Goal: Task Accomplishment & Management: Complete application form

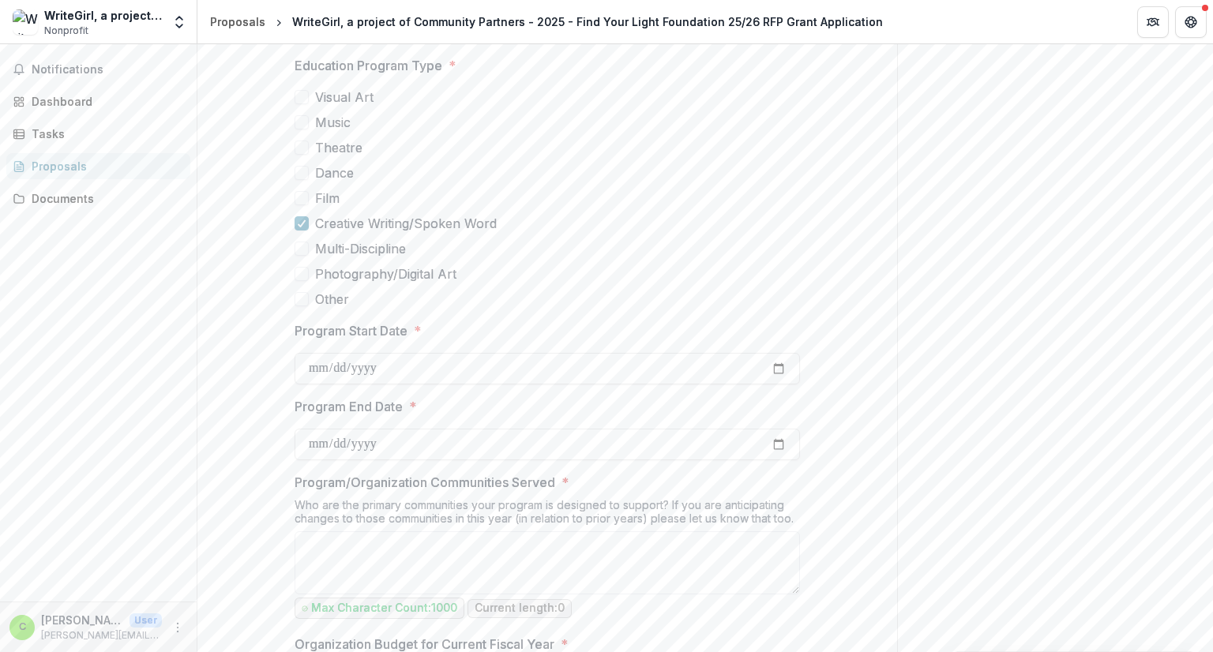
scroll to position [395, 0]
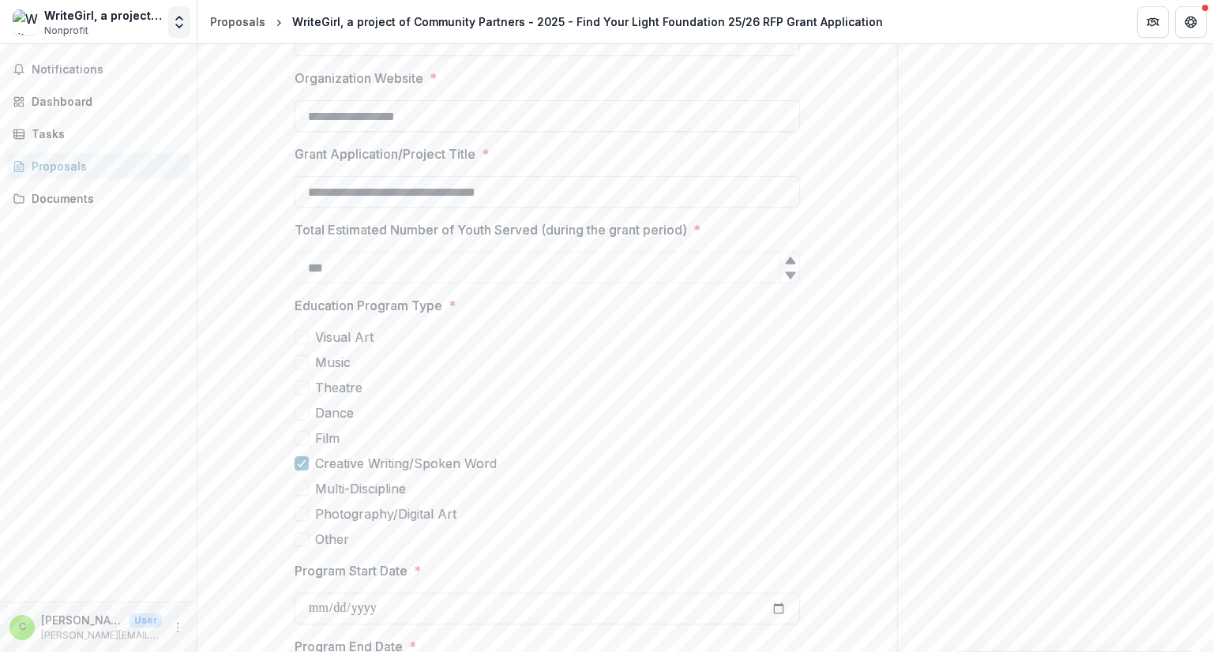
click at [176, 25] on icon "Open entity switcher" at bounding box center [179, 22] width 16 height 16
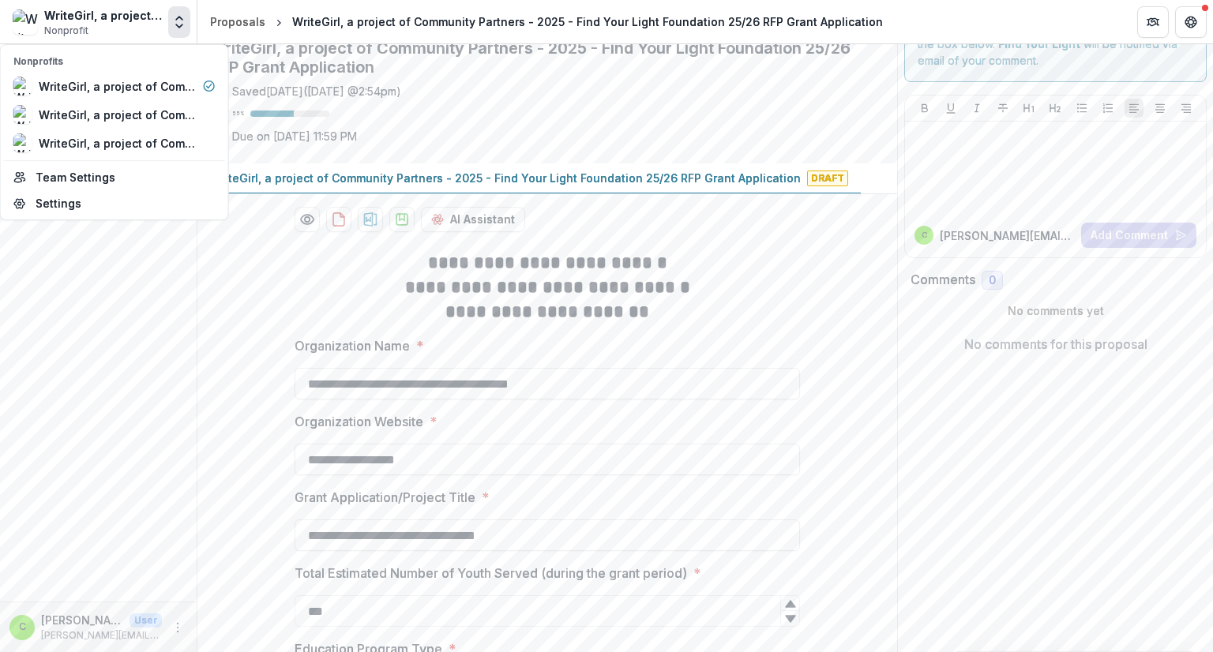
scroll to position [0, 0]
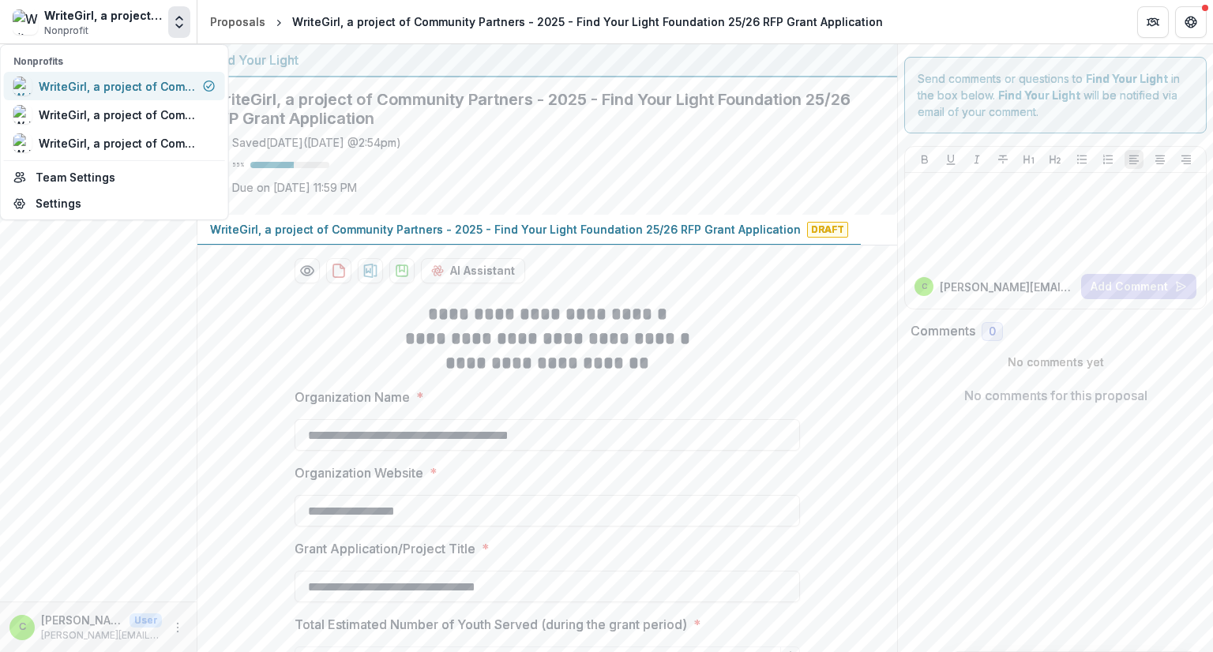
click at [140, 80] on div "WriteGirl, a project of Community Partners" at bounding box center [118, 86] width 158 height 17
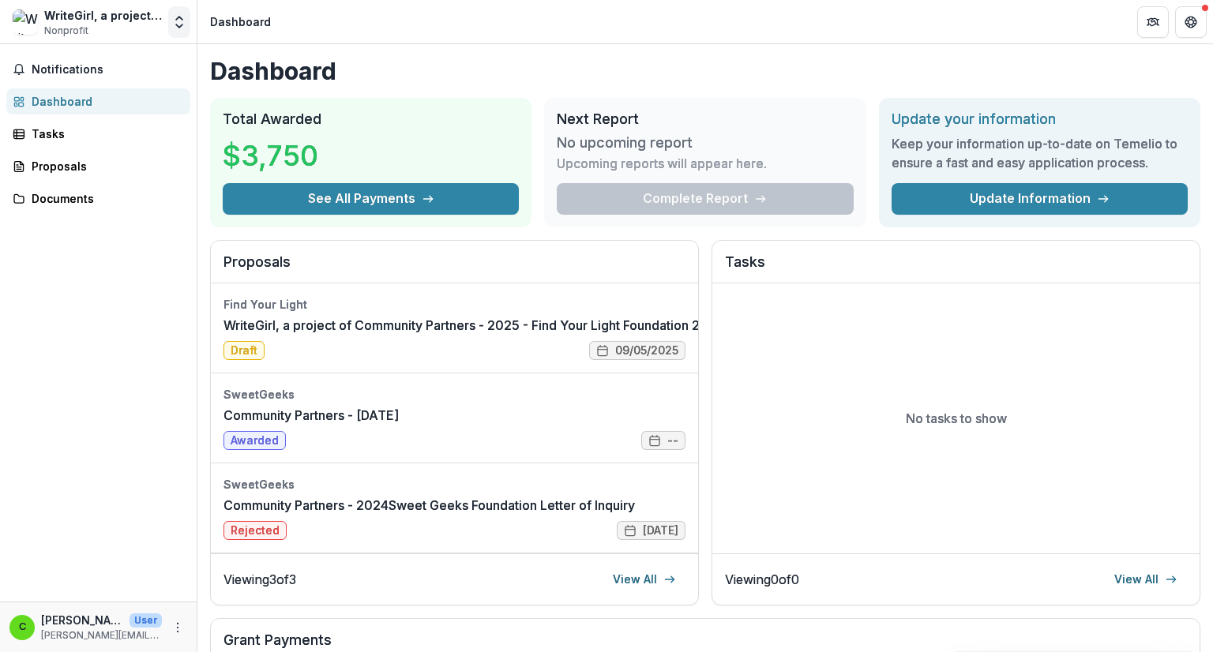
click at [182, 28] on icon "Open entity switcher" at bounding box center [179, 22] width 16 height 16
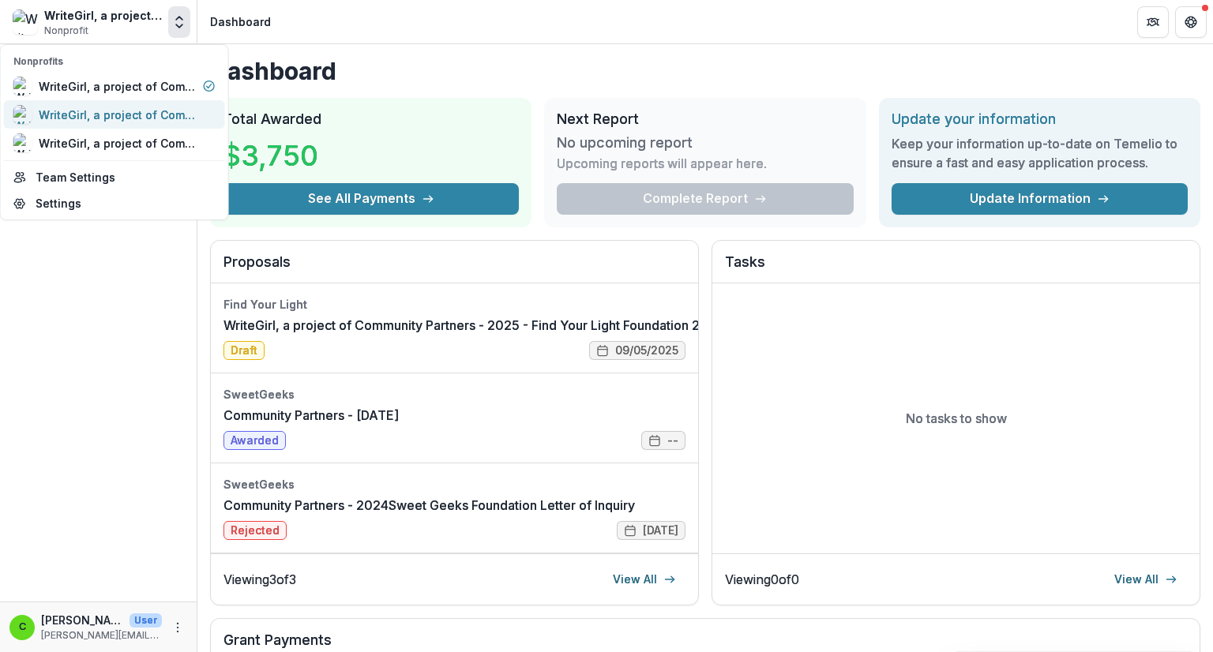
click at [104, 111] on div "WriteGirl, a project of Community Partners" at bounding box center [118, 115] width 158 height 17
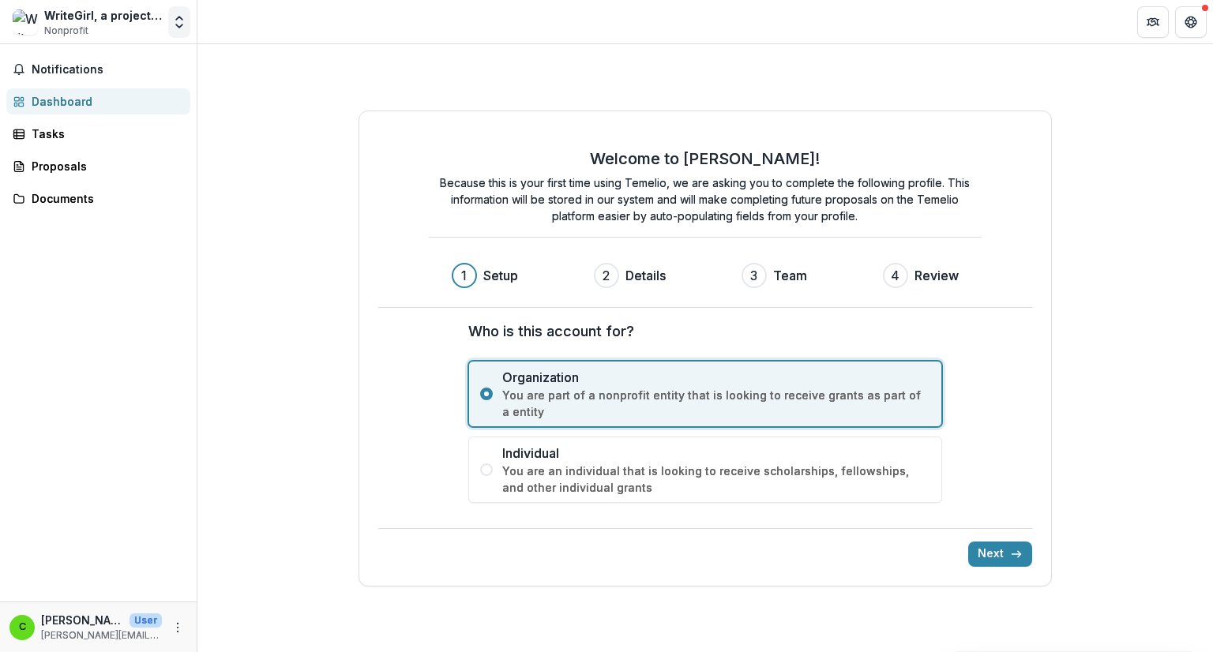
click at [181, 24] on polyline "Open entity switcher" at bounding box center [179, 25] width 6 height 3
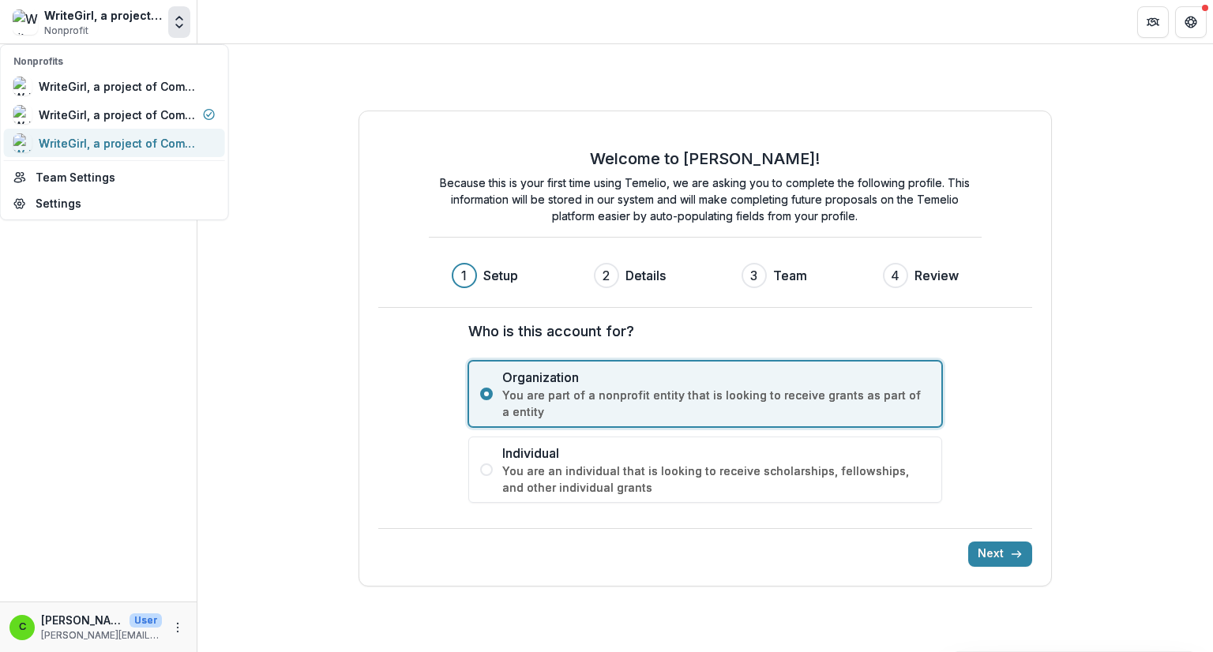
click at [154, 133] on div "WriteGirl, a project of Community Partners" at bounding box center [104, 142] width 183 height 19
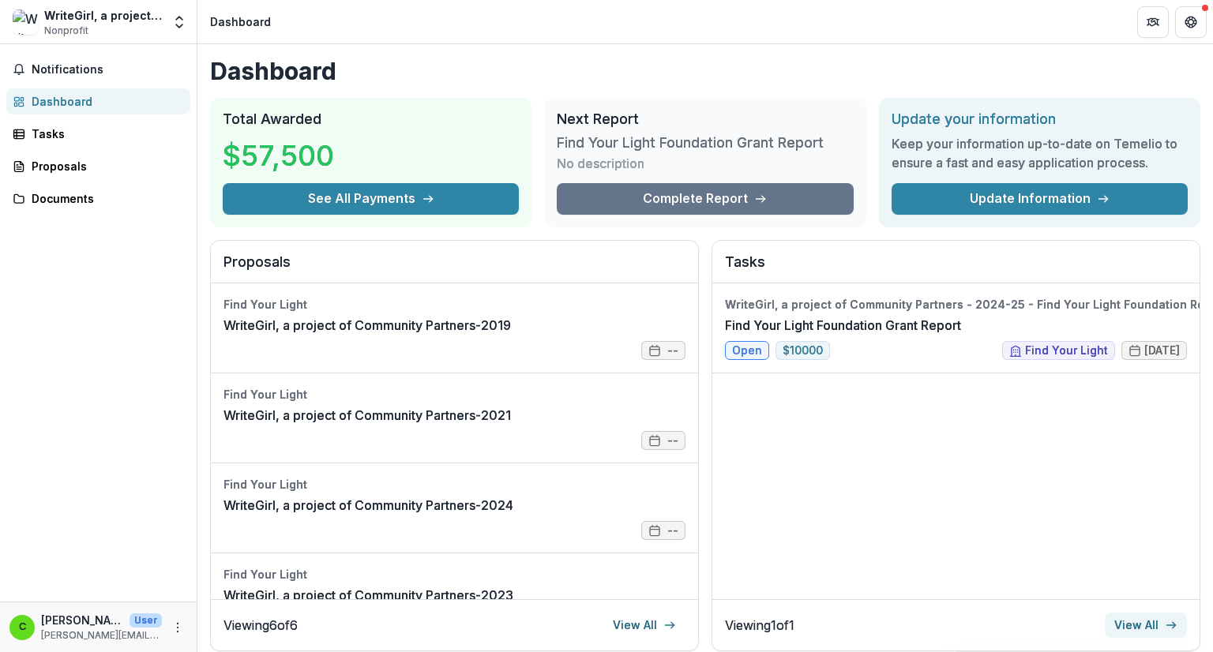
click at [1126, 624] on link "View All" at bounding box center [1146, 625] width 82 height 25
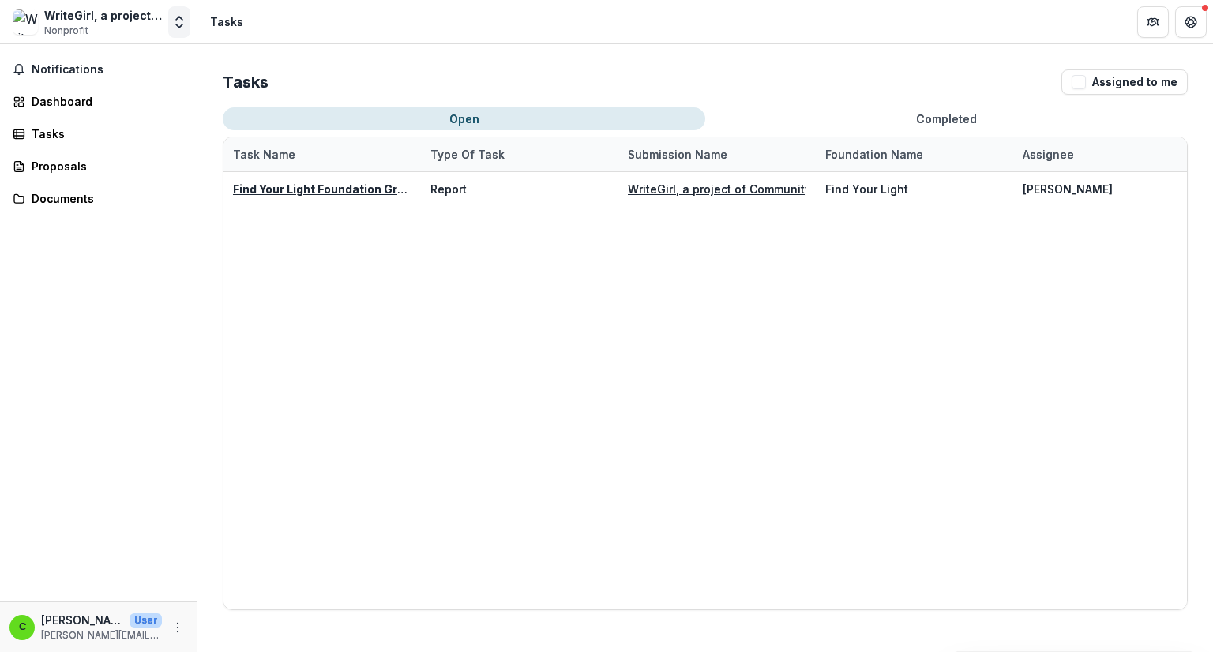
click at [180, 25] on icon "Open entity switcher" at bounding box center [179, 22] width 16 height 16
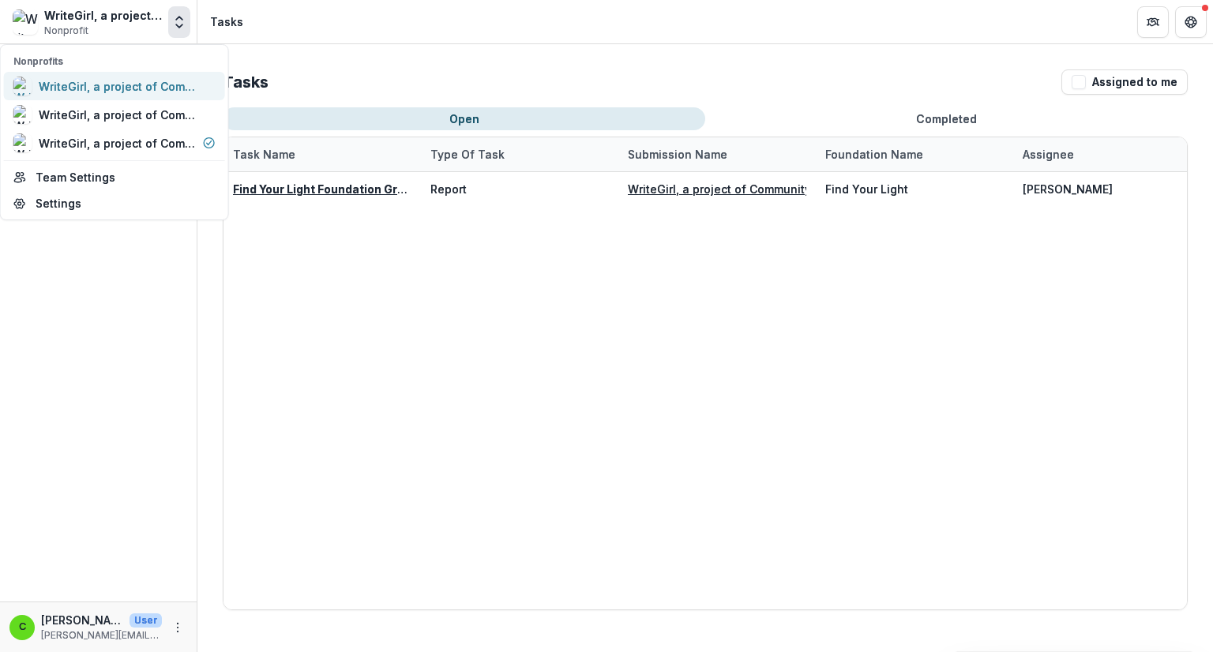
click at [149, 89] on div "WriteGirl, a project of Community Partners" at bounding box center [118, 86] width 158 height 17
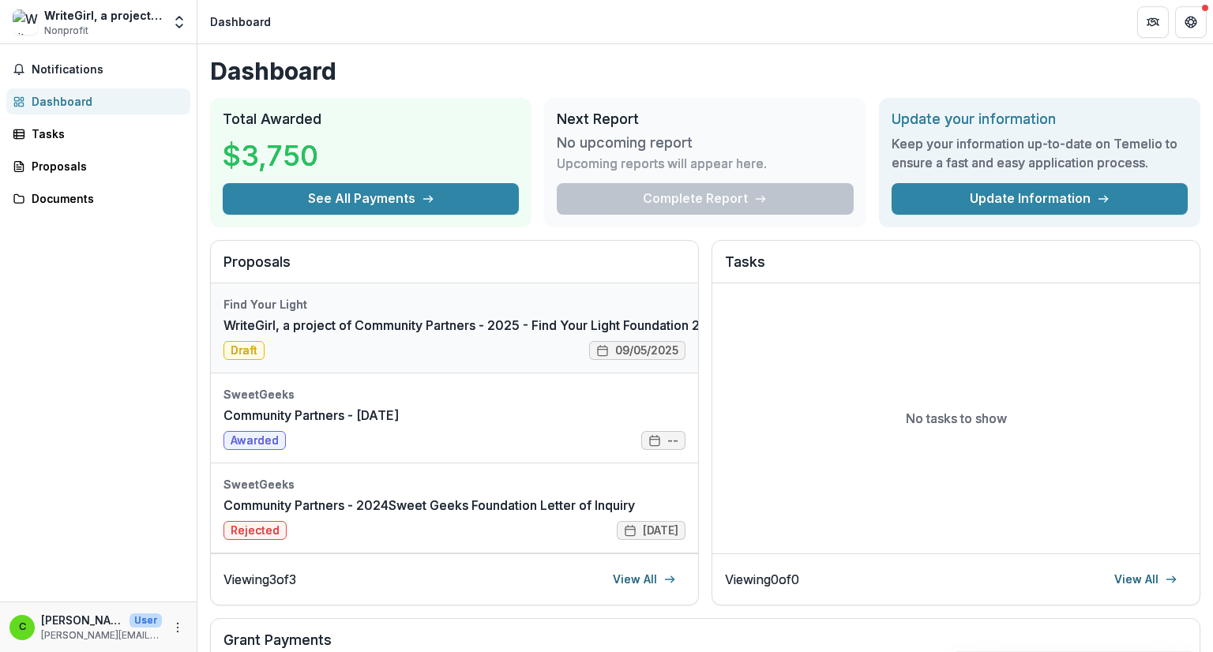
click at [526, 324] on link "WriteGirl, a project of Community Partners - 2025 - Find Your Light Foundation …" at bounding box center [542, 325] width 637 height 19
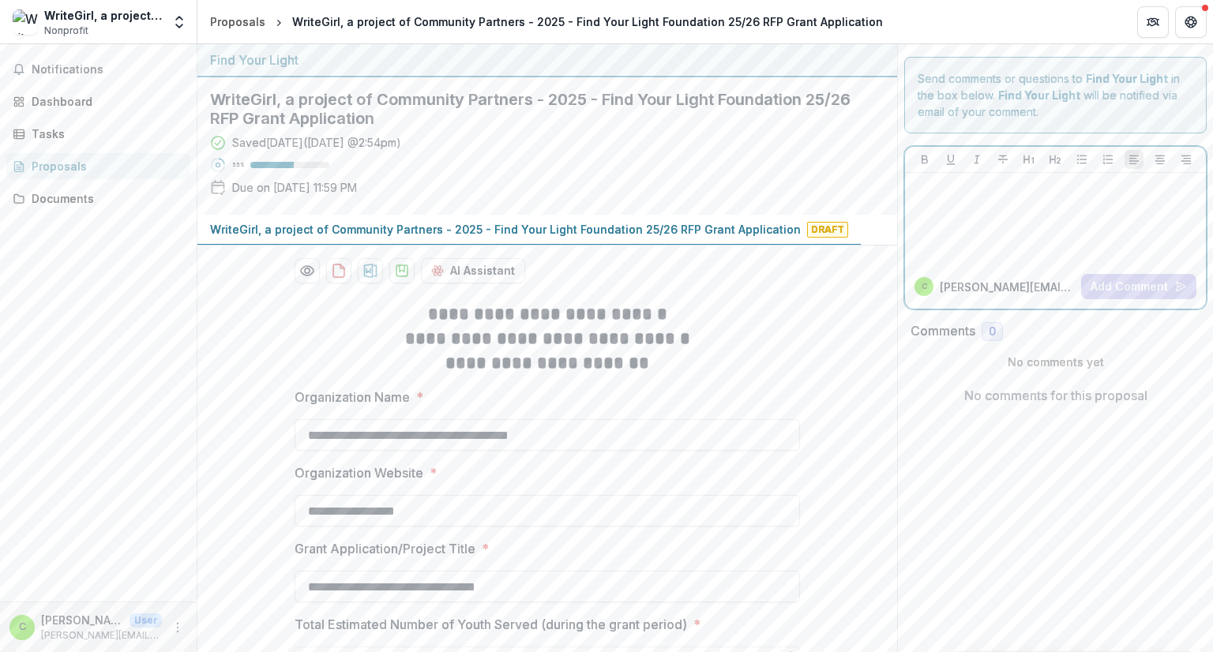
click at [970, 228] on div at bounding box center [1056, 218] width 288 height 79
click at [180, 24] on icon "Open entity switcher" at bounding box center [179, 22] width 16 height 16
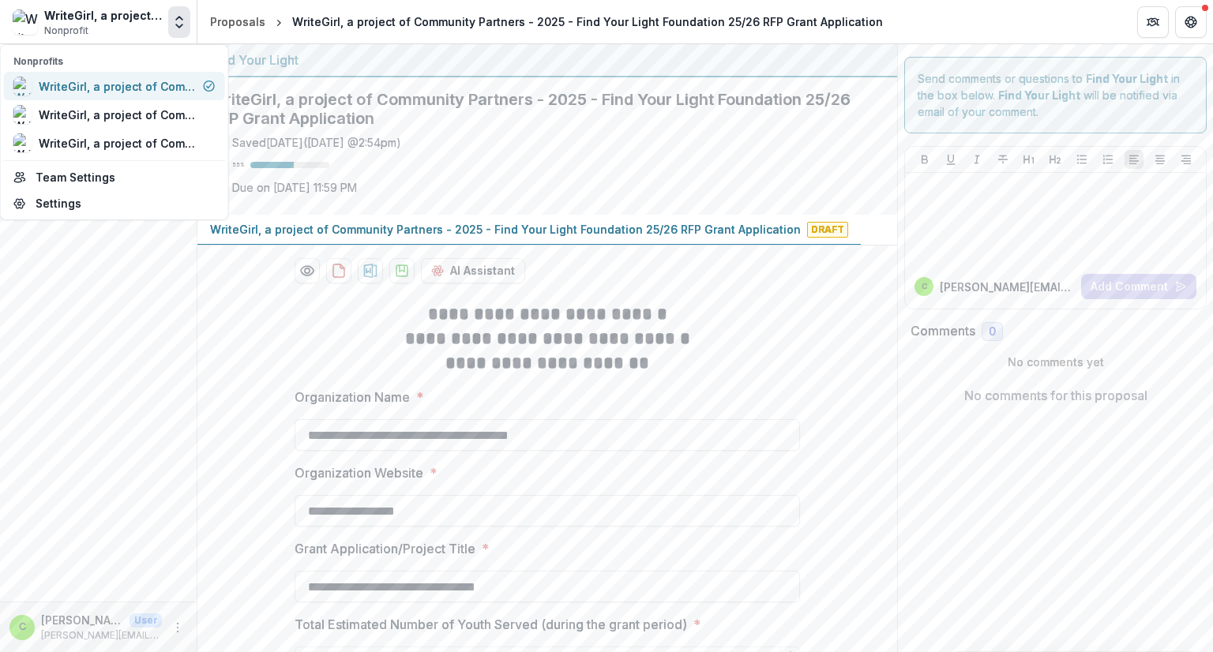
click at [157, 83] on div "WriteGirl, a project of Community Partners" at bounding box center [118, 86] width 158 height 17
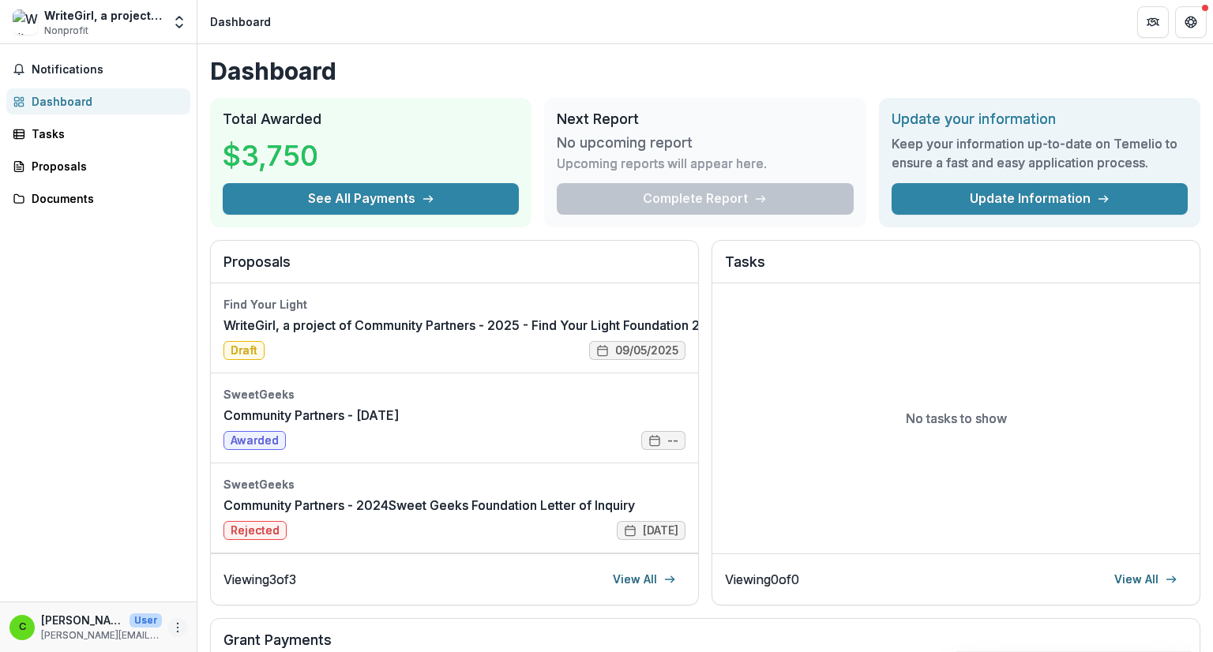
click at [182, 630] on icon "More" at bounding box center [177, 628] width 13 height 13
click at [259, 595] on link "Settings" at bounding box center [281, 594] width 169 height 26
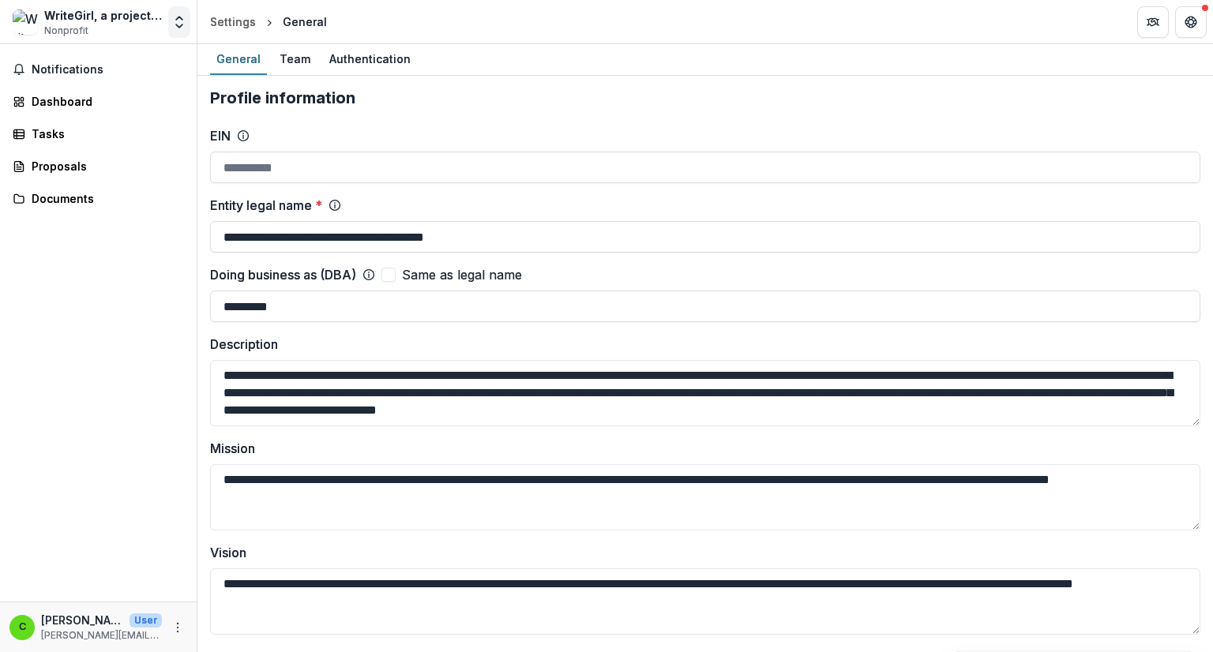
click at [180, 31] on button "Open entity switcher" at bounding box center [179, 22] width 22 height 32
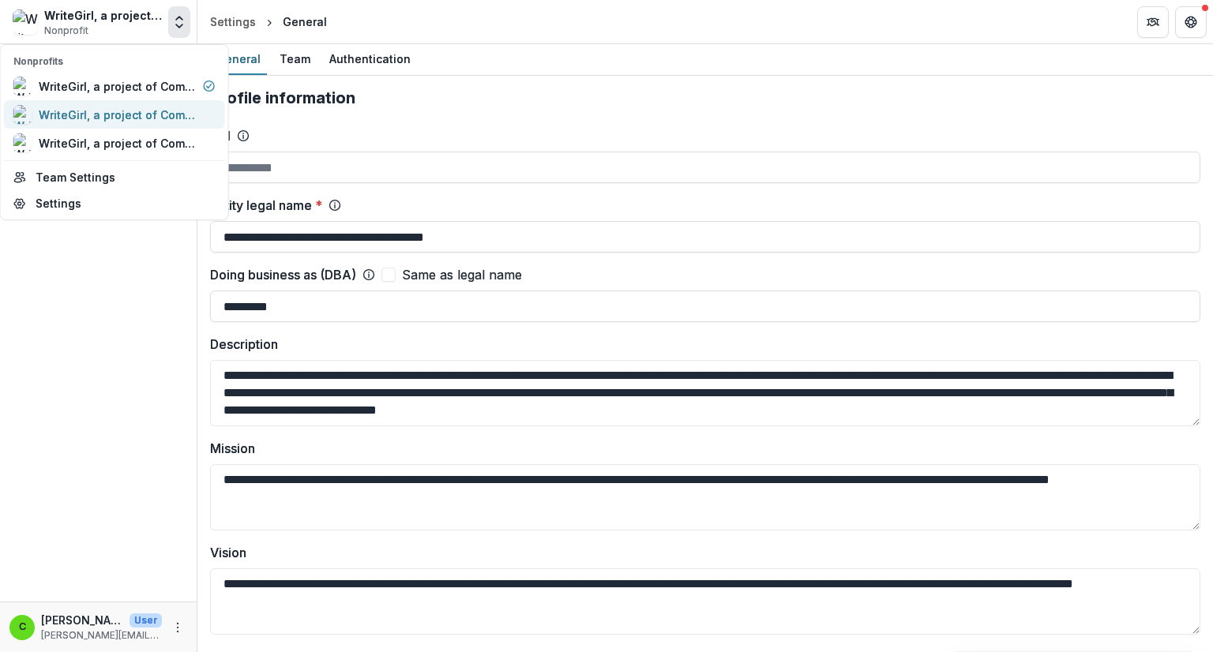
click at [161, 117] on div "WriteGirl, a project of Community Partners" at bounding box center [118, 115] width 158 height 17
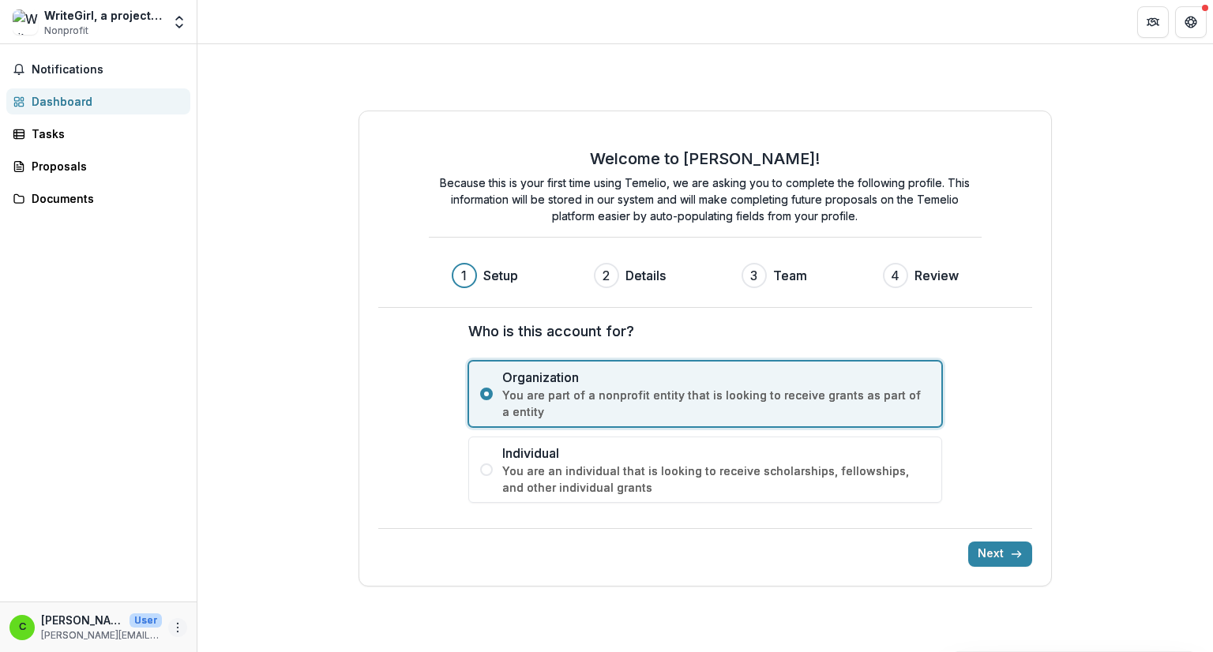
click at [179, 623] on icon "More" at bounding box center [177, 628] width 13 height 13
click at [182, 23] on icon "Open entity switcher" at bounding box center [179, 22] width 16 height 16
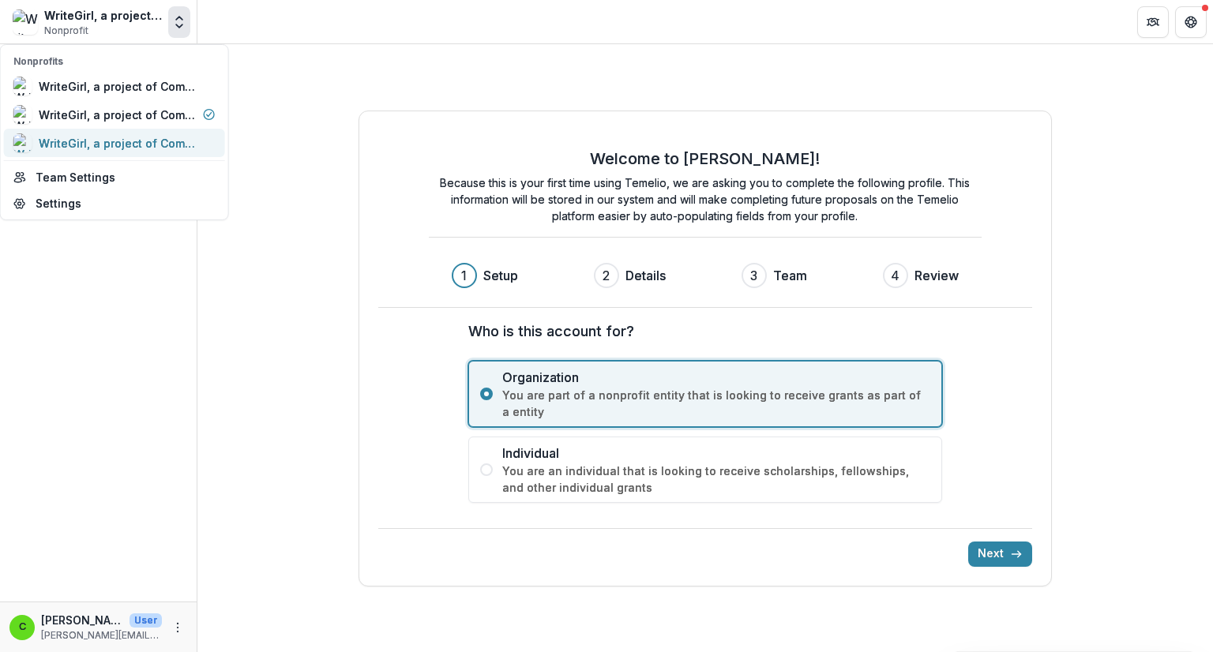
click at [162, 140] on div "WriteGirl, a project of Community Partners" at bounding box center [118, 143] width 158 height 17
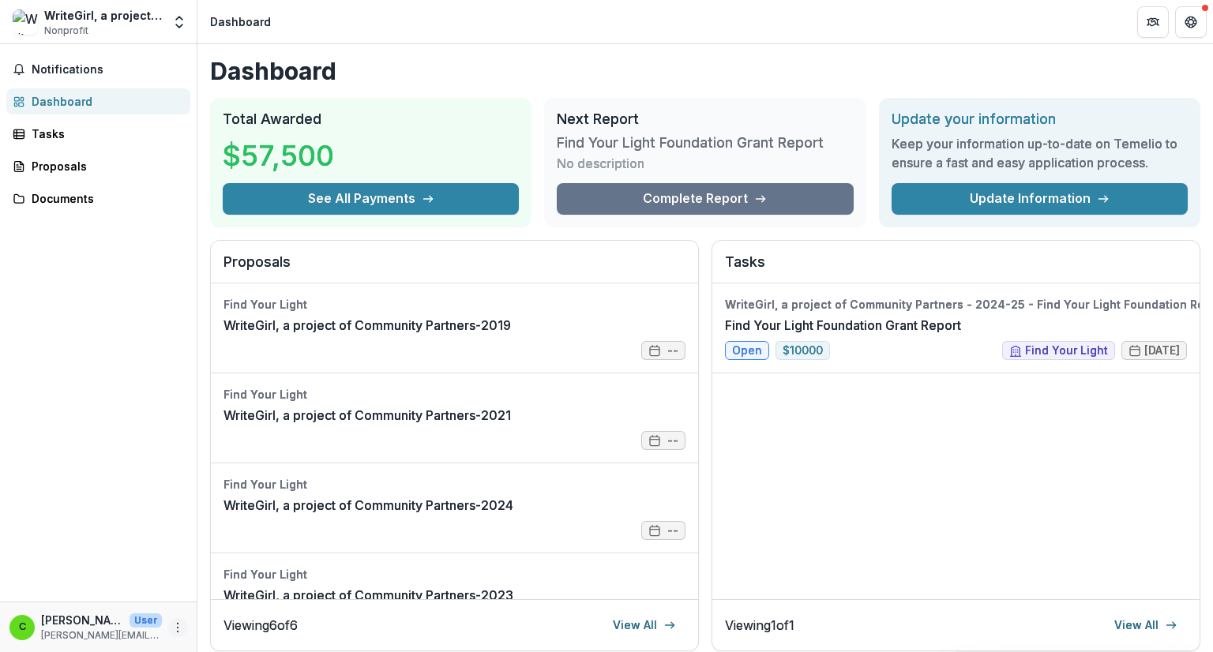
click at [174, 627] on icon "More" at bounding box center [177, 628] width 13 height 13
click at [262, 595] on link "Settings" at bounding box center [281, 594] width 169 height 26
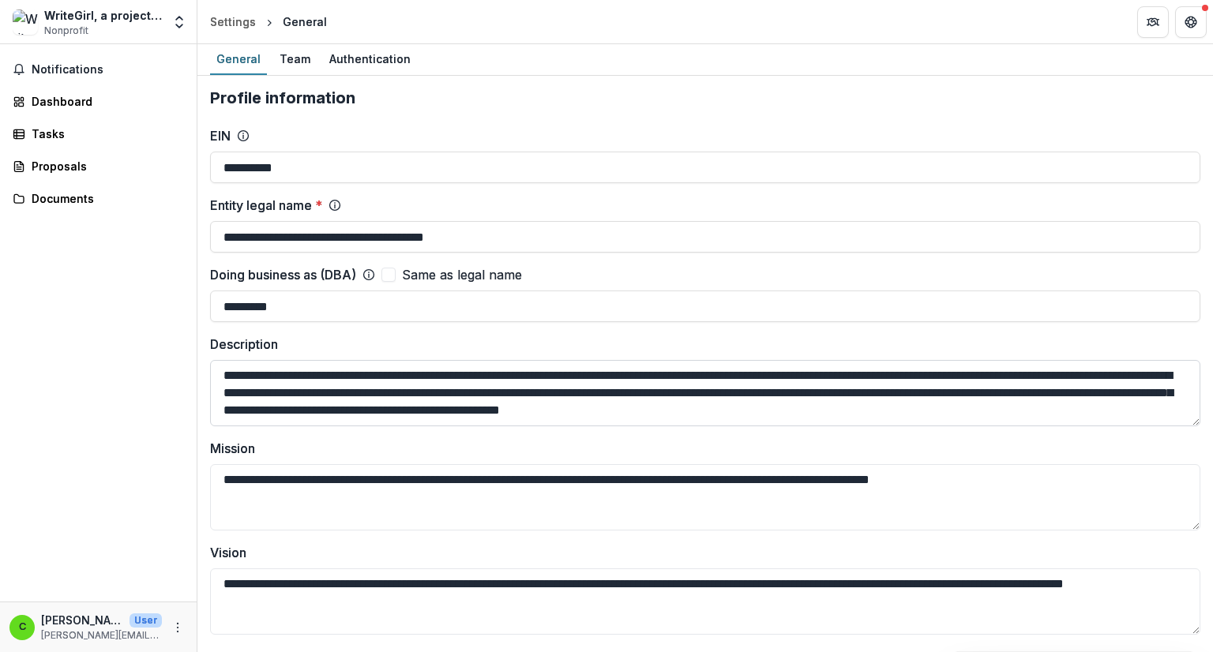
click at [265, 405] on textarea "**********" at bounding box center [705, 393] width 991 height 66
drag, startPoint x: 1165, startPoint y: 412, endPoint x: 209, endPoint y: 370, distance: 957.5
click at [145, 250] on div "Notifications Dashboard Tasks Proposals Documents" at bounding box center [98, 323] width 197 height 558
click at [178, 14] on icon "Open entity switcher" at bounding box center [179, 22] width 16 height 16
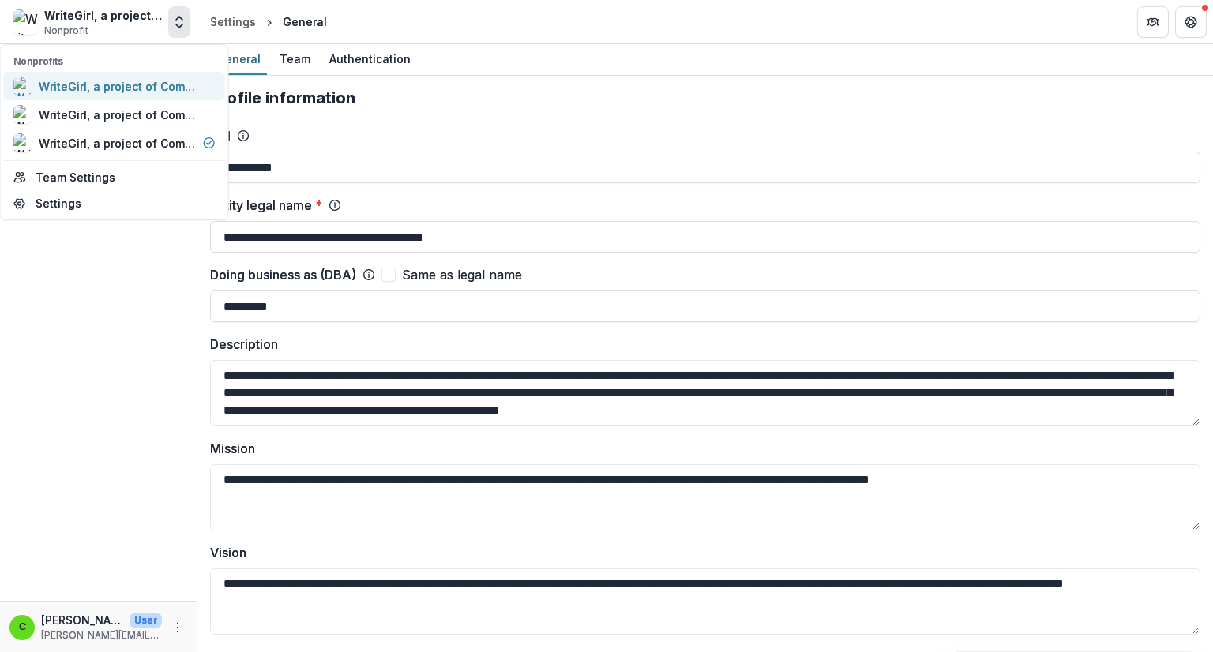
click at [123, 84] on div "WriteGirl, a project of Community Partners" at bounding box center [118, 86] width 158 height 17
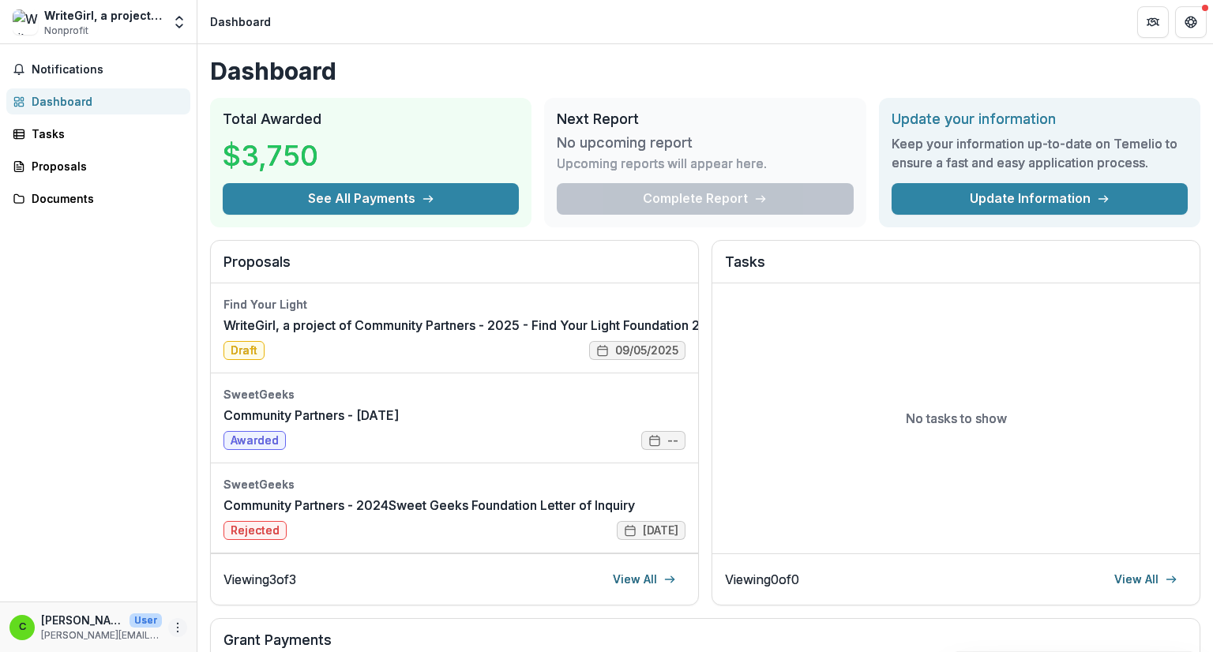
click at [175, 630] on icon "More" at bounding box center [177, 628] width 13 height 13
click at [249, 596] on link "Settings" at bounding box center [281, 594] width 169 height 26
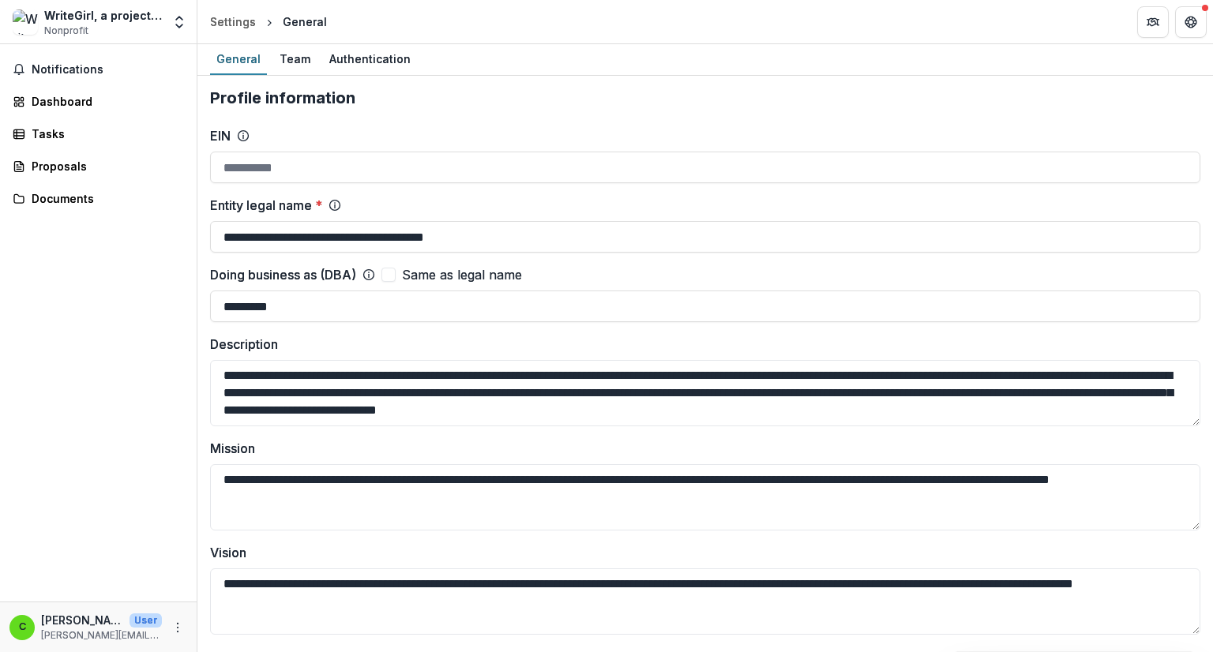
drag, startPoint x: 992, startPoint y: 406, endPoint x: 165, endPoint y: 381, distance: 827.4
click at [165, 381] on main "**********" at bounding box center [606, 348] width 1213 height 608
paste textarea "**********"
type textarea "**********"
click at [1150, 625] on button "Save Changes" at bounding box center [1143, 627] width 101 height 25
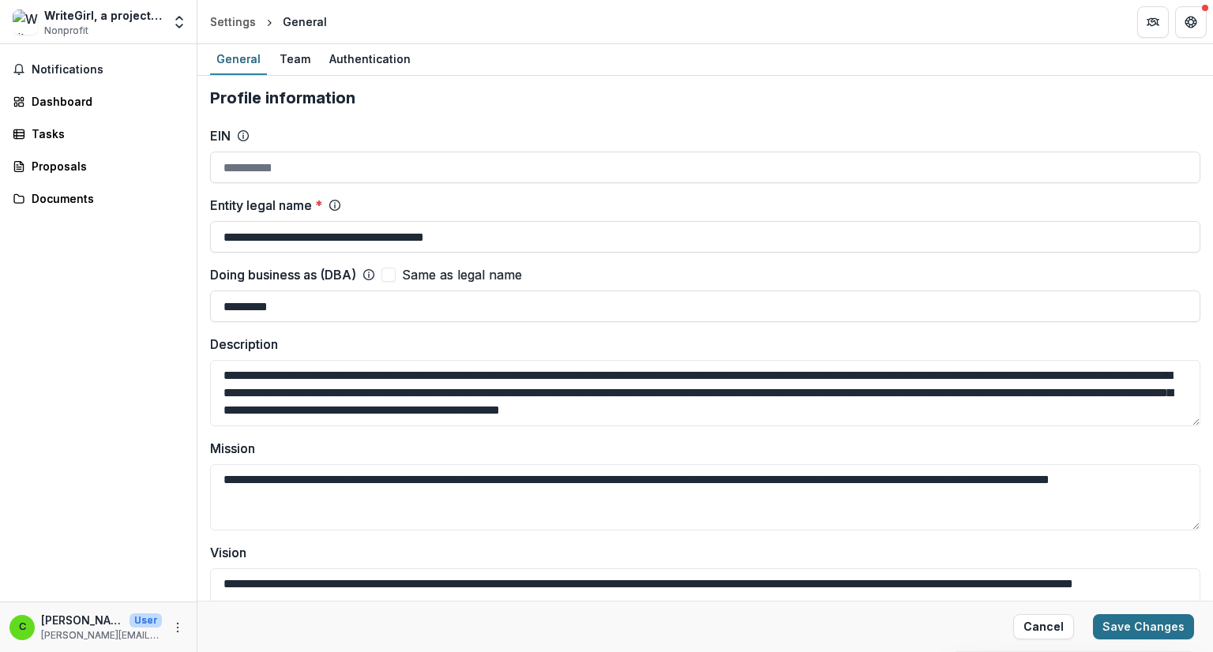
scroll to position [345, 0]
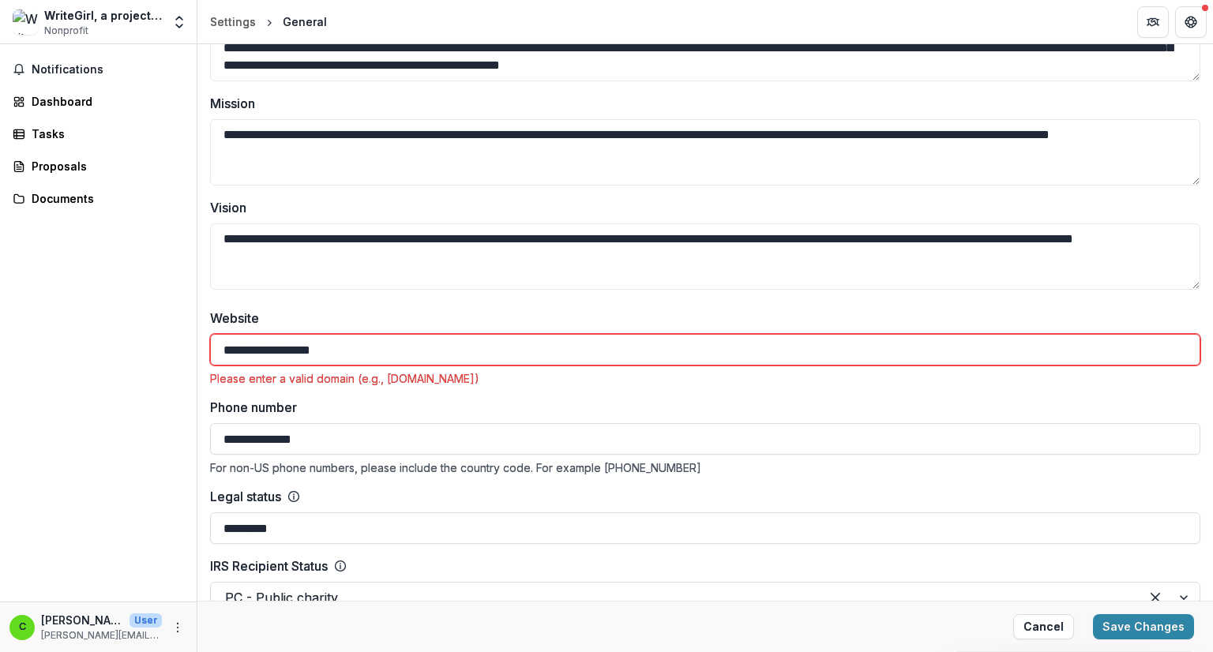
drag, startPoint x: 369, startPoint y: 345, endPoint x: 0, endPoint y: 326, distance: 369.4
click at [0, 326] on main "**********" at bounding box center [606, 348] width 1213 height 608
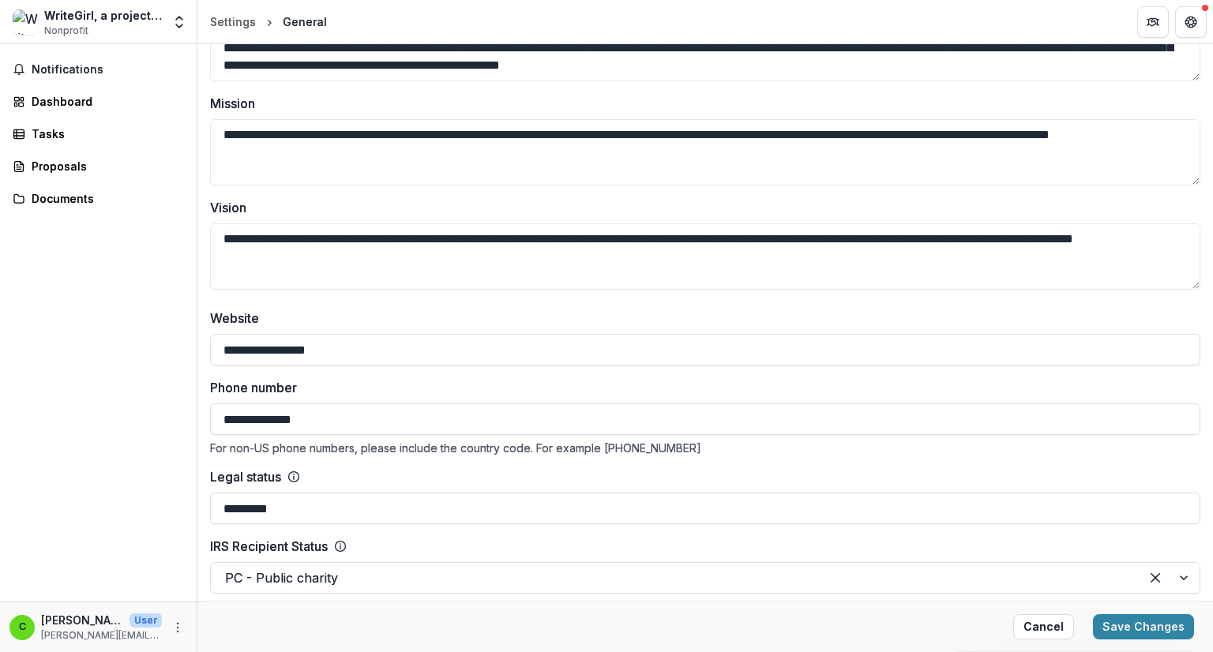
type input "**********"
click at [391, 423] on input "**********" at bounding box center [705, 420] width 991 height 32
click at [379, 503] on input "*********" at bounding box center [705, 509] width 991 height 32
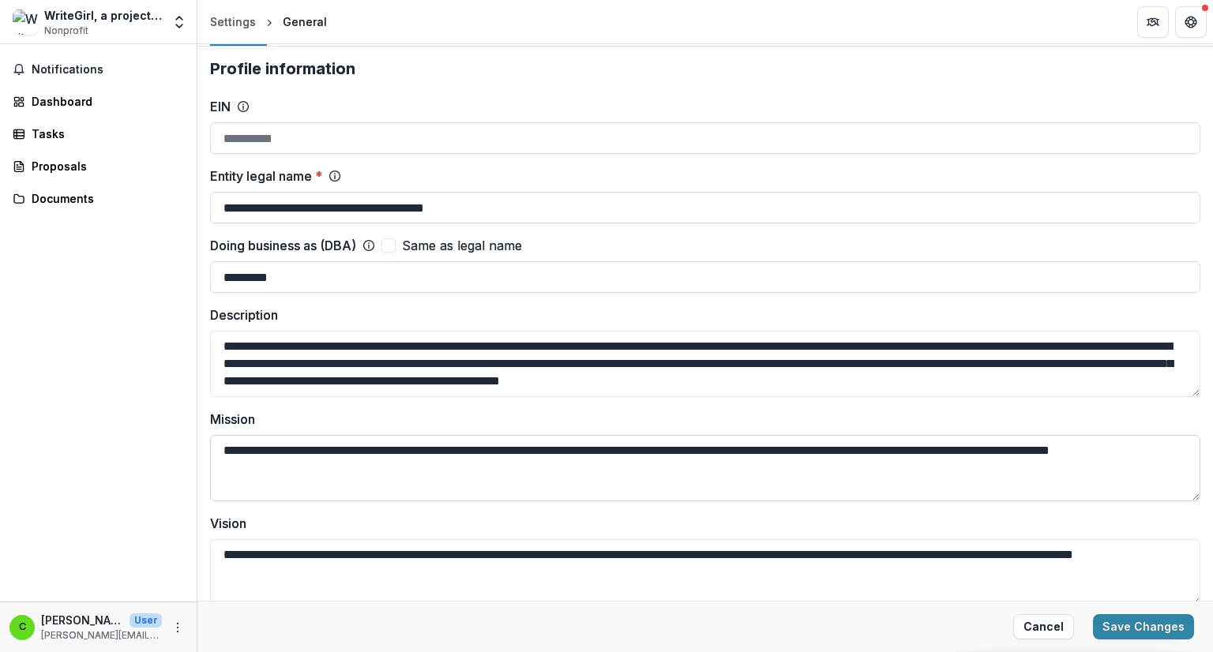
scroll to position [0, 0]
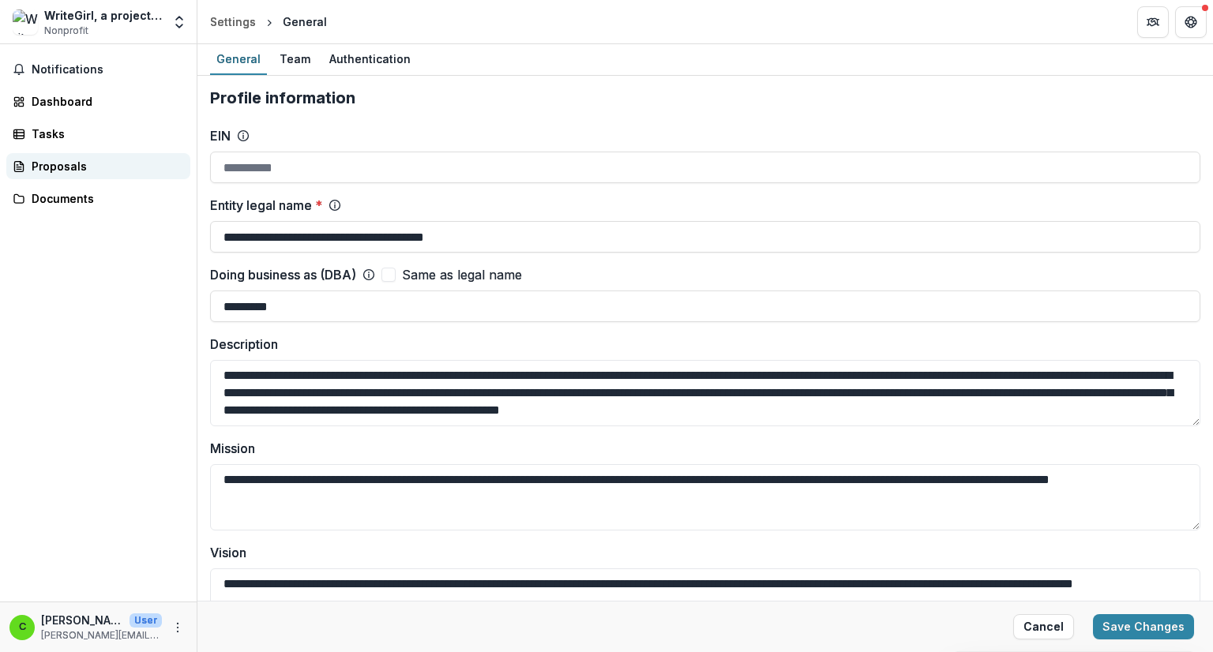
drag, startPoint x: 328, startPoint y: 173, endPoint x: 127, endPoint y: 167, distance: 200.7
click at [127, 167] on main "**********" at bounding box center [606, 348] width 1213 height 608
click at [375, 176] on input "EIN" at bounding box center [705, 168] width 991 height 32
type input "**********"
click at [455, 386] on textarea "**********" at bounding box center [705, 393] width 991 height 66
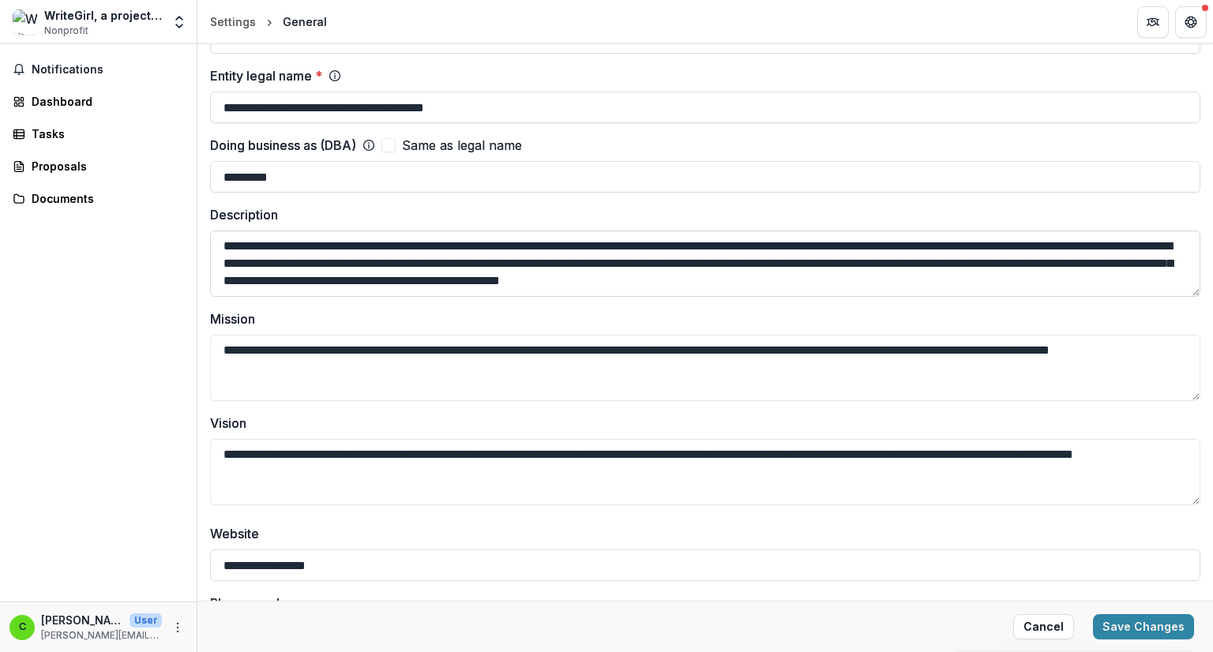
scroll to position [158, 0]
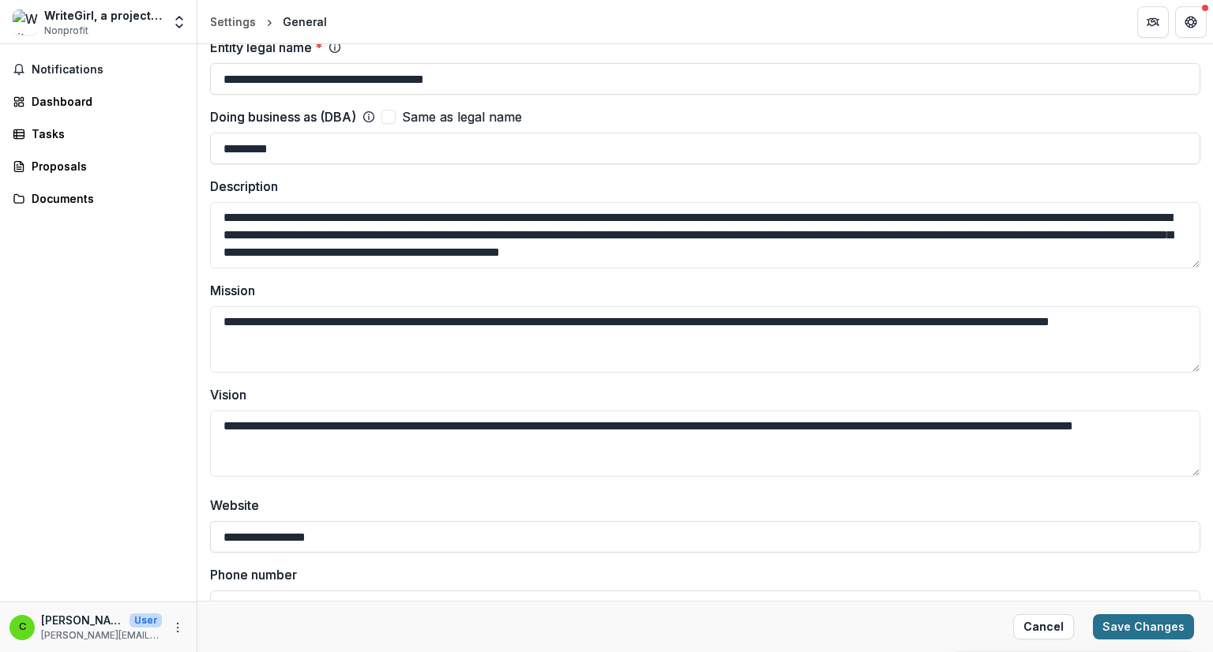
click at [1119, 626] on button "Save Changes" at bounding box center [1143, 627] width 101 height 25
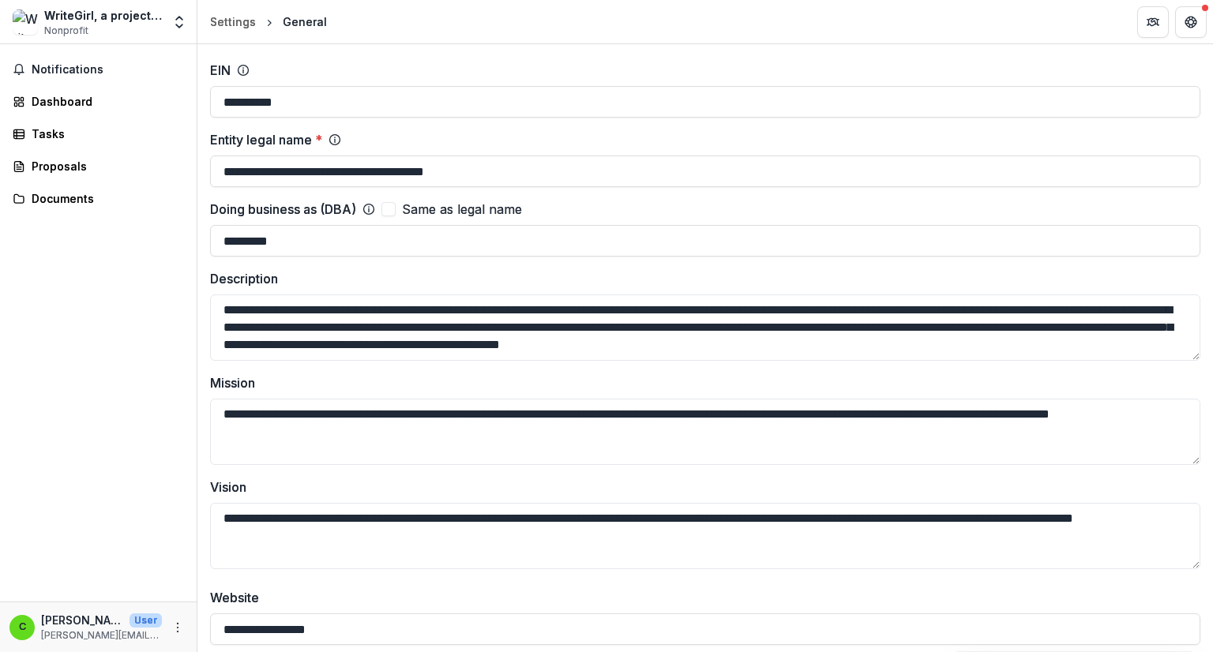
scroll to position [0, 0]
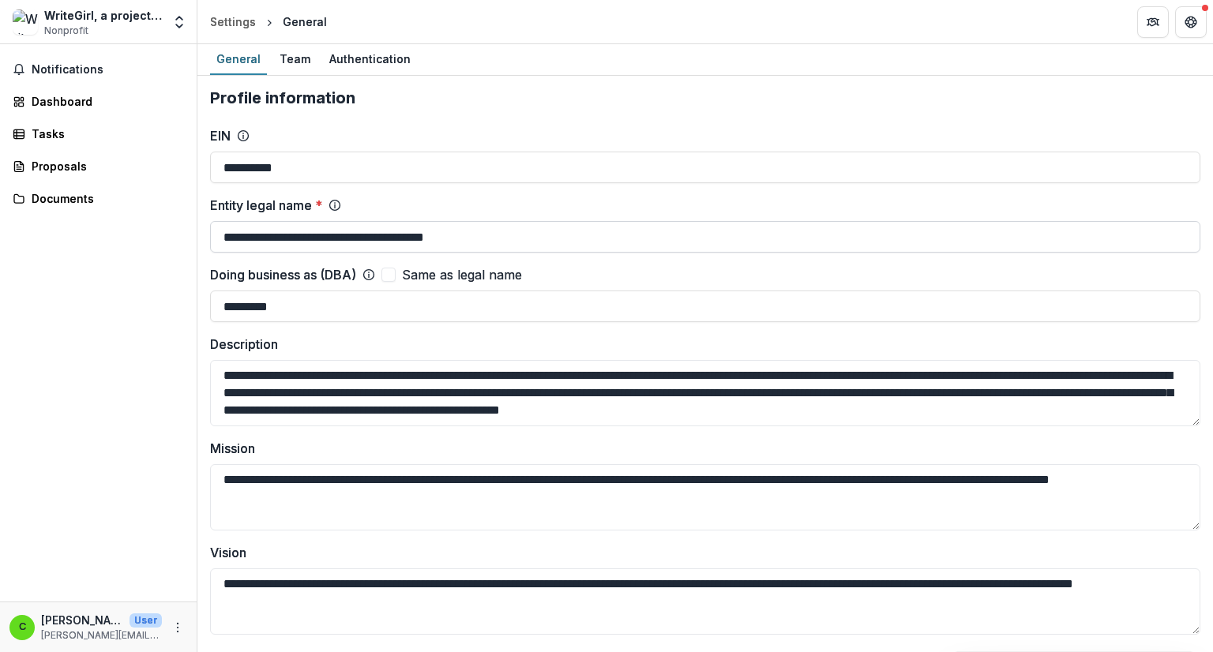
click at [224, 235] on input "**********" at bounding box center [705, 237] width 991 height 32
type input "**********"
click at [1115, 630] on button "Save Changes" at bounding box center [1143, 627] width 101 height 25
click at [180, 29] on icon "Open entity switcher" at bounding box center [179, 22] width 16 height 16
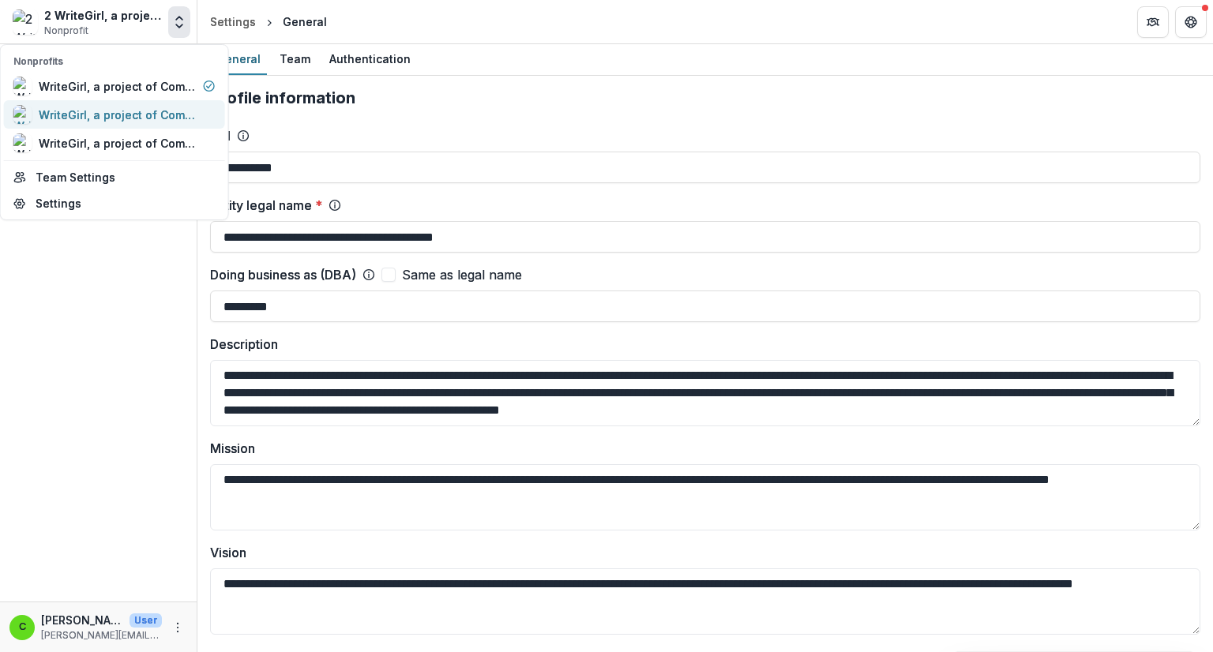
click at [158, 107] on div "WriteGirl, a project of Community Partners" at bounding box center [118, 115] width 158 height 17
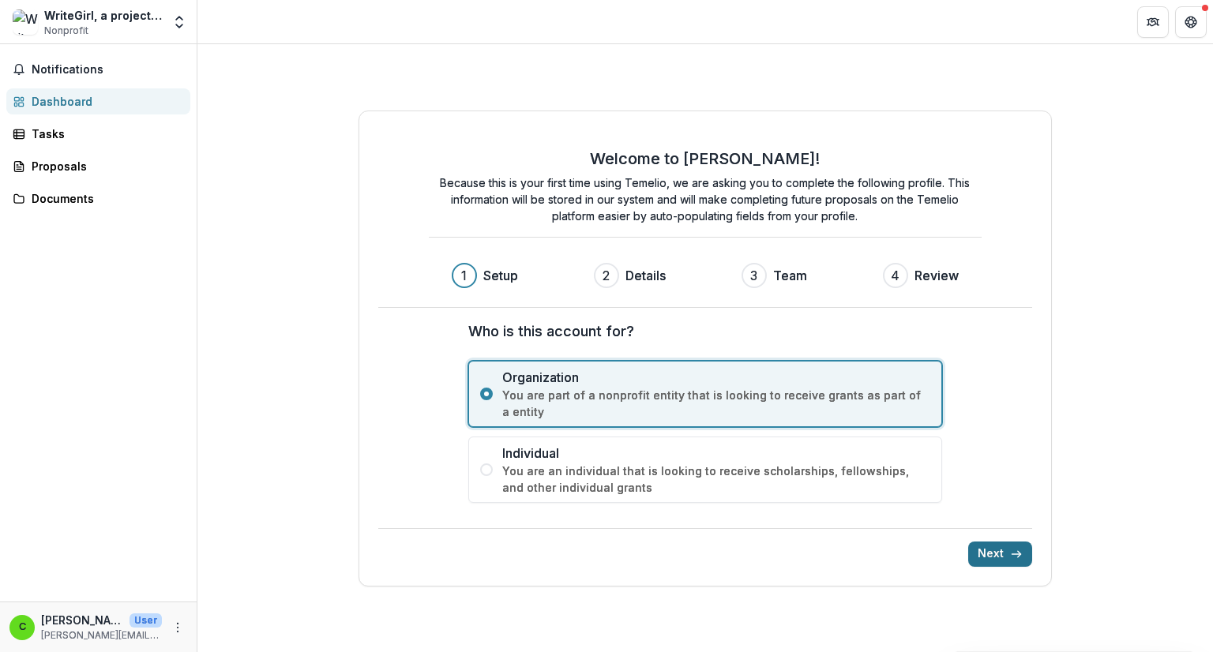
click at [992, 552] on button "Next" at bounding box center [1000, 554] width 64 height 25
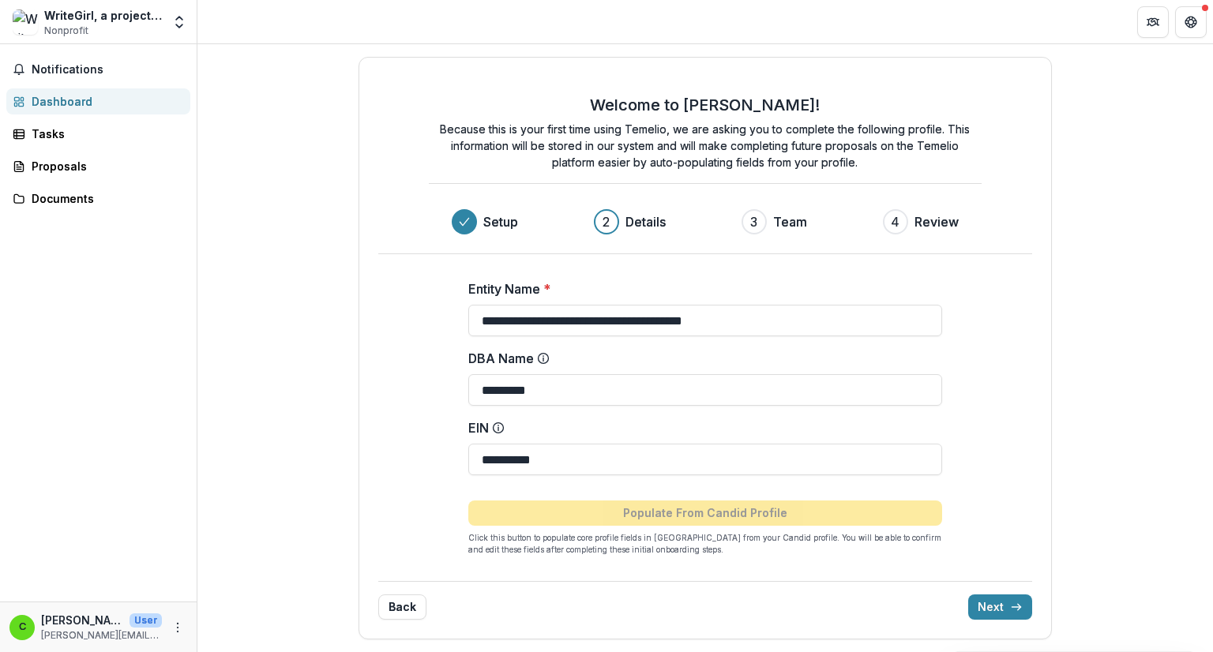
drag, startPoint x: 573, startPoint y: 459, endPoint x: 425, endPoint y: 460, distance: 147.7
click at [439, 461] on div "**********" at bounding box center [705, 411] width 632 height 314
drag, startPoint x: 763, startPoint y: 319, endPoint x: 442, endPoint y: 331, distance: 321.7
click at [442, 331] on div "**********" at bounding box center [705, 411] width 632 height 314
type input "***"
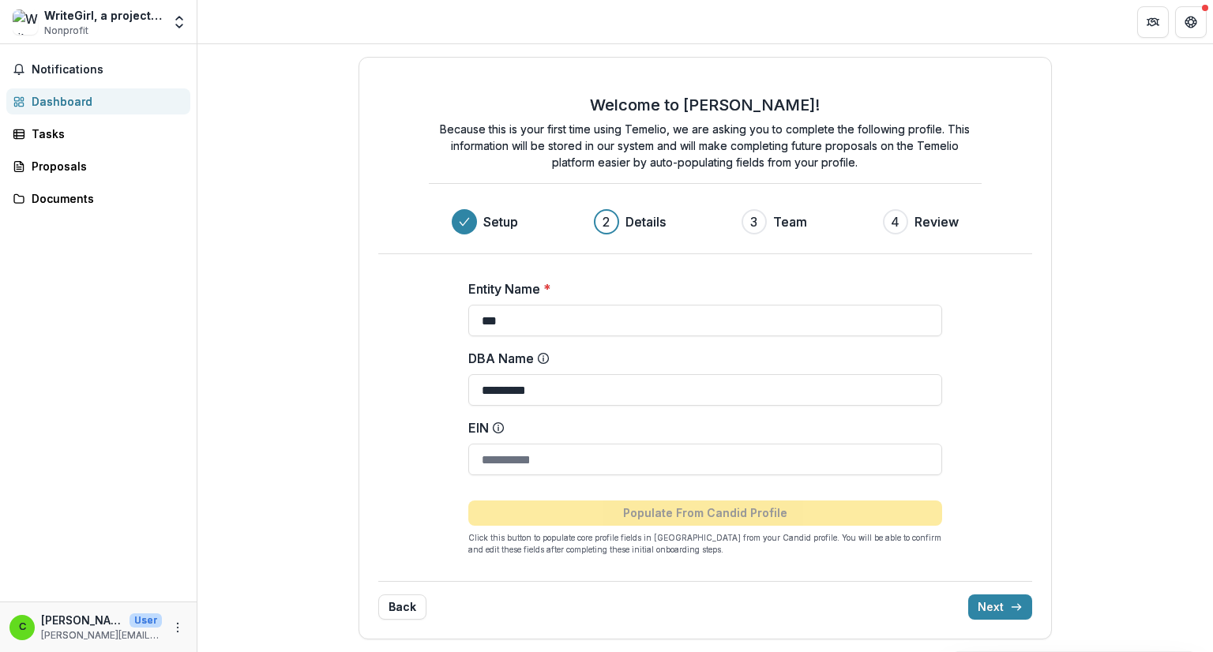
drag, startPoint x: 562, startPoint y: 389, endPoint x: 400, endPoint y: 393, distance: 162.0
click at [404, 393] on div "Entity Name * *** DBA Name ********* EIN Populate From Candid Profile Click thi…" at bounding box center [705, 411] width 632 height 314
type input "***"
click at [990, 607] on button "Next" at bounding box center [1000, 607] width 64 height 25
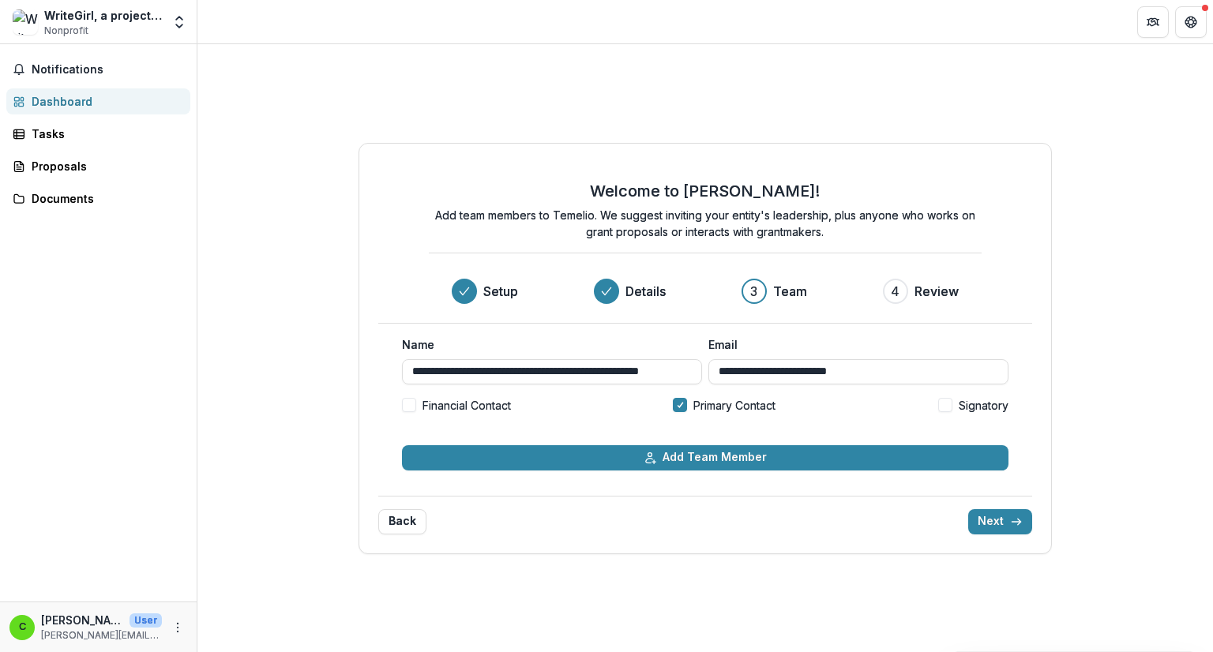
click at [164, 29] on div "WriteGirl, a project of Community Partners Nonprofit Nonprofits WriteGirl, a pr…" at bounding box center [98, 22] width 184 height 32
click at [174, 24] on icon "Open entity switcher" at bounding box center [179, 22] width 16 height 16
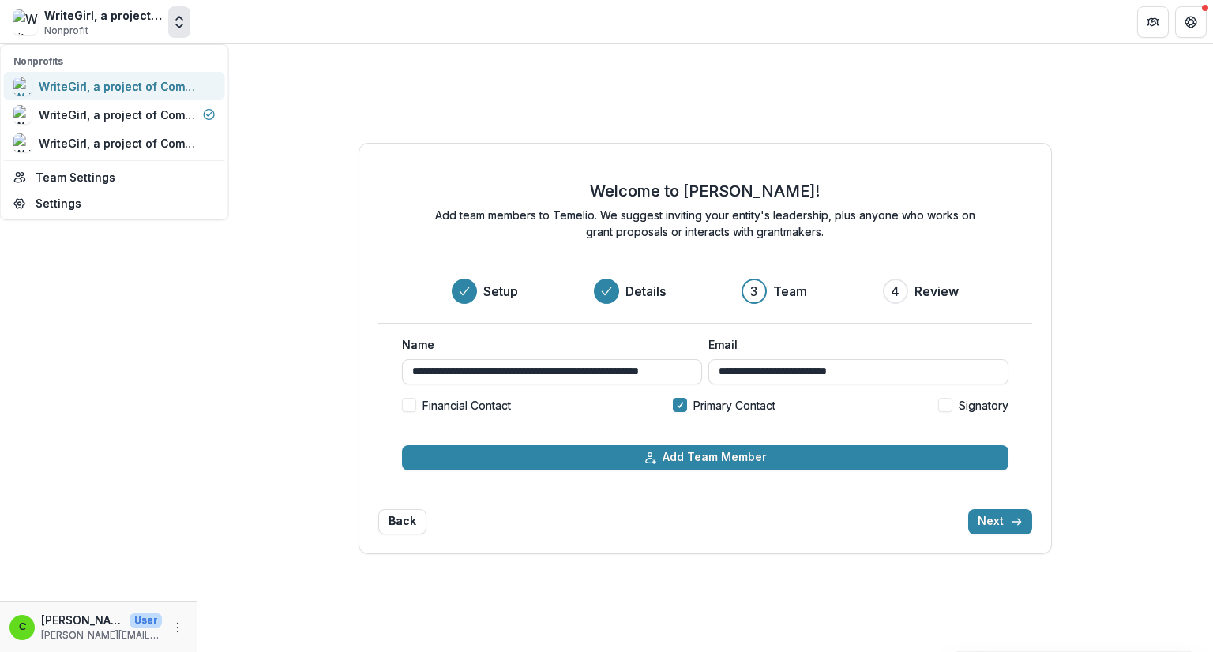
click at [145, 82] on div "WriteGirl, a project of Community Partners" at bounding box center [118, 86] width 158 height 17
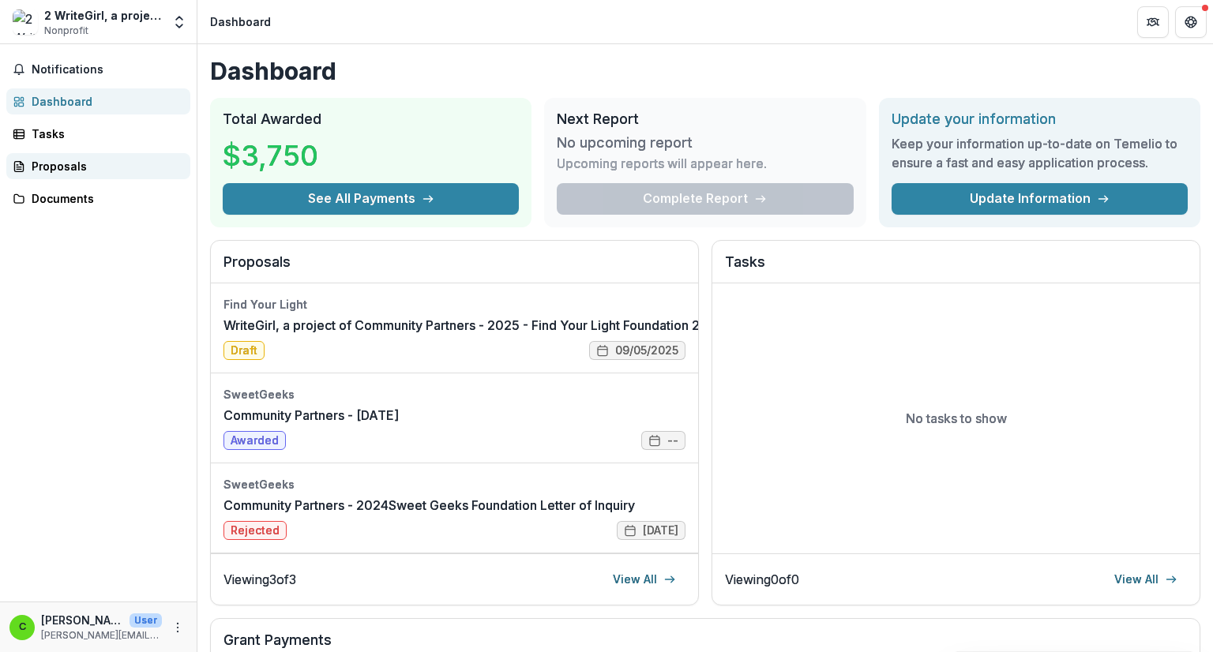
click at [87, 171] on div "Proposals" at bounding box center [105, 166] width 146 height 17
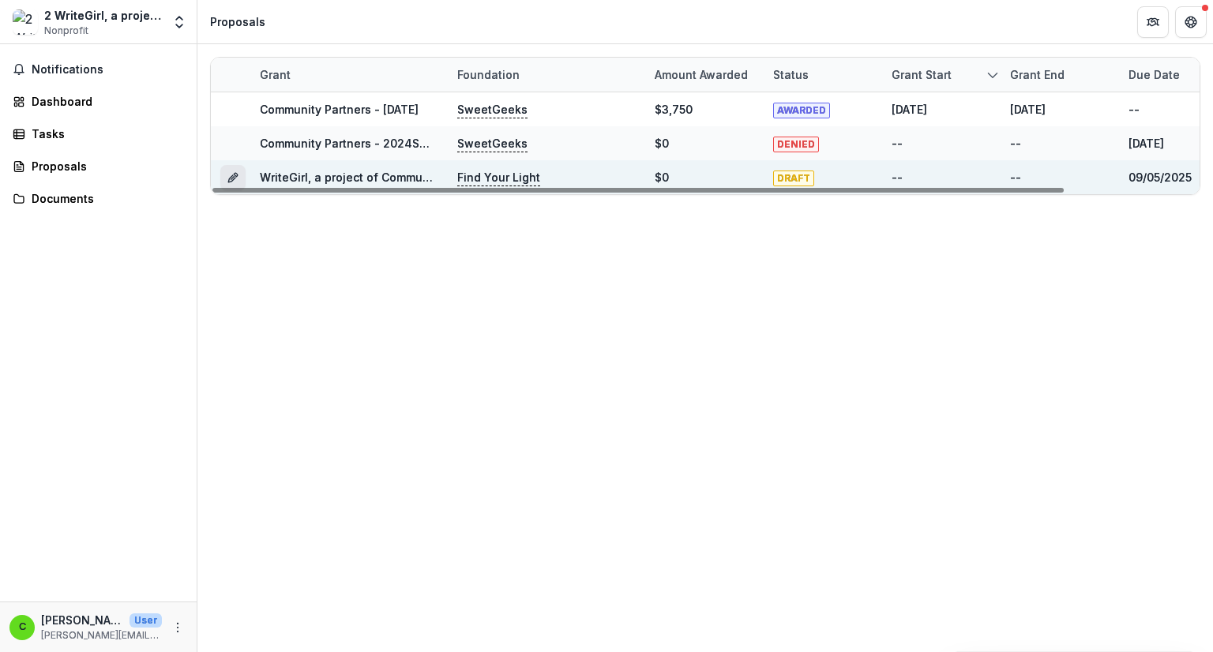
click at [231, 176] on icon "Grant 455b7aea-0a2b-476a-9898-b0f3c9da9c03" at bounding box center [233, 177] width 13 height 13
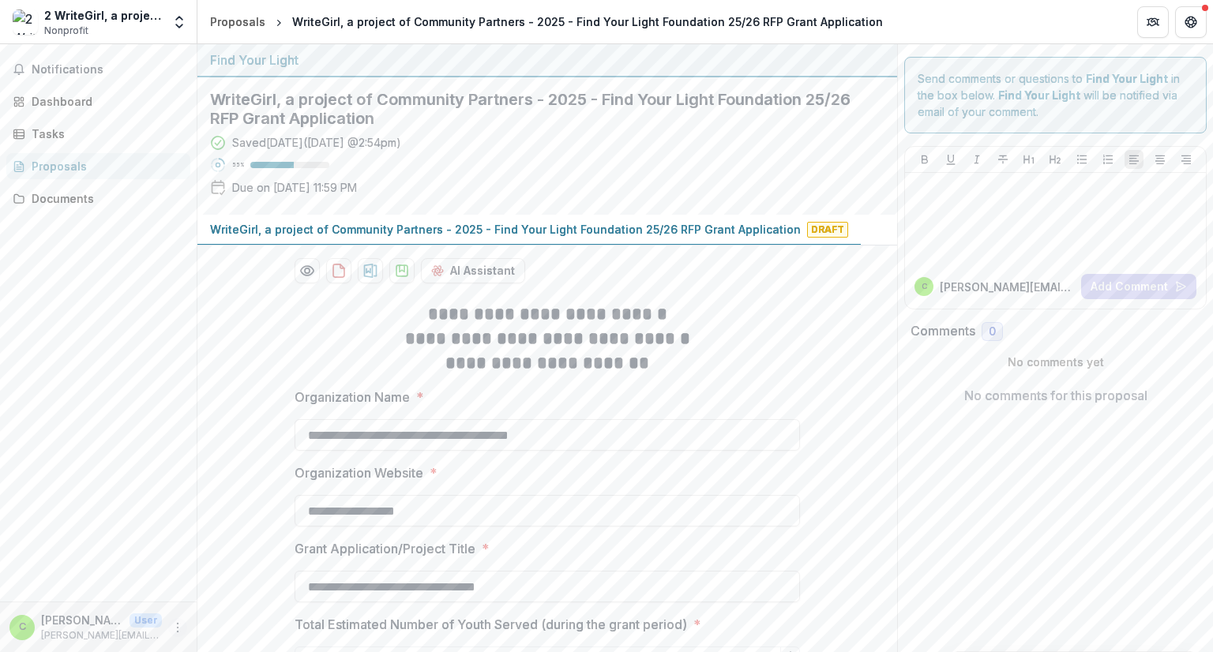
click at [177, 625] on icon "More" at bounding box center [177, 628] width 13 height 13
click at [167, 528] on div "Notifications Dashboard Tasks Proposals Documents" at bounding box center [98, 323] width 197 height 558
click at [181, 23] on icon "Open entity switcher" at bounding box center [179, 22] width 16 height 16
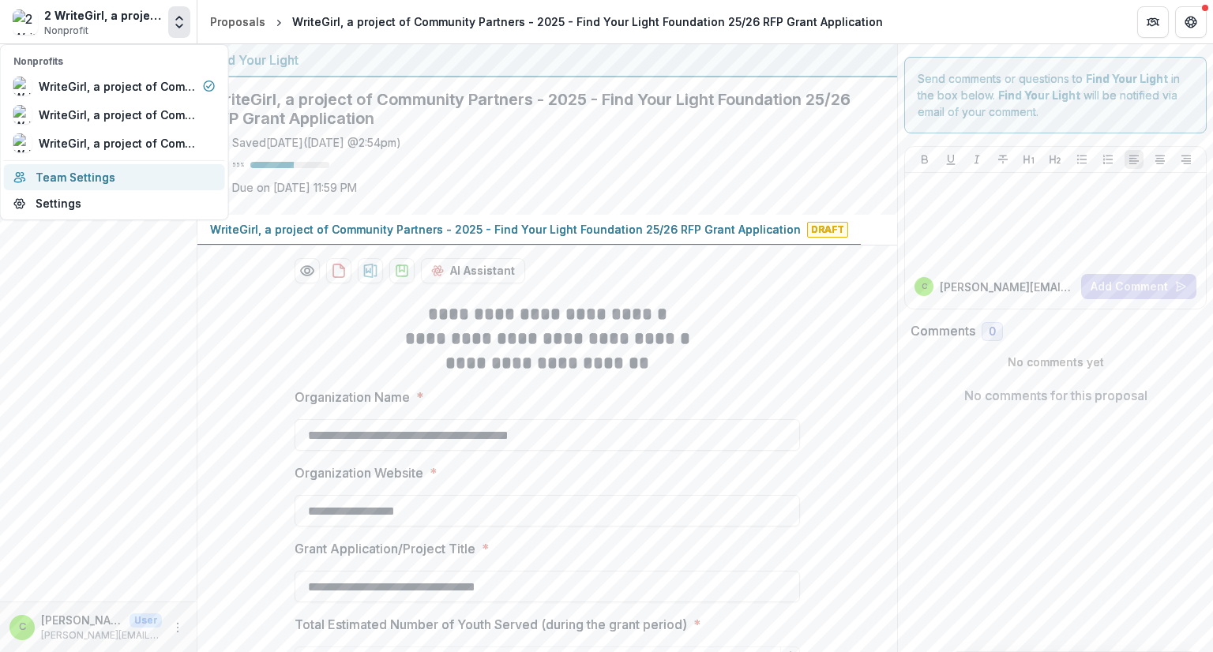
click at [95, 176] on link "Team Settings" at bounding box center [114, 177] width 221 height 26
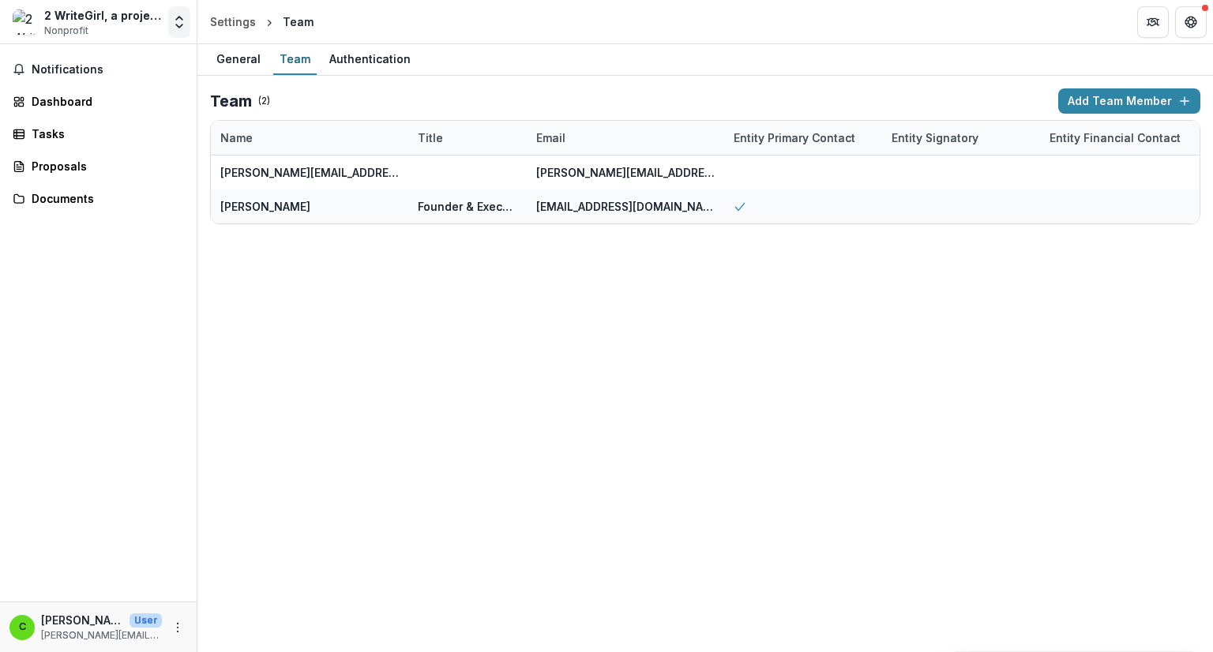
click at [179, 28] on icon "Open entity switcher" at bounding box center [179, 22] width 16 height 16
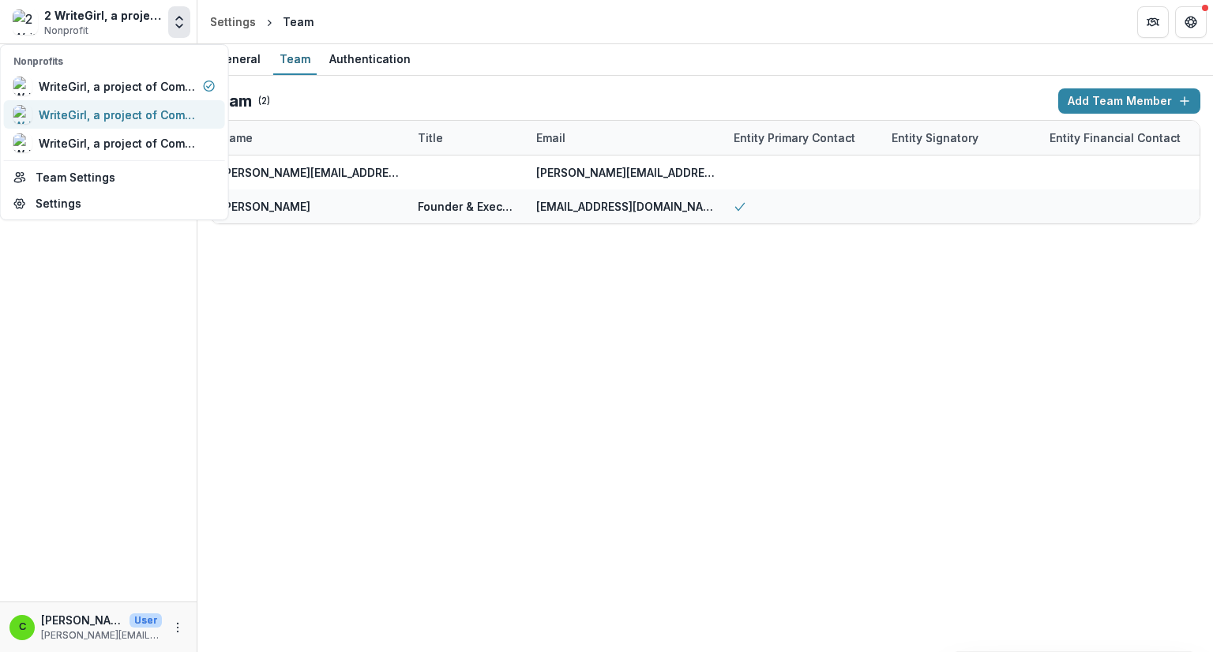
click at [73, 113] on div "WriteGirl, a project of Community Partners" at bounding box center [118, 115] width 158 height 17
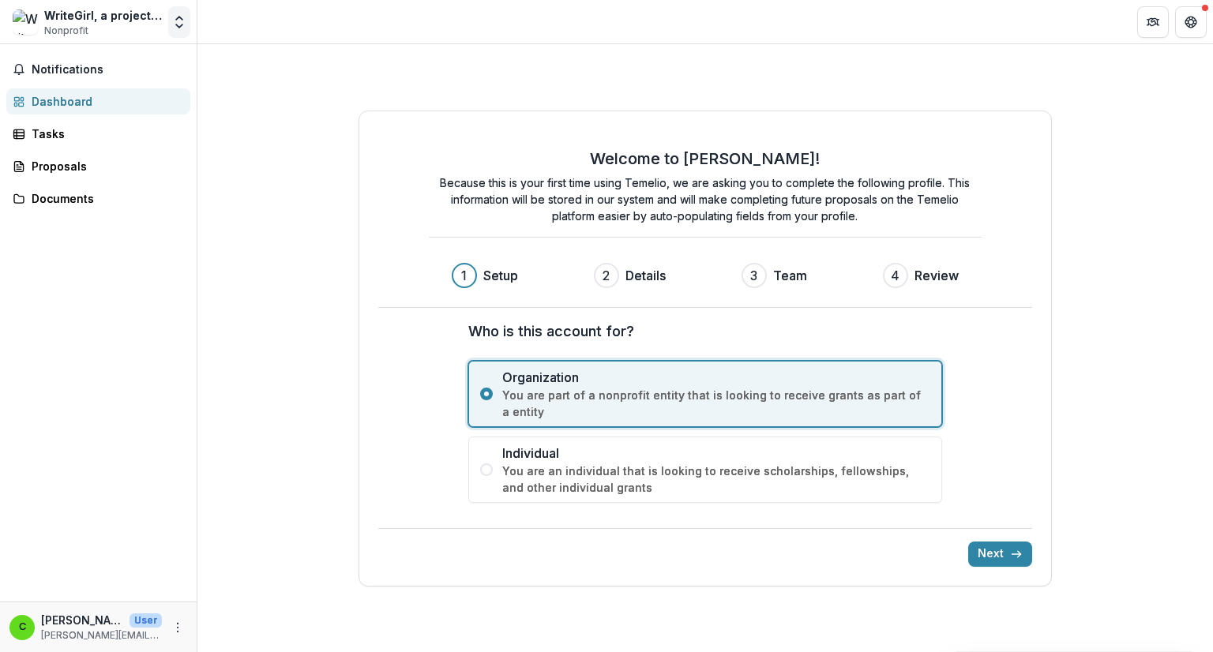
click at [175, 26] on icon "Open entity switcher" at bounding box center [179, 22] width 16 height 16
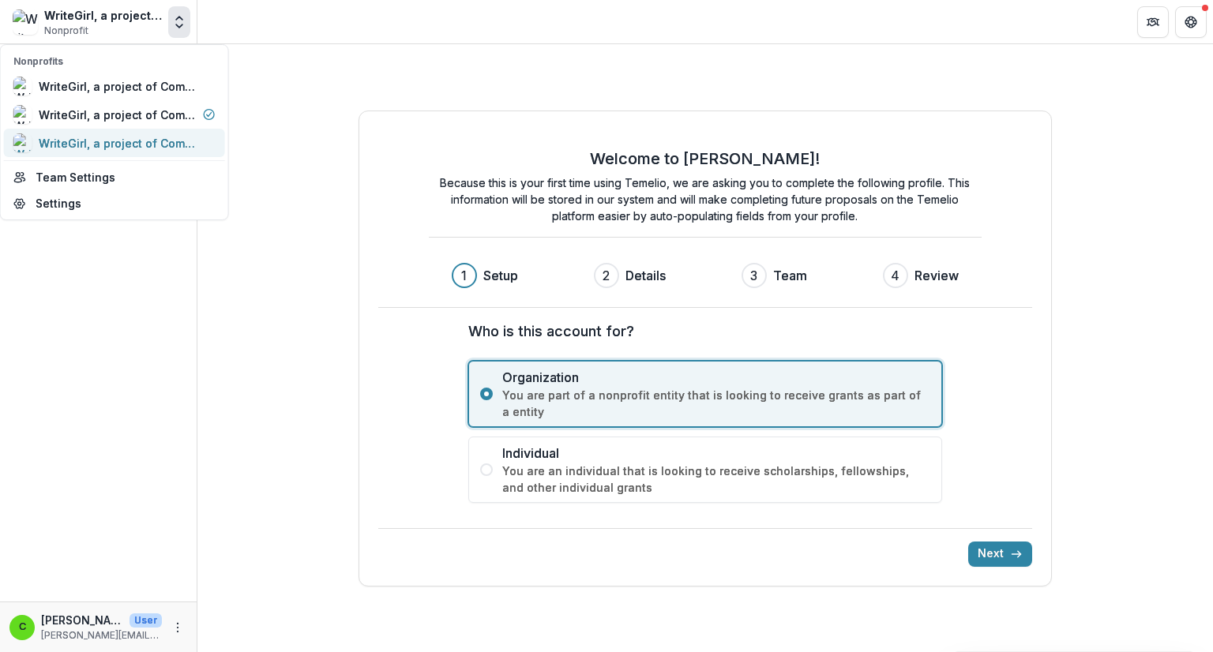
click at [106, 141] on div "WriteGirl, a project of Community Partners" at bounding box center [118, 143] width 158 height 17
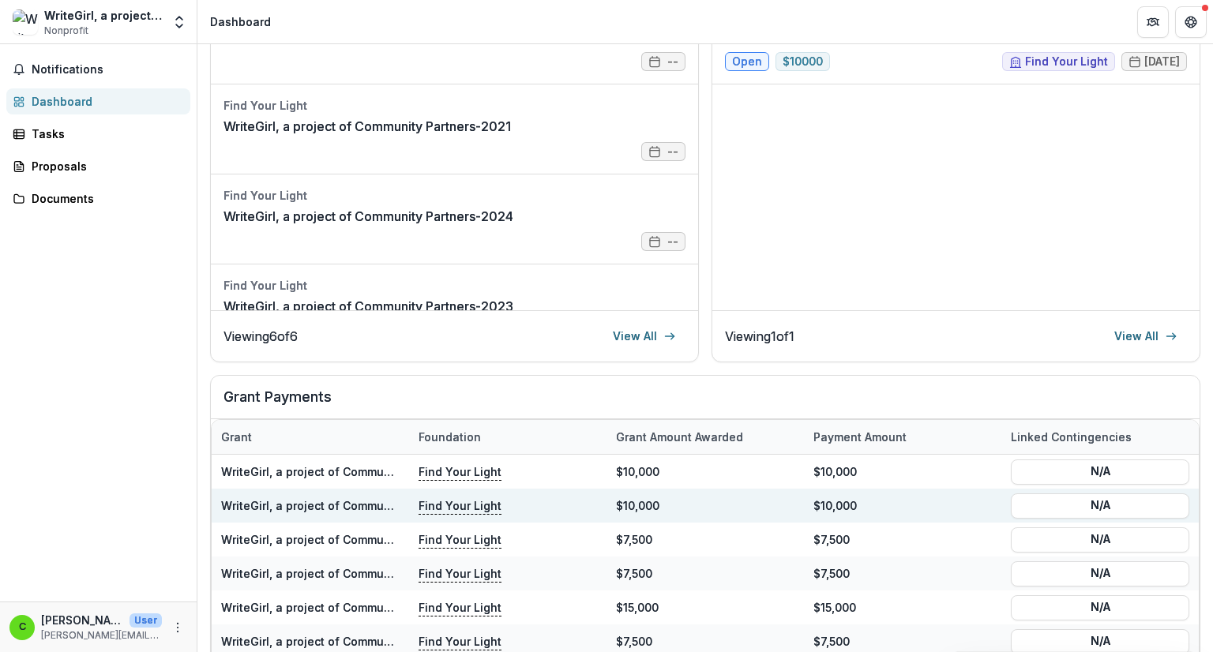
scroll to position [429, 0]
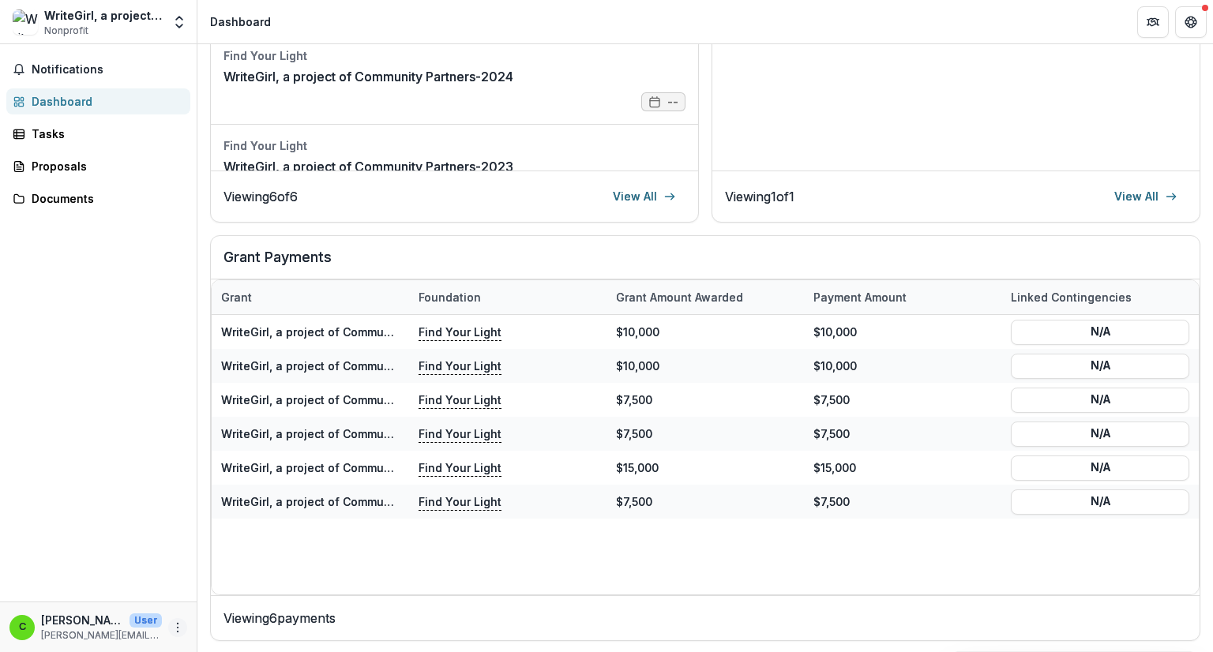
click at [174, 625] on icon "More" at bounding box center [177, 628] width 13 height 13
click at [254, 588] on link "Settings" at bounding box center [281, 594] width 169 height 26
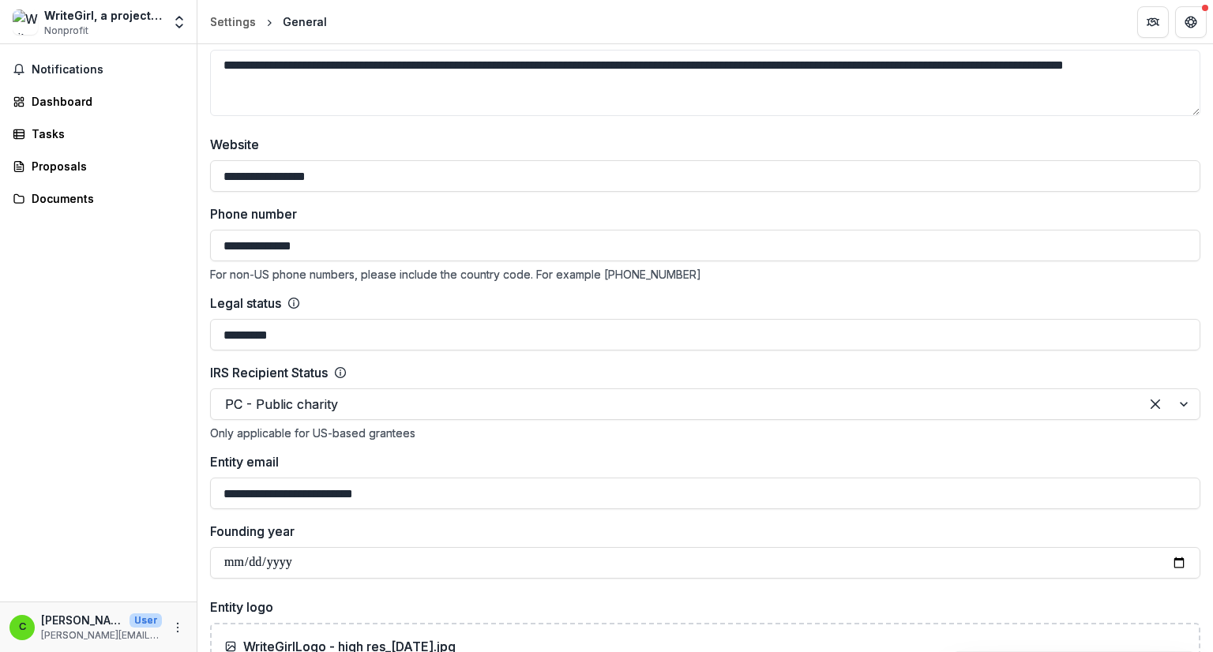
scroll to position [237, 0]
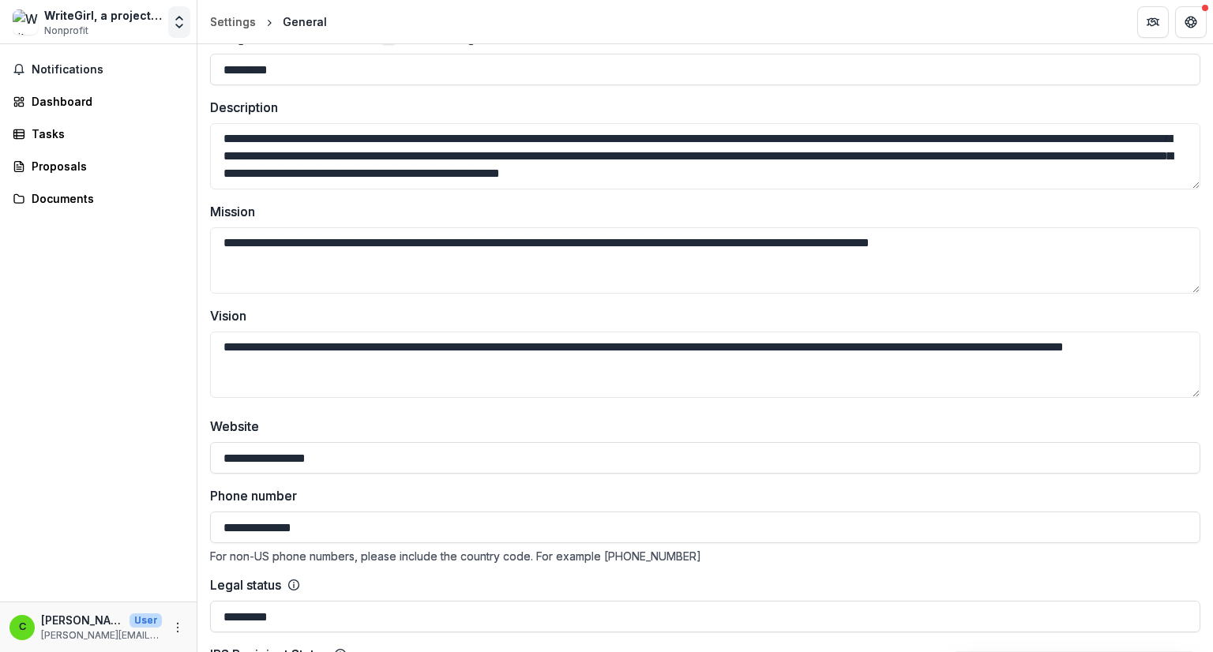
click at [174, 13] on button "Open entity switcher" at bounding box center [179, 22] width 22 height 32
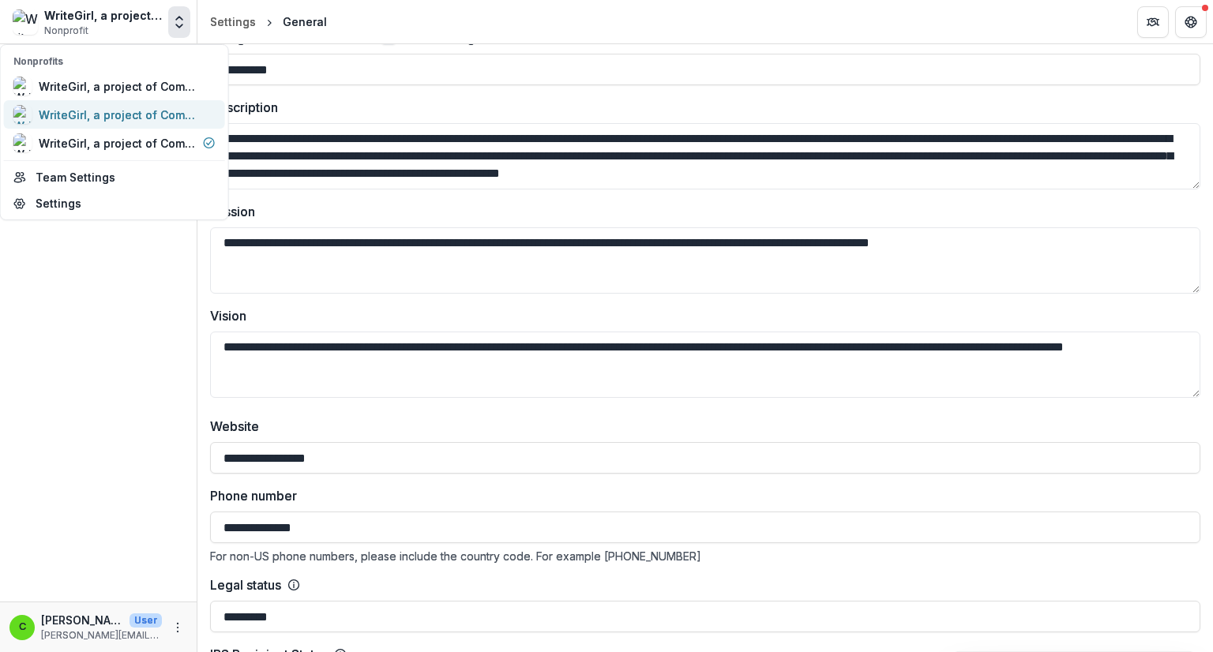
click at [135, 118] on div "WriteGirl, a project of Community Partners" at bounding box center [118, 115] width 158 height 17
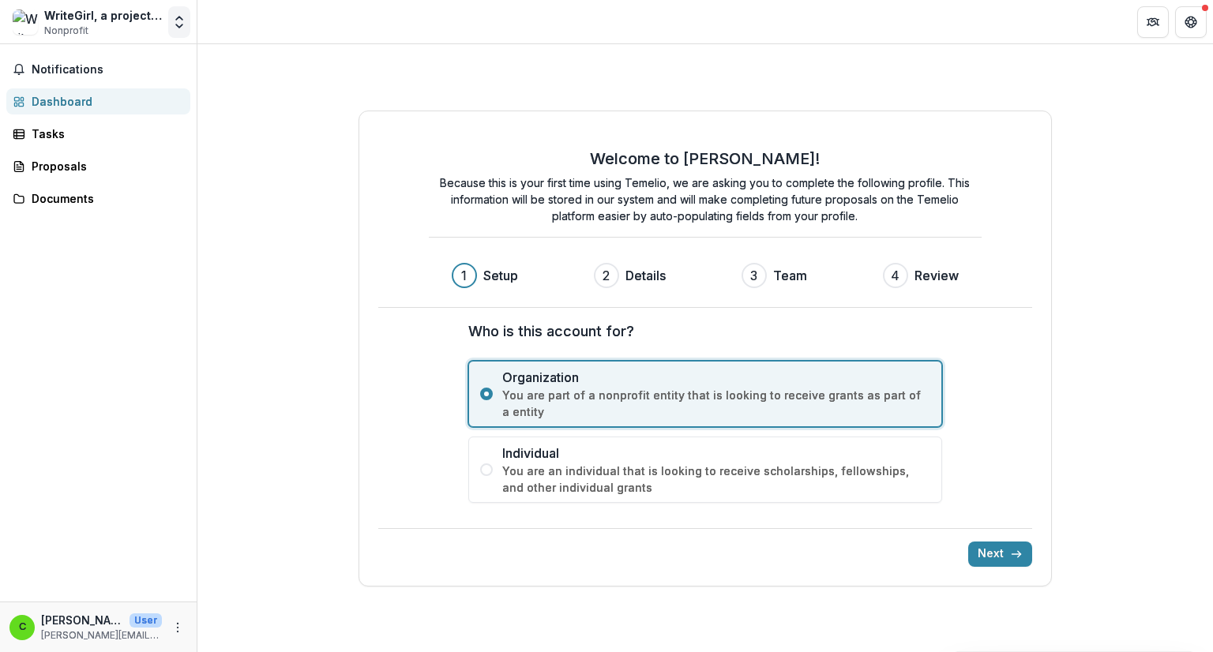
click at [186, 24] on icon "Open entity switcher" at bounding box center [179, 22] width 16 height 16
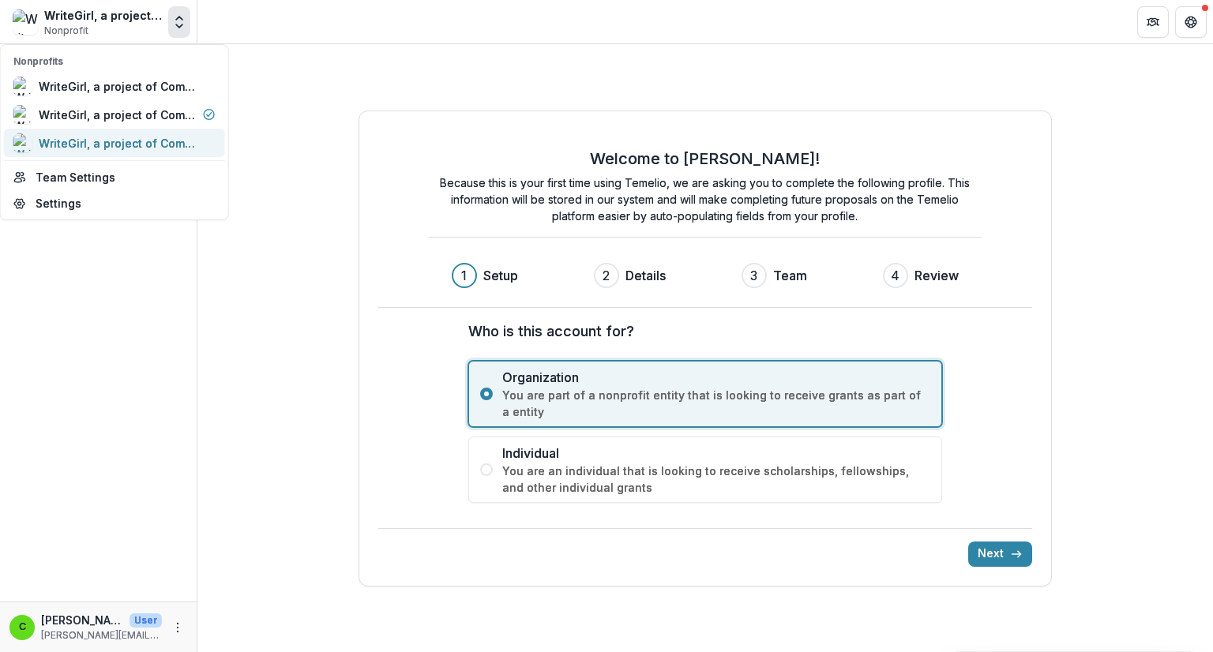
click at [162, 144] on div "WriteGirl, a project of Community Partners" at bounding box center [118, 143] width 158 height 17
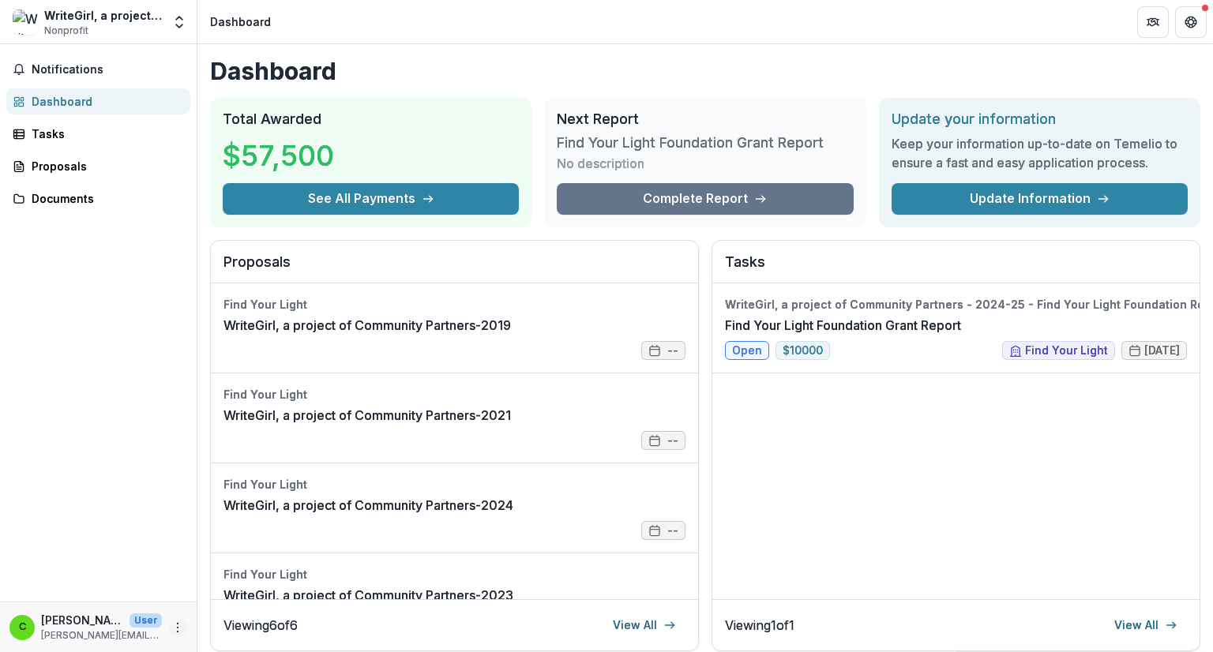
click at [179, 627] on icon "More" at bounding box center [177, 628] width 13 height 13
click at [256, 598] on link "Settings" at bounding box center [281, 594] width 169 height 26
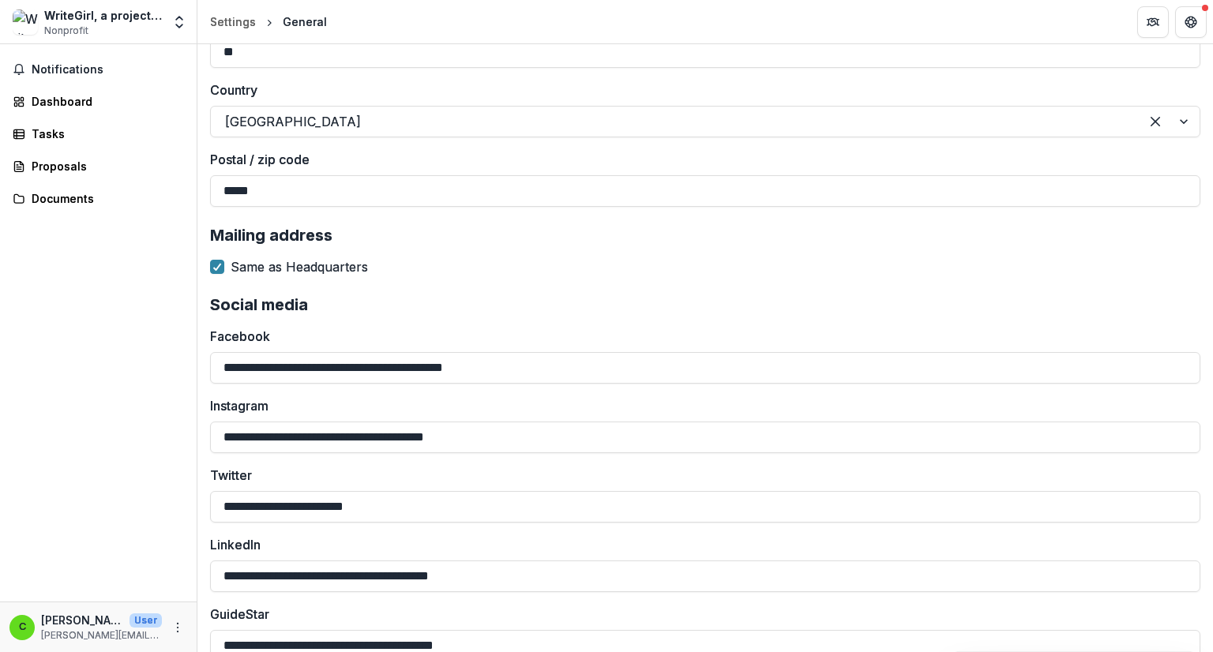
scroll to position [2512, 0]
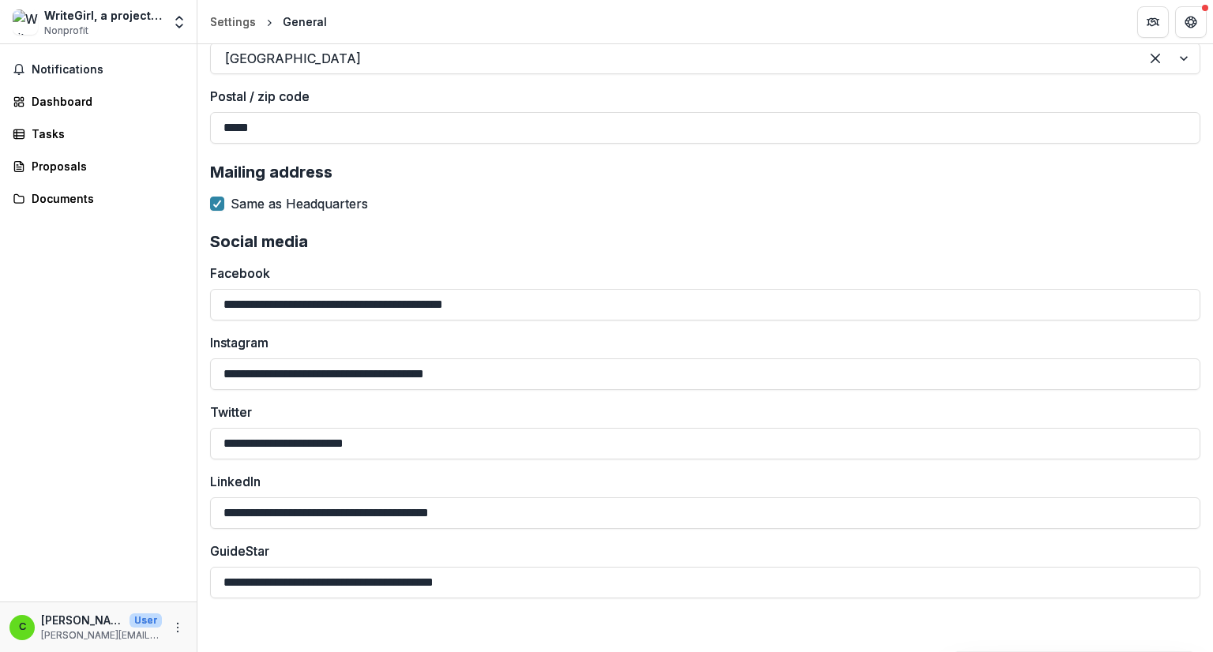
drag, startPoint x: 389, startPoint y: 442, endPoint x: 121, endPoint y: 458, distance: 269.1
click at [123, 458] on main "**********" at bounding box center [606, 348] width 1213 height 608
click at [615, 614] on div "Cancel Save Changes" at bounding box center [705, 626] width 1016 height 51
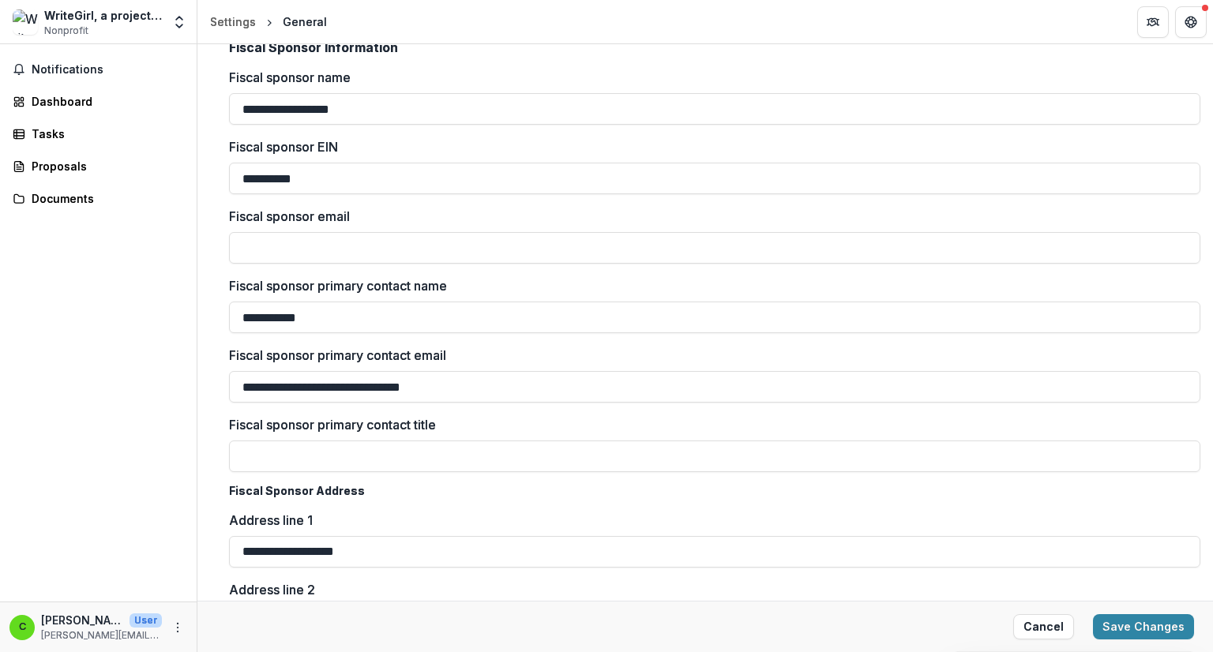
scroll to position [1248, 0]
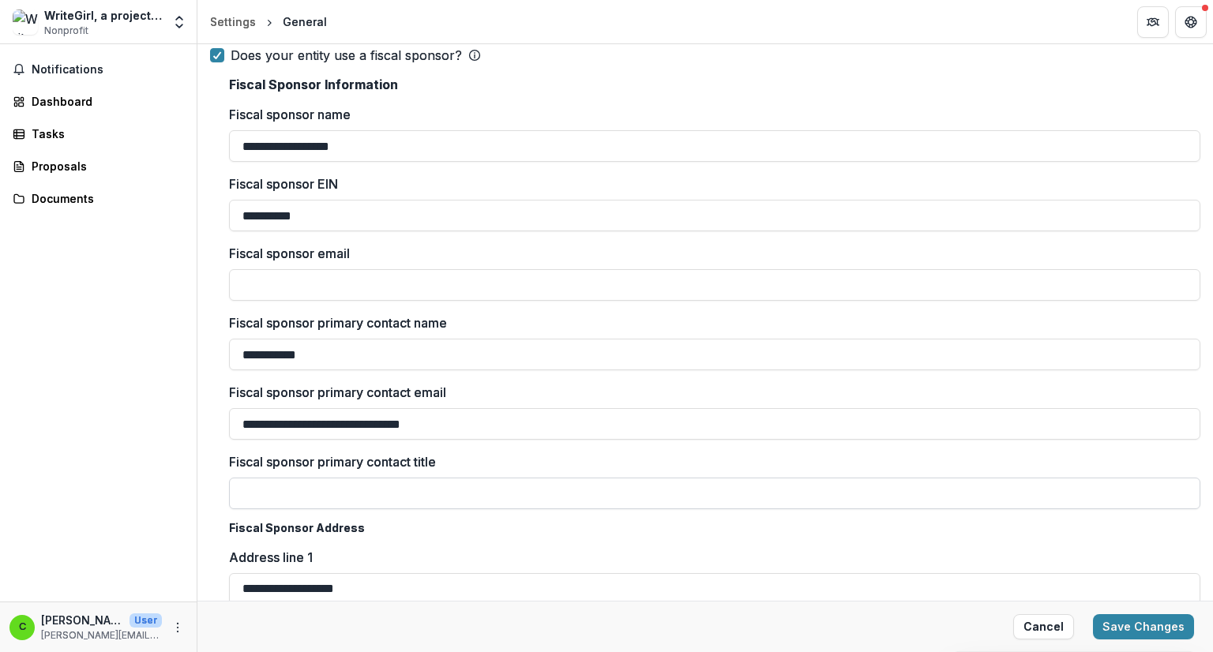
click at [464, 487] on input "Fiscal sponsor primary contact title" at bounding box center [715, 494] width 972 height 32
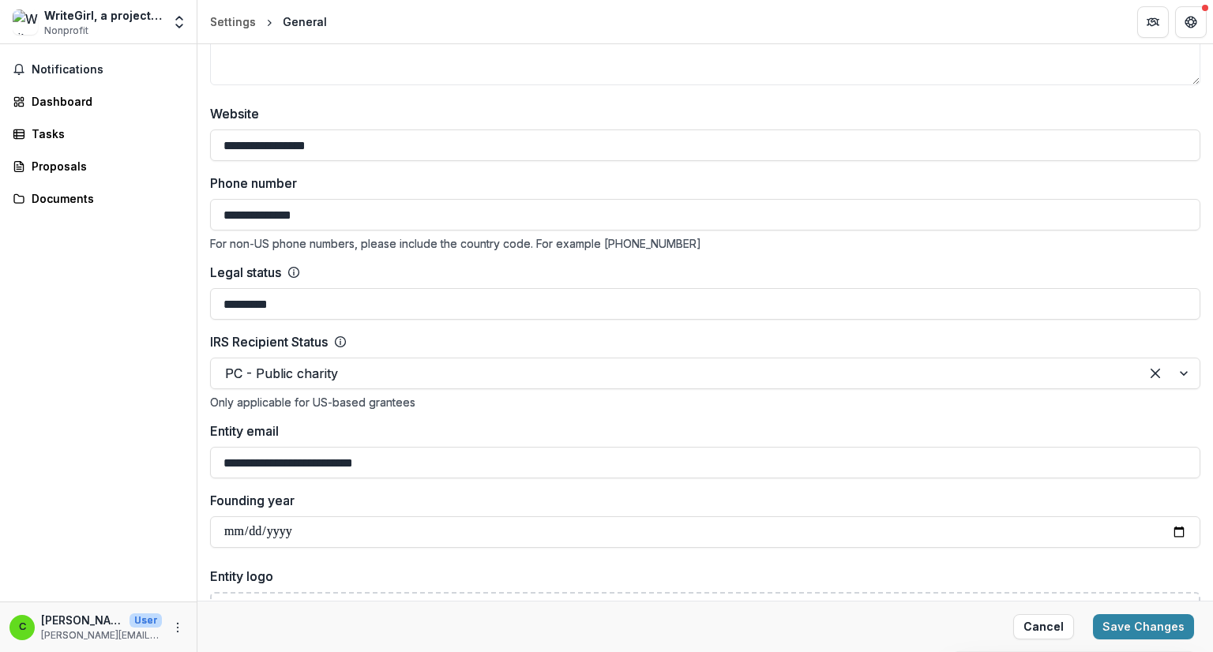
scroll to position [537, 0]
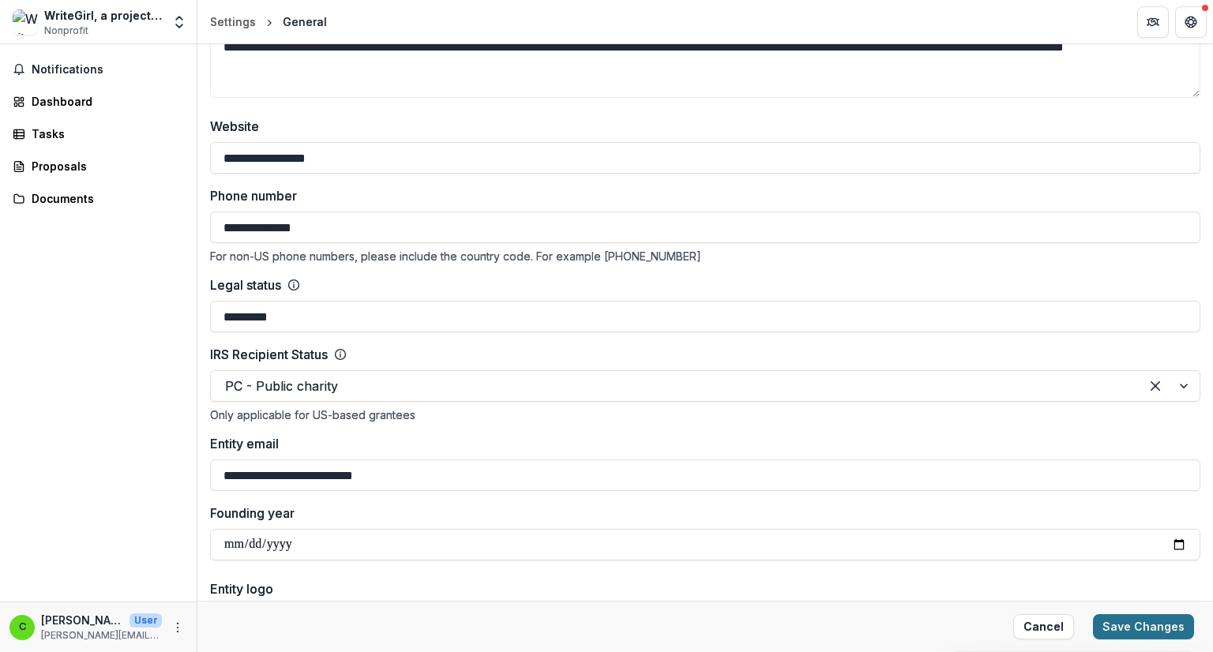
type input "**********"
click at [1134, 622] on button "Save Changes" at bounding box center [1143, 627] width 101 height 25
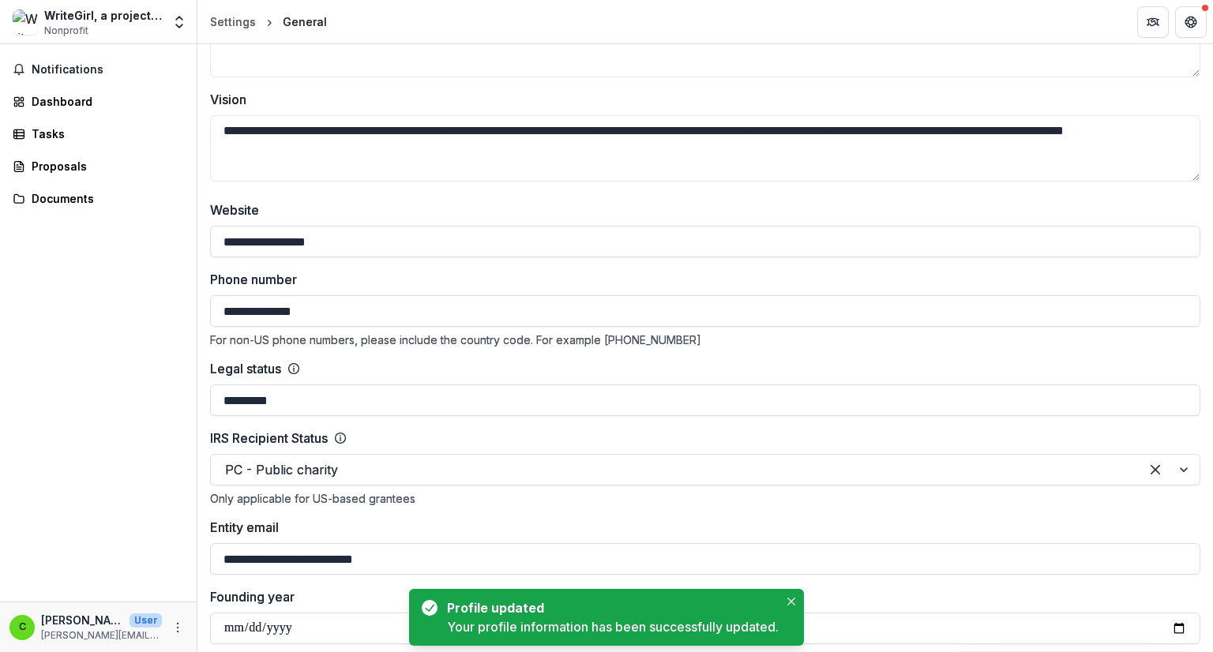
scroll to position [300, 0]
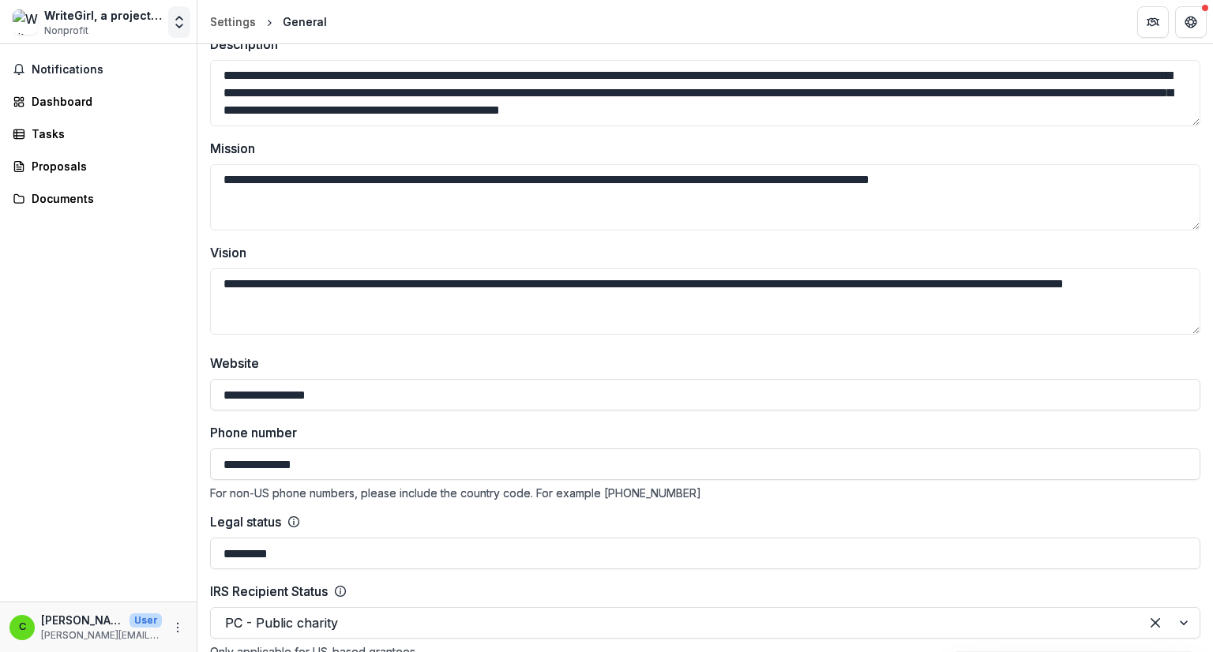
click at [177, 17] on icon "Open entity switcher" at bounding box center [179, 22] width 16 height 16
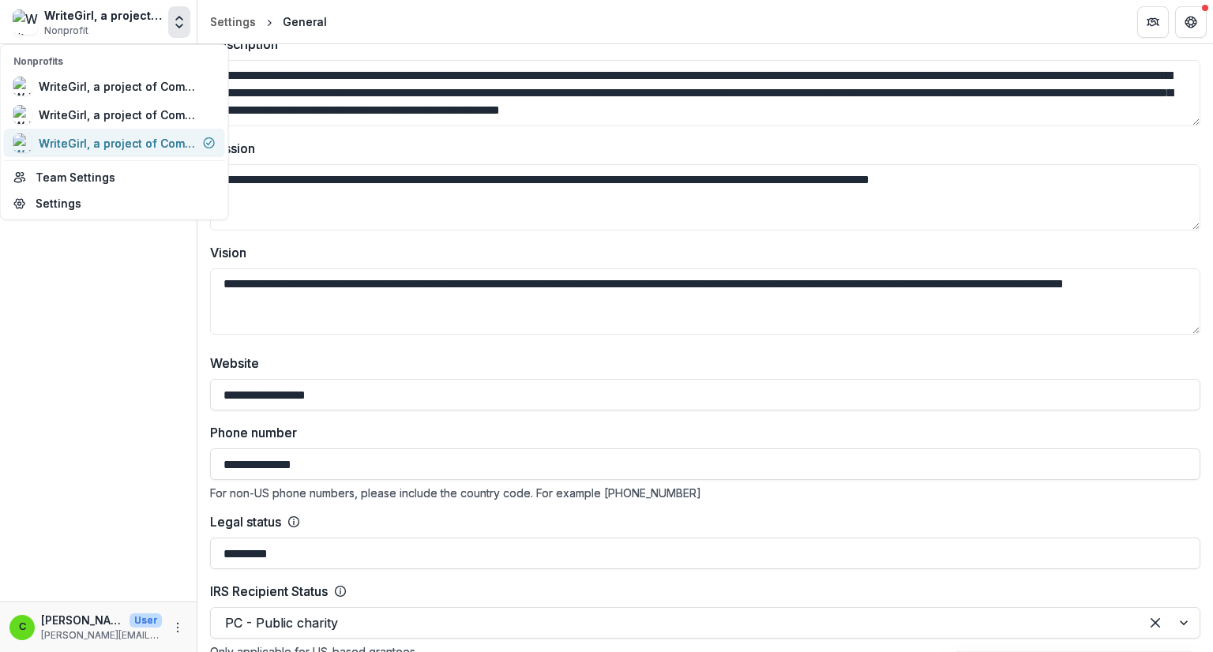
click at [145, 135] on div "WriteGirl, a project of Community Partners" at bounding box center [118, 143] width 158 height 17
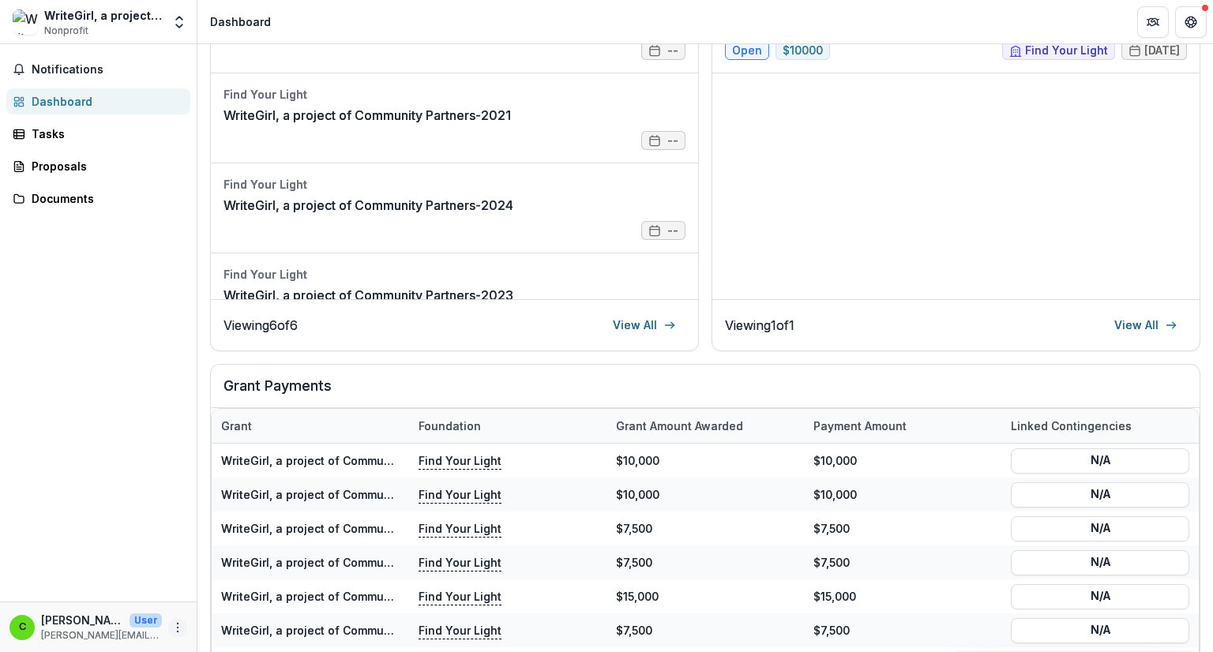
click at [178, 623] on circle "More" at bounding box center [178, 623] width 1 height 1
click at [261, 595] on link "Settings" at bounding box center [281, 594] width 169 height 26
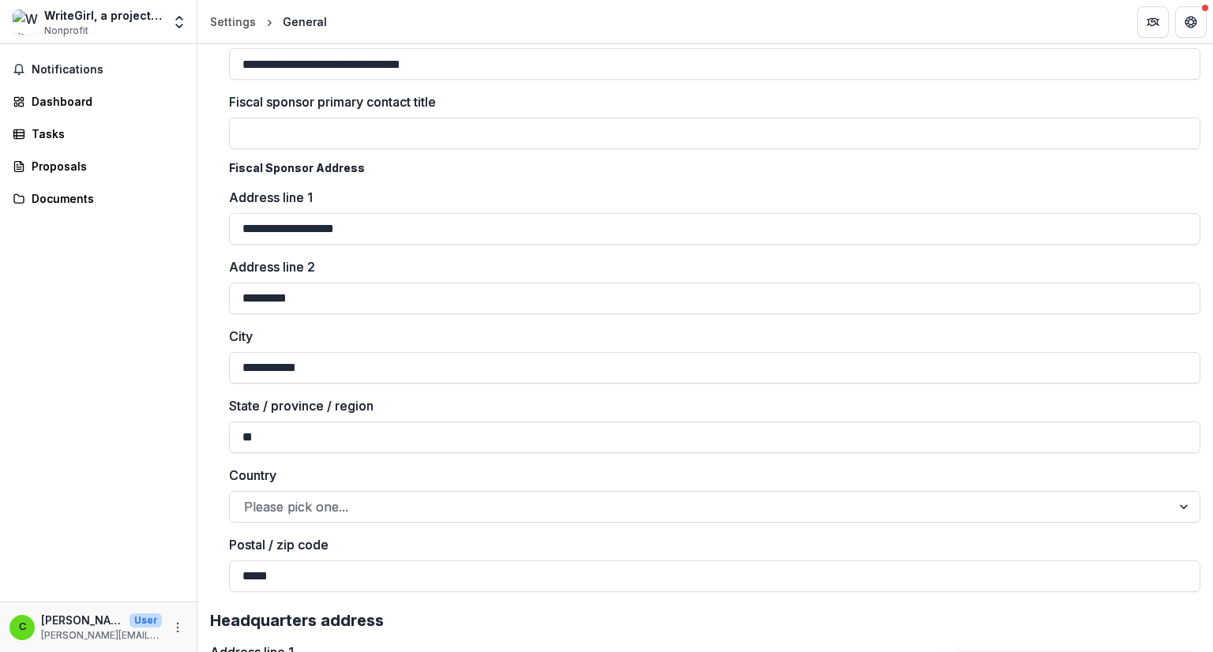
scroll to position [1643, 0]
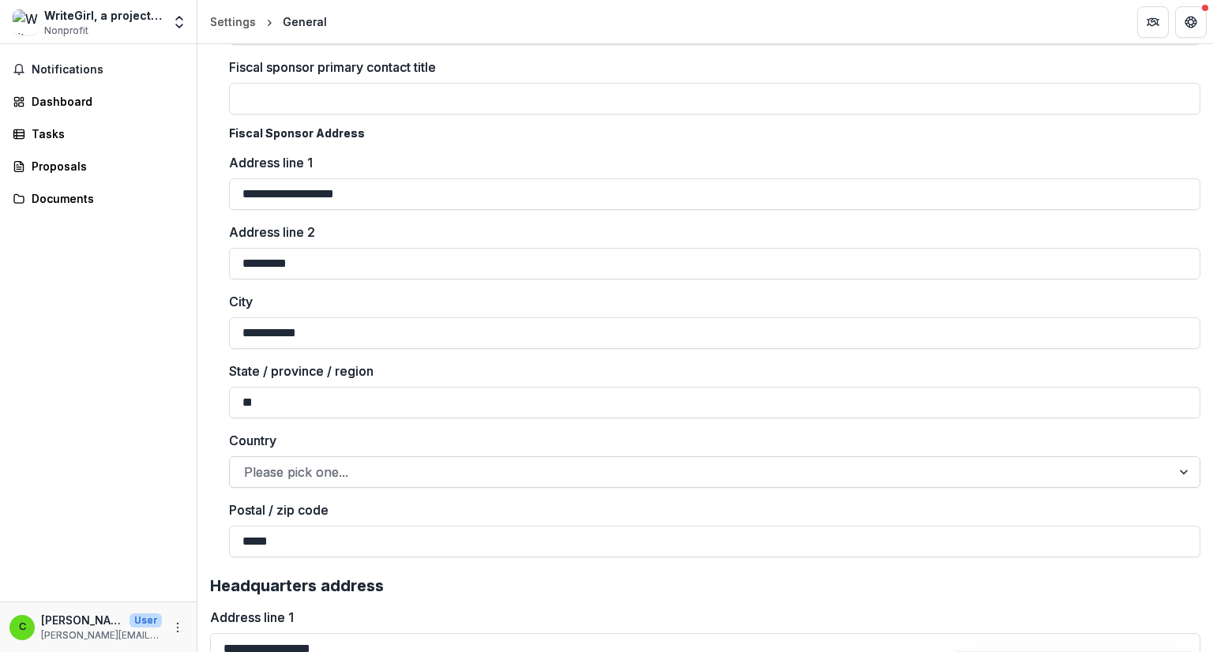
click at [432, 472] on div at bounding box center [700, 472] width 913 height 22
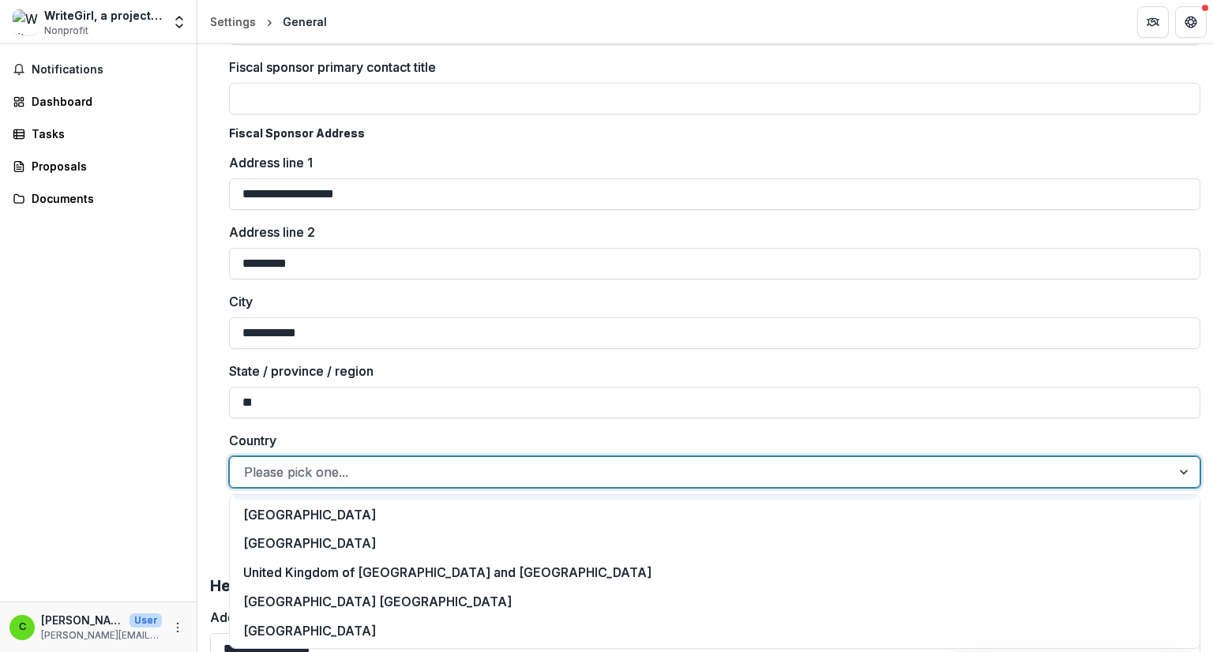
scroll to position [6774, 0]
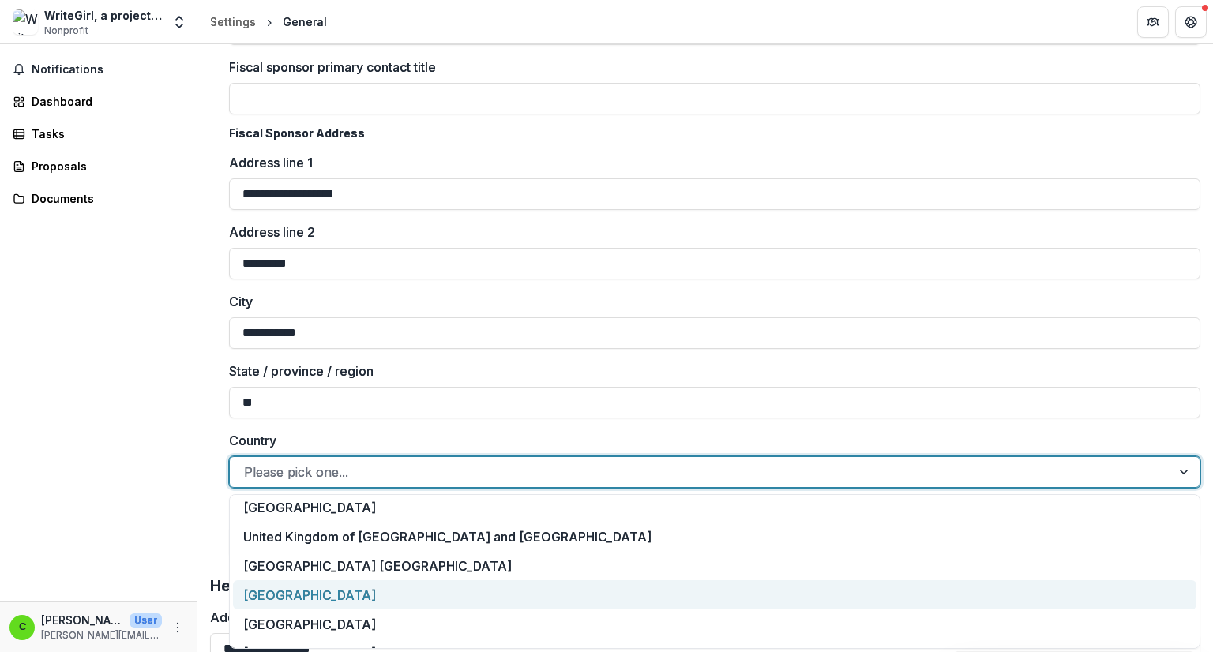
click at [372, 591] on div "United States of America" at bounding box center [715, 595] width 964 height 29
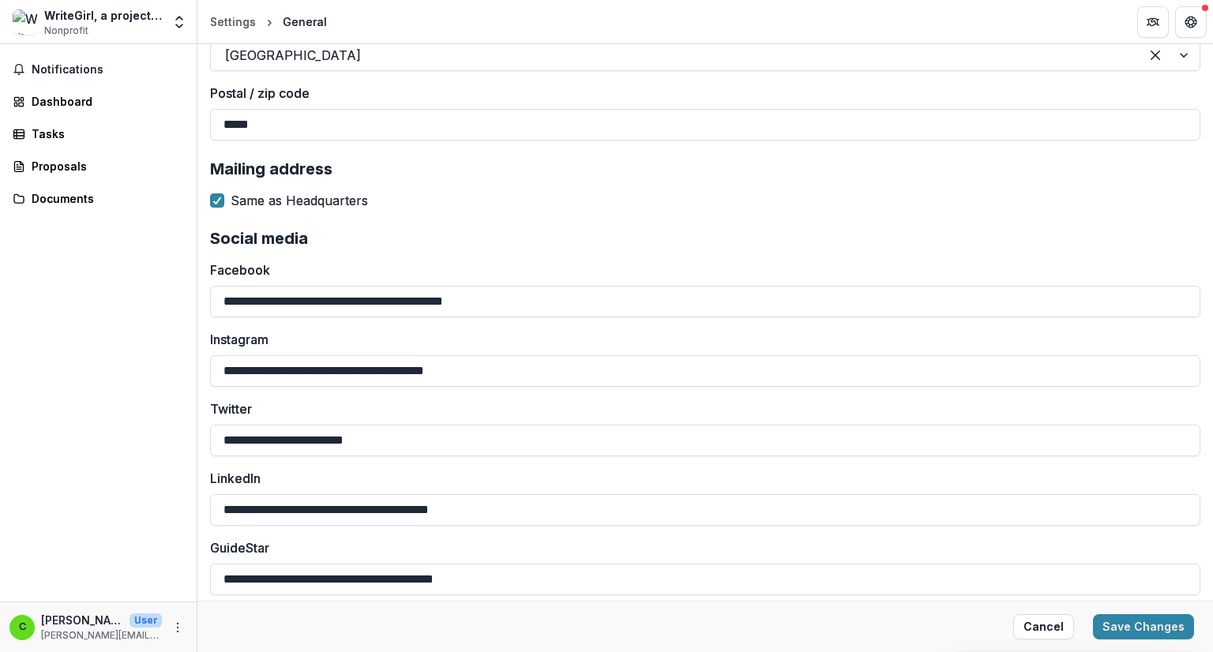
scroll to position [2519, 0]
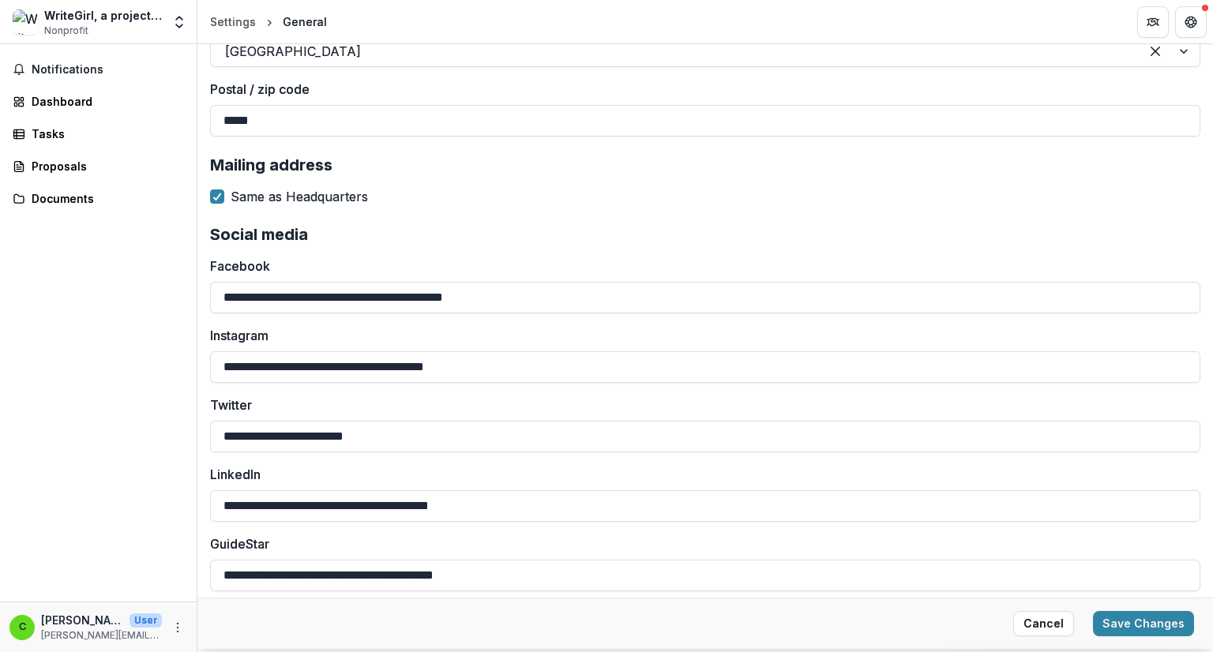
drag, startPoint x: 401, startPoint y: 438, endPoint x: 196, endPoint y: 421, distance: 206.1
click at [196, 421] on main "**********" at bounding box center [606, 348] width 1213 height 608
click at [1135, 618] on button "Save Changes" at bounding box center [1143, 623] width 101 height 25
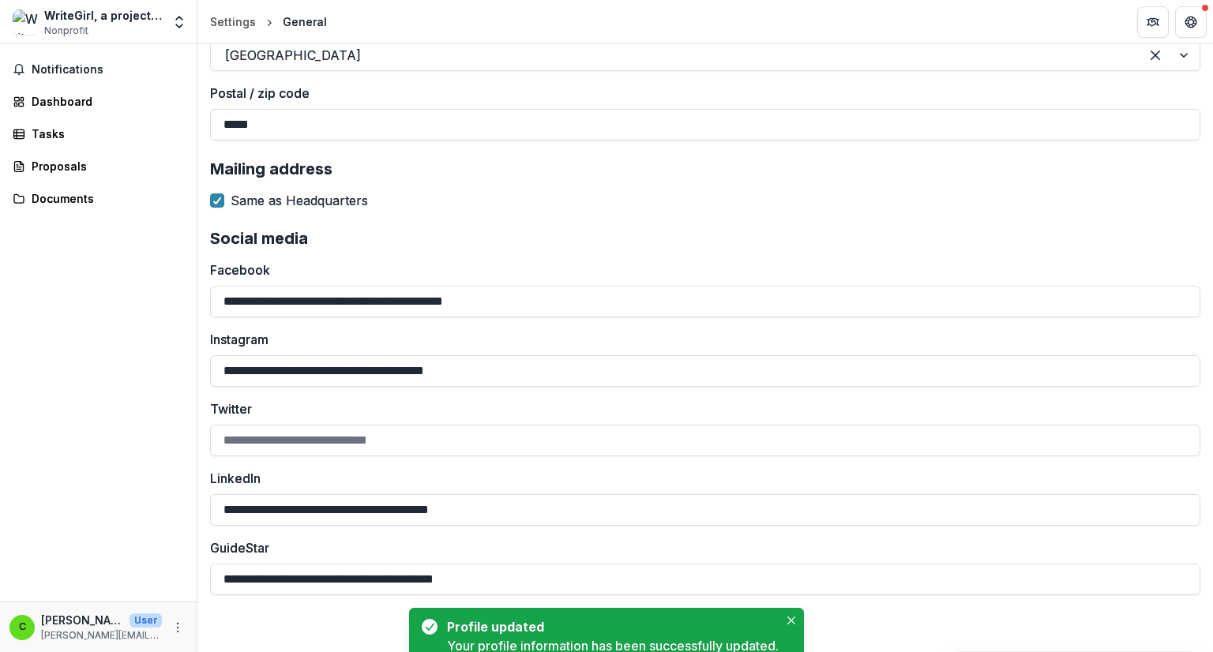
scroll to position [2512, 0]
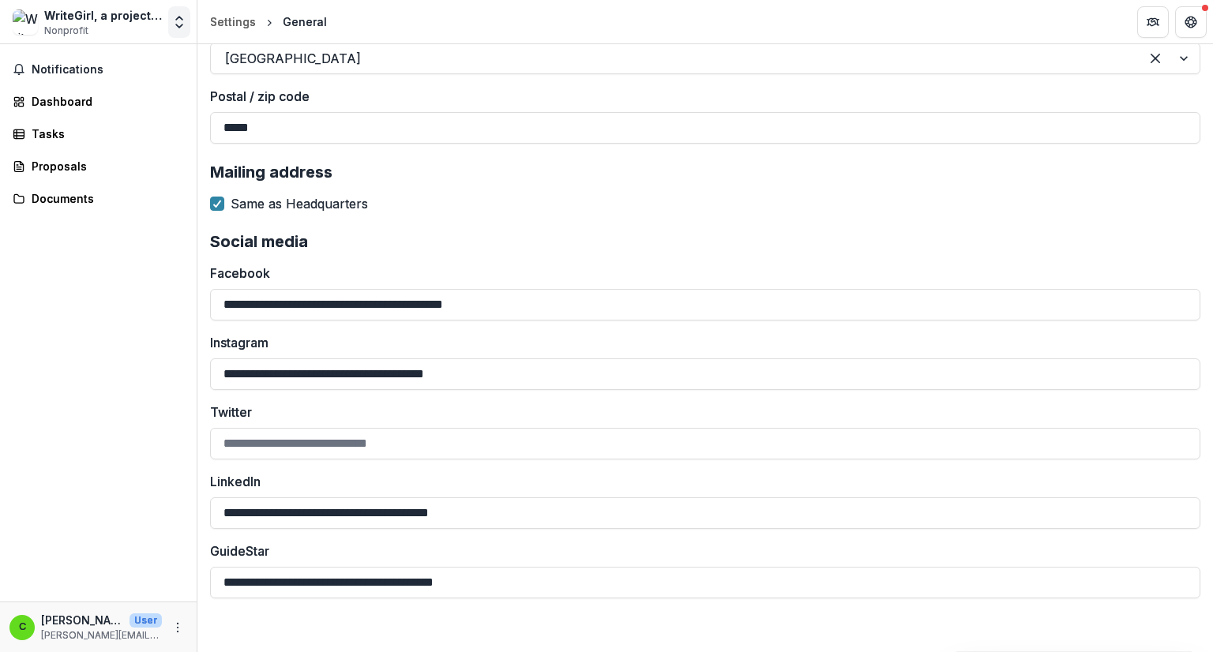
click at [178, 32] on button "Open entity switcher" at bounding box center [179, 22] width 22 height 32
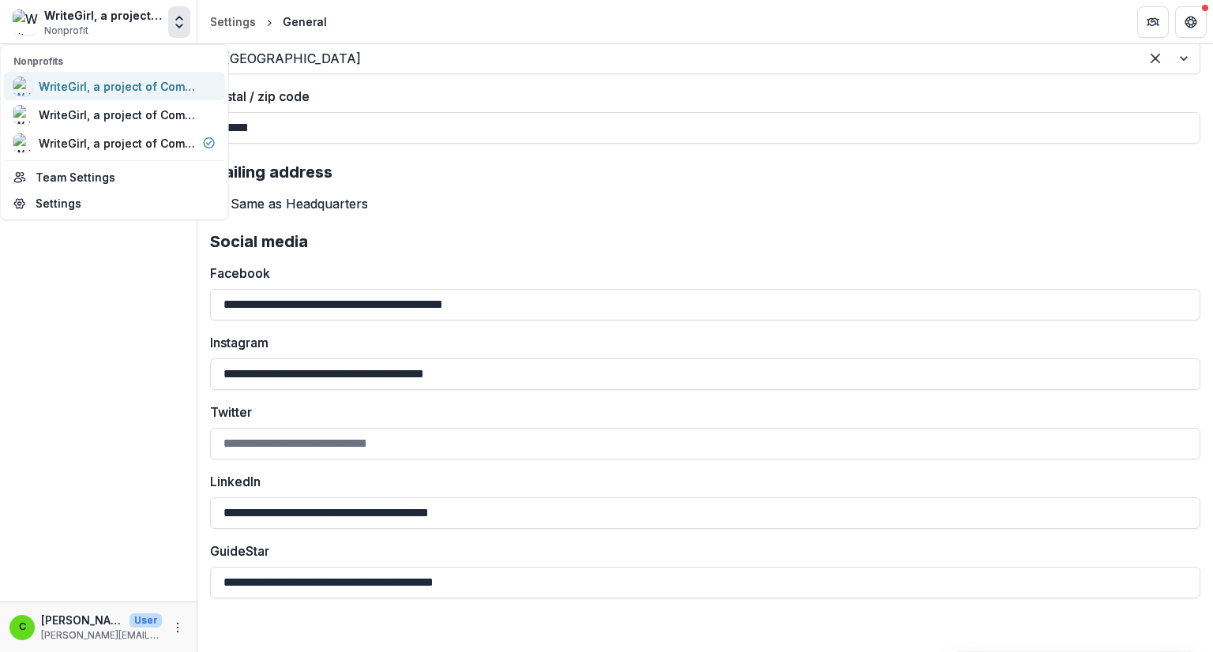
click at [150, 83] on div "WriteGirl, a project of Community Partners" at bounding box center [118, 86] width 158 height 17
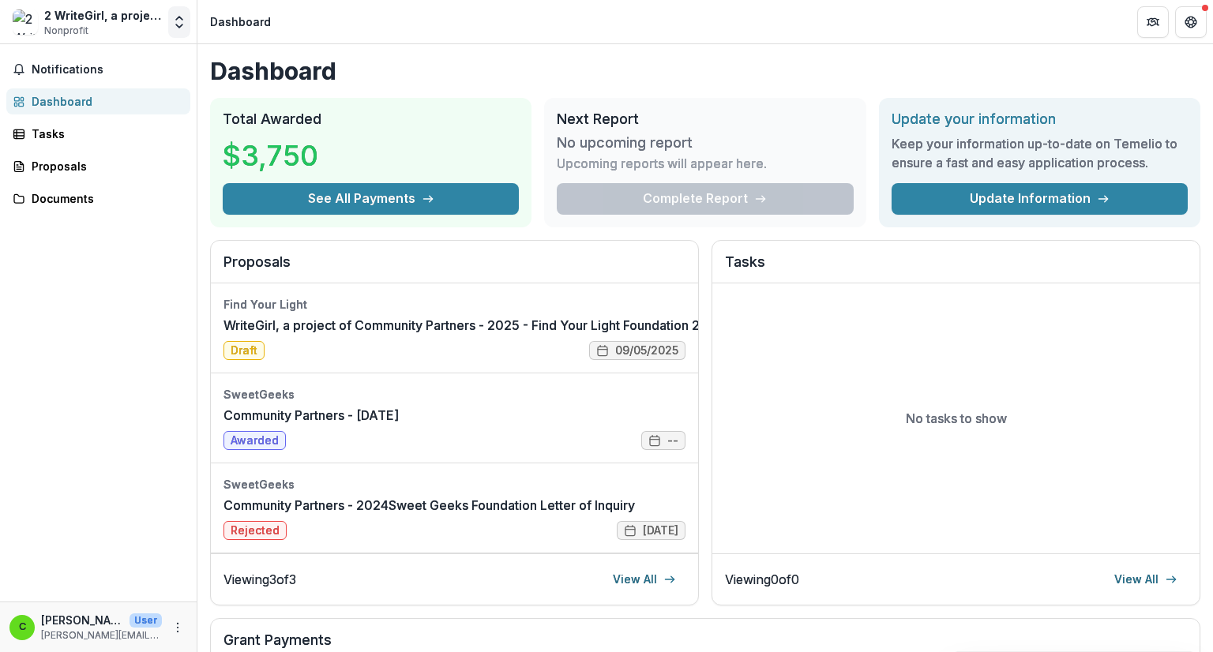
click at [179, 26] on icon "Open entity switcher" at bounding box center [179, 22] width 16 height 16
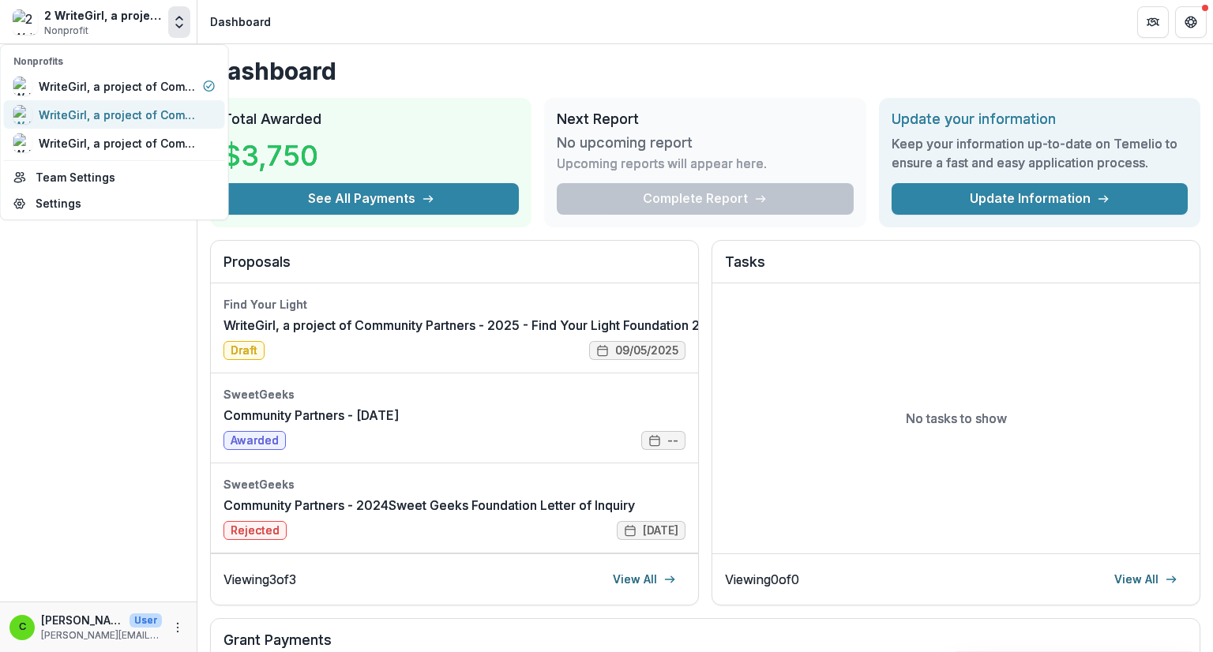
click at [156, 109] on div "WriteGirl, a project of Community Partners" at bounding box center [118, 115] width 158 height 17
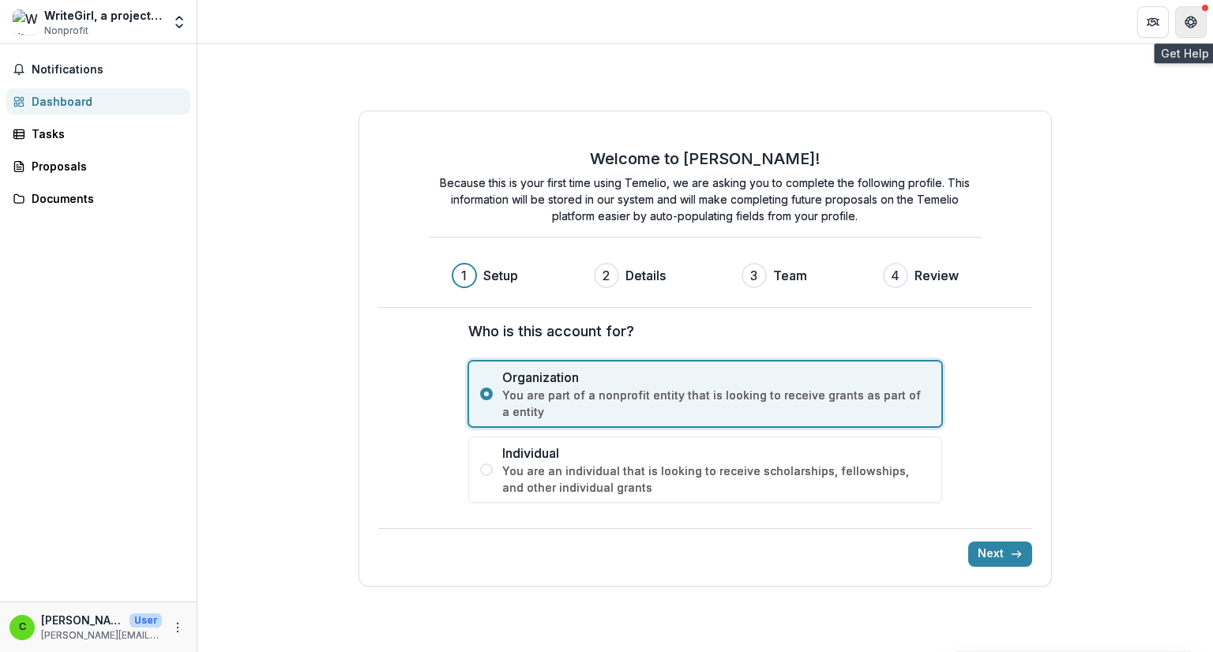
click at [1189, 20] on icon "Get Help" at bounding box center [1190, 20] width 2 height 2
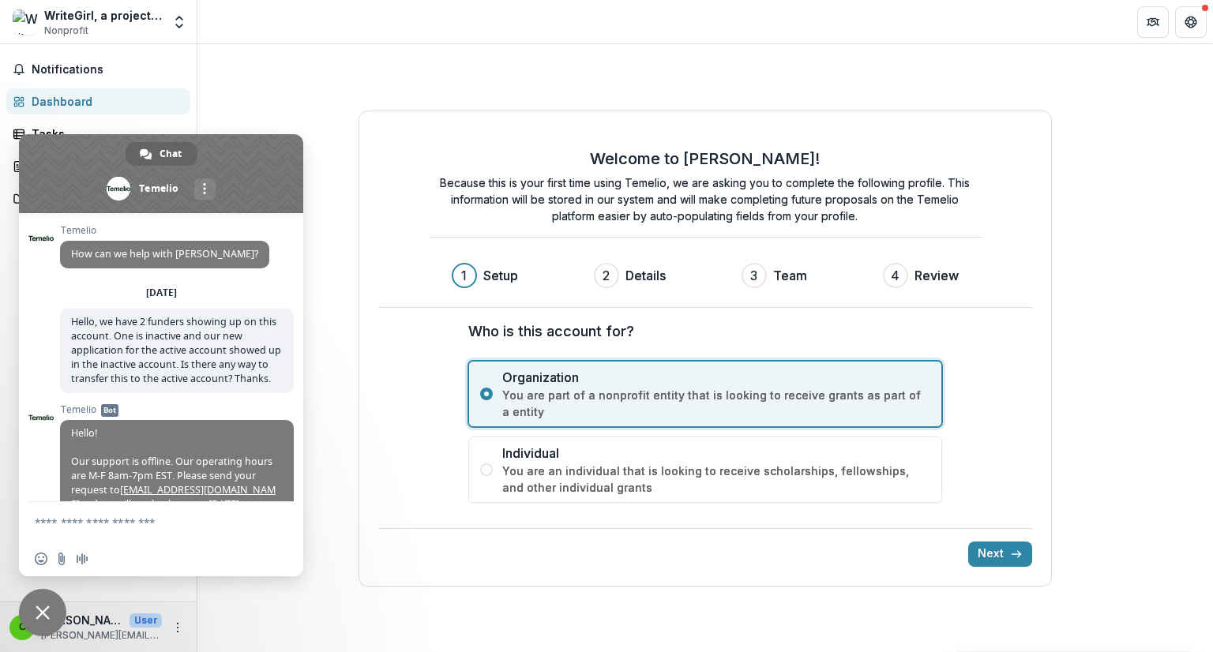
click at [53, 621] on span "Close chat" at bounding box center [42, 612] width 47 height 47
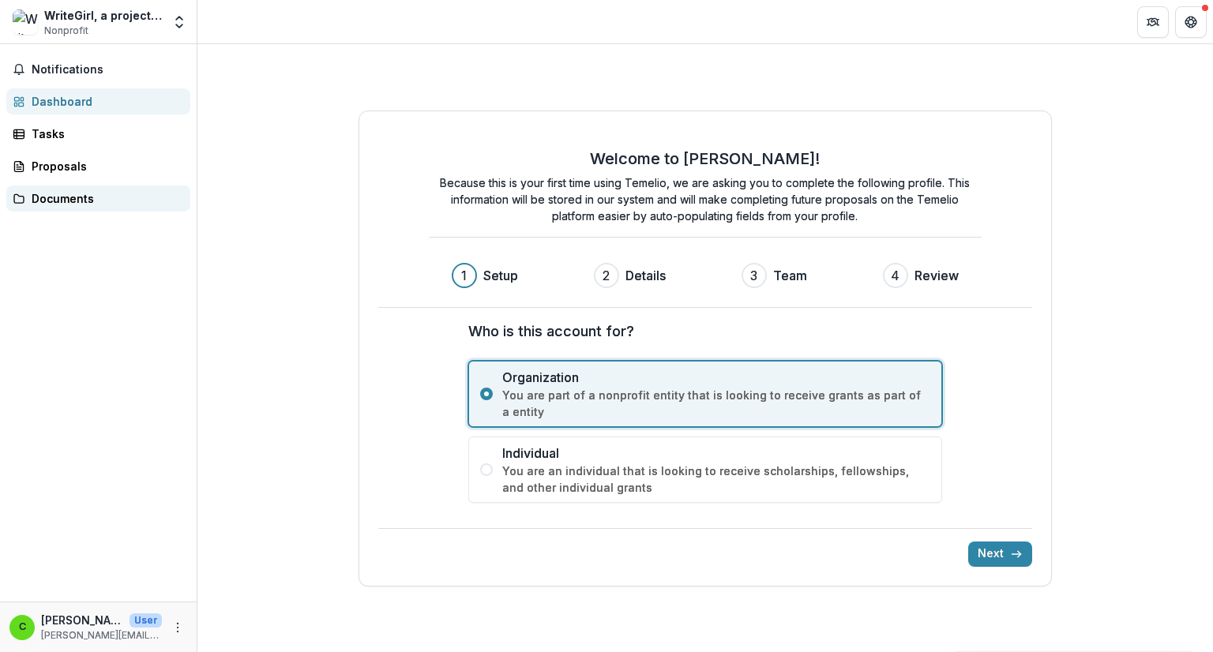
click at [79, 198] on div "Documents" at bounding box center [105, 198] width 146 height 17
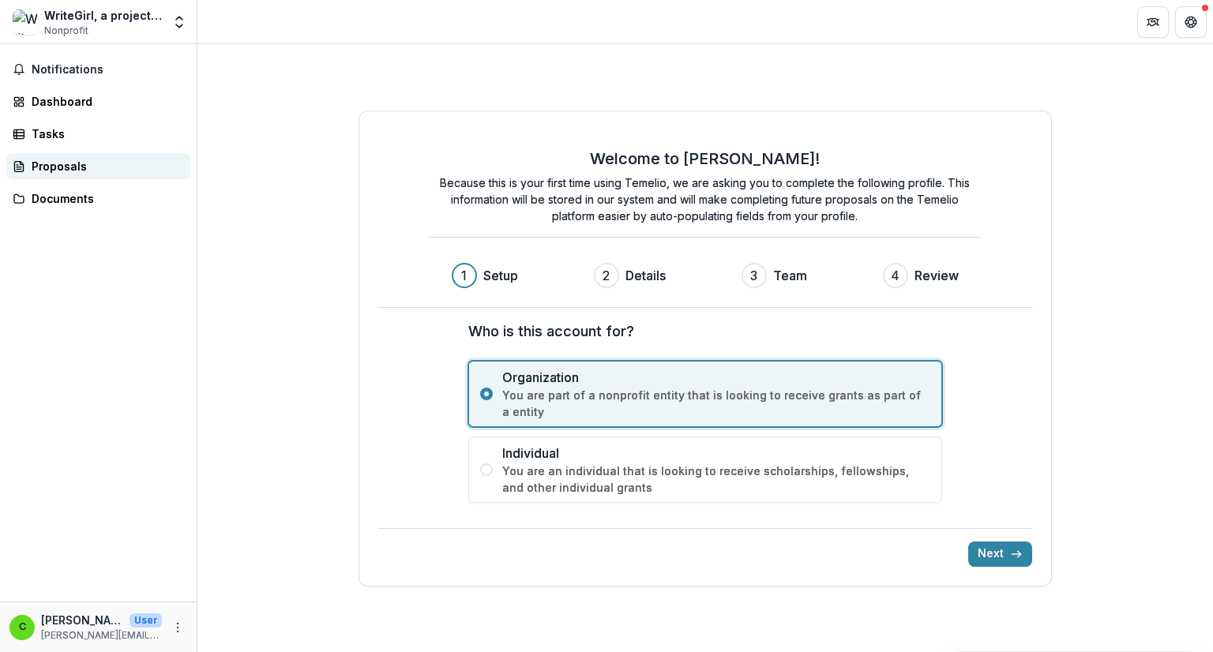
click at [67, 165] on div "Proposals" at bounding box center [105, 166] width 146 height 17
click at [58, 137] on div "Tasks" at bounding box center [105, 134] width 146 height 17
click at [179, 15] on icon "Open entity switcher" at bounding box center [179, 22] width 16 height 16
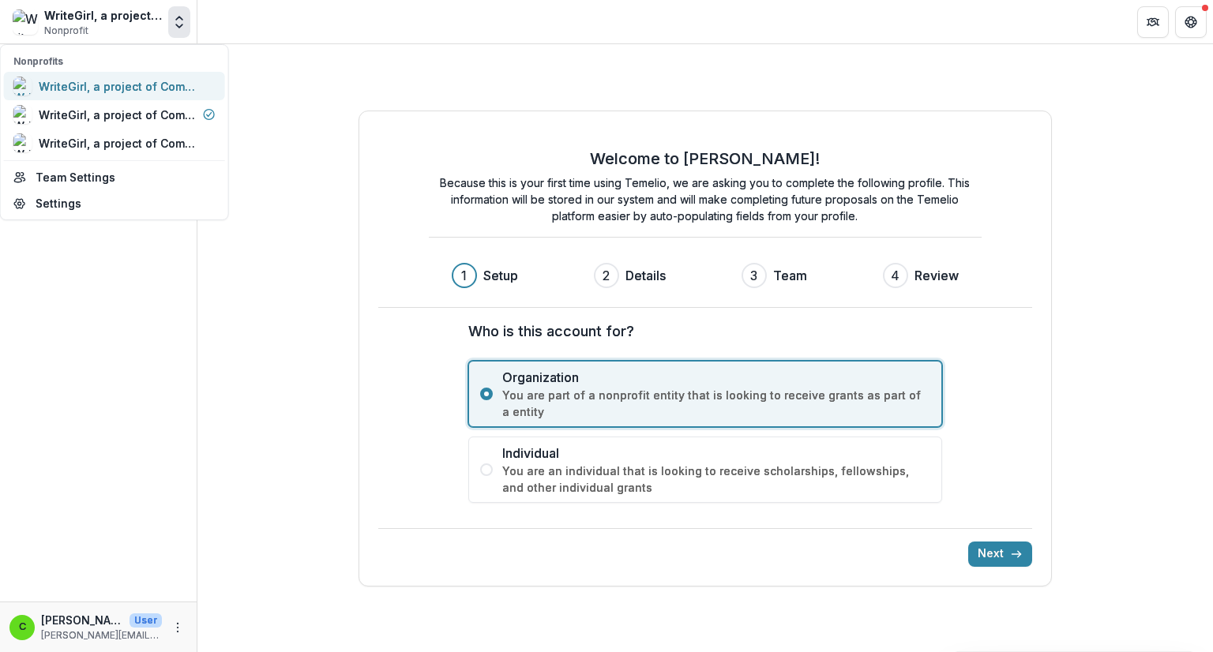
click at [120, 85] on div "WriteGirl, a project of Community Partners" at bounding box center [118, 86] width 158 height 17
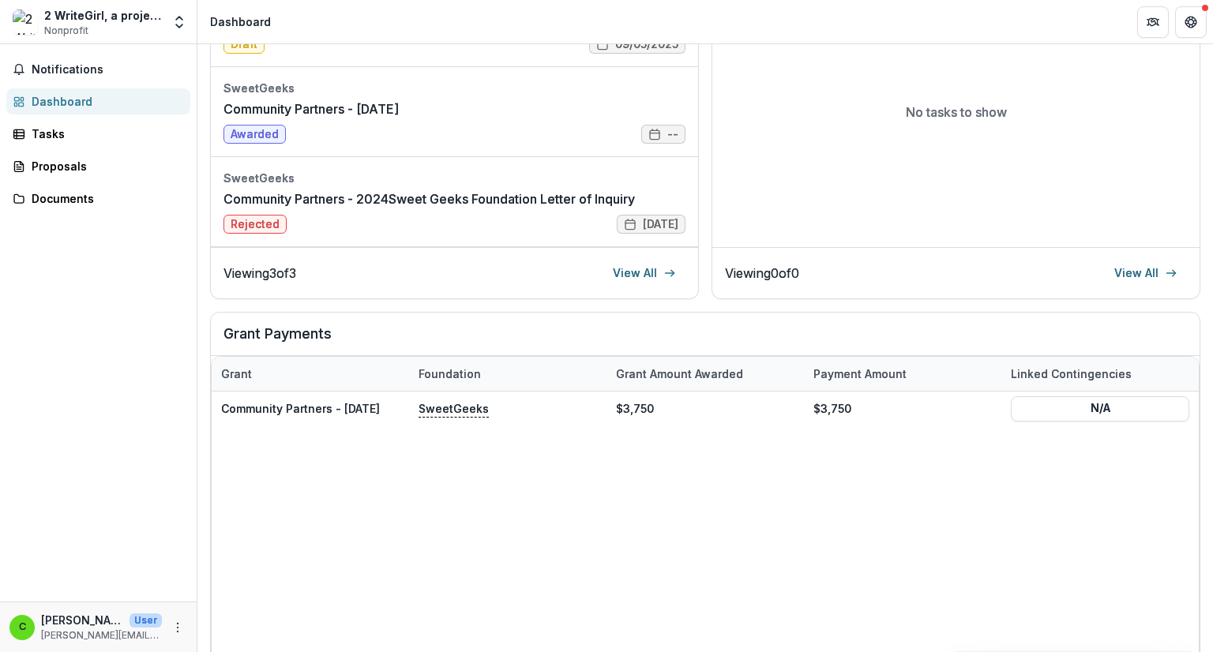
scroll to position [395, 0]
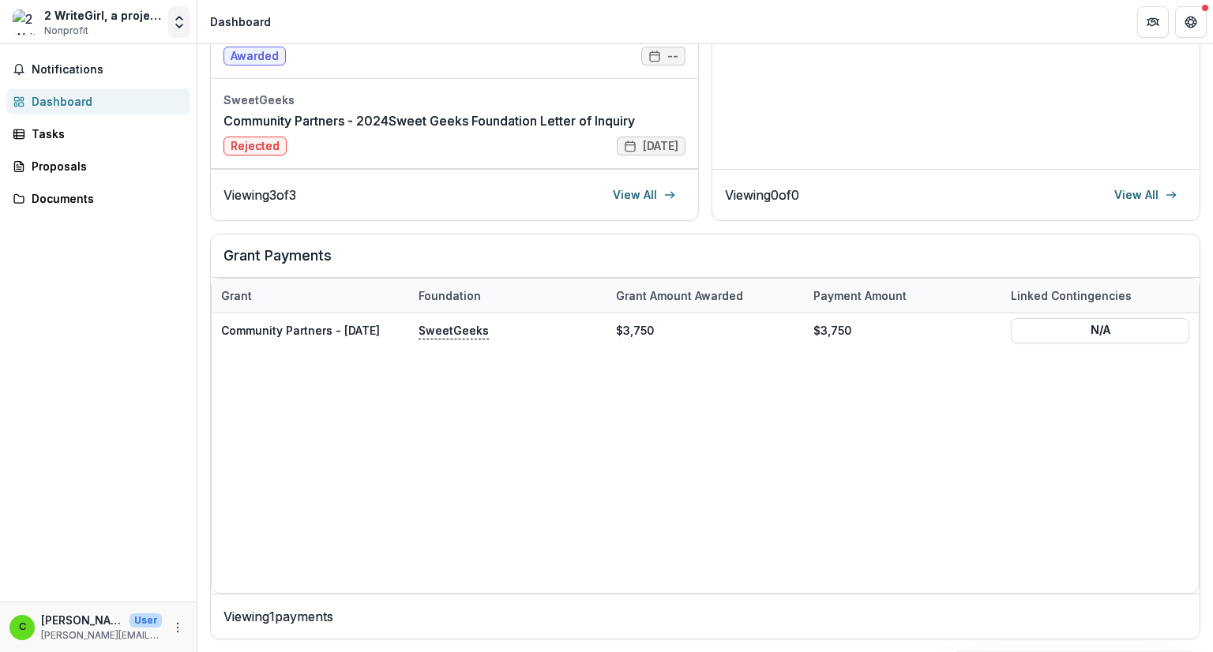
click at [180, 25] on icon "Open entity switcher" at bounding box center [179, 22] width 16 height 16
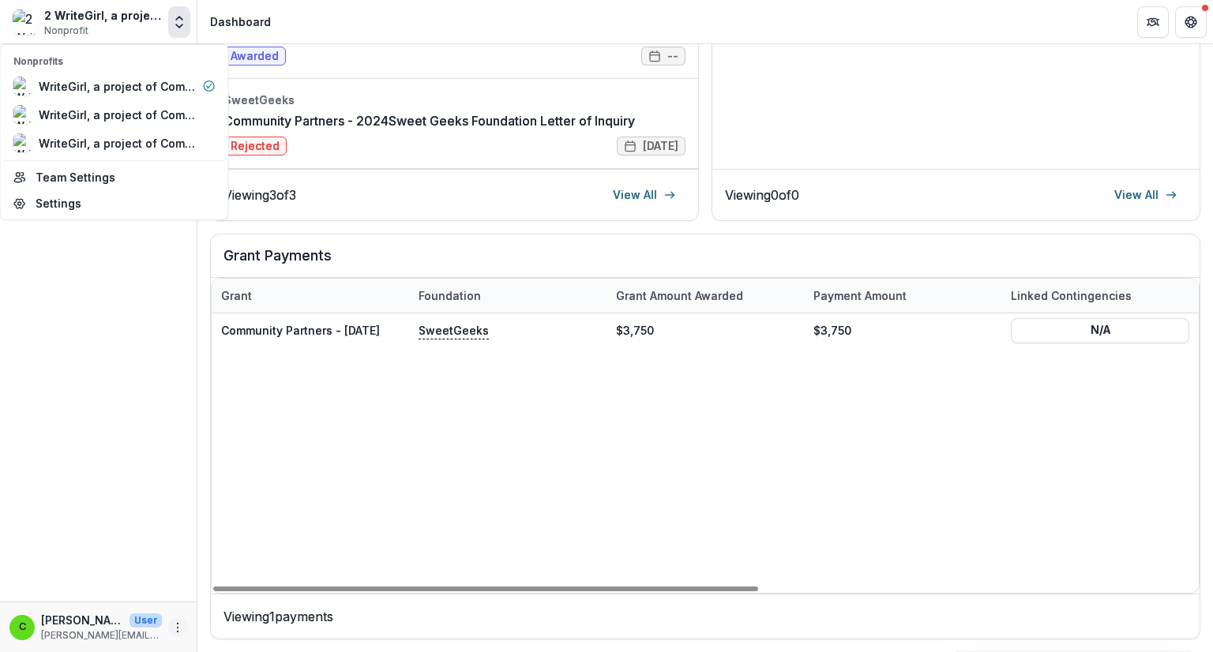
click at [177, 626] on icon "More" at bounding box center [177, 628] width 13 height 13
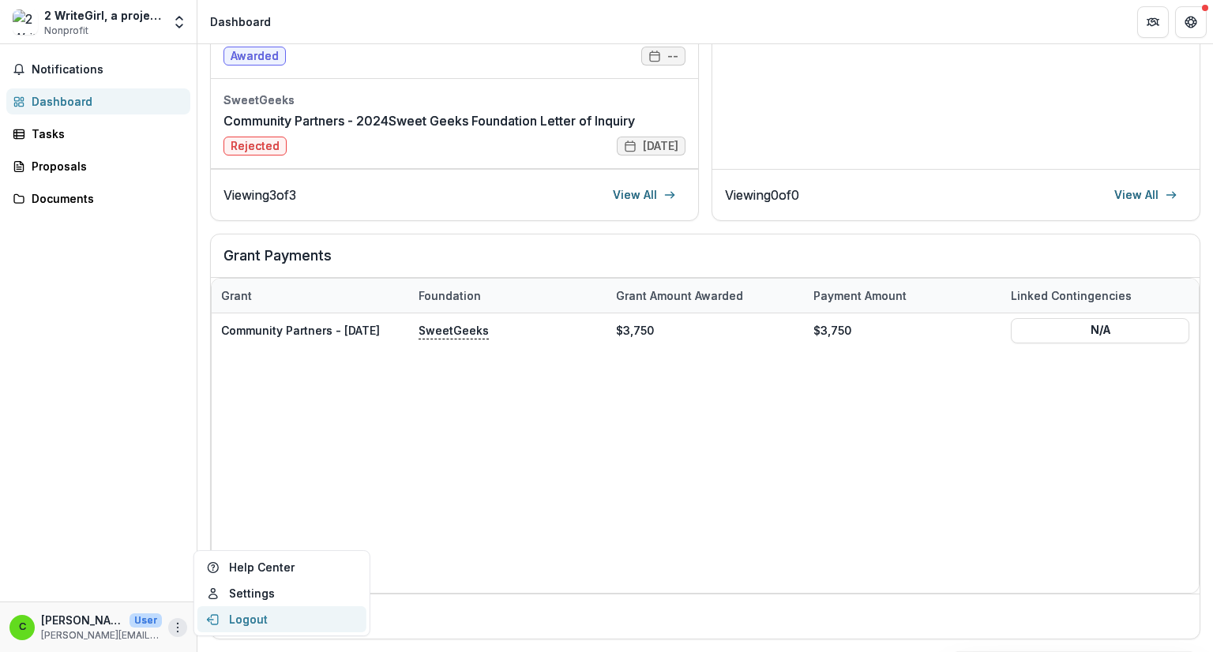
click at [261, 620] on button "Logout" at bounding box center [281, 620] width 169 height 26
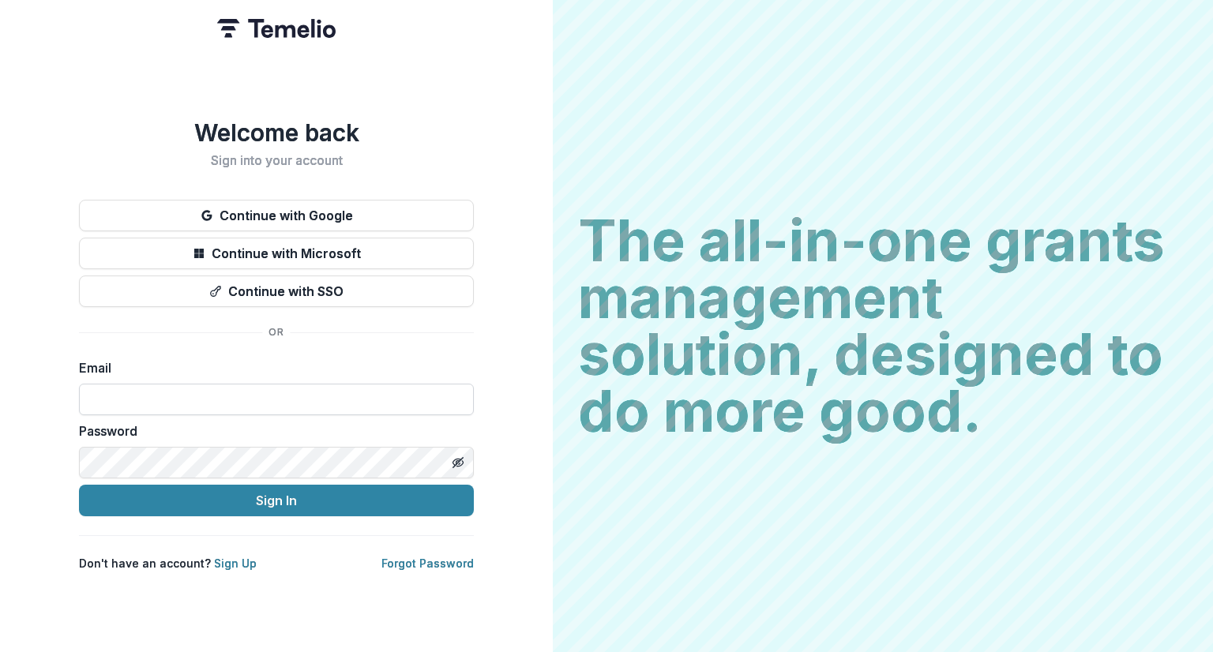
click at [245, 405] on input at bounding box center [276, 400] width 395 height 32
type input "**********"
click at [457, 461] on icon "Toggle password visibility" at bounding box center [458, 462] width 3 height 3
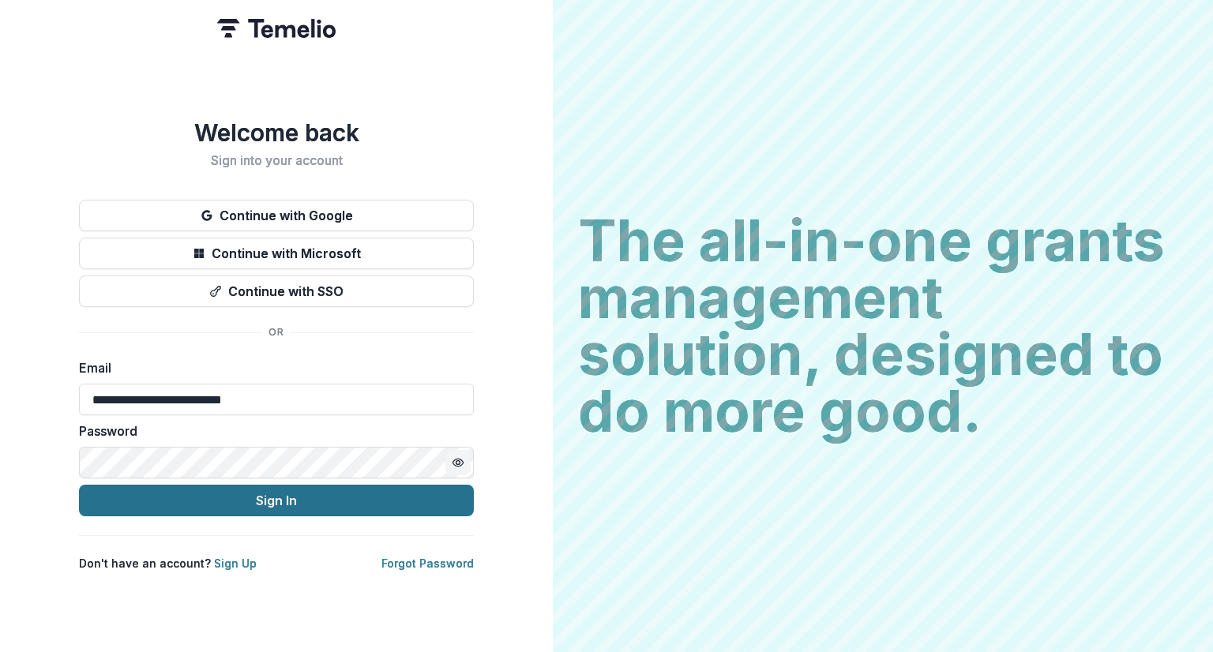
click at [269, 509] on button "Sign In" at bounding box center [276, 501] width 395 height 32
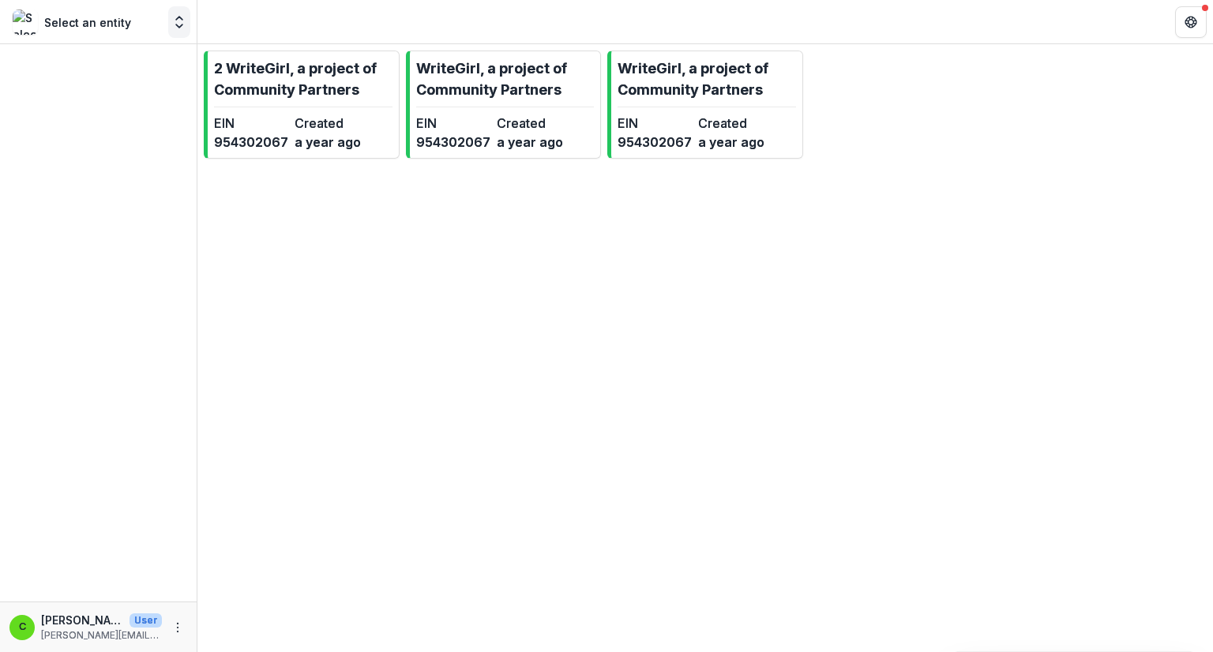
click at [178, 26] on polyline "Open entity switcher" at bounding box center [179, 25] width 6 height 3
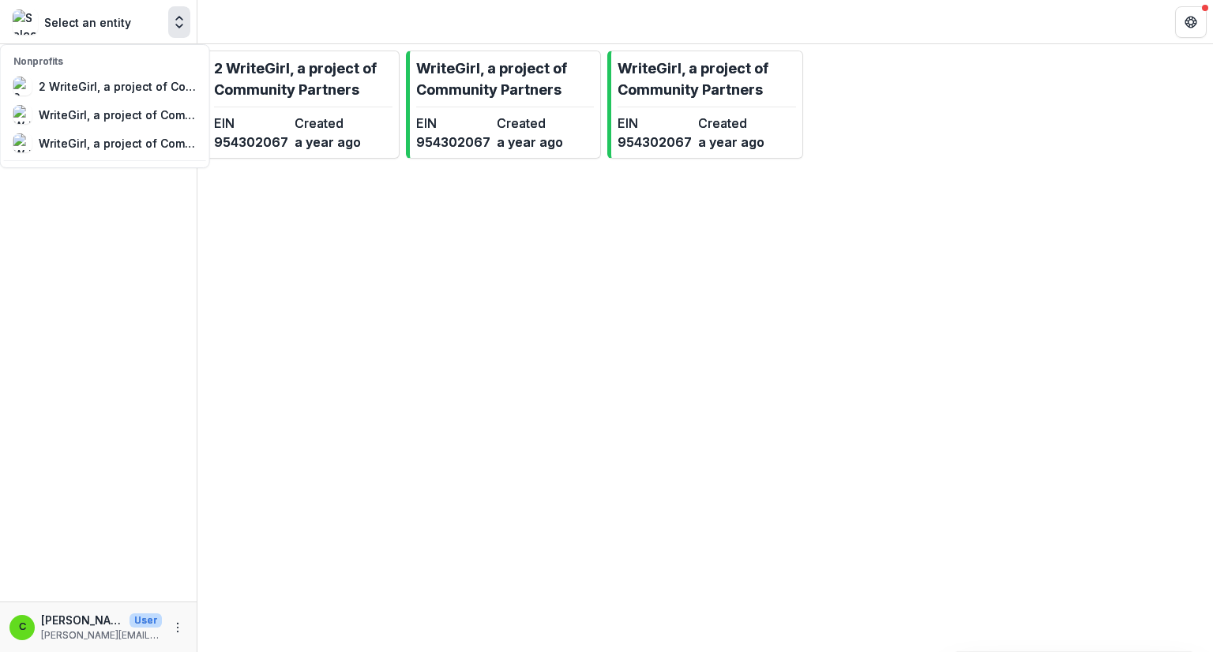
click at [179, 26] on polyline "Open entity switcher" at bounding box center [179, 25] width 6 height 3
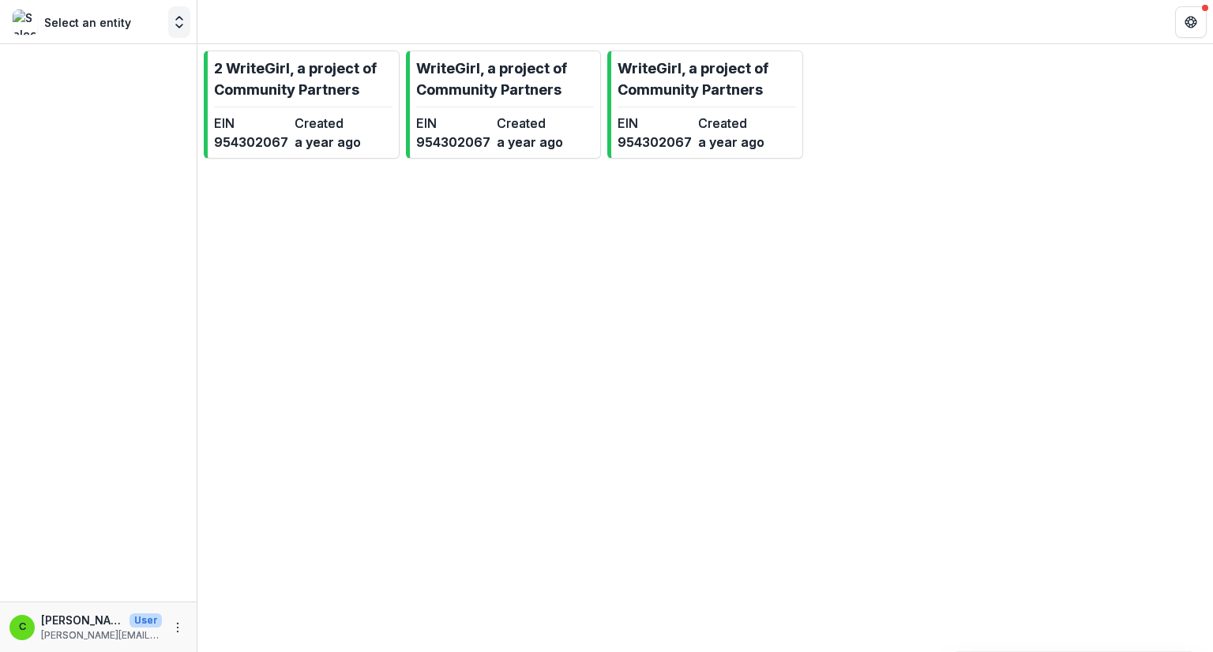
click at [179, 26] on polyline "Open entity switcher" at bounding box center [179, 25] width 6 height 3
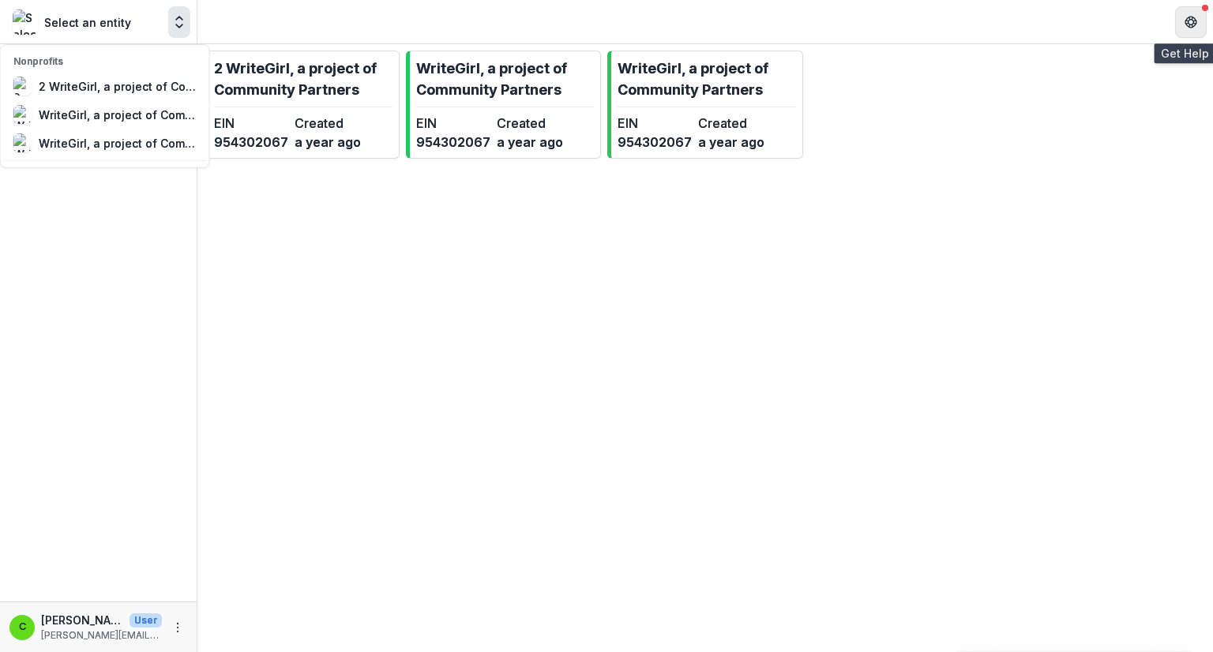
click at [1188, 21] on icon "Get Help" at bounding box center [1187, 22] width 3 height 4
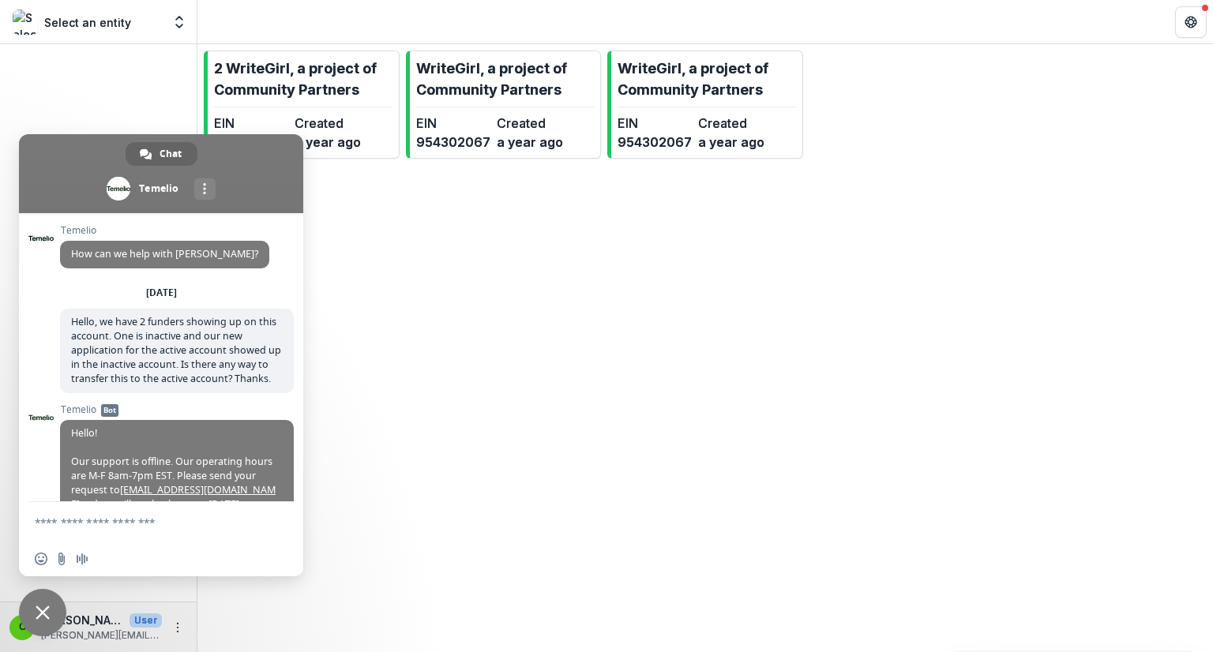
scroll to position [95, 0]
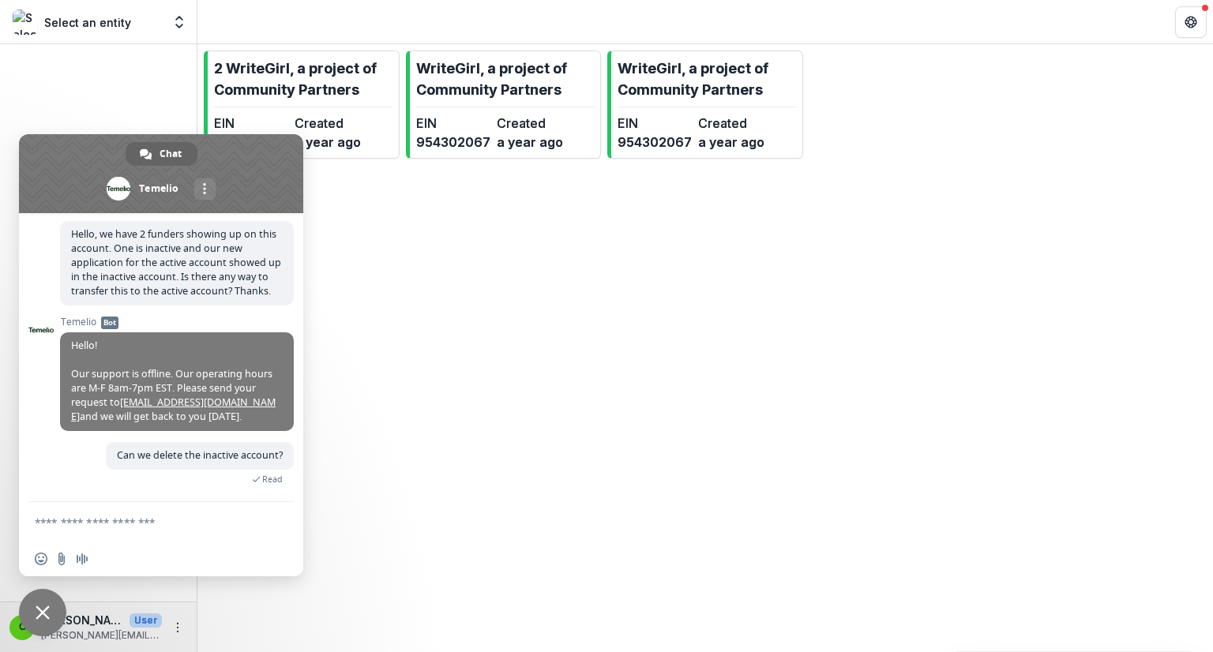
click at [154, 528] on textarea "Compose your message..." at bounding box center [145, 521] width 221 height 39
click at [370, 448] on div "2 WriteGirl, a project of Community Partners EIN 954302067 Created a year ago W…" at bounding box center [705, 348] width 1016 height 608
click at [205, 183] on link "More channels" at bounding box center [204, 189] width 21 height 21
click at [202, 190] on link at bounding box center [204, 189] width 21 height 21
click at [506, 249] on div "2 WriteGirl, a project of Community Partners EIN 954302067 Created a year ago W…" at bounding box center [705, 348] width 1016 height 608
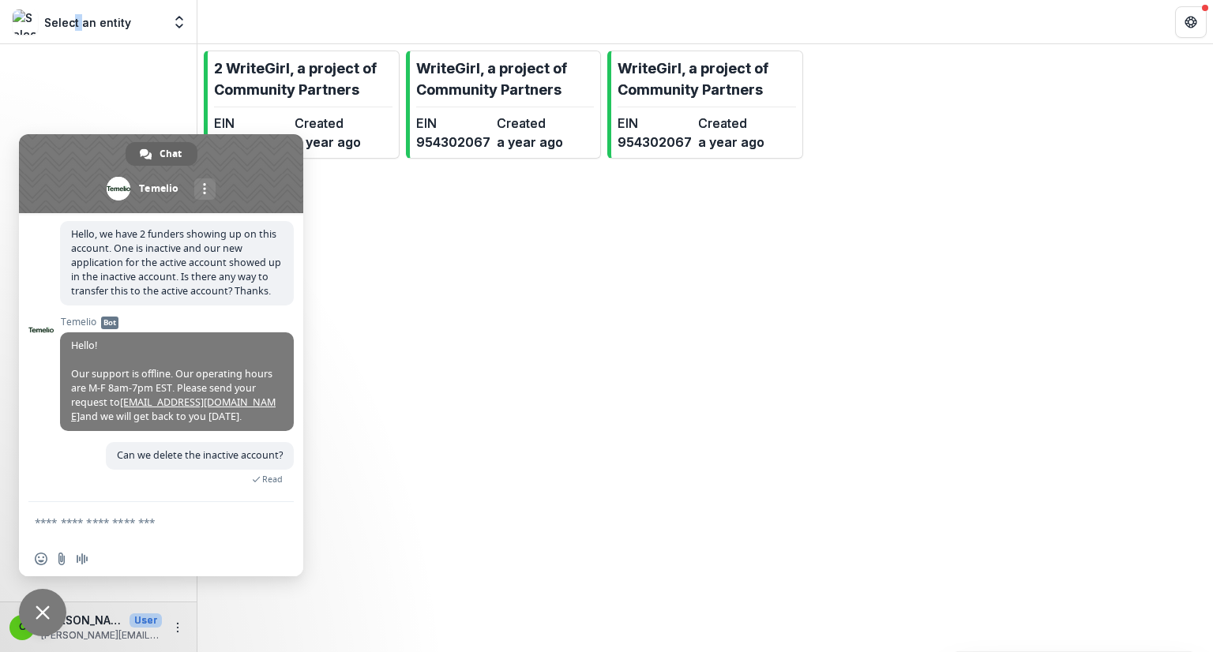
drag, startPoint x: 71, startPoint y: 7, endPoint x: 81, endPoint y: 17, distance: 14.0
click at [81, 17] on div "Select an entity Nonprofits 2 WriteGirl, a project of Community Partners WriteG…" at bounding box center [98, 22] width 184 height 32
click at [43, 611] on span "Close chat" at bounding box center [43, 613] width 14 height 14
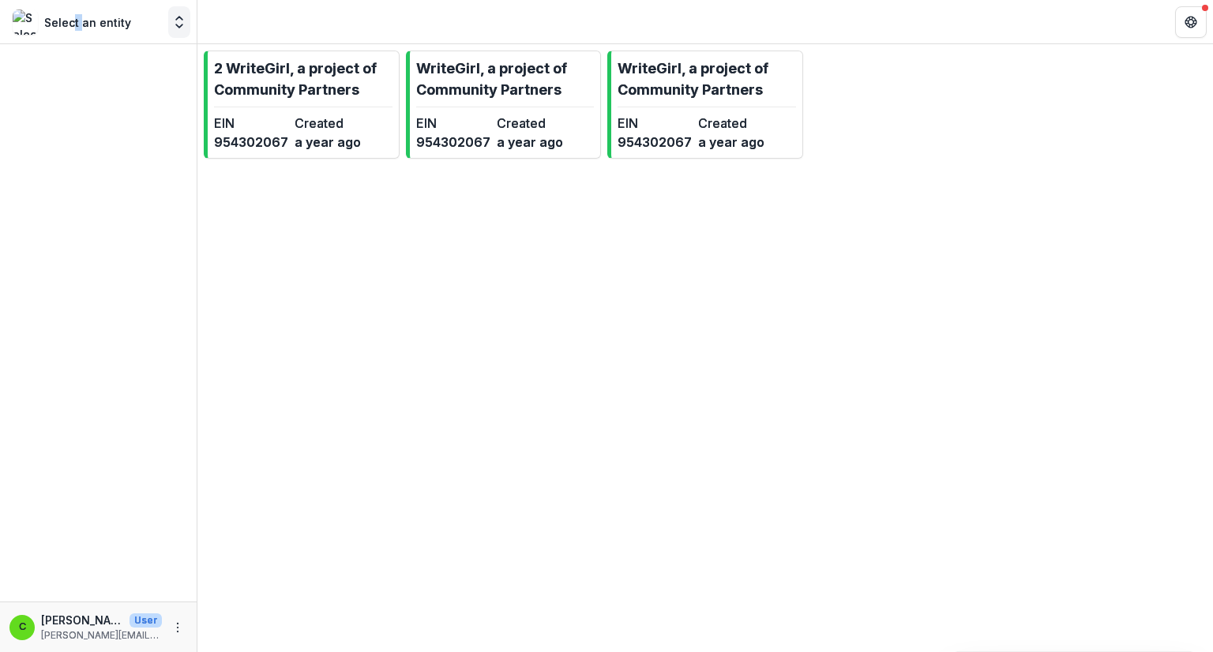
click at [177, 23] on icon "Open entity switcher" at bounding box center [179, 22] width 16 height 16
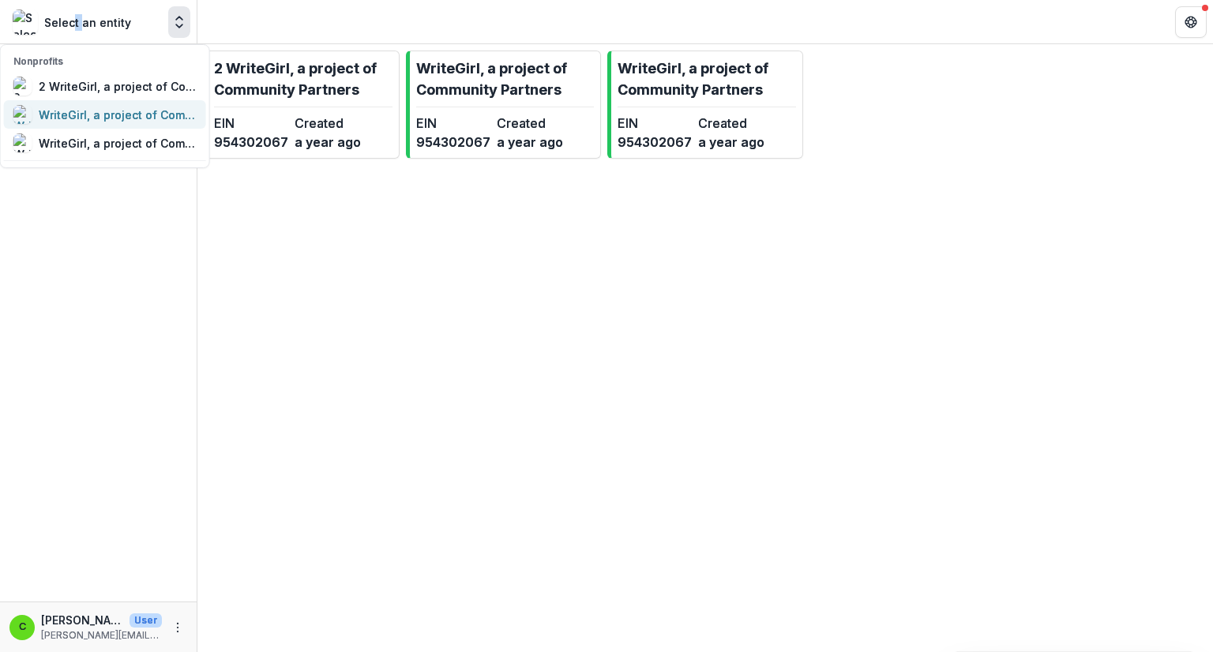
click at [149, 117] on div "WriteGirl, a project of Community Partners" at bounding box center [118, 115] width 158 height 17
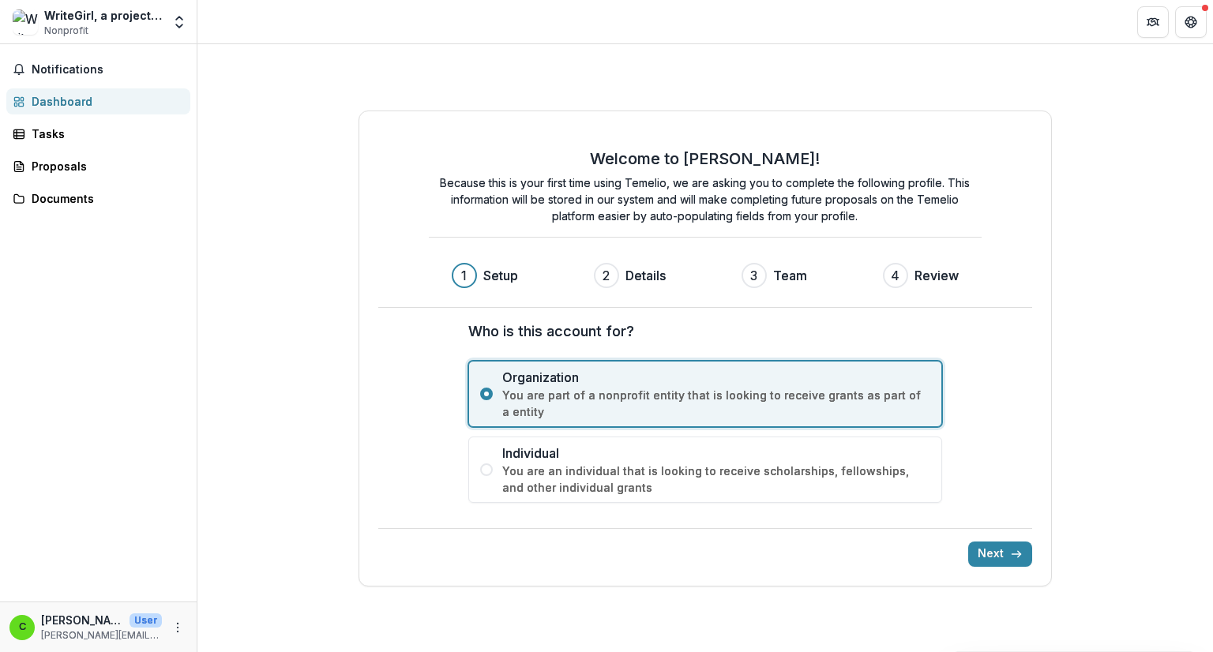
click at [629, 277] on h3 "Details" at bounding box center [646, 275] width 40 height 19
click at [975, 547] on button "Next" at bounding box center [1000, 554] width 64 height 25
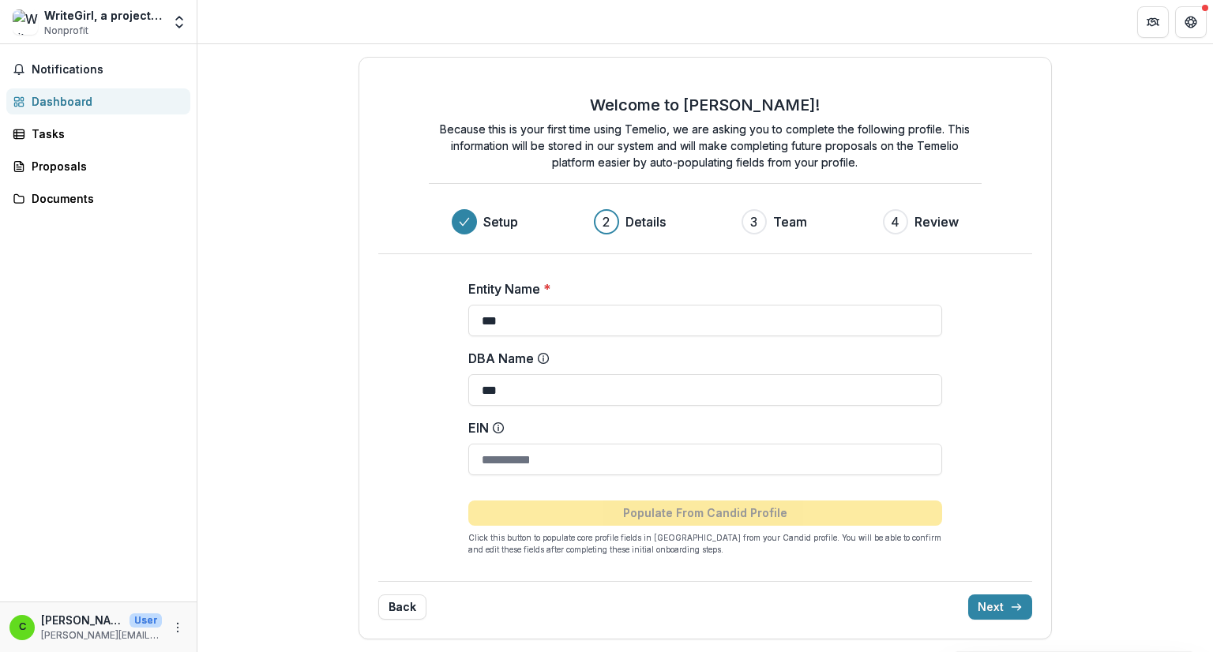
drag, startPoint x: 528, startPoint y: 326, endPoint x: 338, endPoint y: 326, distance: 189.6
click at [338, 326] on div "Welcome to Temelio! Because this is your first time using Temelio, we are askin…" at bounding box center [705, 348] width 1016 height 608
type input "*"
click at [405, 607] on button "Back" at bounding box center [402, 607] width 48 height 25
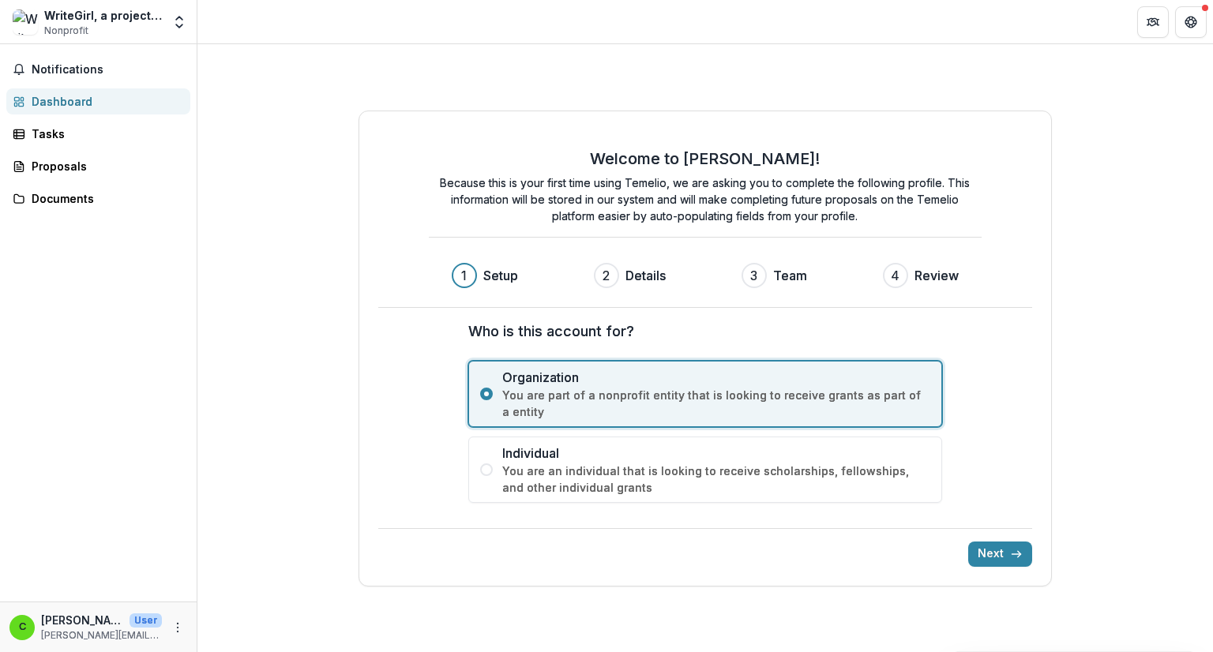
click at [519, 472] on span "You are an individual that is looking to receive scholarships, fellowships, and…" at bounding box center [716, 479] width 428 height 33
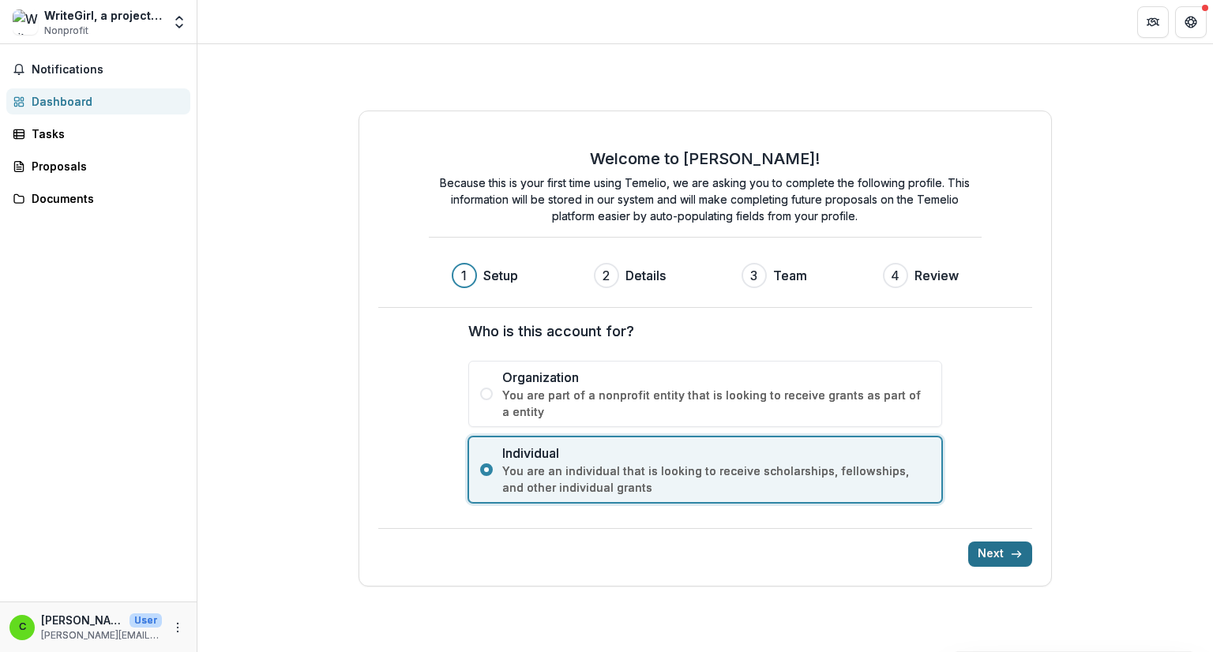
click at [1017, 554] on icon "submit" at bounding box center [1016, 554] width 13 height 13
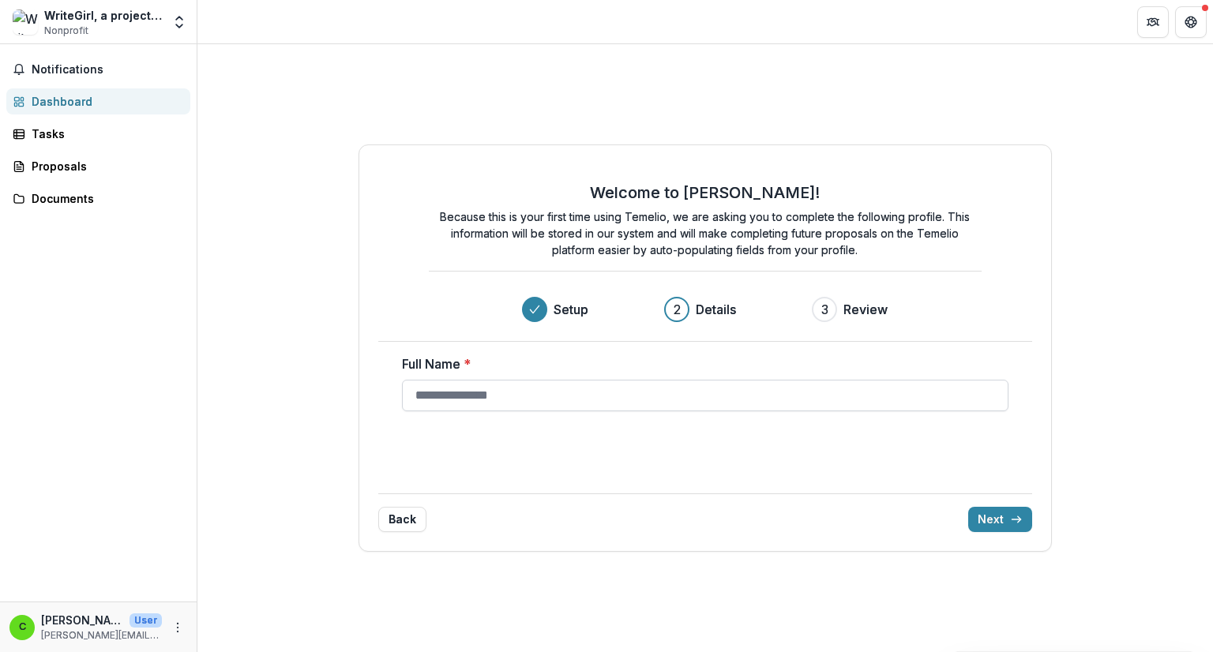
click at [570, 400] on input "Full Name *" at bounding box center [705, 396] width 607 height 32
type input "*******"
click at [1003, 521] on button "Next" at bounding box center [1000, 519] width 64 height 25
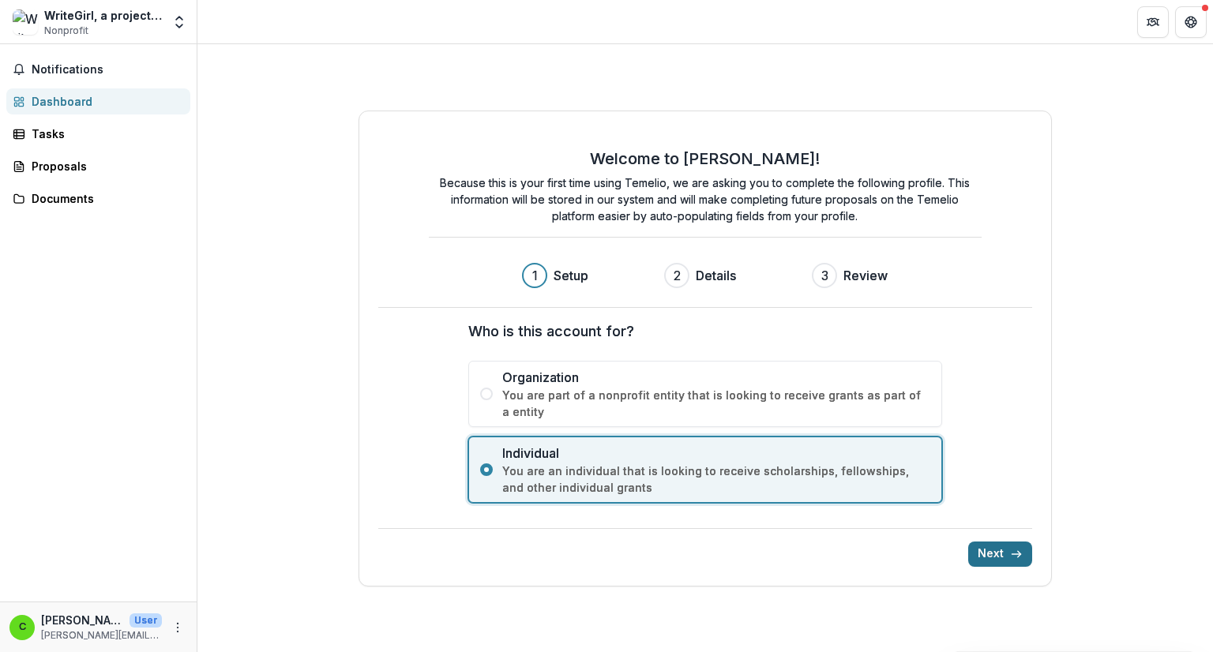
click at [998, 555] on button "Next" at bounding box center [1000, 554] width 64 height 25
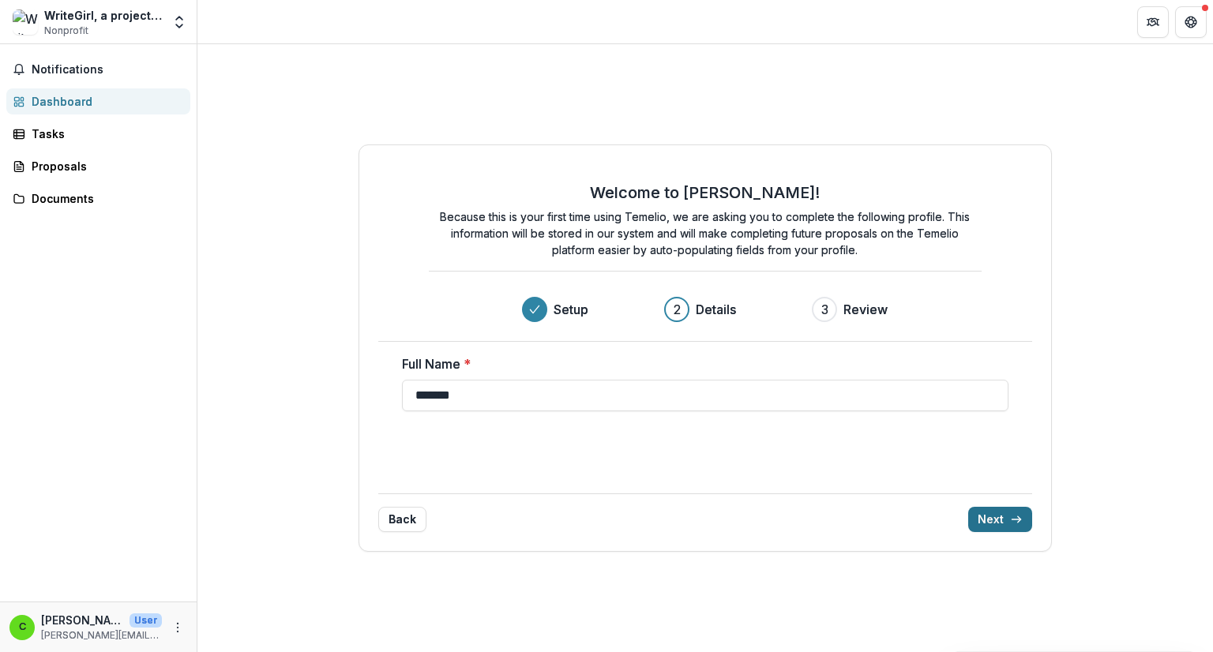
click at [1002, 521] on button "Next" at bounding box center [1000, 519] width 64 height 25
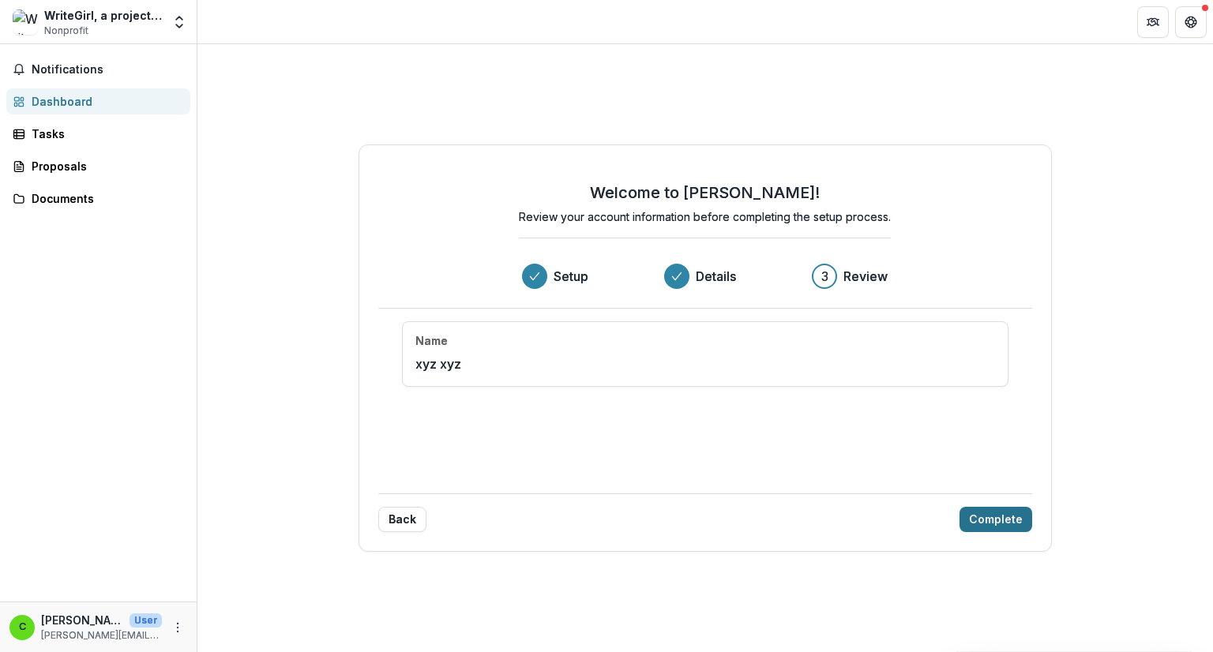
click at [1002, 521] on button "Complete" at bounding box center [996, 519] width 73 height 25
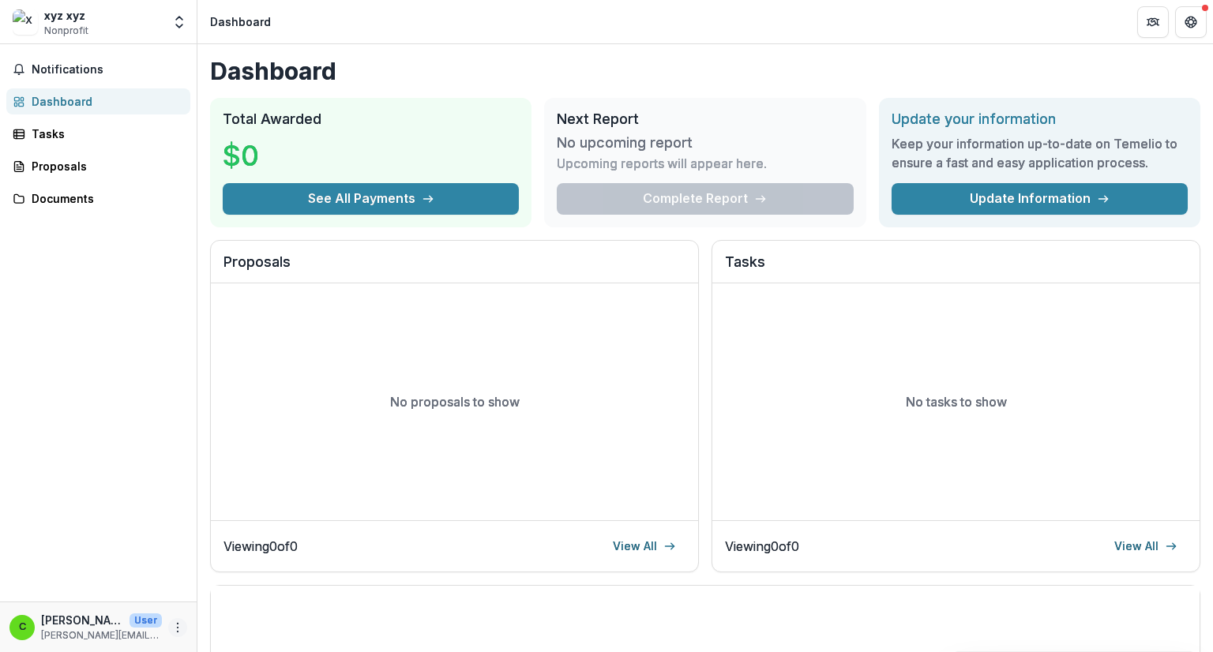
click at [179, 624] on icon "More" at bounding box center [177, 628] width 13 height 13
click at [267, 615] on button "Logout" at bounding box center [281, 620] width 169 height 26
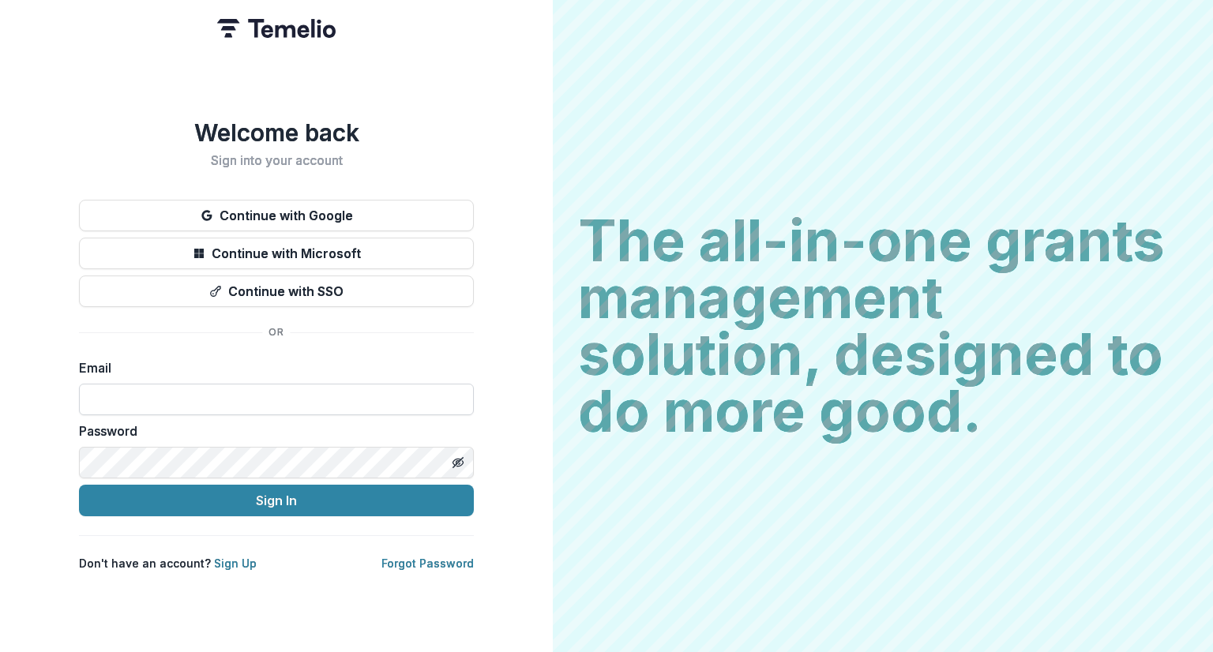
click at [221, 402] on input at bounding box center [276, 400] width 395 height 32
type input "**********"
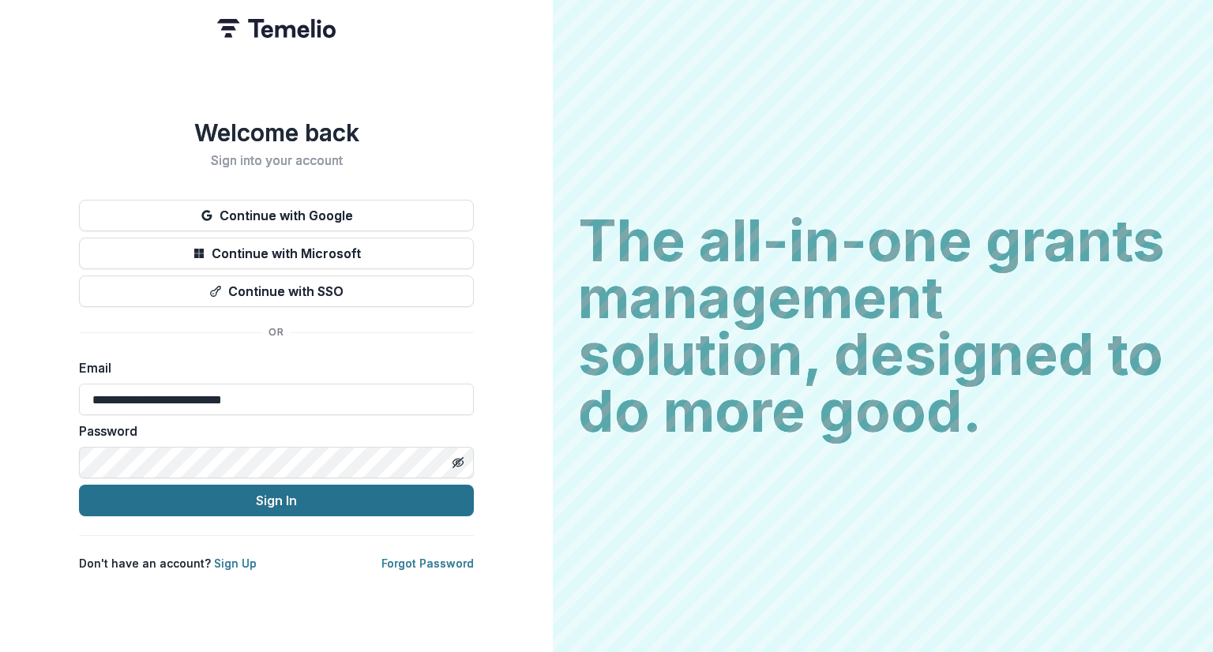
click at [276, 500] on button "Sign In" at bounding box center [276, 501] width 395 height 32
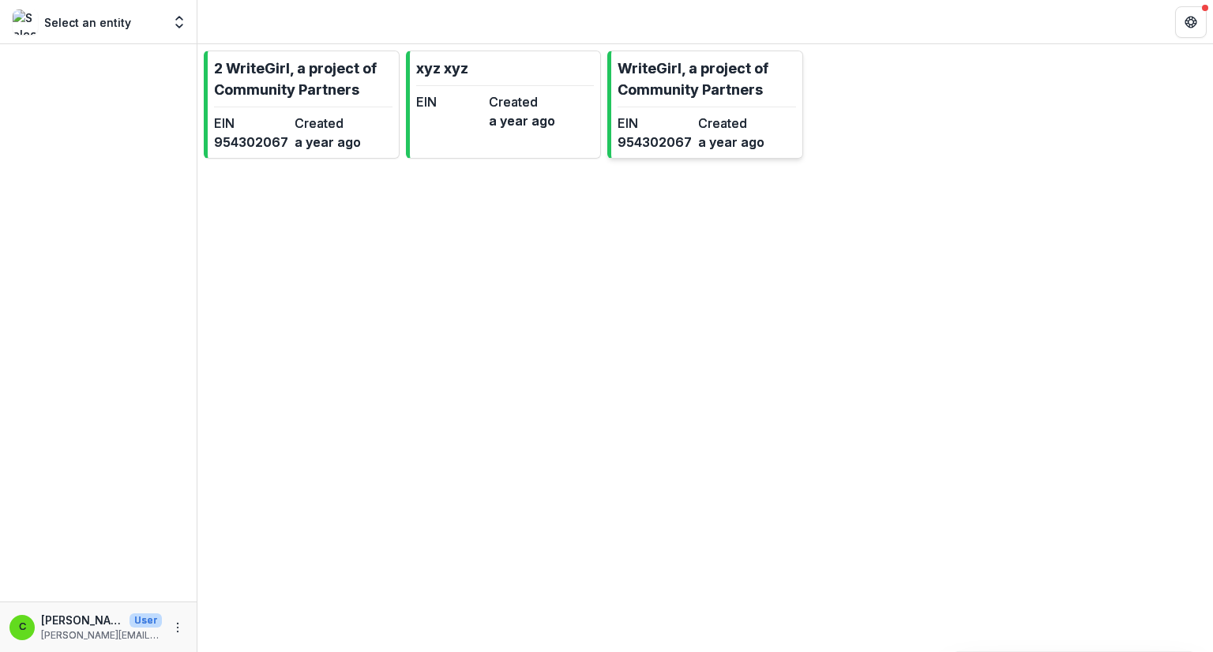
click at [685, 142] on dd "954302067" at bounding box center [655, 142] width 74 height 19
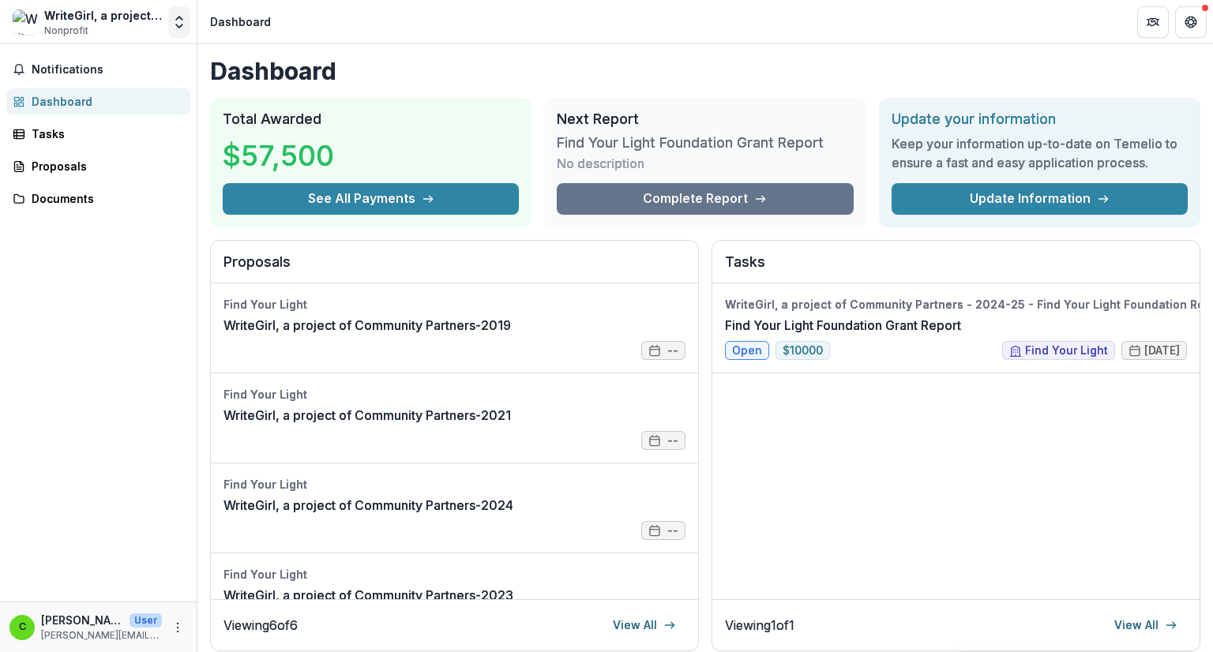
click at [183, 27] on icon "Open entity switcher" at bounding box center [179, 22] width 16 height 16
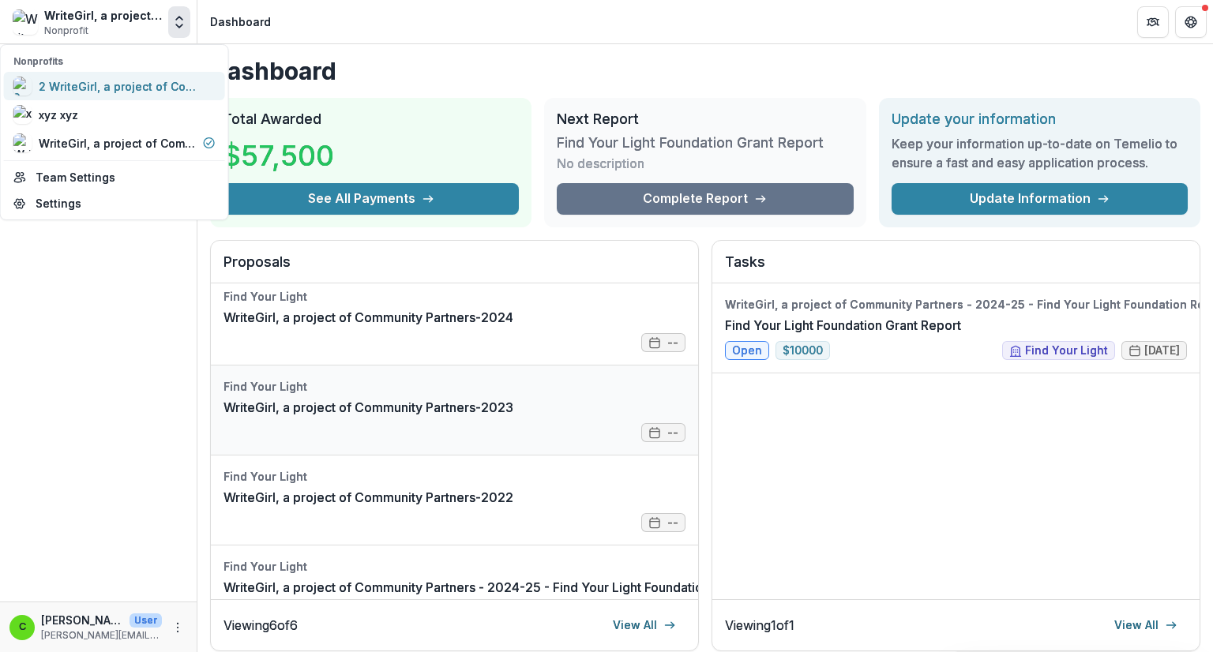
scroll to position [235, 0]
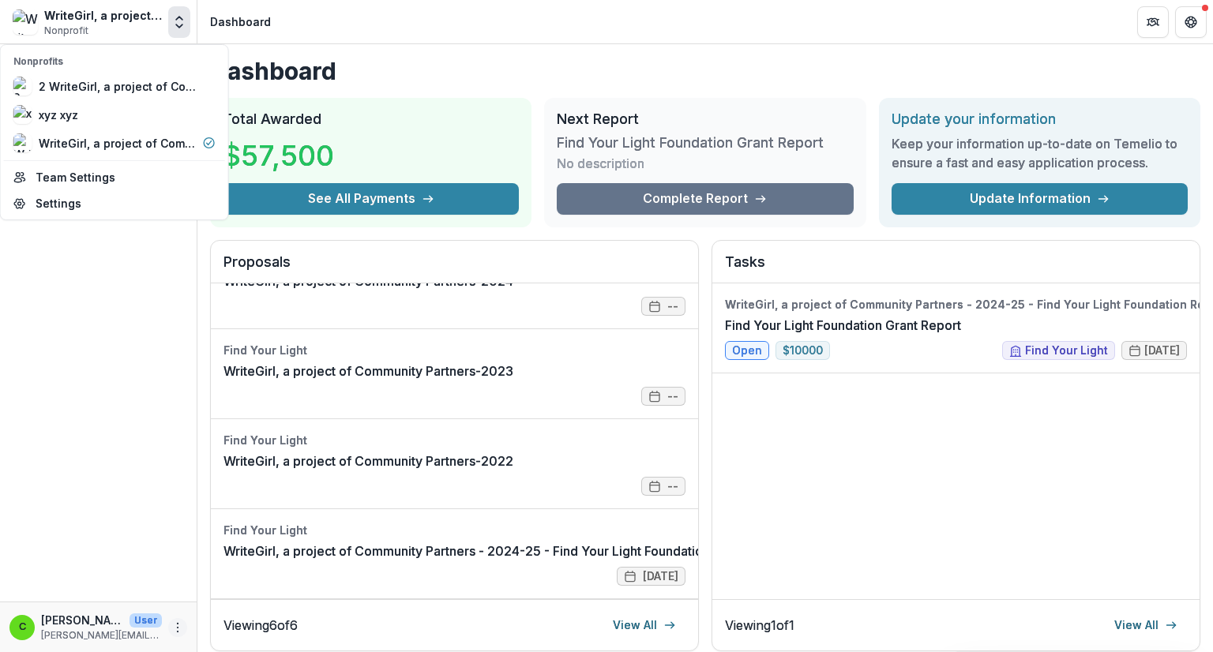
click at [177, 619] on button "More" at bounding box center [177, 628] width 19 height 19
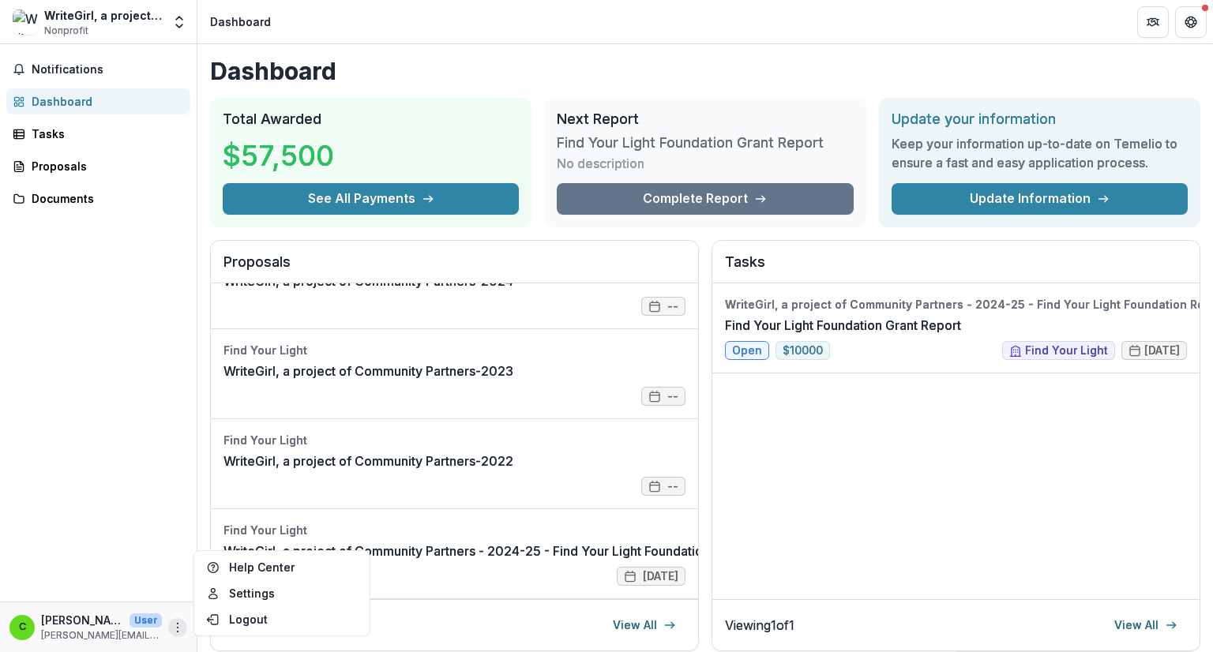
click at [159, 367] on div "Notifications Dashboard Tasks Proposals Documents" at bounding box center [98, 323] width 197 height 558
click at [179, 32] on button "Open entity switcher" at bounding box center [179, 22] width 22 height 32
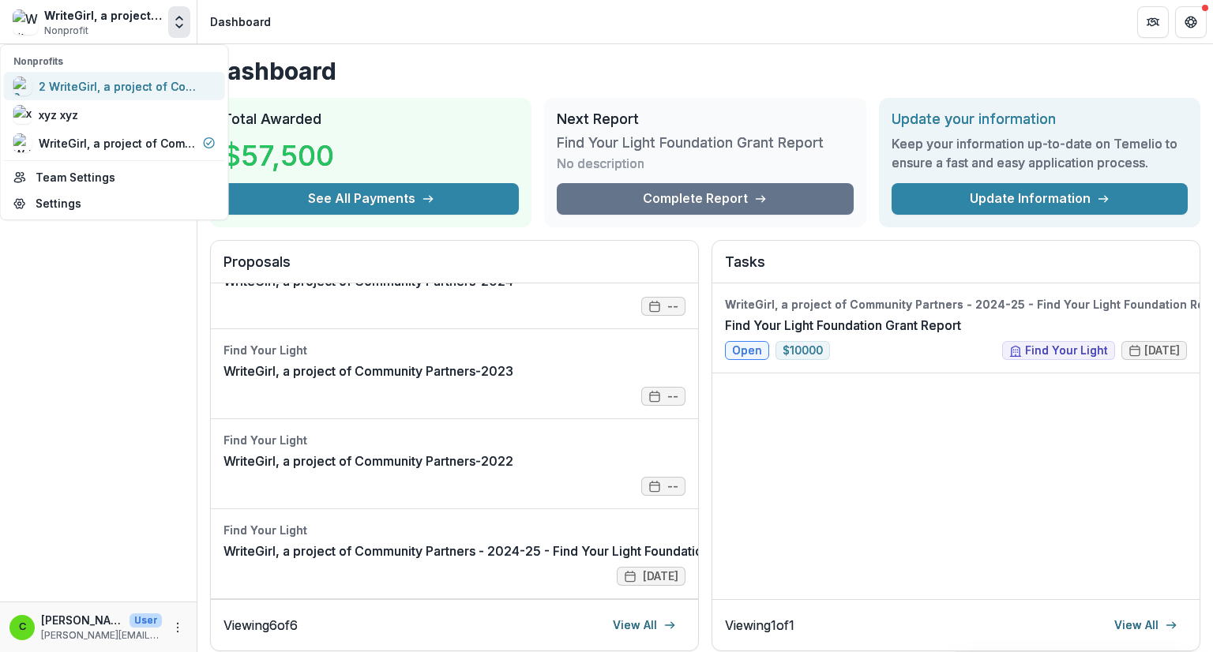
click at [122, 85] on div "2 WriteGirl, a project of Community Partners" at bounding box center [118, 86] width 158 height 17
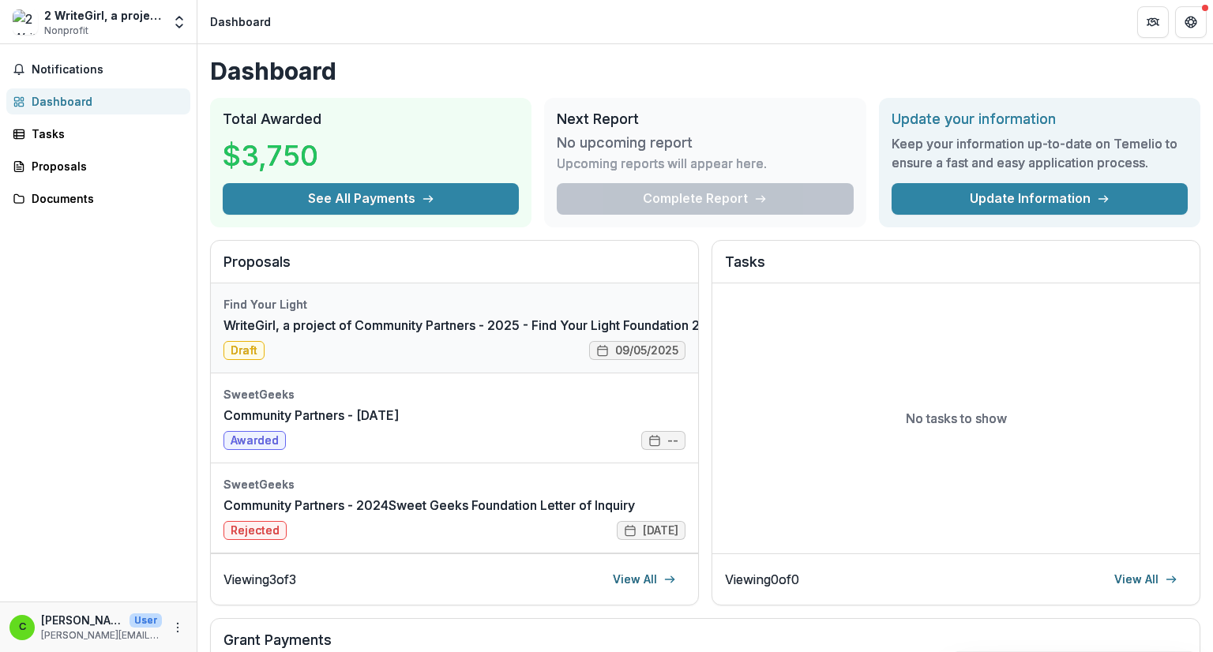
click at [253, 335] on link "WriteGirl, a project of Community Partners - 2025 - Find Your Light Foundation …" at bounding box center [542, 325] width 637 height 19
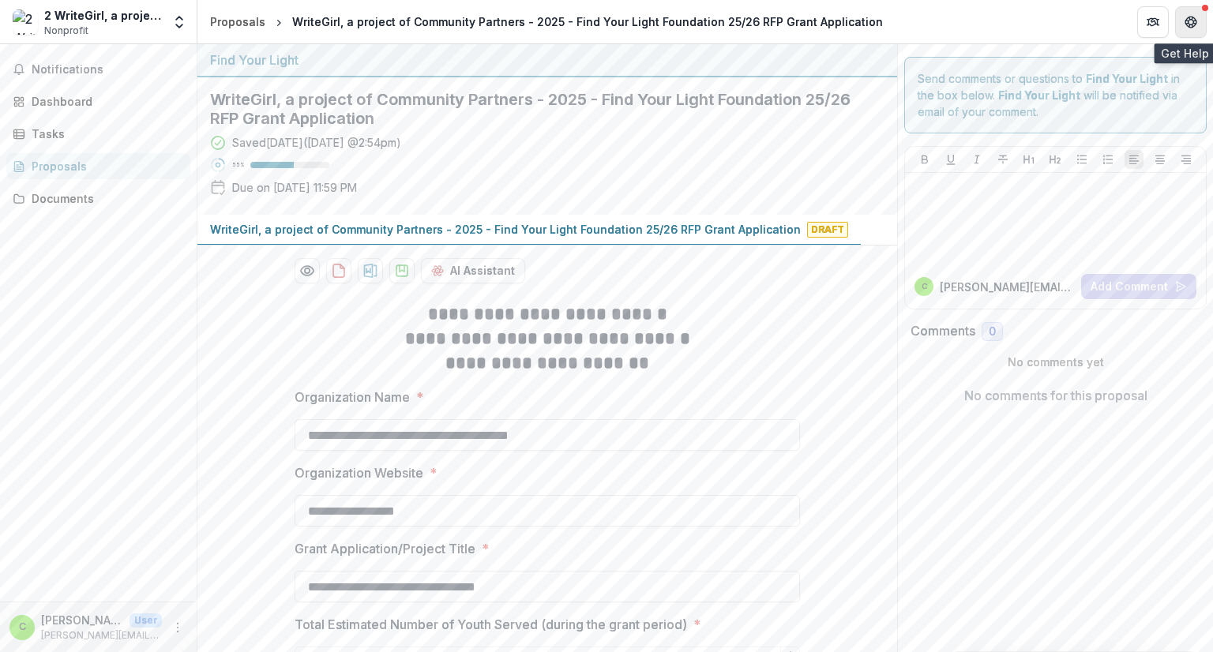
click at [1203, 25] on button "Get Help" at bounding box center [1191, 22] width 32 height 32
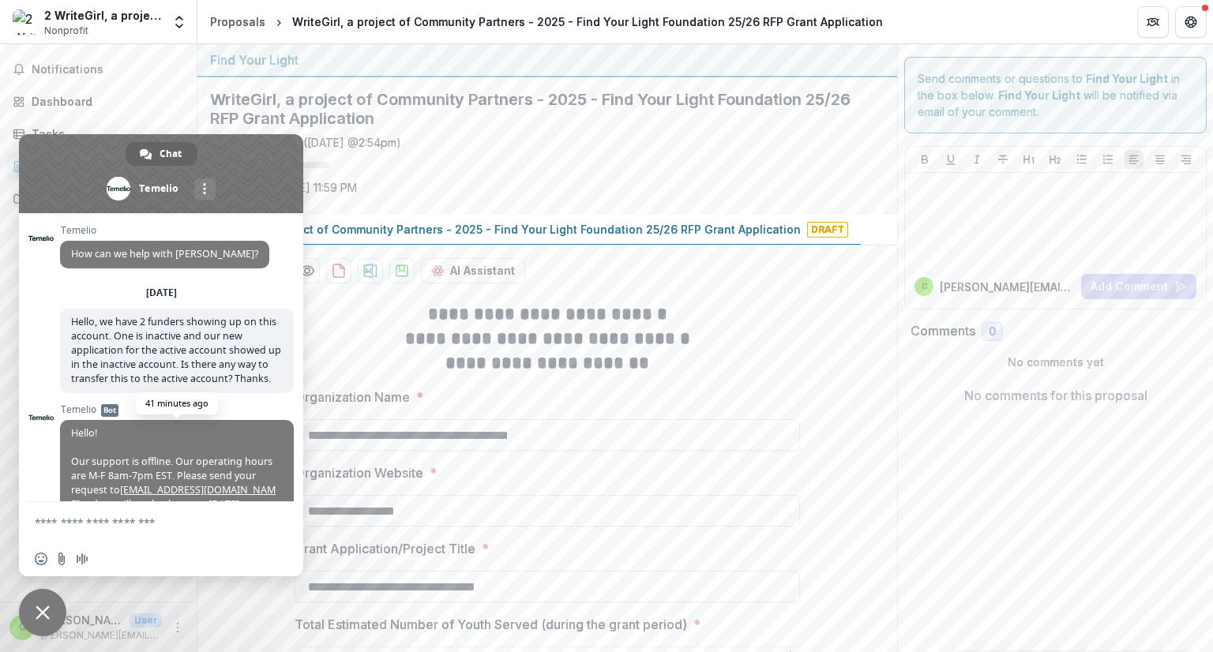
scroll to position [95, 0]
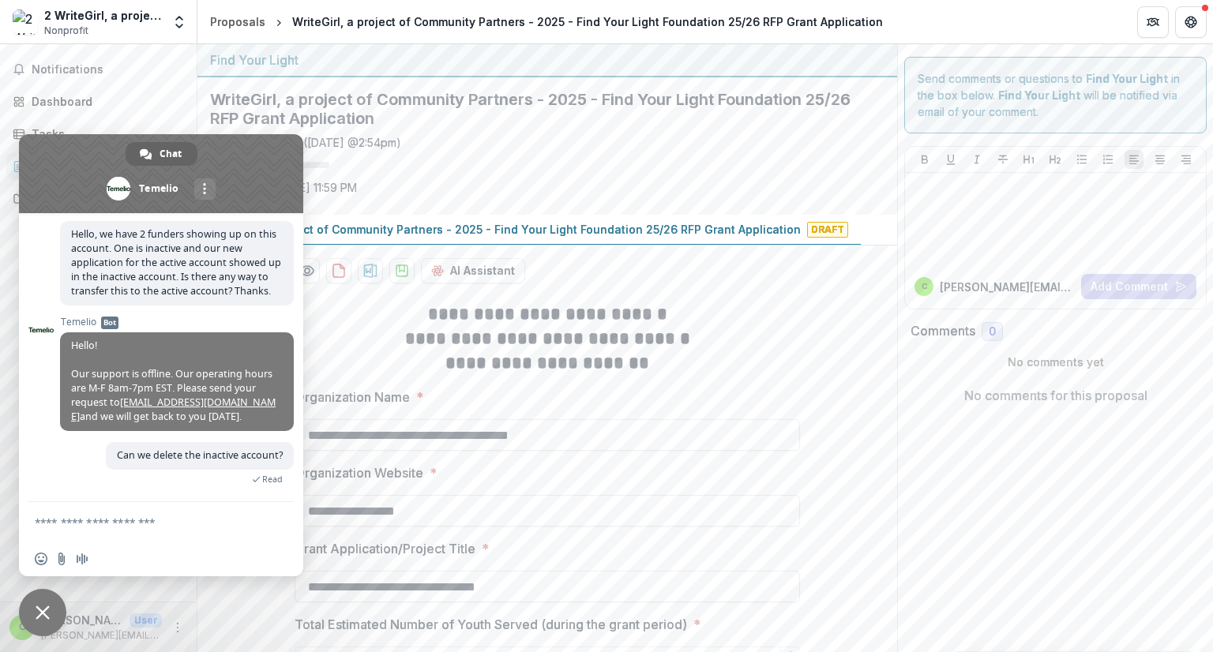
click at [48, 611] on span "Close chat" at bounding box center [43, 613] width 14 height 14
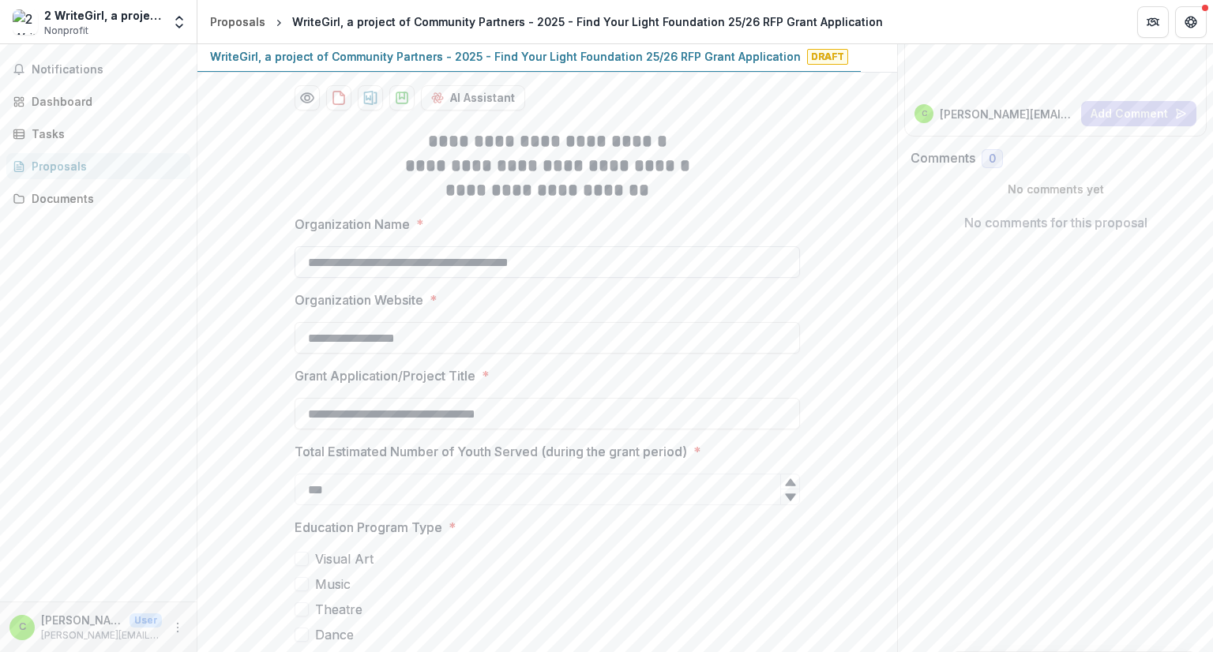
scroll to position [0, 0]
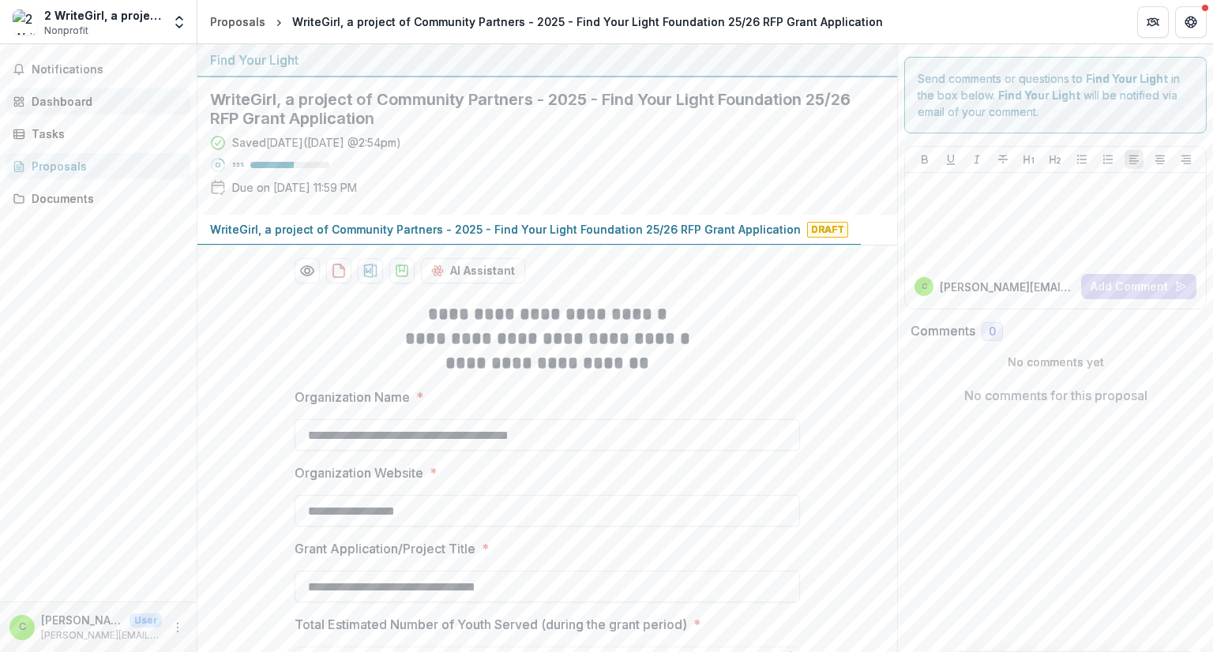
click at [60, 98] on div "Dashboard" at bounding box center [105, 101] width 146 height 17
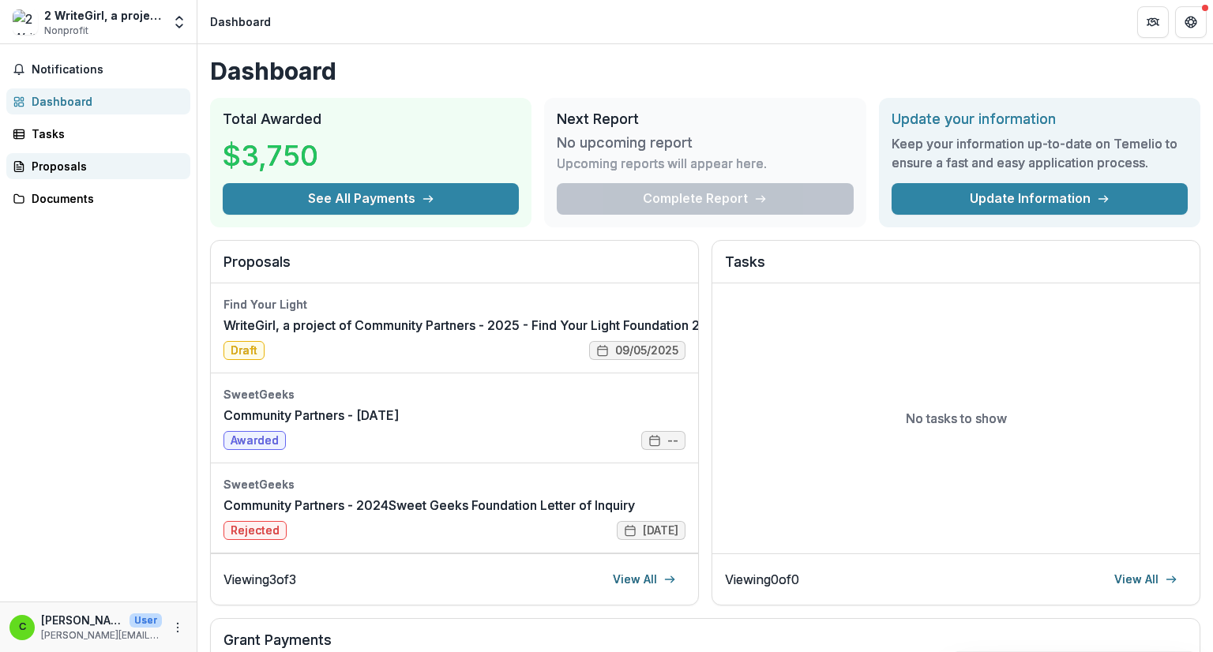
click at [39, 167] on div "Proposals" at bounding box center [105, 166] width 146 height 17
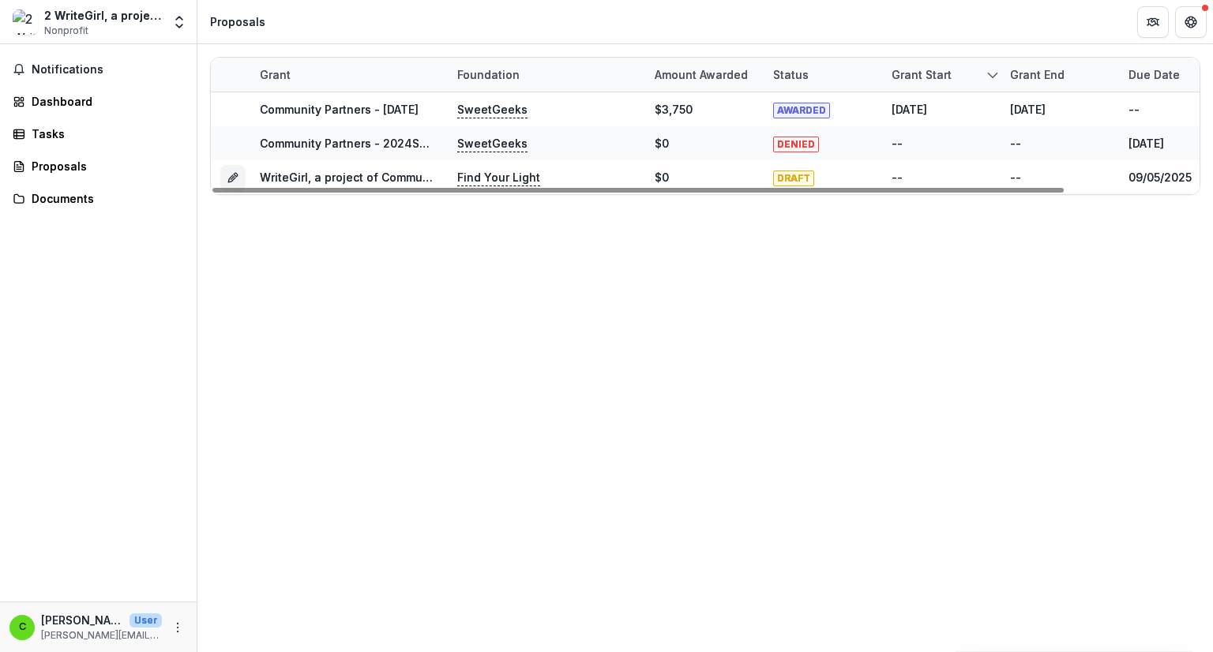
drag, startPoint x: 224, startPoint y: 176, endPoint x: 209, endPoint y: 223, distance: 49.0
click at [209, 223] on div "Grant Foundation Amount awarded Status Grant start Grant end Due Date Report Du…" at bounding box center [705, 348] width 1016 height 608
drag, startPoint x: 388, startPoint y: 173, endPoint x: 838, endPoint y: 283, distance: 463.4
click at [838, 283] on div "Grant Foundation Amount awarded Status Grant start Grant end Due Date Report Du…" at bounding box center [705, 348] width 1016 height 608
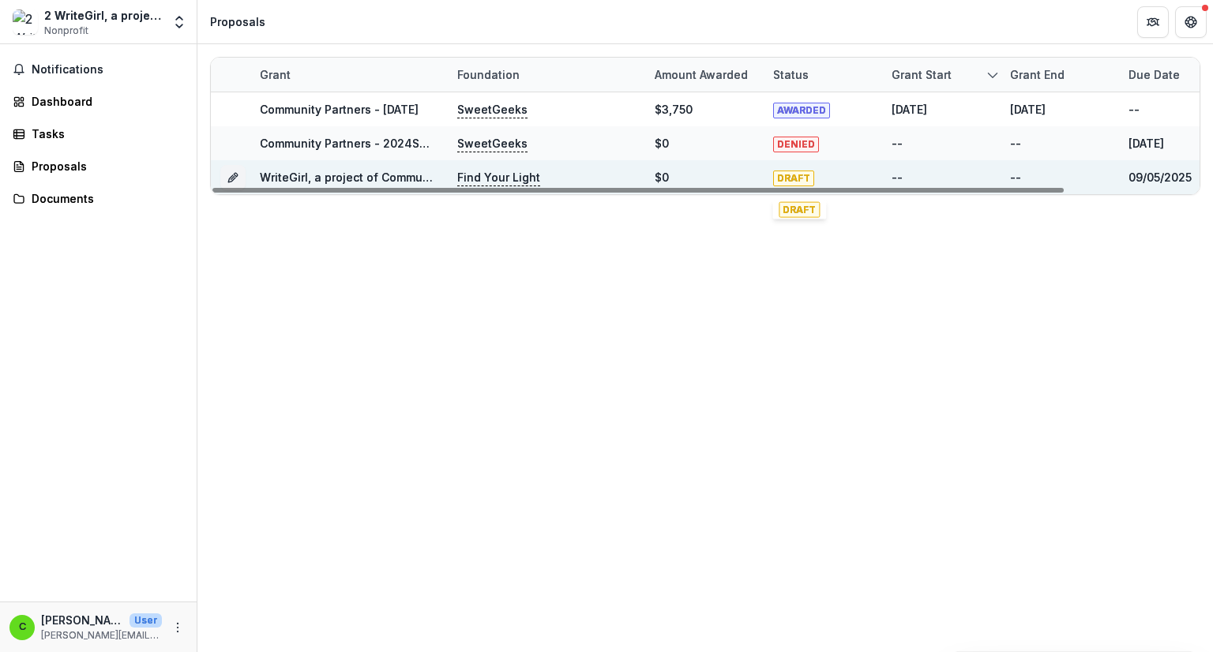
click at [799, 175] on span "DRAFT" at bounding box center [793, 179] width 41 height 16
click at [896, 171] on div "--" at bounding box center [897, 177] width 11 height 17
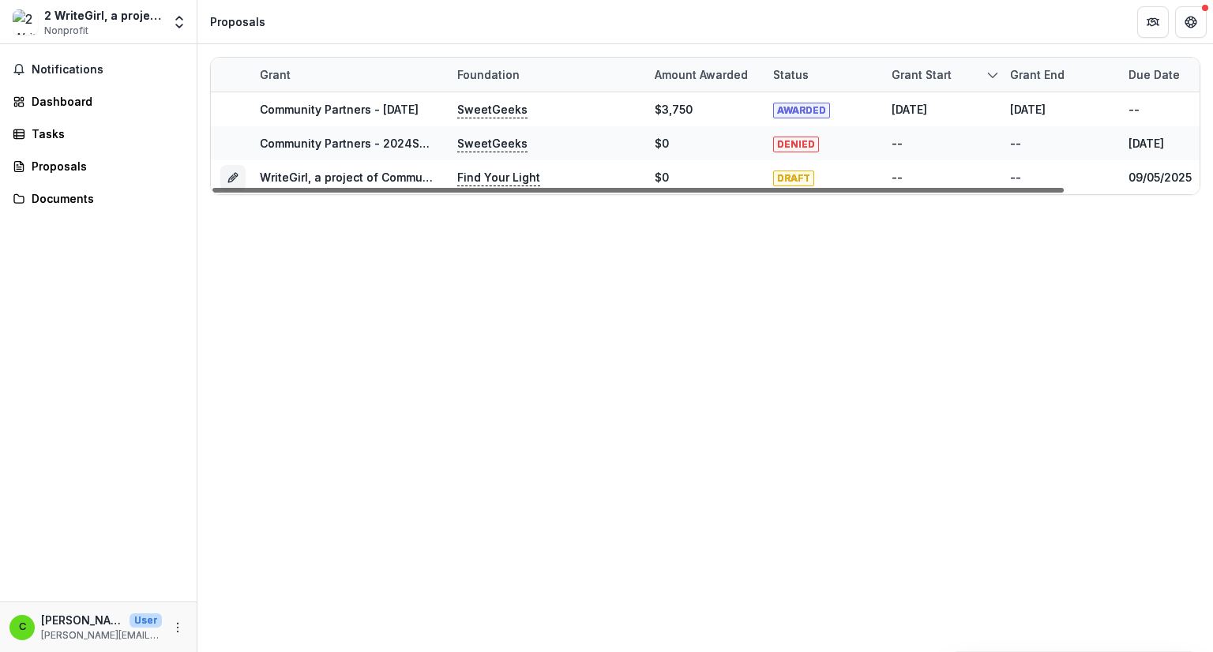
drag, startPoint x: 1045, startPoint y: 187, endPoint x: 395, endPoint y: 173, distance: 650.3
click at [395, 188] on div at bounding box center [638, 190] width 852 height 5
drag, startPoint x: 353, startPoint y: 177, endPoint x: 290, endPoint y: 279, distance: 119.9
click at [290, 279] on div "Grant Foundation Amount awarded Status Grant start Grant end Due Date Report Du…" at bounding box center [705, 348] width 1016 height 608
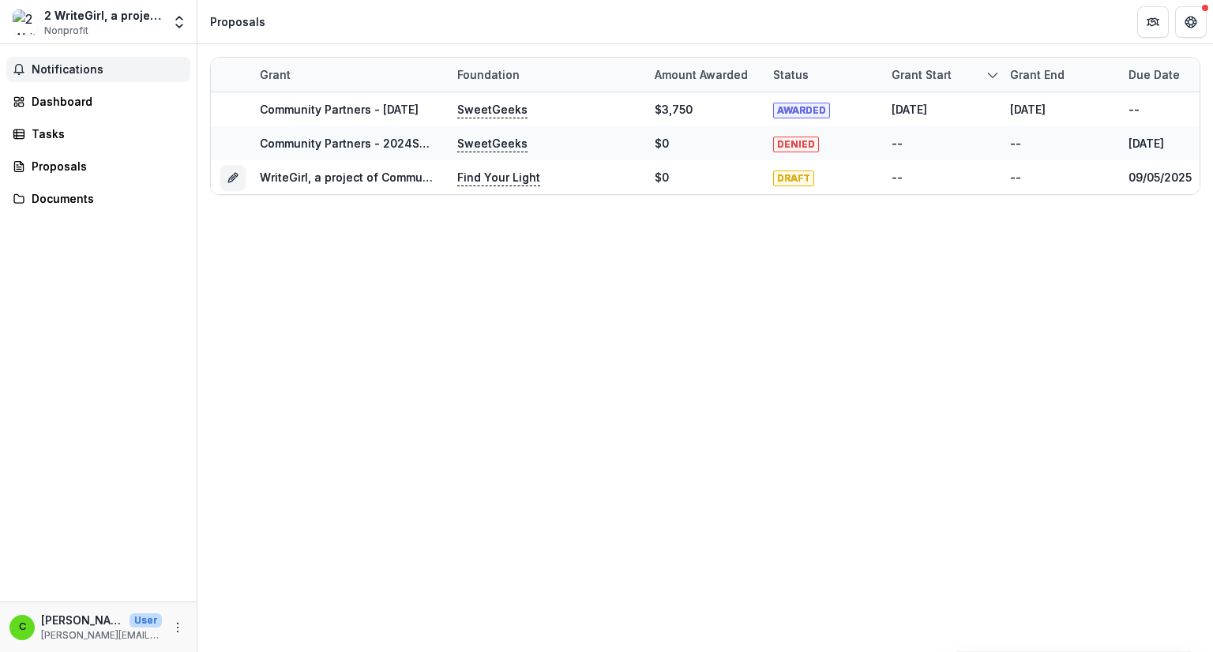
click at [72, 64] on span "Notifications" at bounding box center [108, 69] width 152 height 13
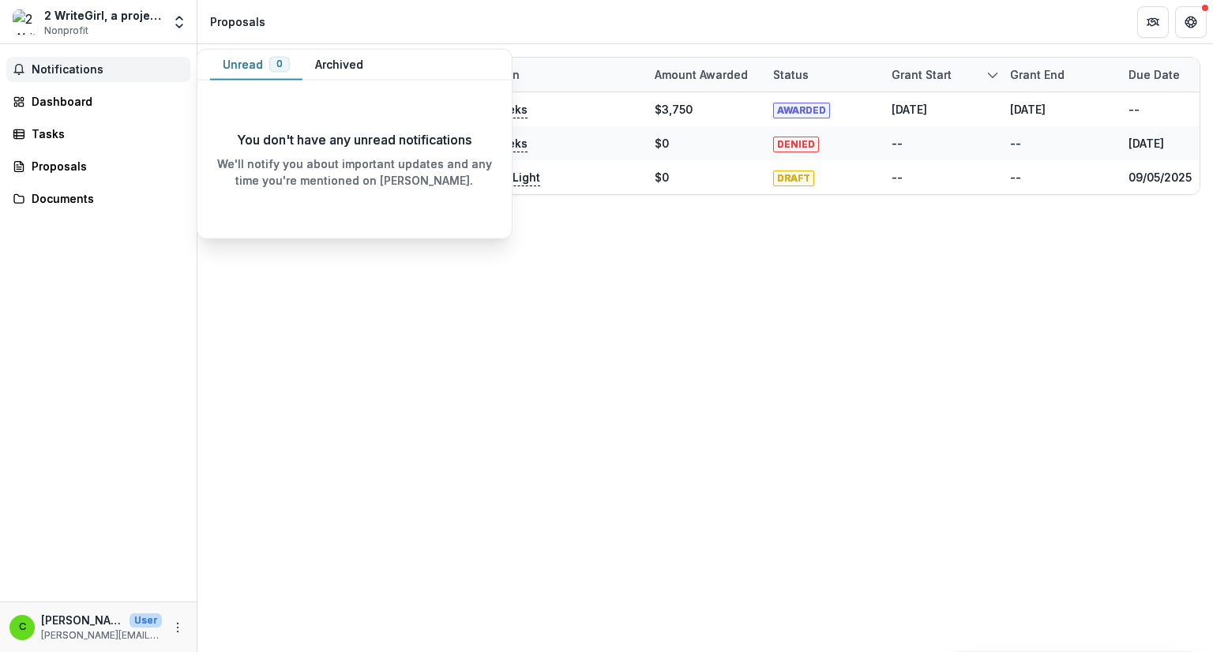
click at [358, 310] on div "Grant Foundation Amount awarded Status Grant start Grant end Due Date Report Du…" at bounding box center [705, 348] width 1016 height 608
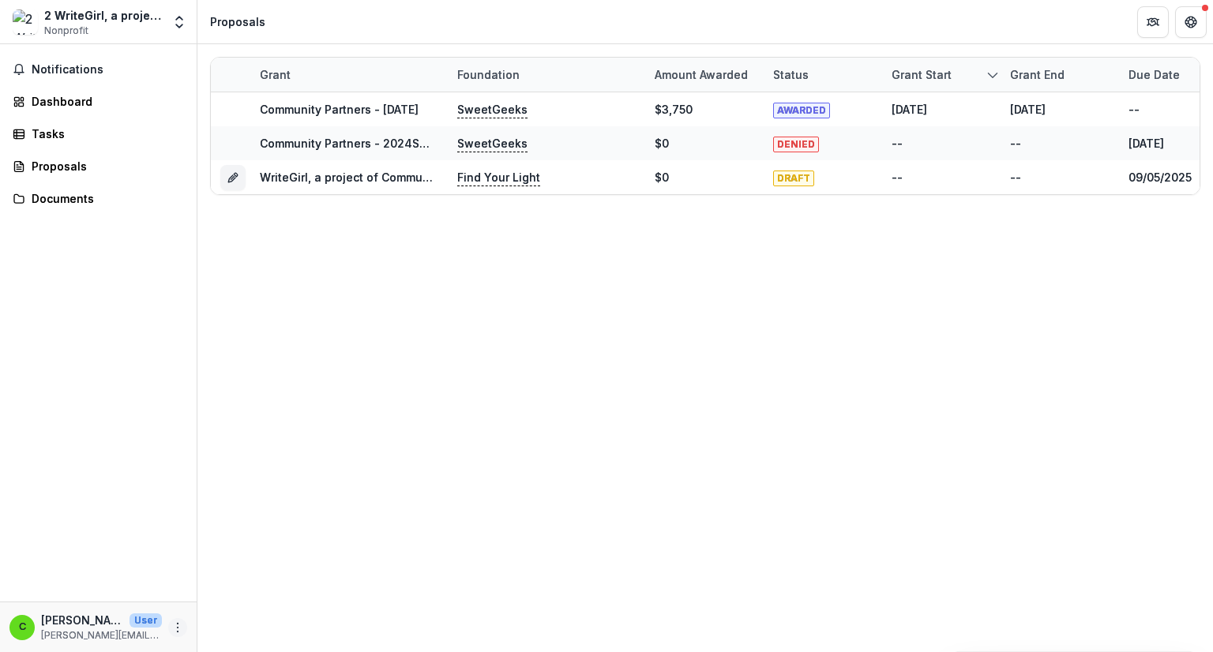
click at [177, 630] on icon "More" at bounding box center [177, 628] width 13 height 13
click at [262, 595] on link "Settings" at bounding box center [281, 594] width 169 height 26
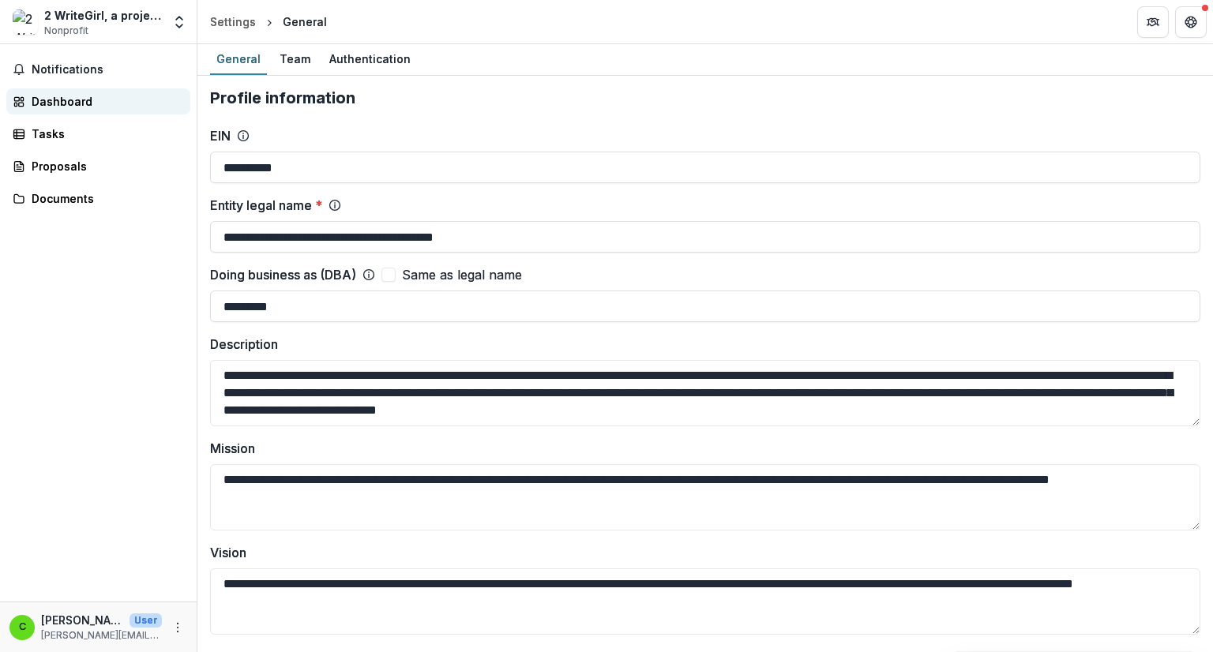
click at [54, 96] on div "Dashboard" at bounding box center [105, 101] width 146 height 17
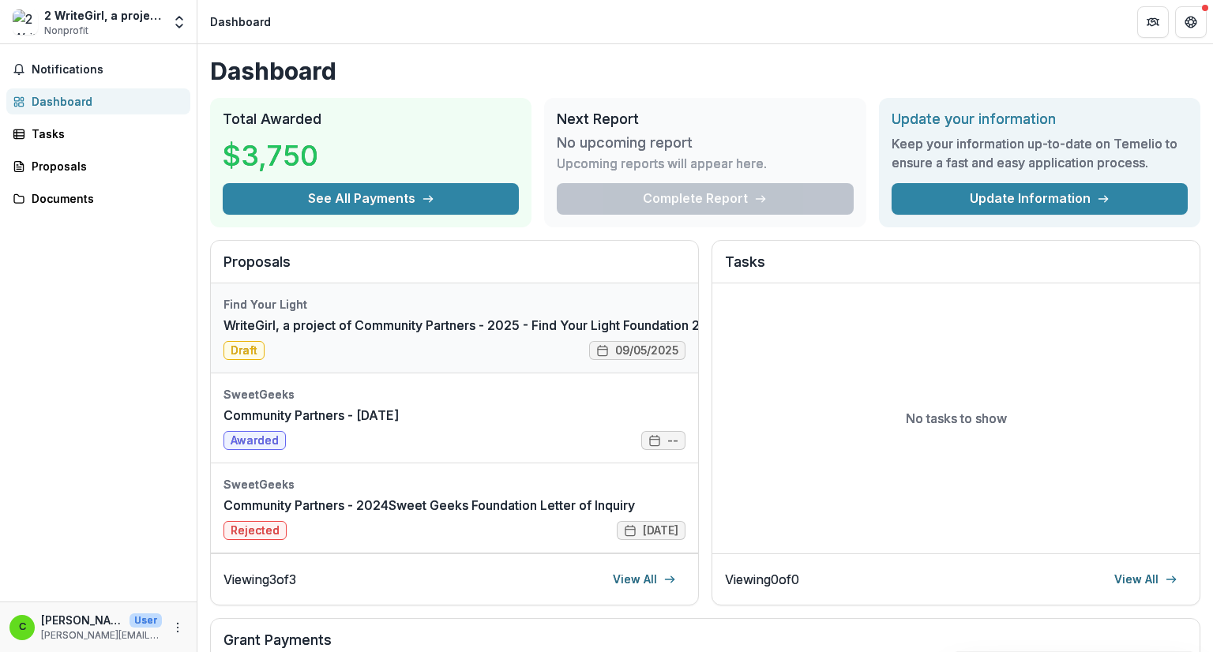
drag, startPoint x: 612, startPoint y: 348, endPoint x: 240, endPoint y: 352, distance: 372.1
drag, startPoint x: 240, startPoint y: 351, endPoint x: 479, endPoint y: 366, distance: 239.8
click at [479, 335] on link "WriteGirl, a project of Community Partners - 2025 - Find Your Light Foundation …" at bounding box center [542, 325] width 637 height 19
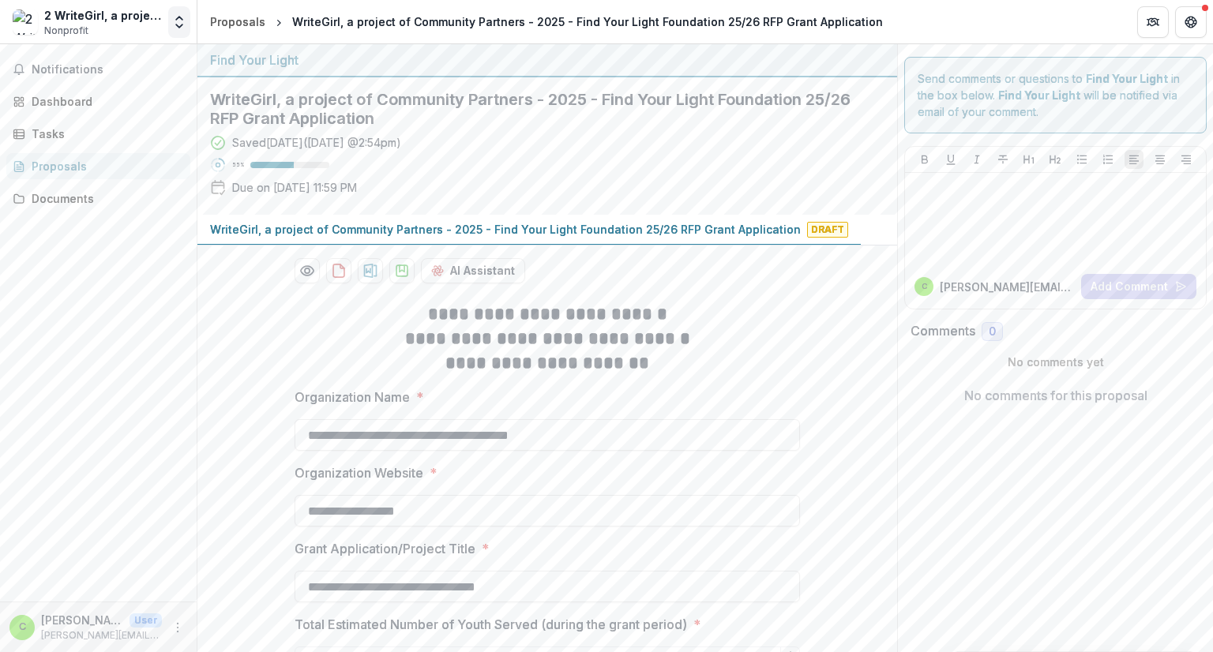
click at [179, 25] on icon "Open entity switcher" at bounding box center [179, 22] width 16 height 16
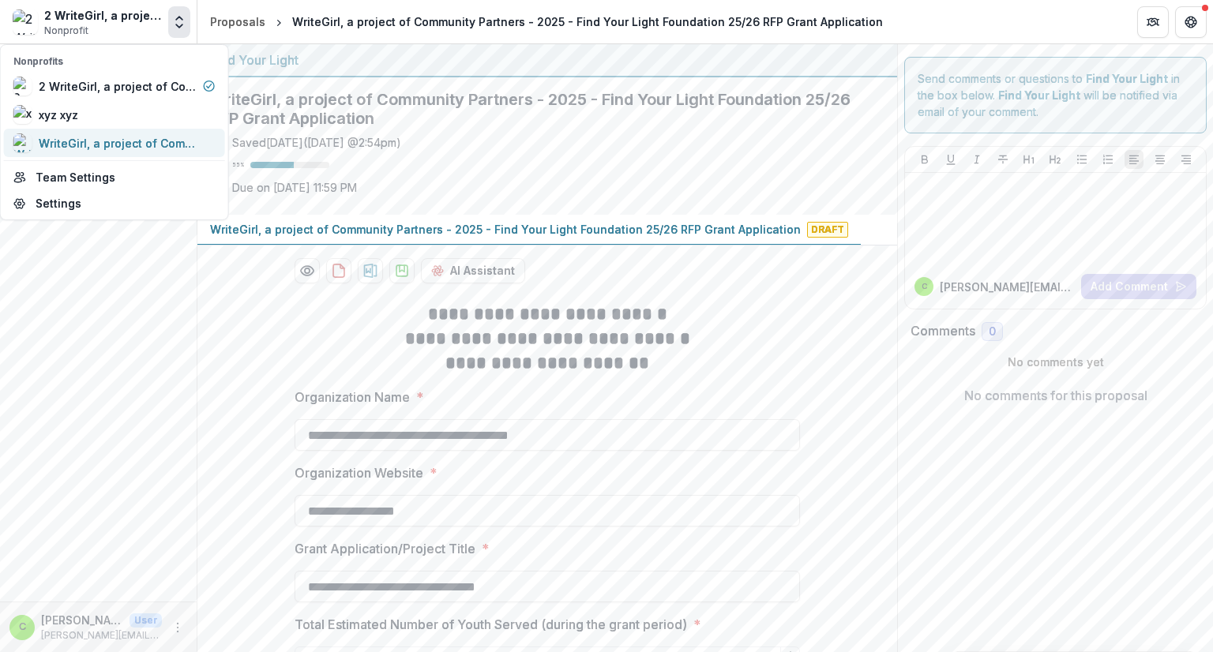
click at [77, 136] on div "WriteGirl, a project of Community Partners" at bounding box center [118, 143] width 158 height 17
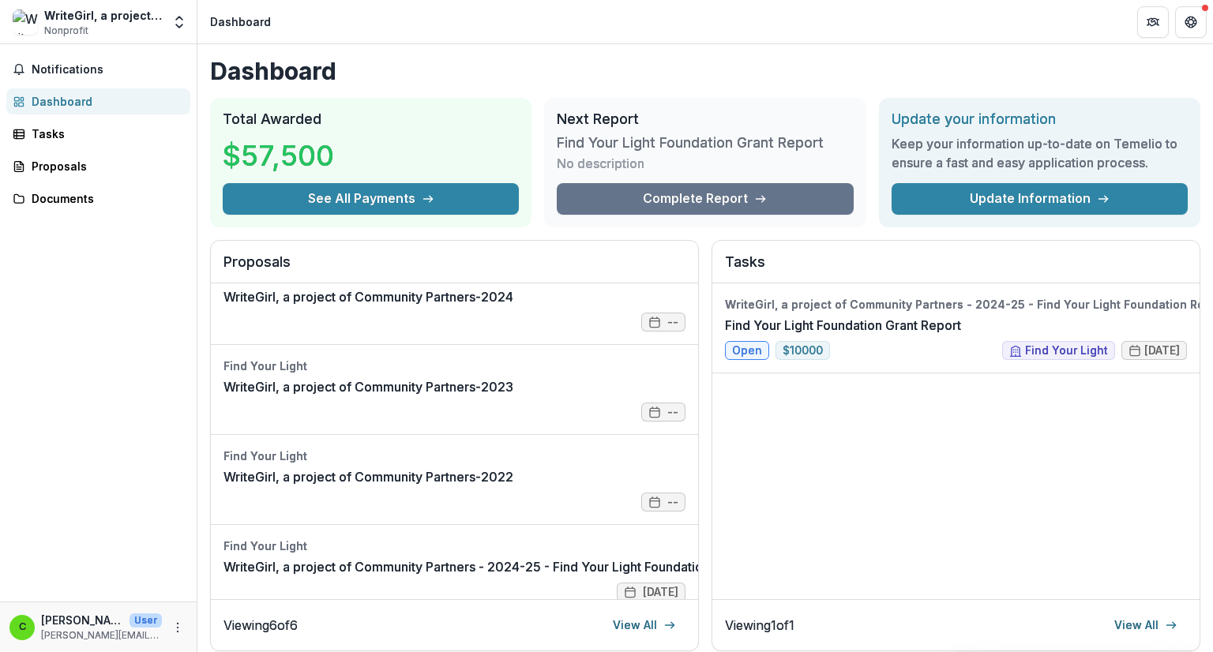
scroll to position [235, 0]
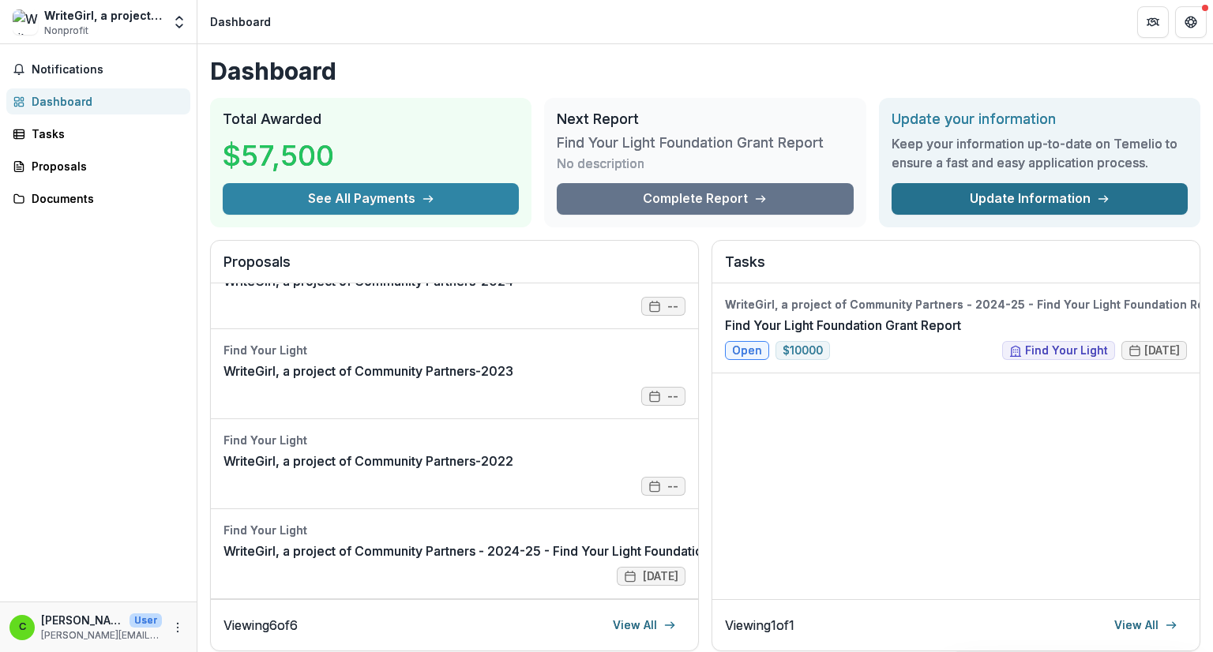
click at [1029, 199] on link "Update Information" at bounding box center [1040, 199] width 296 height 32
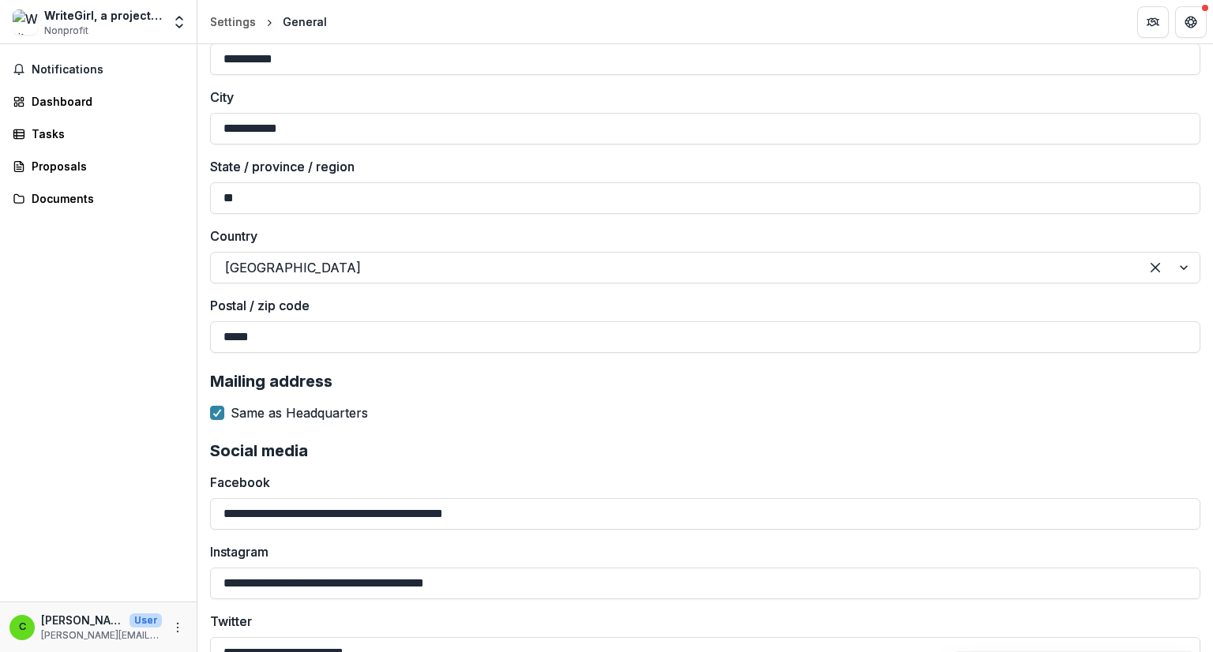
scroll to position [2512, 0]
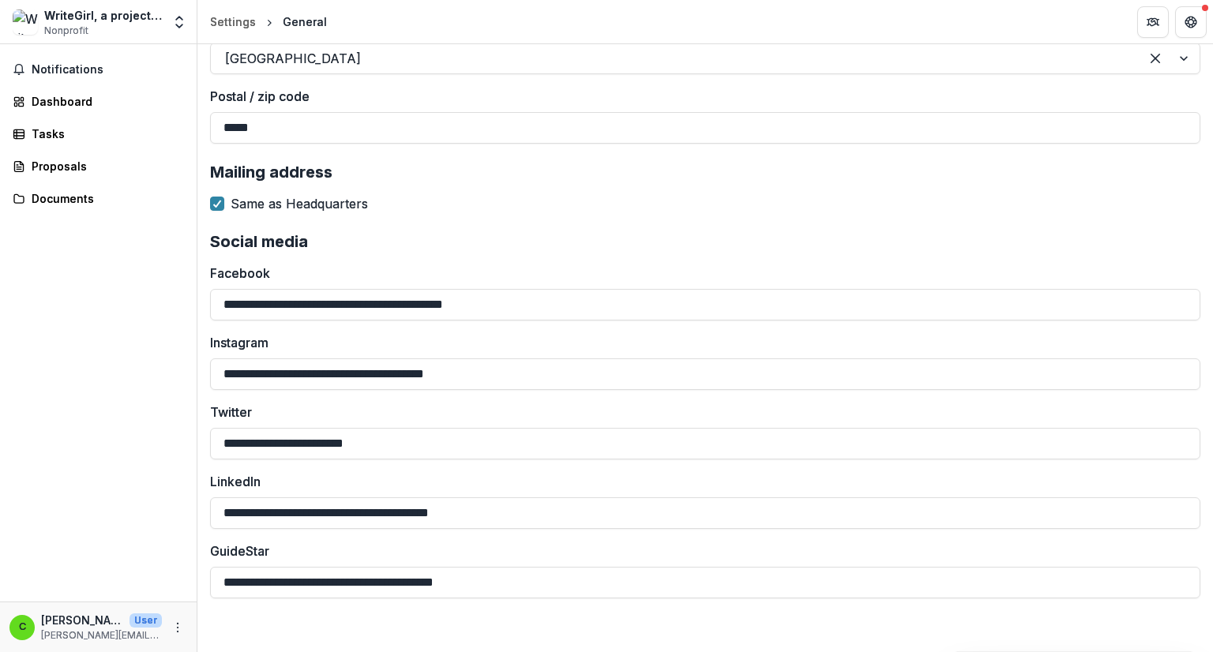
drag, startPoint x: 445, startPoint y: 440, endPoint x: 75, endPoint y: 434, distance: 369.7
click at [75, 434] on main "**********" at bounding box center [606, 348] width 1213 height 608
drag, startPoint x: 427, startPoint y: 437, endPoint x: 215, endPoint y: 443, distance: 211.8
click at [215, 443] on input "Twitter" at bounding box center [705, 444] width 991 height 32
click at [1141, 628] on button "Save Changes" at bounding box center [1143, 627] width 101 height 25
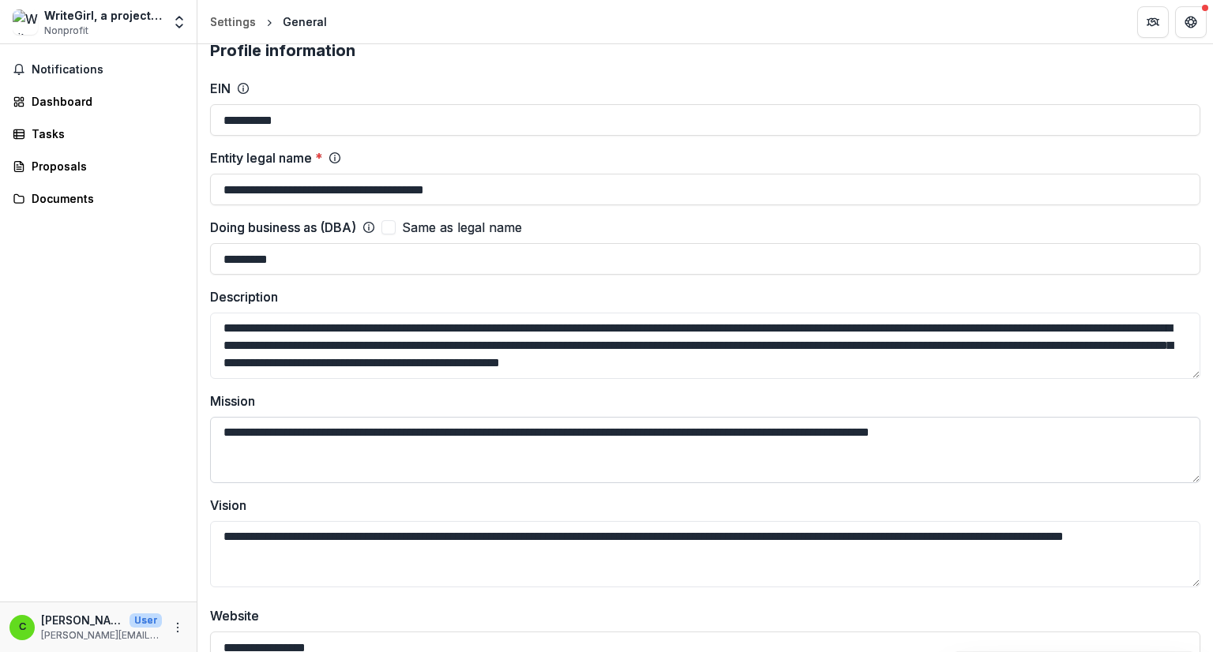
scroll to position [0, 0]
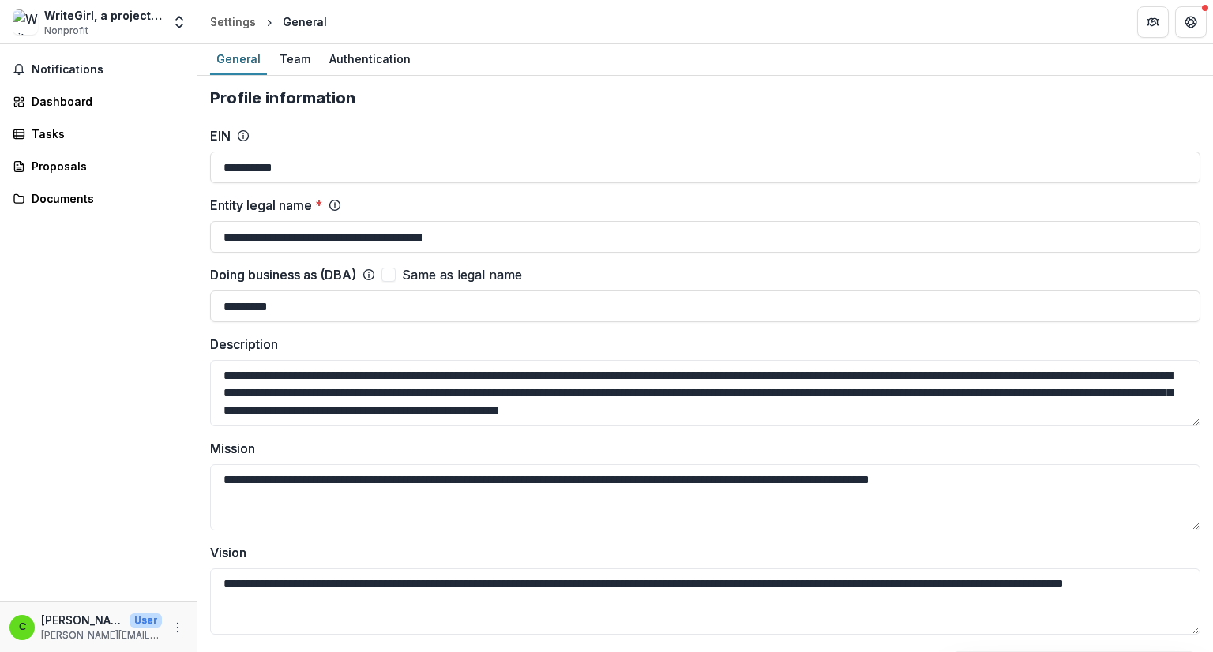
click at [300, 19] on div "General" at bounding box center [305, 21] width 44 height 17
click at [228, 21] on div "Settings" at bounding box center [233, 21] width 46 height 17
click at [291, 62] on div "Team" at bounding box center [294, 58] width 43 height 23
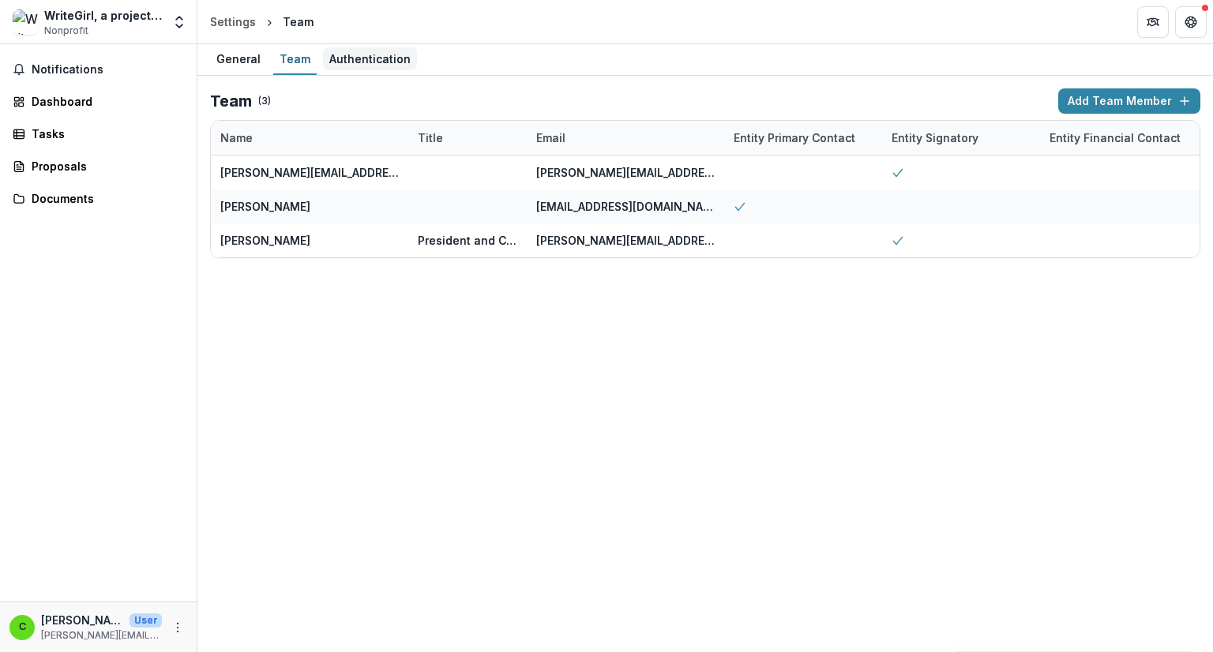
click at [380, 64] on div "Authentication" at bounding box center [370, 58] width 94 height 23
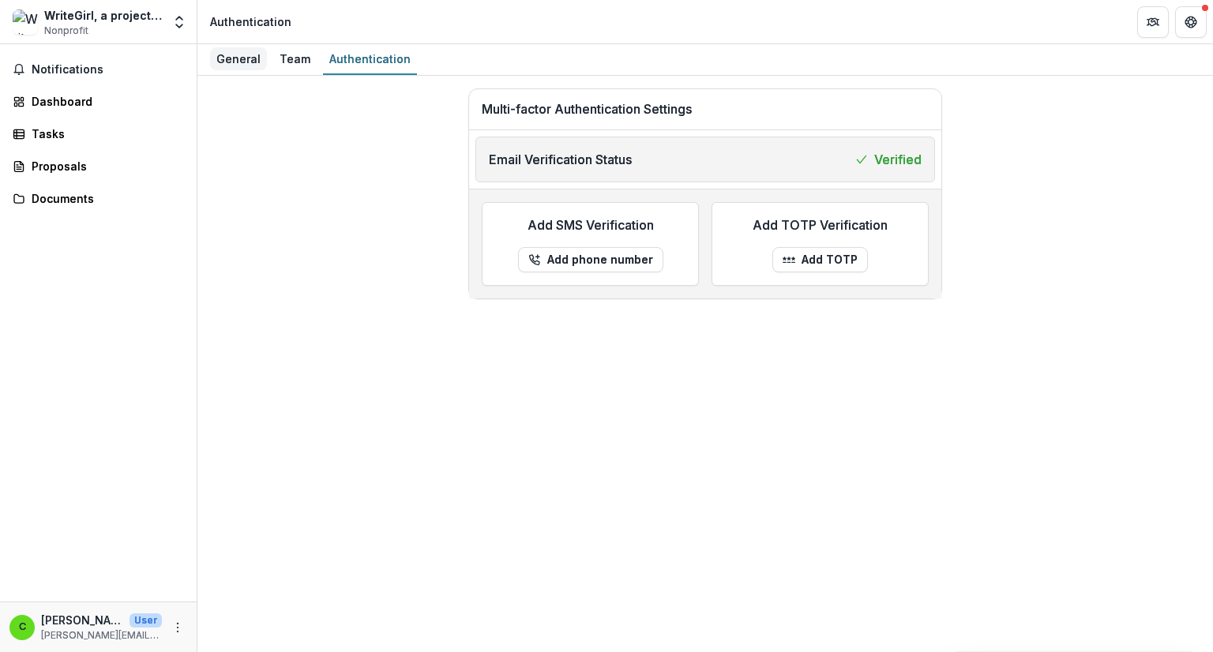
click at [238, 52] on div "General" at bounding box center [238, 58] width 57 height 23
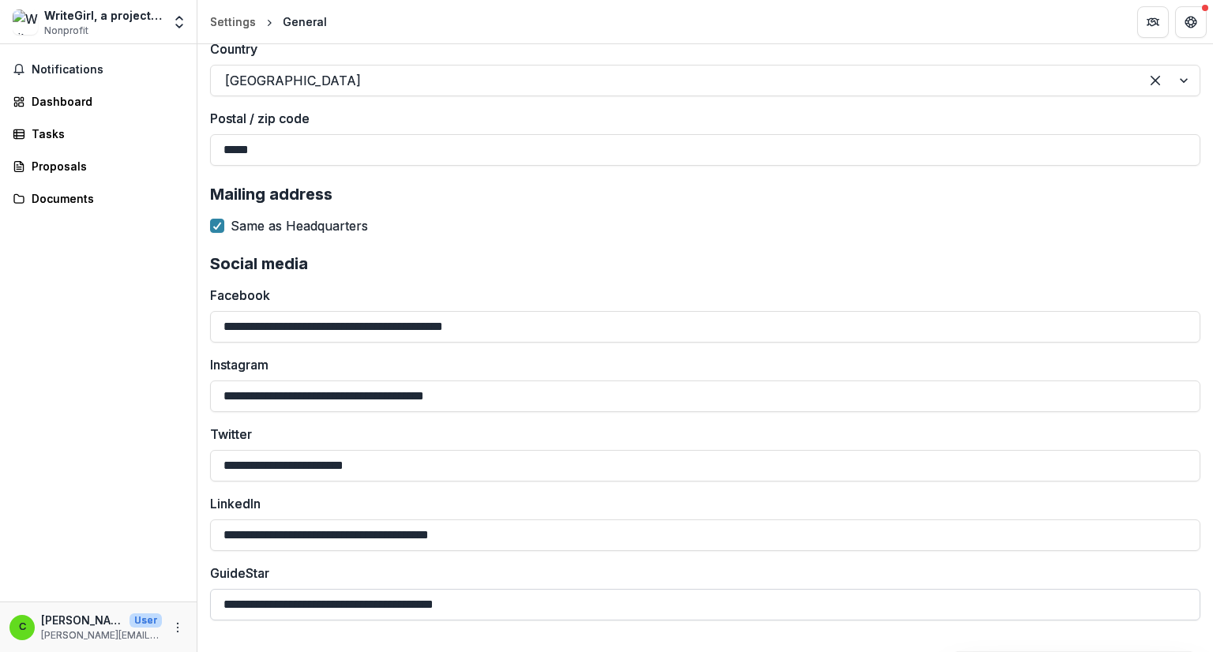
scroll to position [2512, 0]
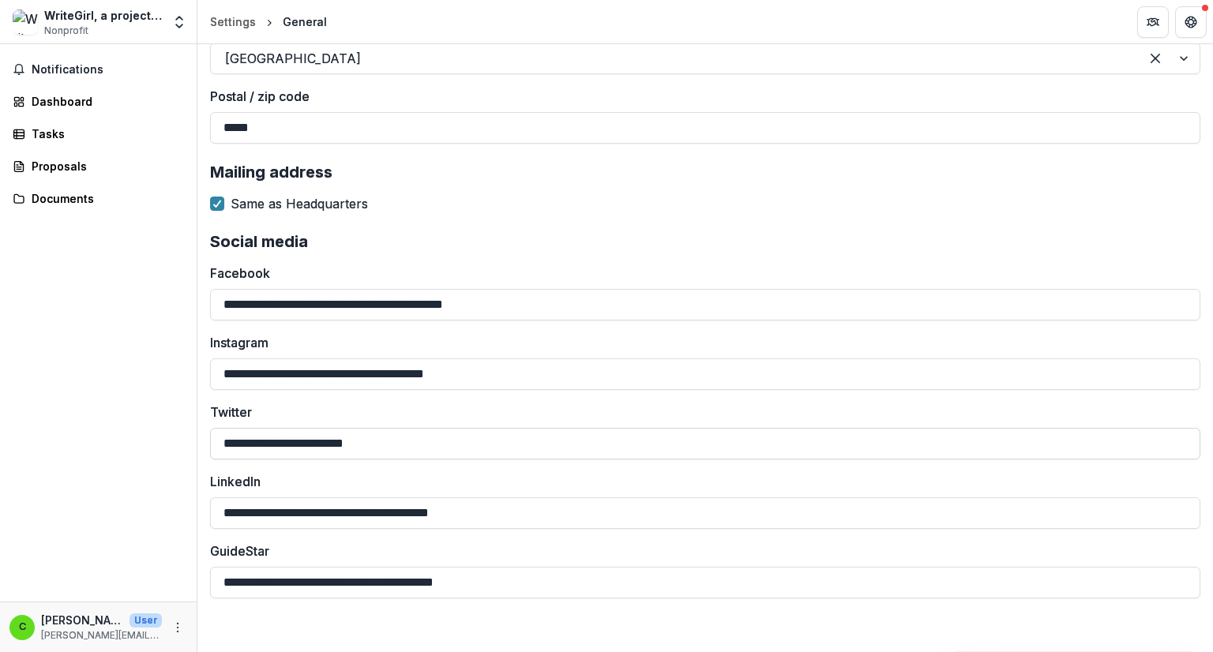
click at [459, 453] on input "**********" at bounding box center [705, 444] width 991 height 32
drag, startPoint x: 461, startPoint y: 438, endPoint x: 115, endPoint y: 441, distance: 346.8
click at [117, 441] on main "**********" at bounding box center [606, 348] width 1213 height 608
type input "**********"
click at [1123, 622] on button "Save Changes" at bounding box center [1143, 627] width 101 height 25
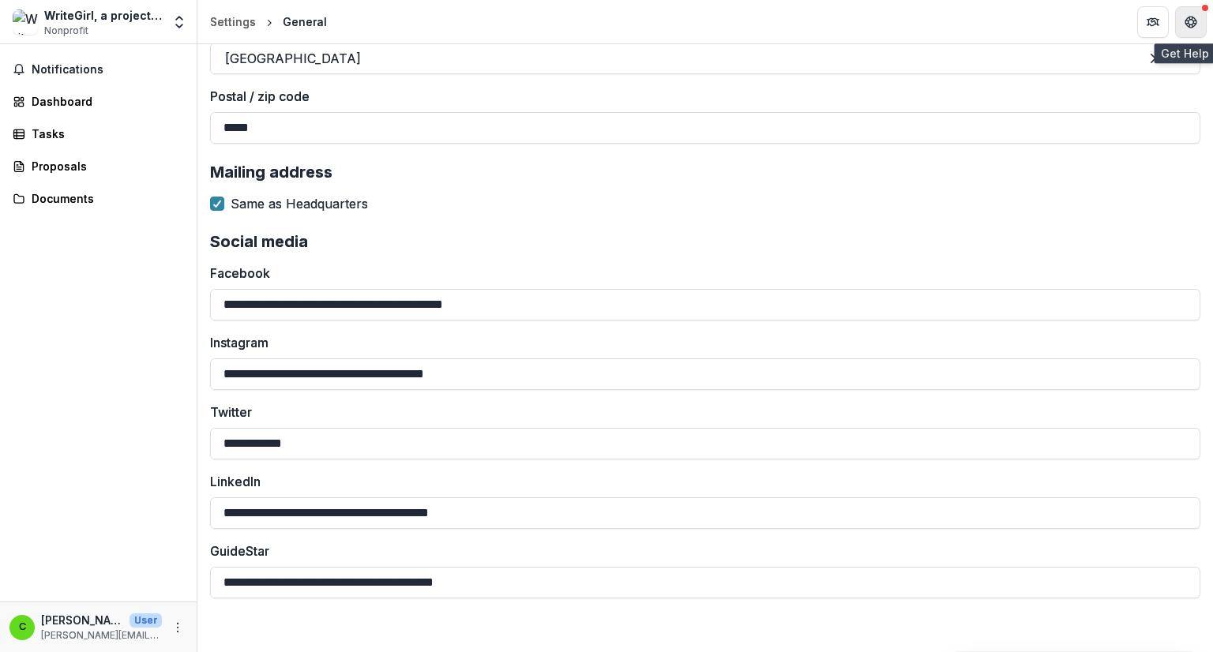
click at [1191, 20] on icon "Get Help" at bounding box center [1191, 22] width 13 height 13
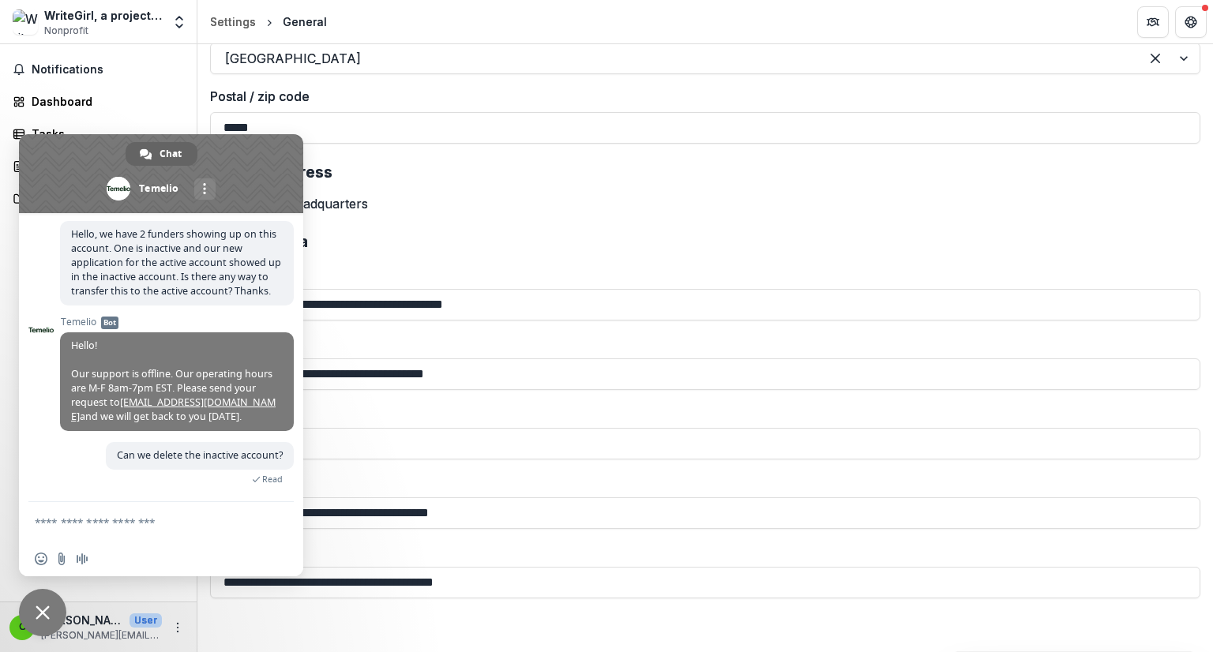
click at [821, 244] on h2 "Social media" at bounding box center [705, 241] width 991 height 19
click at [49, 623] on span "Close chat" at bounding box center [42, 612] width 47 height 47
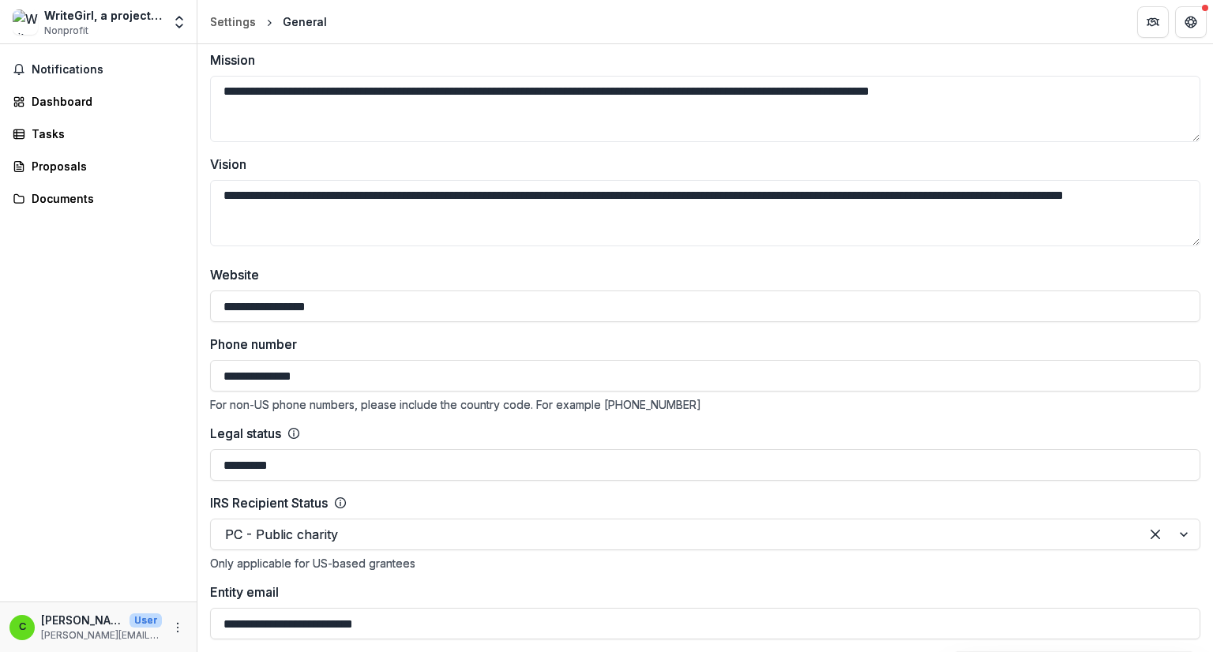
scroll to position [0, 0]
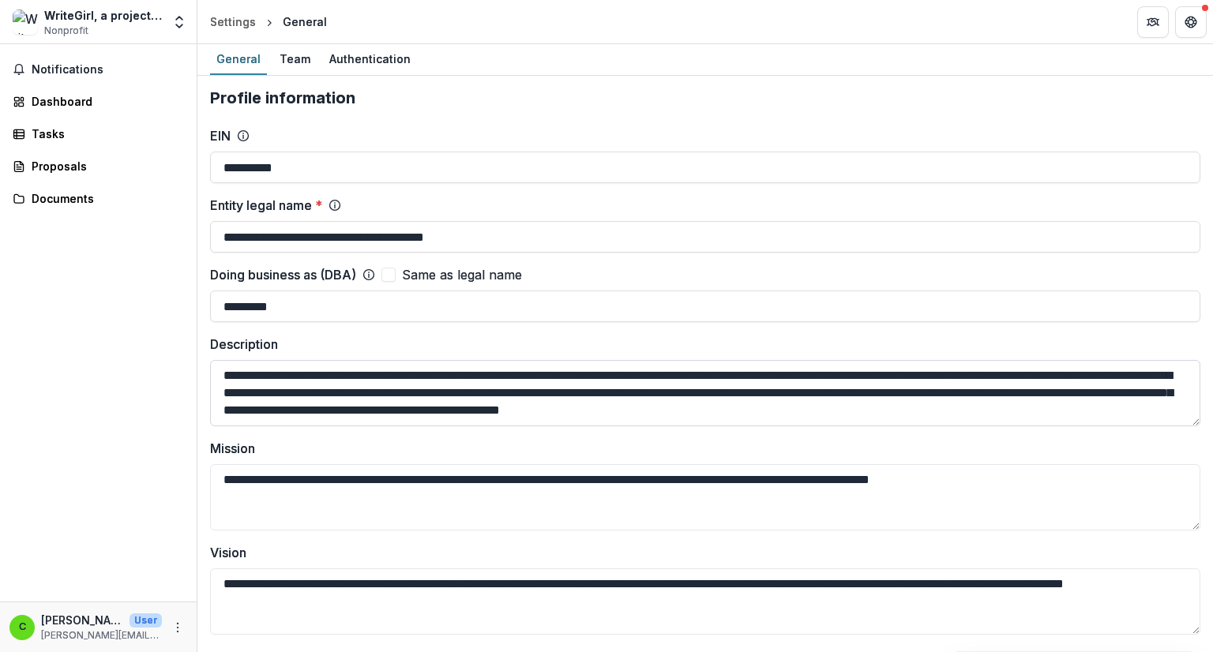
click at [422, 370] on textarea "**********" at bounding box center [705, 393] width 991 height 66
click at [361, 484] on textarea "**********" at bounding box center [705, 497] width 991 height 66
click at [325, 584] on textarea "**********" at bounding box center [705, 602] width 991 height 66
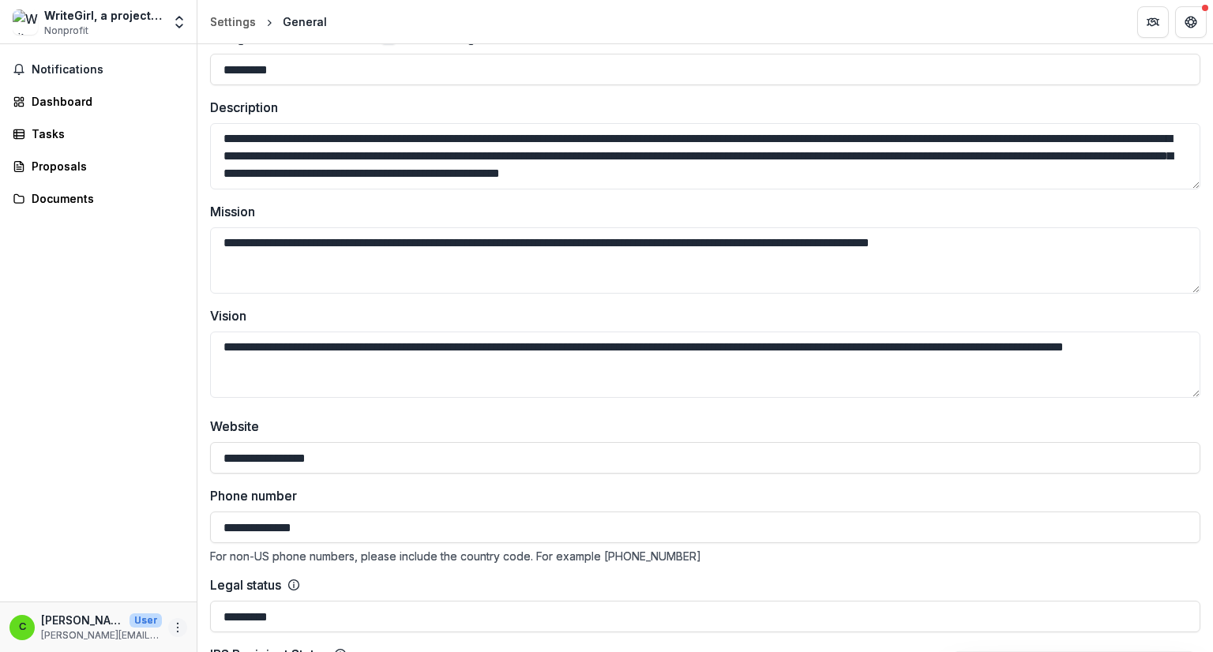
click at [177, 625] on icon "More" at bounding box center [177, 628] width 13 height 13
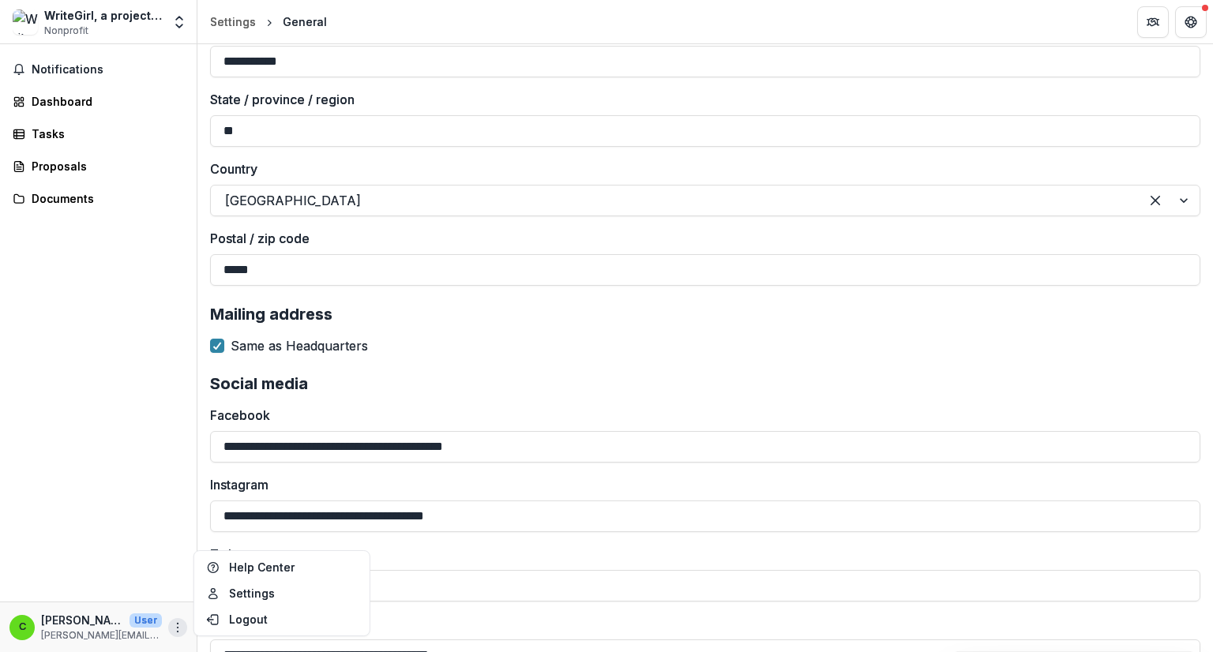
scroll to position [2512, 0]
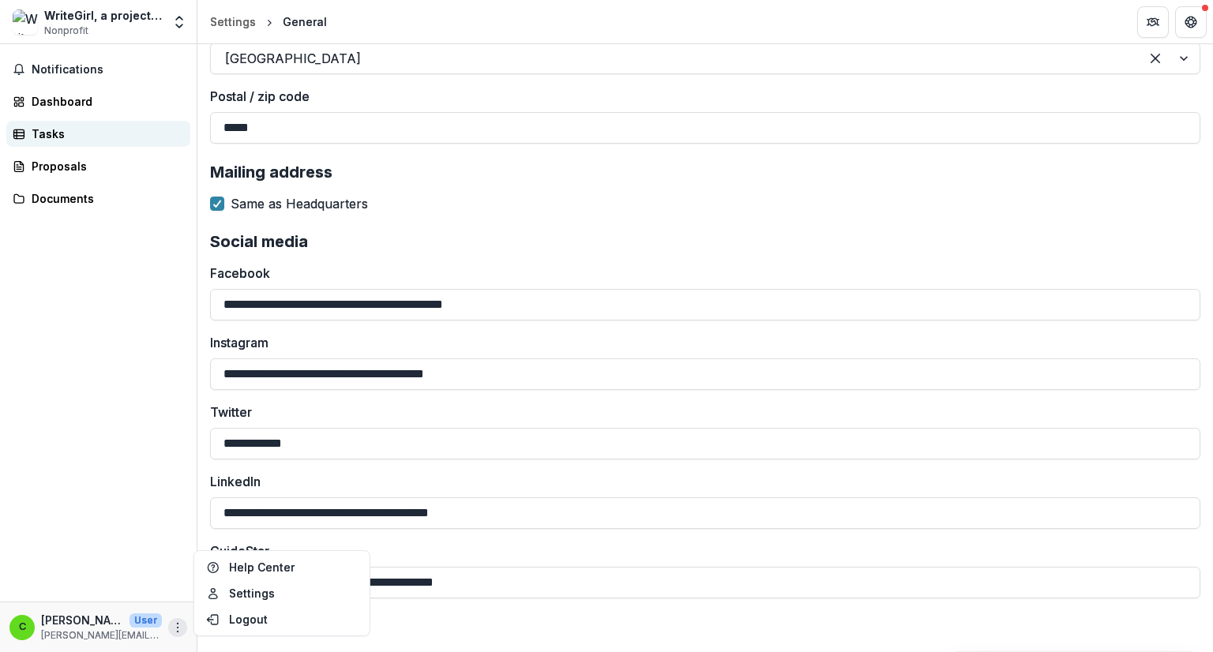
click at [53, 136] on div "Tasks" at bounding box center [105, 134] width 146 height 17
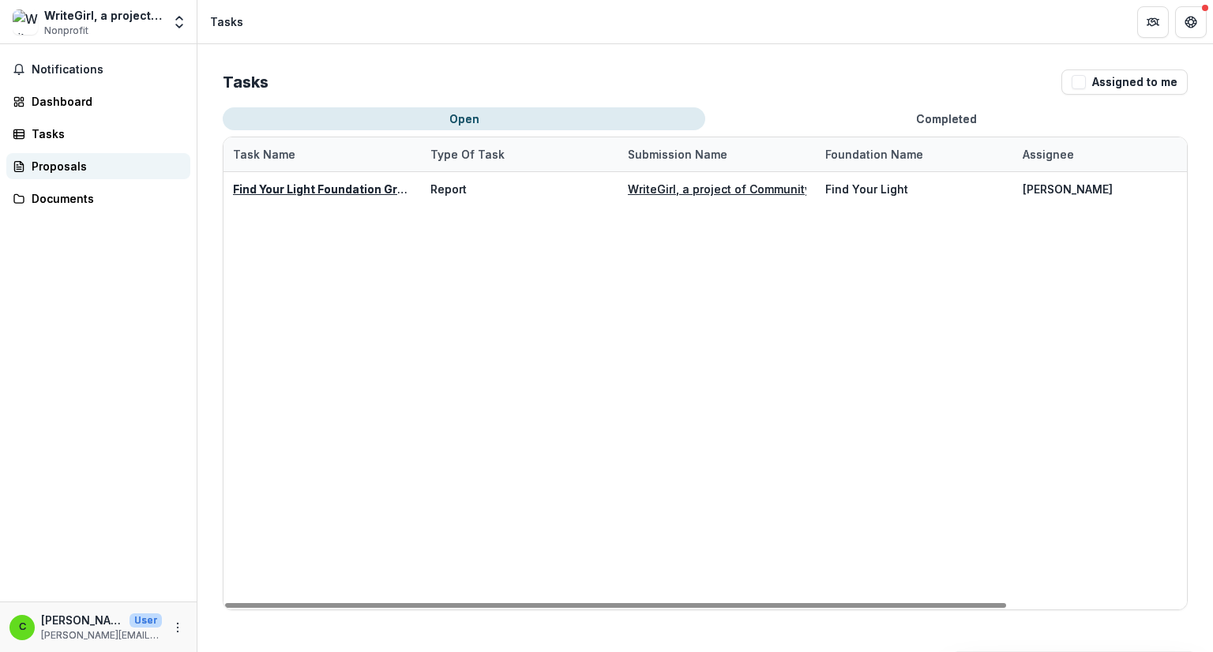
click at [69, 162] on div "Proposals" at bounding box center [105, 166] width 146 height 17
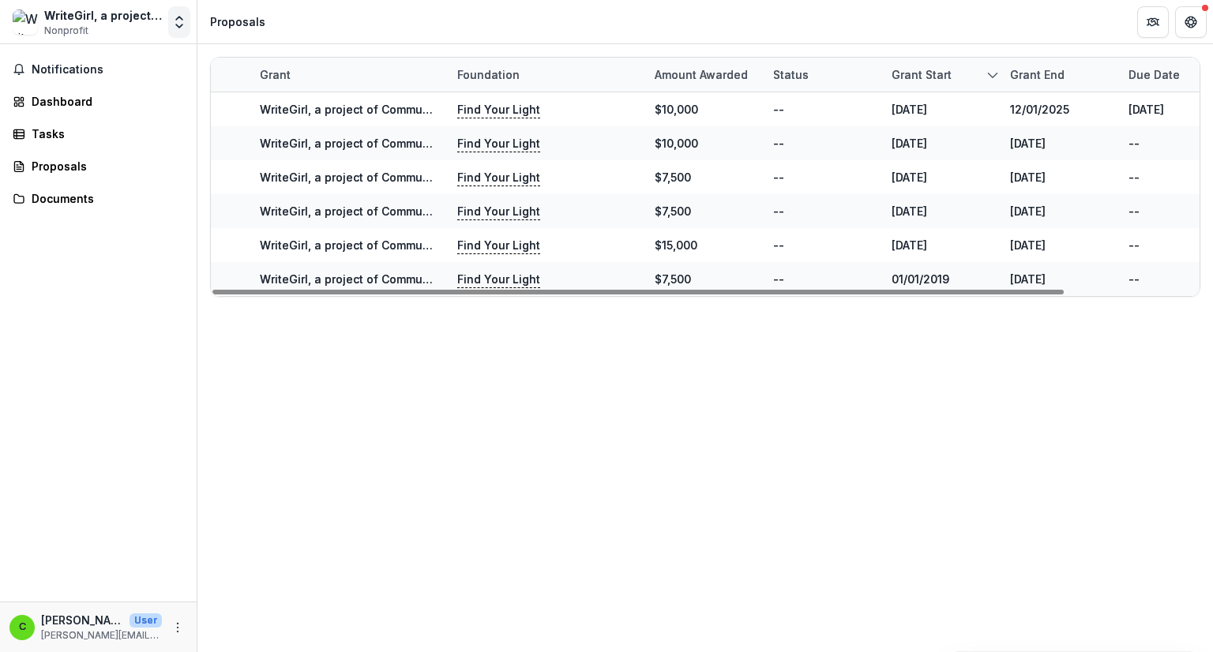
click at [182, 28] on icon "Open entity switcher" at bounding box center [179, 22] width 16 height 16
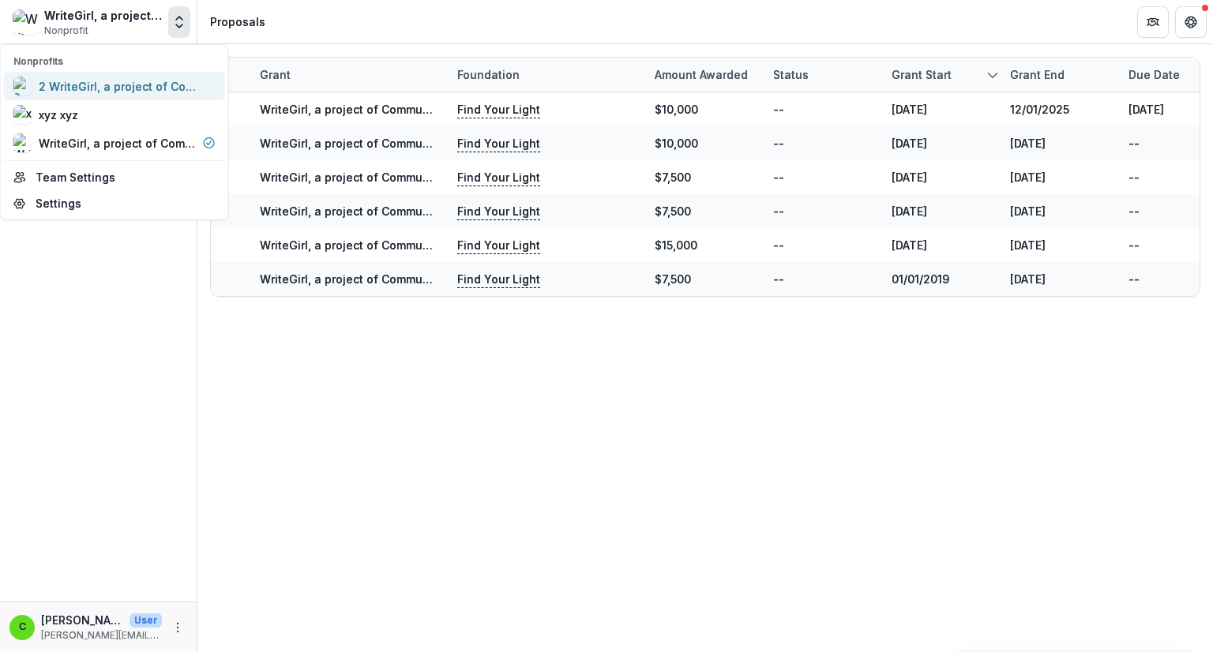
click at [117, 91] on div "2 WriteGirl, a project of Community Partners" at bounding box center [118, 86] width 158 height 17
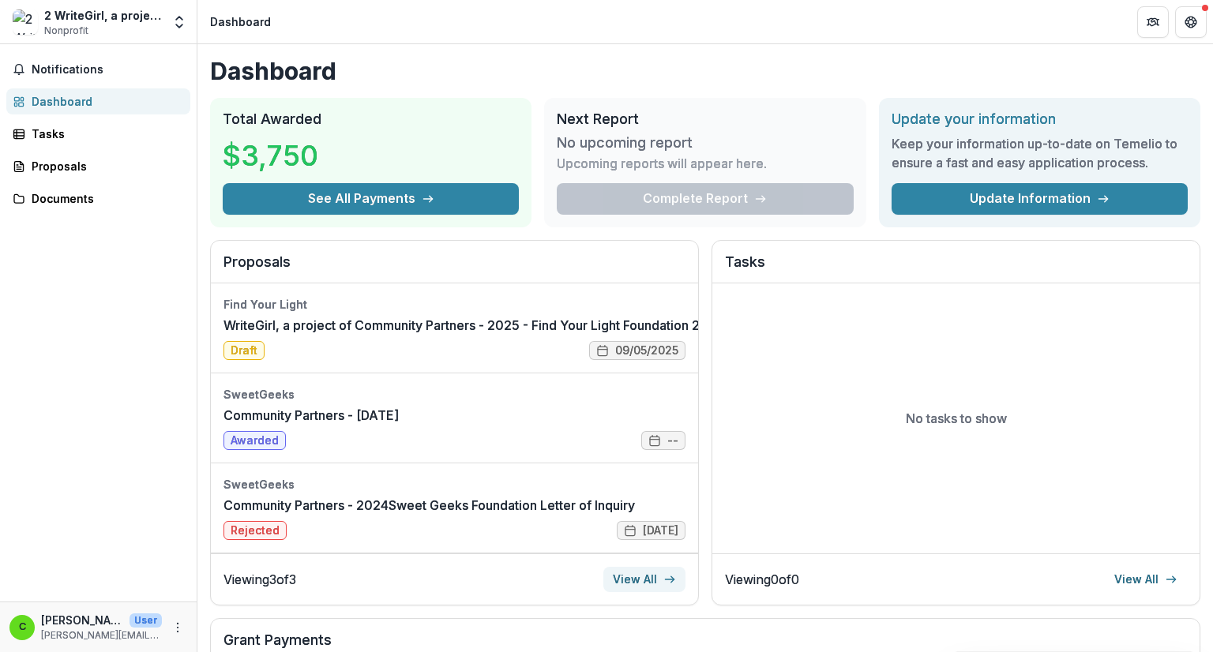
click at [656, 590] on link "View All" at bounding box center [644, 579] width 82 height 25
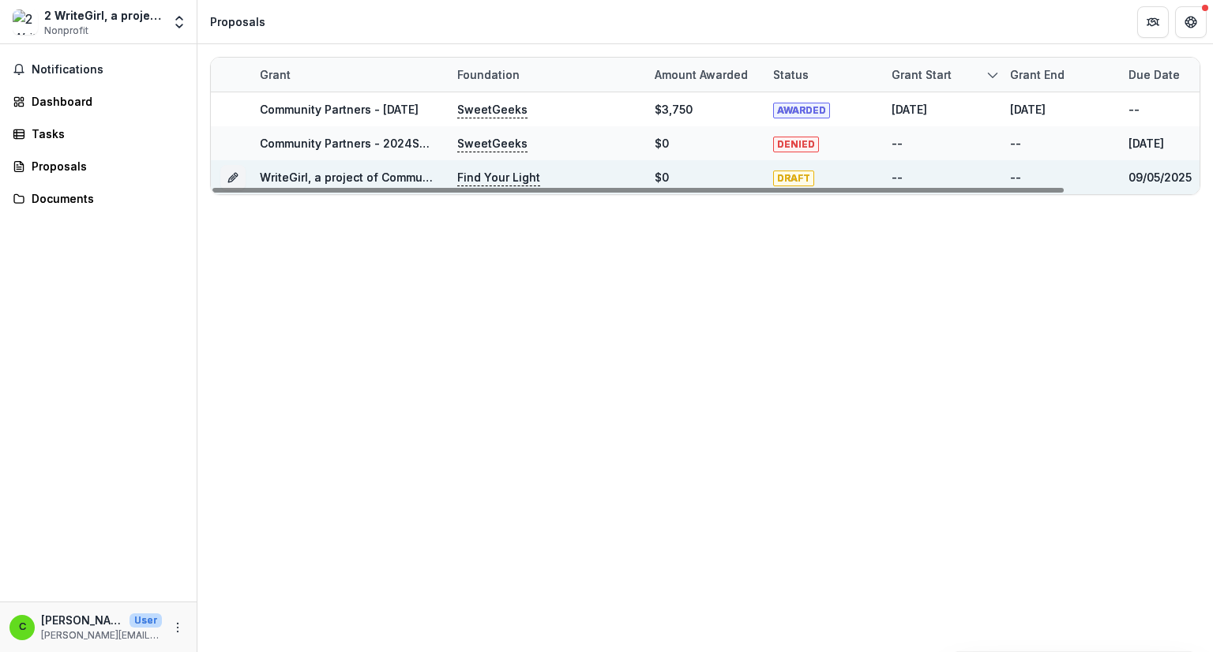
drag, startPoint x: 1172, startPoint y: 141, endPoint x: 1182, endPoint y: 169, distance: 30.0
click at [1182, 169] on div "09/05/2025" at bounding box center [1160, 177] width 63 height 17
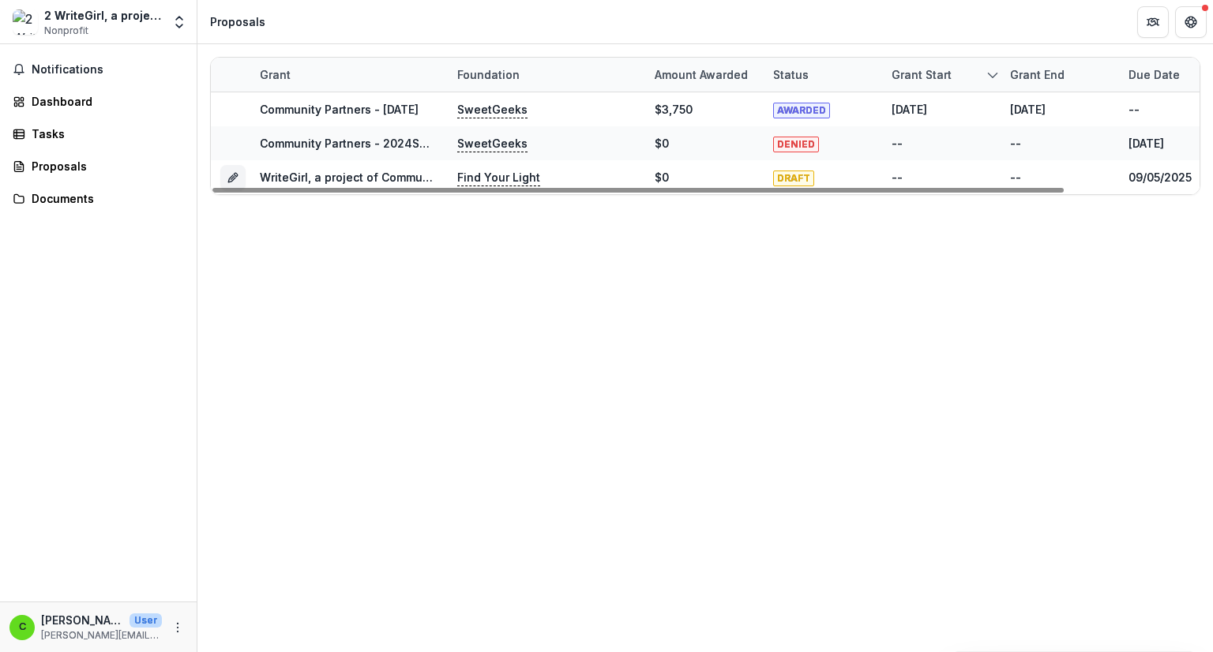
click at [993, 244] on div "Grant Foundation Amount awarded Status Grant start Grant end Due Date Report Du…" at bounding box center [705, 348] width 1016 height 608
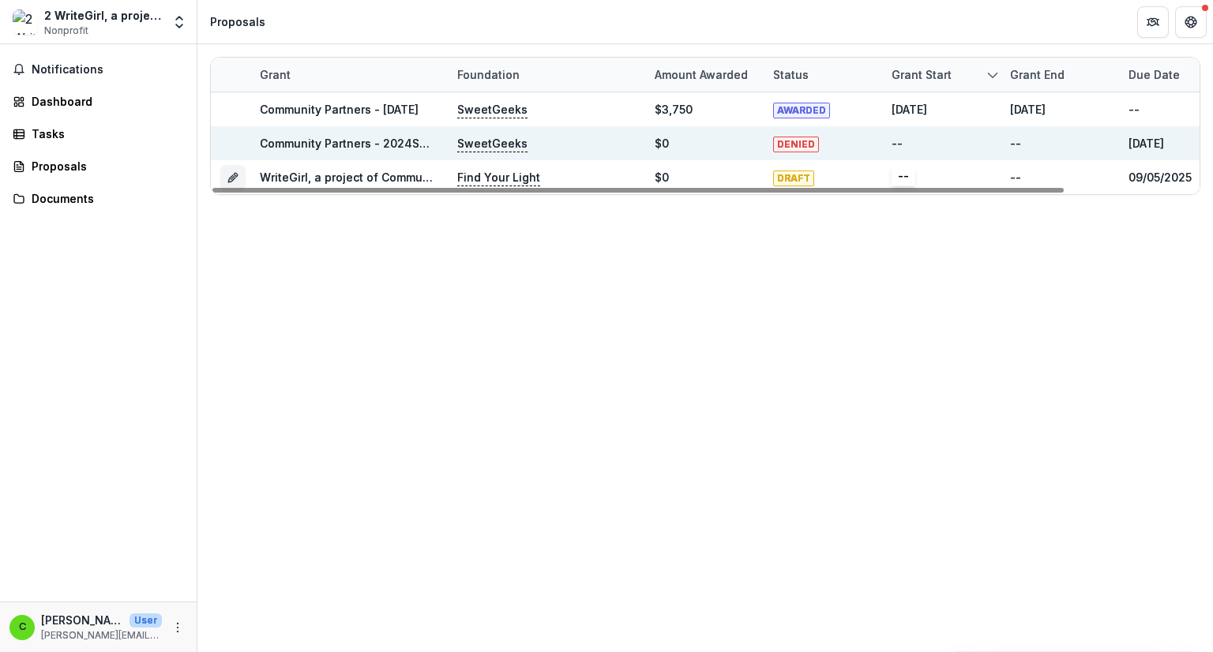
click at [897, 145] on div "--" at bounding box center [897, 143] width 11 height 17
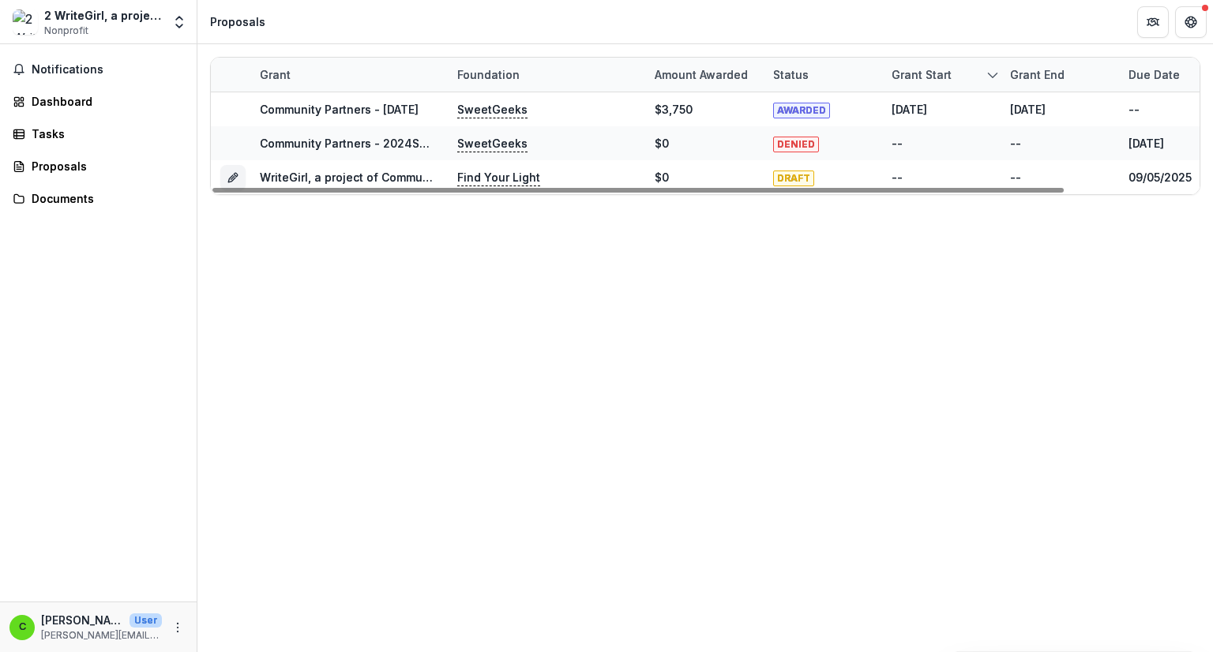
click at [990, 73] on polyline "sorted descending" at bounding box center [992, 75] width 9 height 5
click at [776, 404] on div "Grant Foundation Amount awarded Status Grant start Grant end Due Date Report Du…" at bounding box center [705, 348] width 1016 height 608
click at [185, 26] on icon "Open entity switcher" at bounding box center [179, 22] width 16 height 16
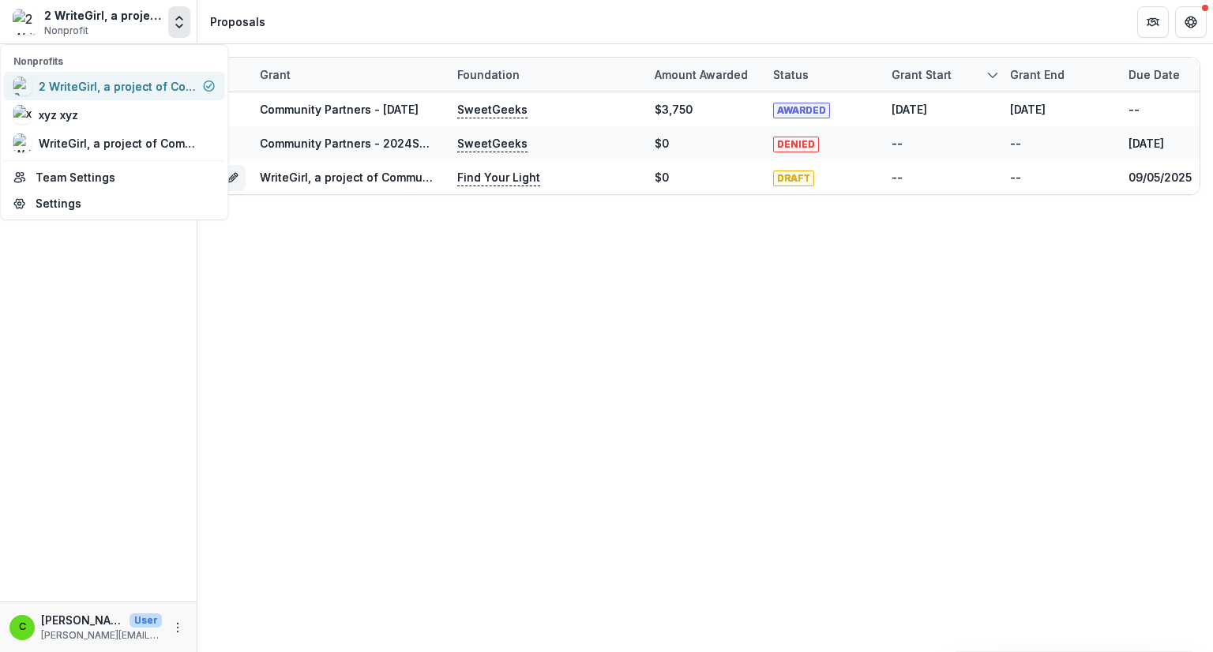
click at [137, 86] on div "2 WriteGirl, a project of Community Partners" at bounding box center [118, 86] width 158 height 17
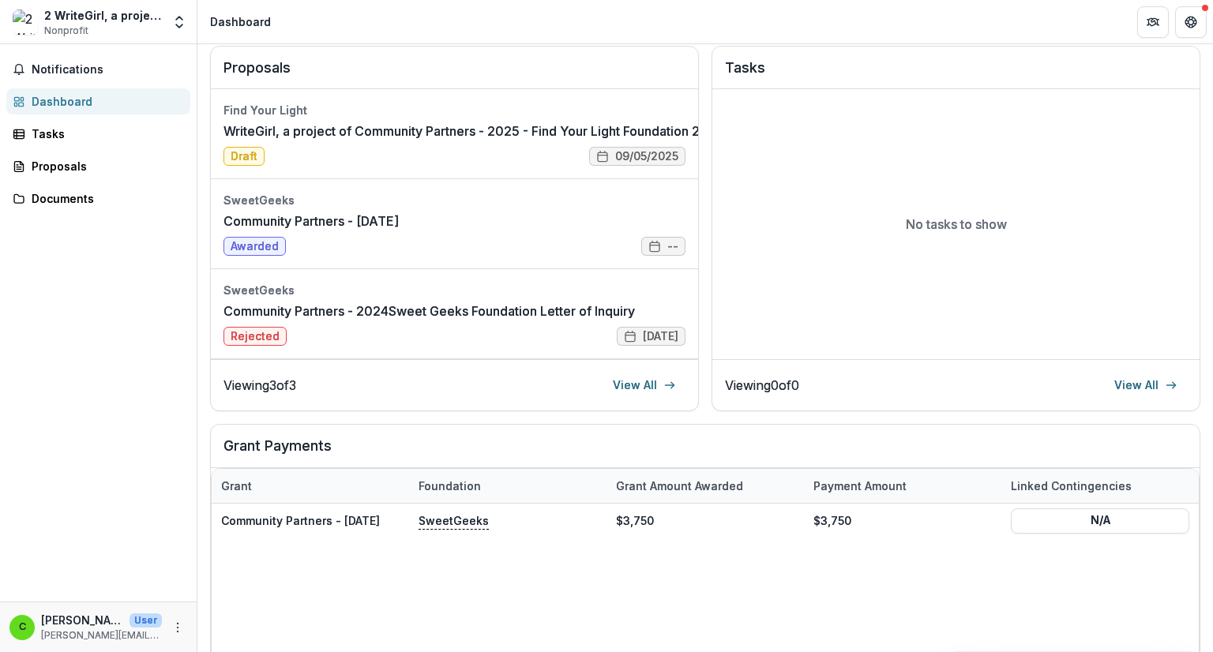
scroll to position [158, 0]
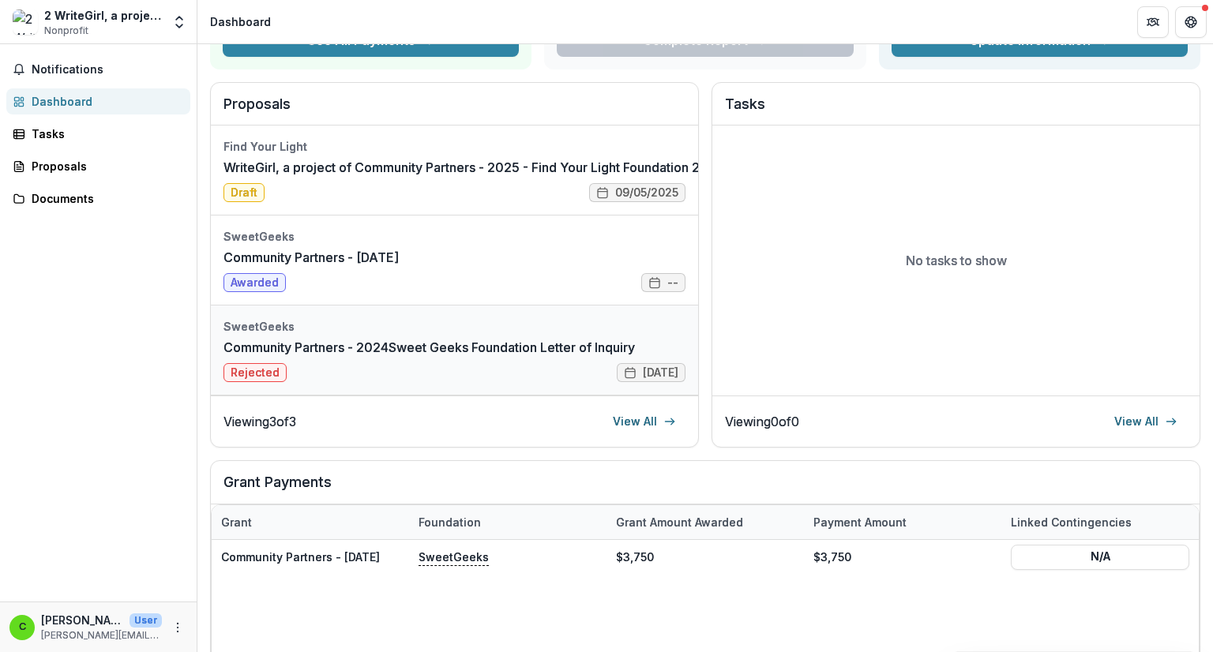
drag, startPoint x: 673, startPoint y: 346, endPoint x: 652, endPoint y: 374, distance: 34.4
click at [635, 357] on link "Community Partners - 2024Sweet Geeks Foundation Letter of Inquiry" at bounding box center [430, 347] width 412 height 19
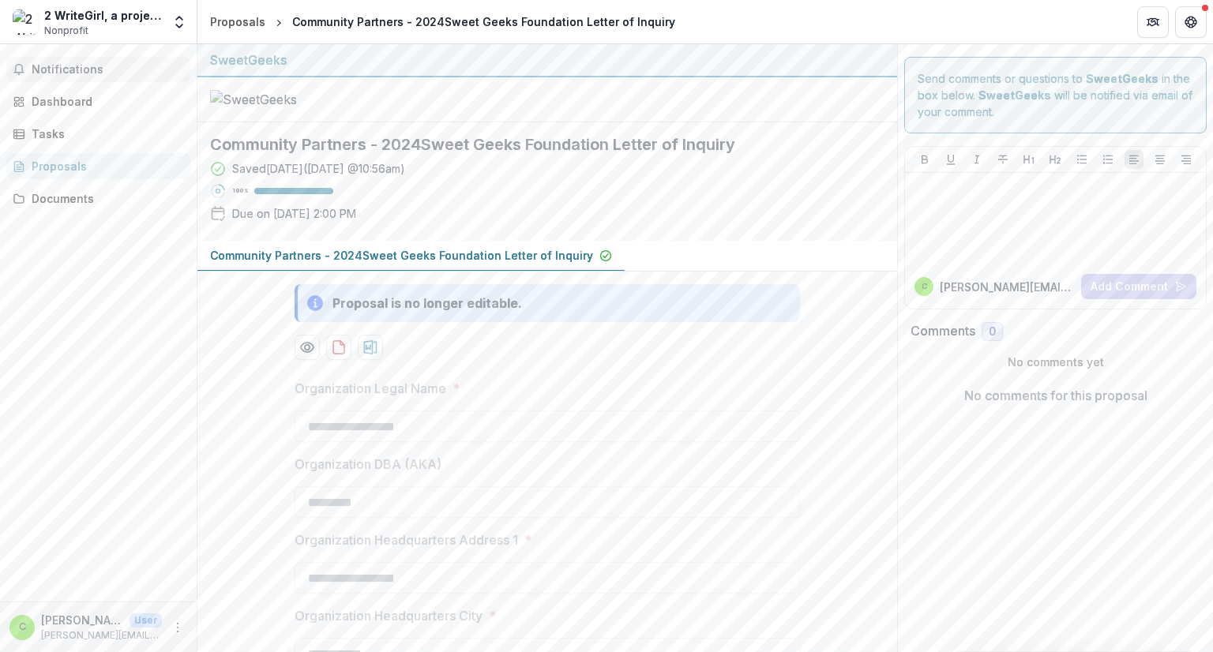
click at [79, 70] on span "Notifications" at bounding box center [108, 69] width 152 height 13
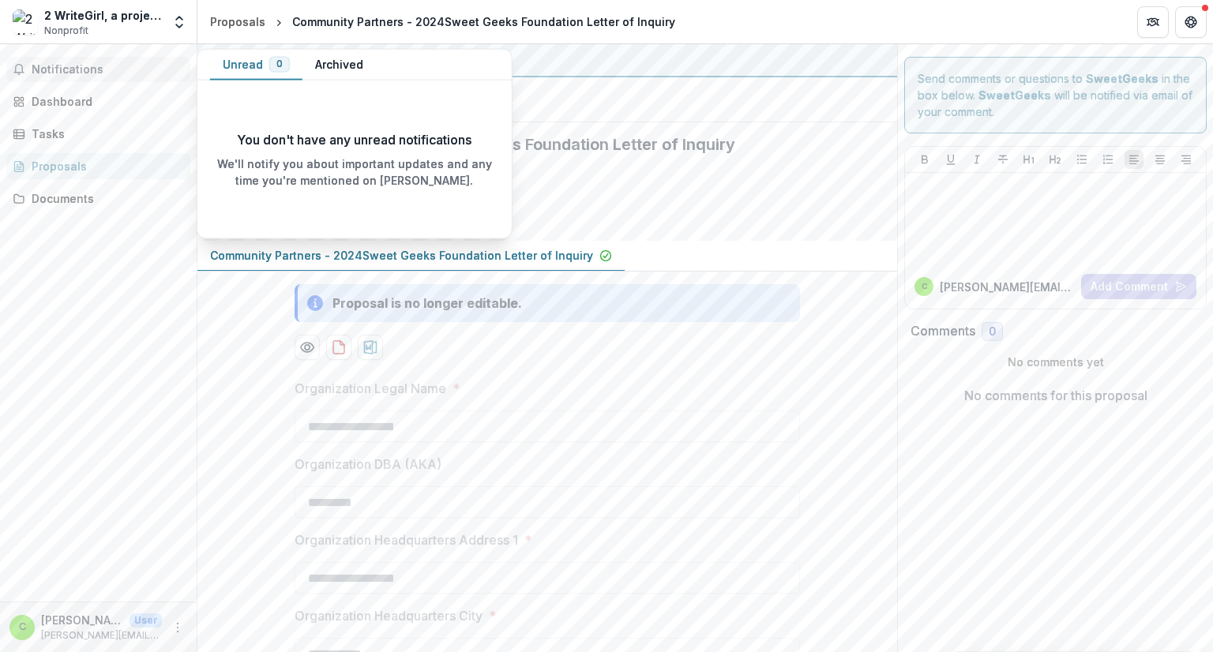
click at [322, 58] on button "Archived" at bounding box center [339, 65] width 73 height 31
click at [241, 64] on button "Unread 0" at bounding box center [256, 65] width 92 height 31
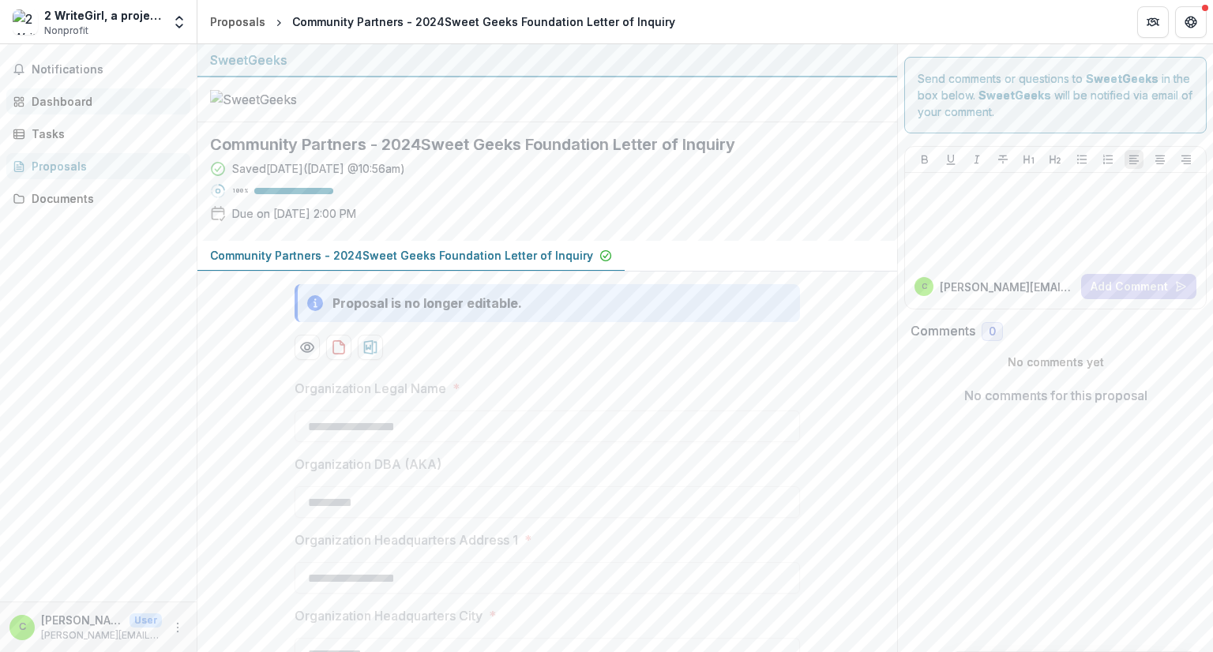
click at [68, 100] on div "Dashboard" at bounding box center [105, 101] width 146 height 17
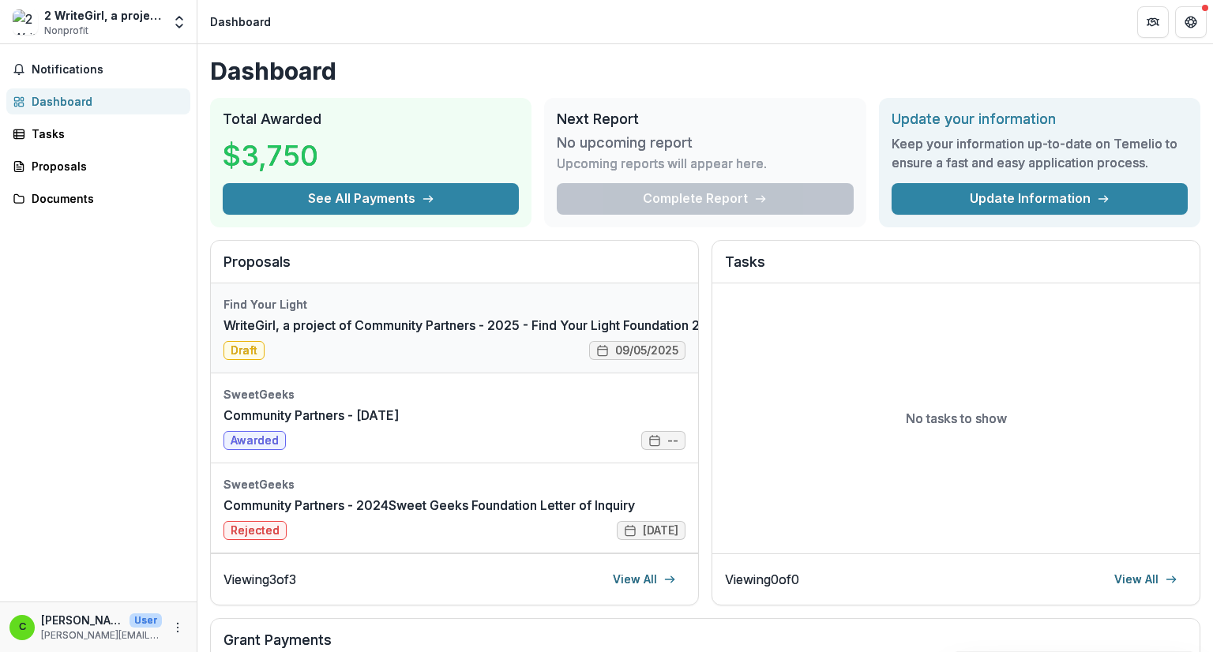
drag, startPoint x: 374, startPoint y: 314, endPoint x: 327, endPoint y: 323, distance: 48.2
click at [327, 323] on link "WriteGirl, a project of Community Partners - 2025 - Find Your Light Foundation …" at bounding box center [542, 325] width 637 height 19
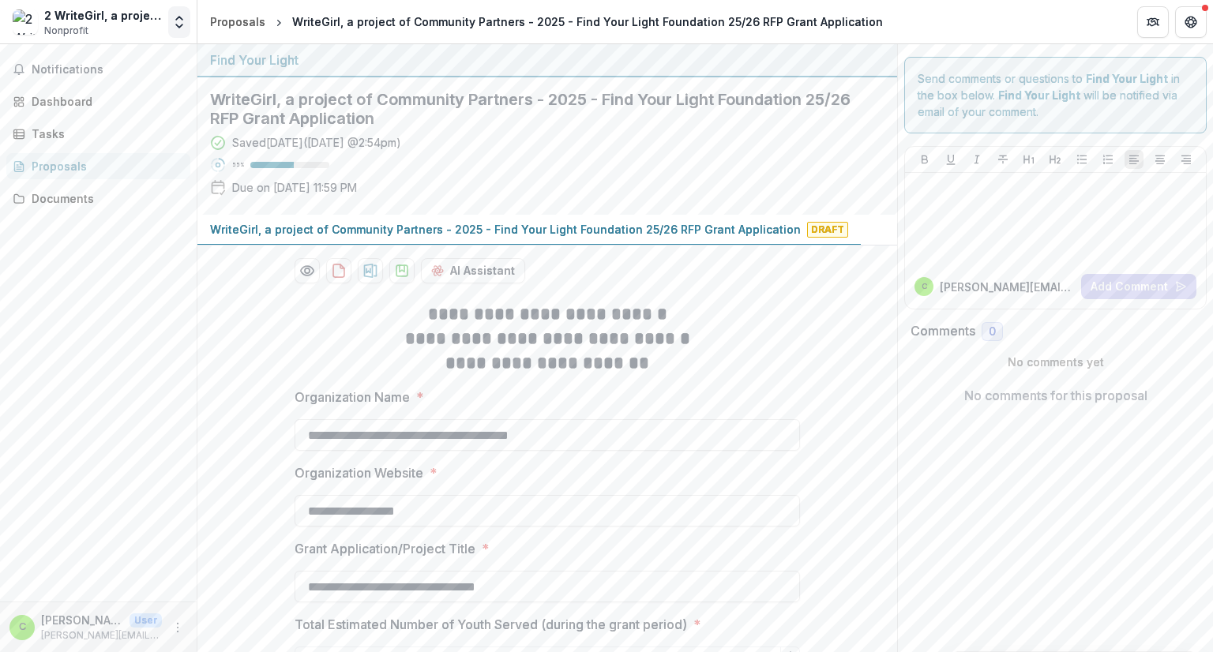
click at [177, 12] on button "Open entity switcher" at bounding box center [179, 22] width 22 height 32
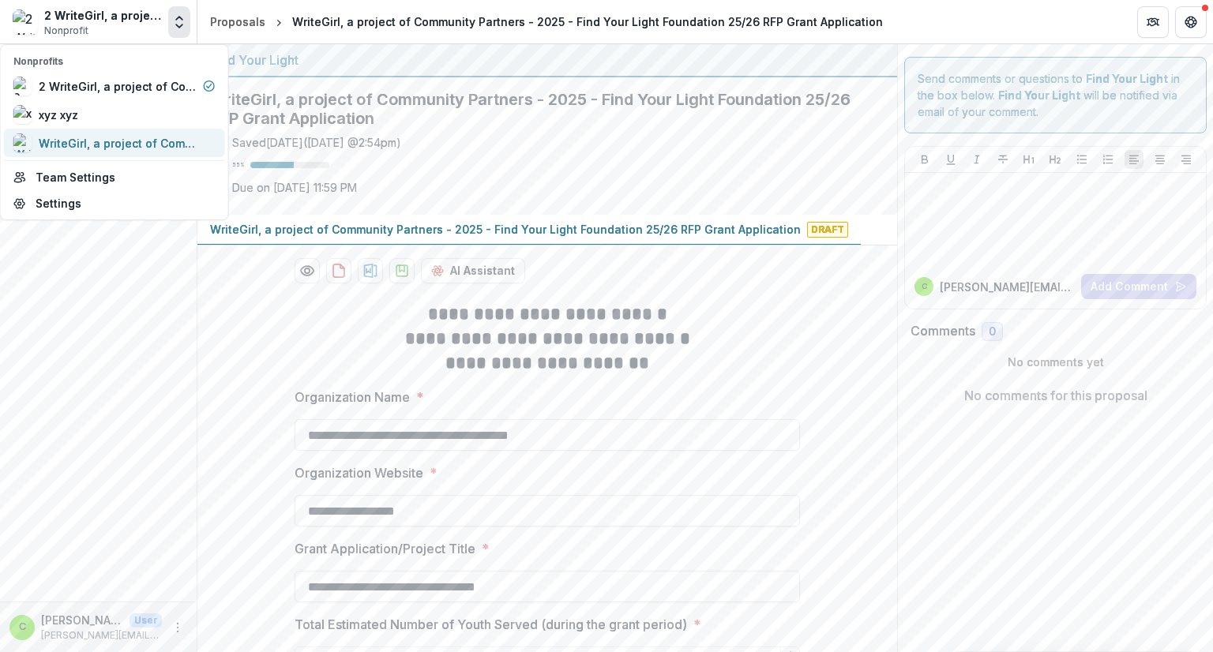
click at [63, 138] on div "WriteGirl, a project of Community Partners" at bounding box center [118, 143] width 158 height 17
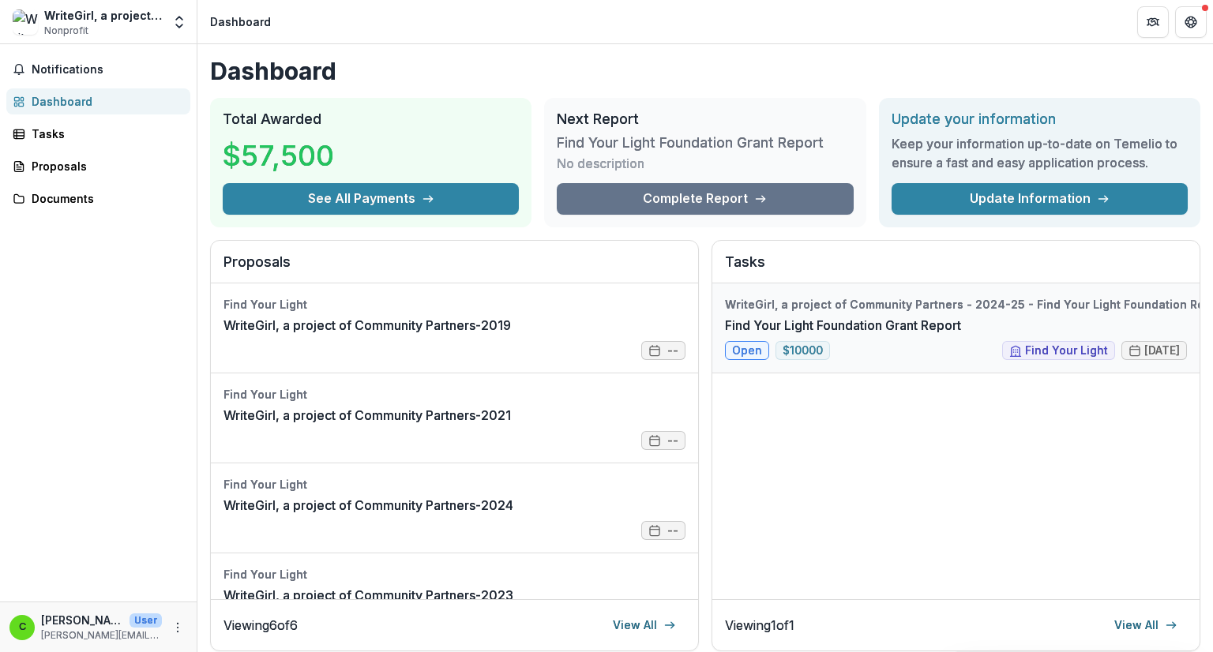
click at [961, 335] on link "Find Your Light Foundation Grant Report" at bounding box center [843, 325] width 236 height 19
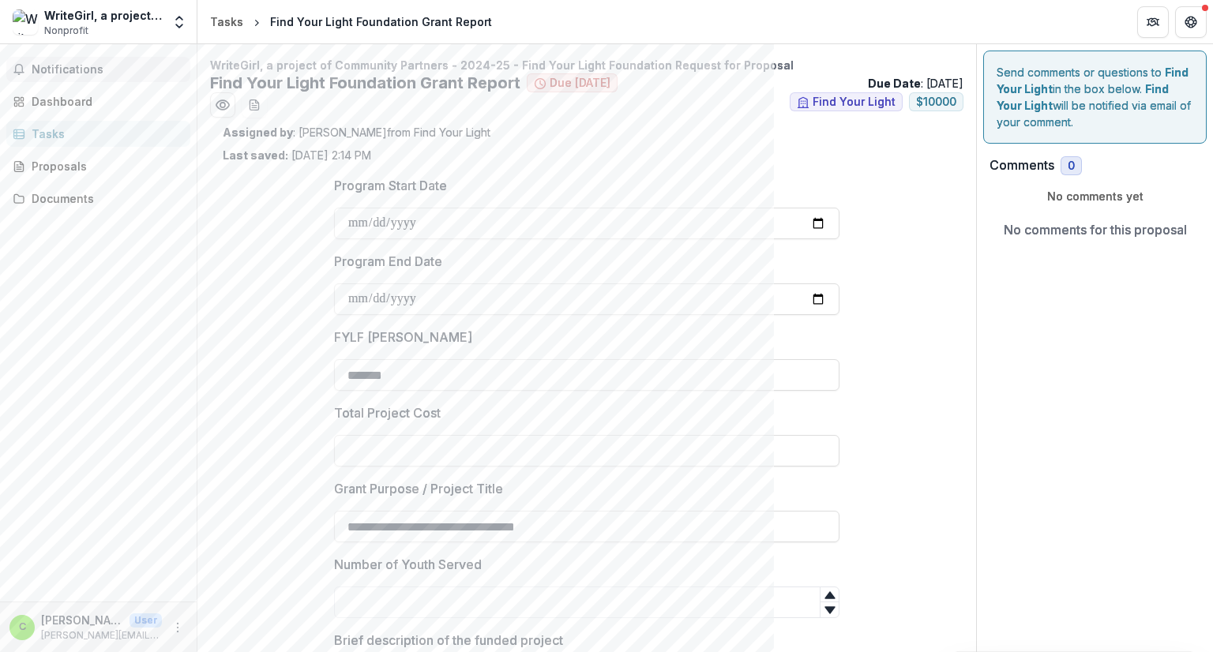
click at [56, 71] on span "Notifications" at bounding box center [108, 69] width 152 height 13
click at [66, 101] on div "Dashboard" at bounding box center [105, 101] width 146 height 17
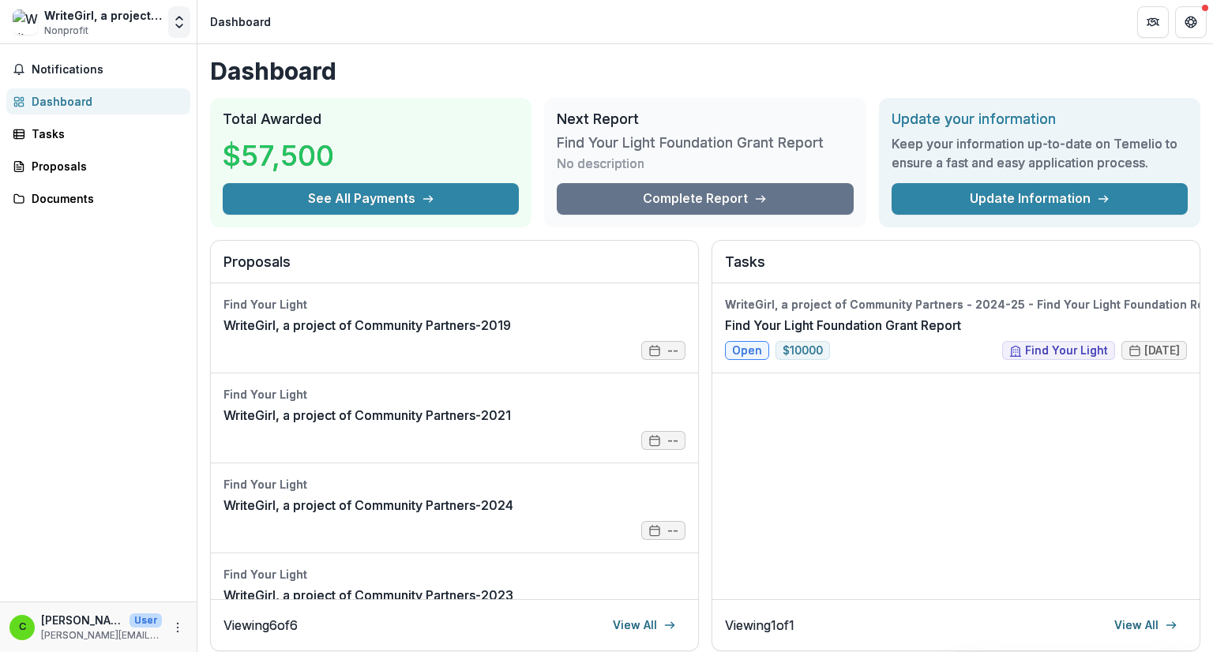
click at [175, 28] on icon "Open entity switcher" at bounding box center [179, 22] width 16 height 16
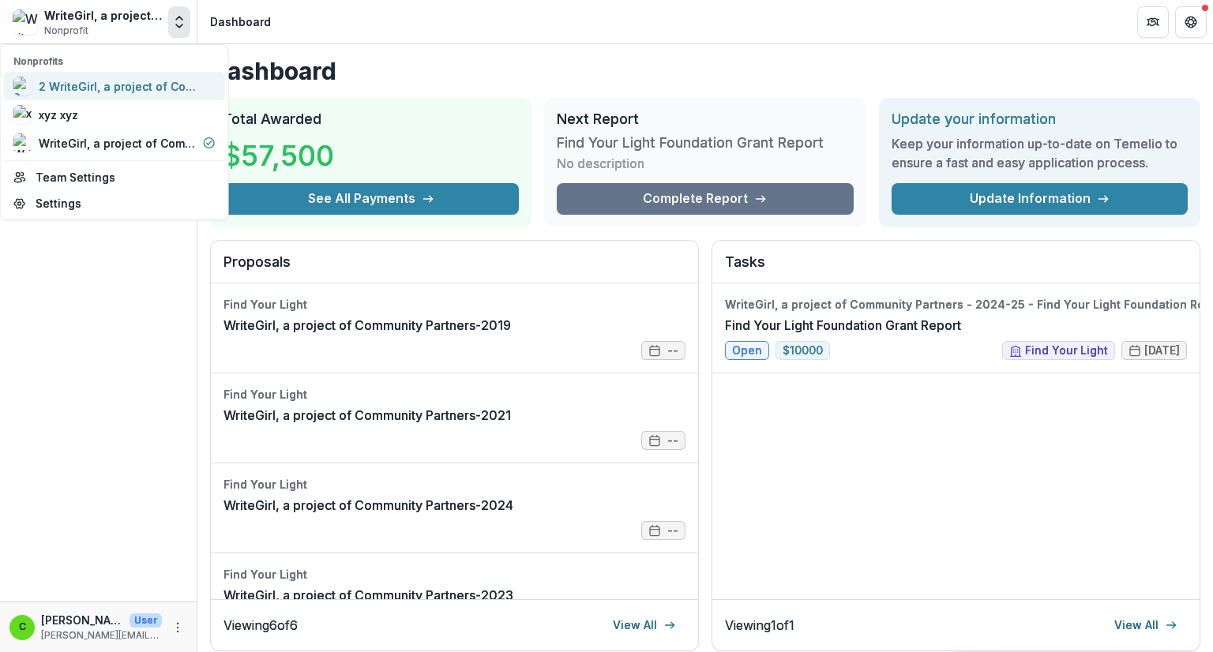
click at [164, 91] on div "2 WriteGirl, a project of Community Partners" at bounding box center [118, 86] width 158 height 17
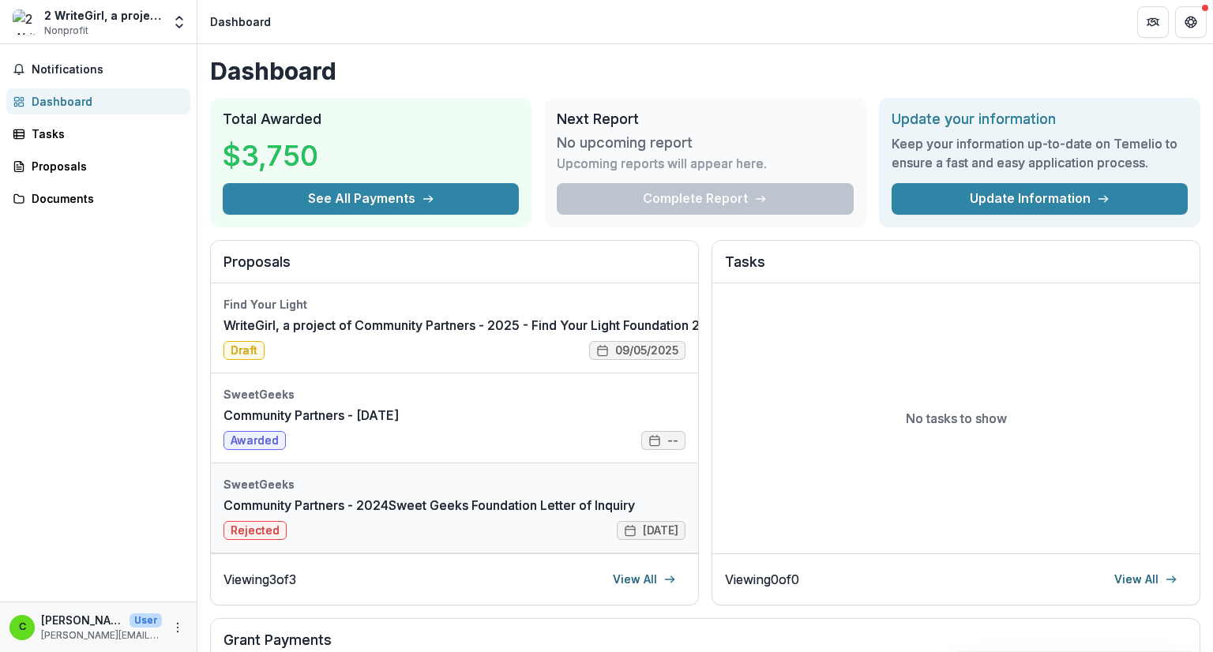
drag, startPoint x: 544, startPoint y: 513, endPoint x: 477, endPoint y: 510, distance: 67.2
click at [477, 510] on link "Community Partners - 2024Sweet Geeks Foundation Letter of Inquiry" at bounding box center [430, 505] width 412 height 19
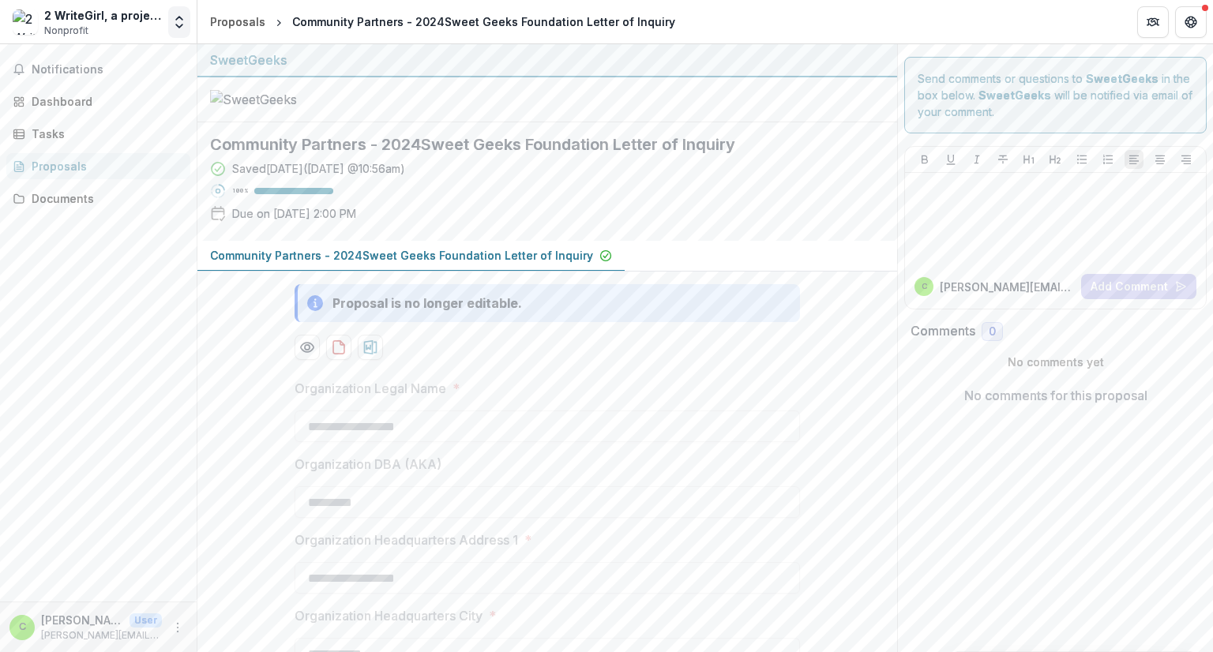
click at [174, 26] on icon "Open entity switcher" at bounding box center [179, 22] width 16 height 16
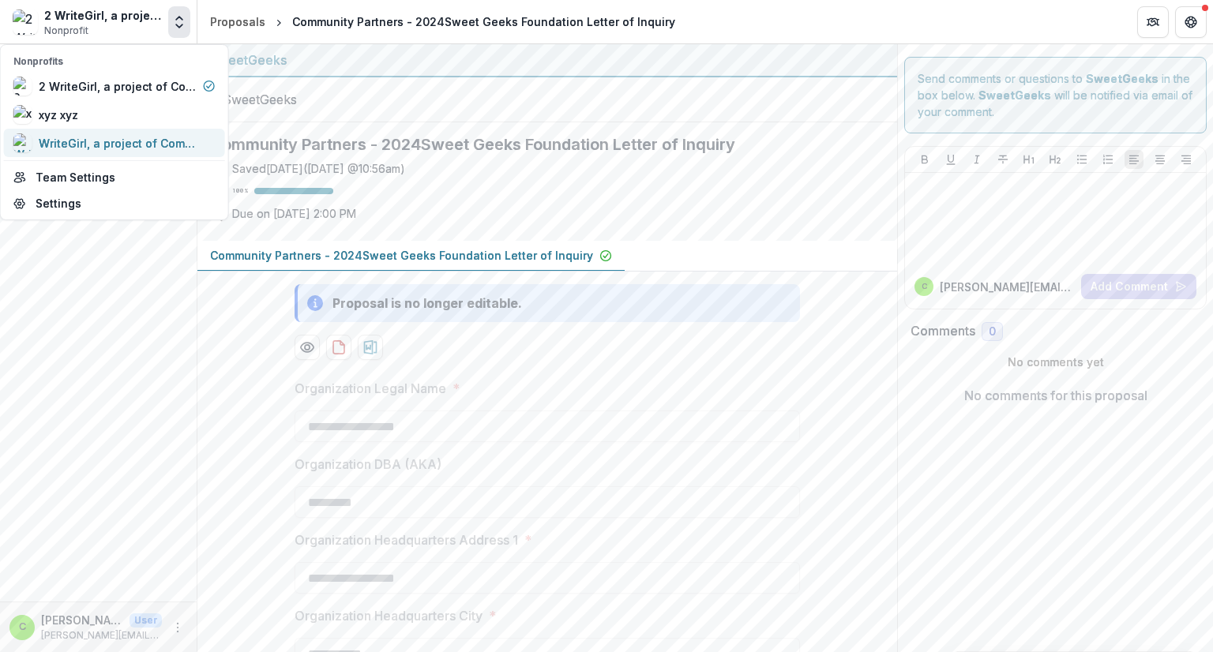
click at [114, 140] on div "WriteGirl, a project of Community Partners" at bounding box center [118, 143] width 158 height 17
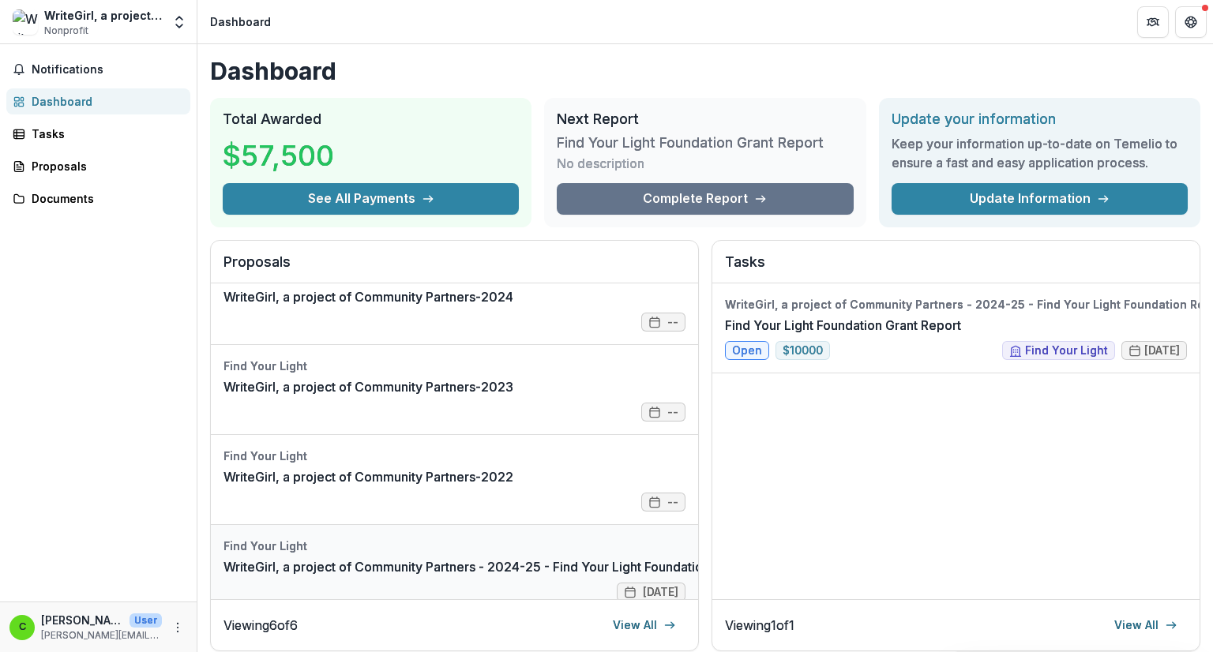
scroll to position [235, 0]
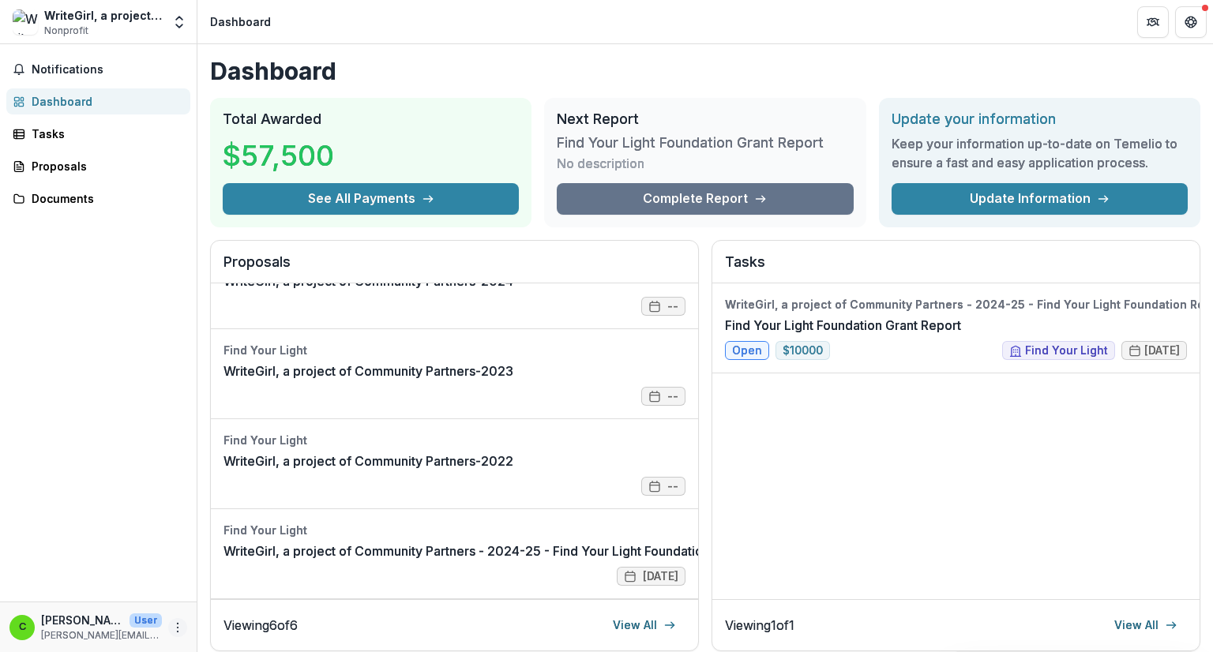
click at [176, 624] on icon "More" at bounding box center [177, 628] width 13 height 13
click at [250, 588] on link "Settings" at bounding box center [281, 594] width 169 height 26
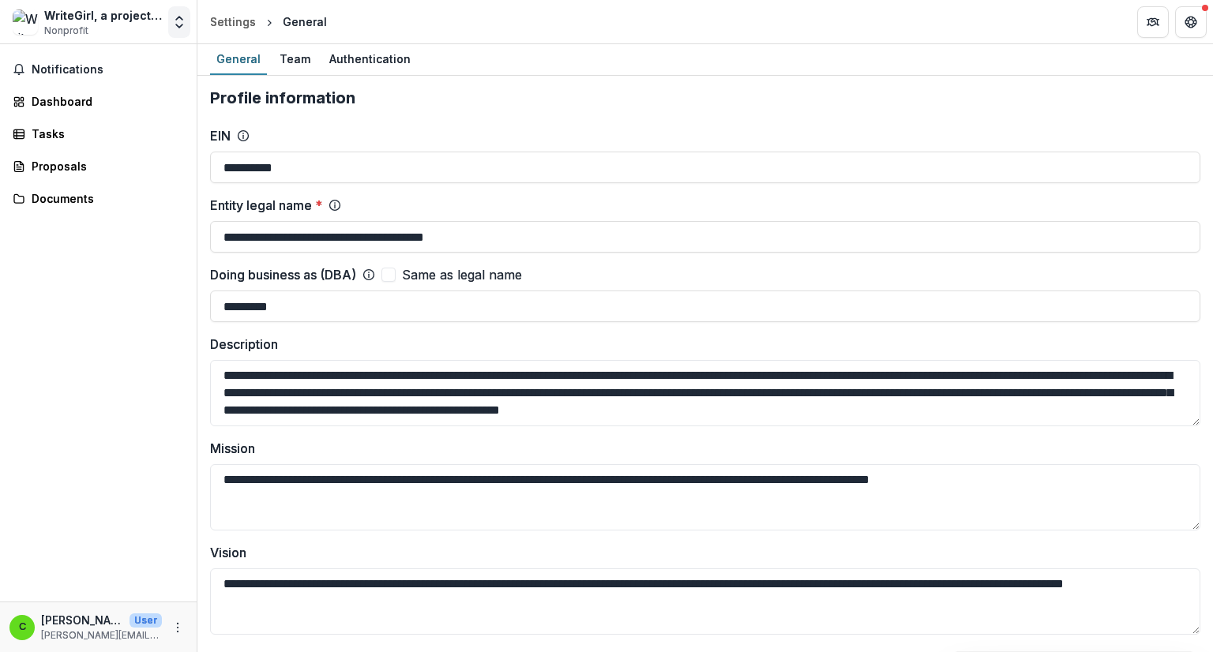
click at [173, 24] on icon "Open entity switcher" at bounding box center [179, 22] width 16 height 16
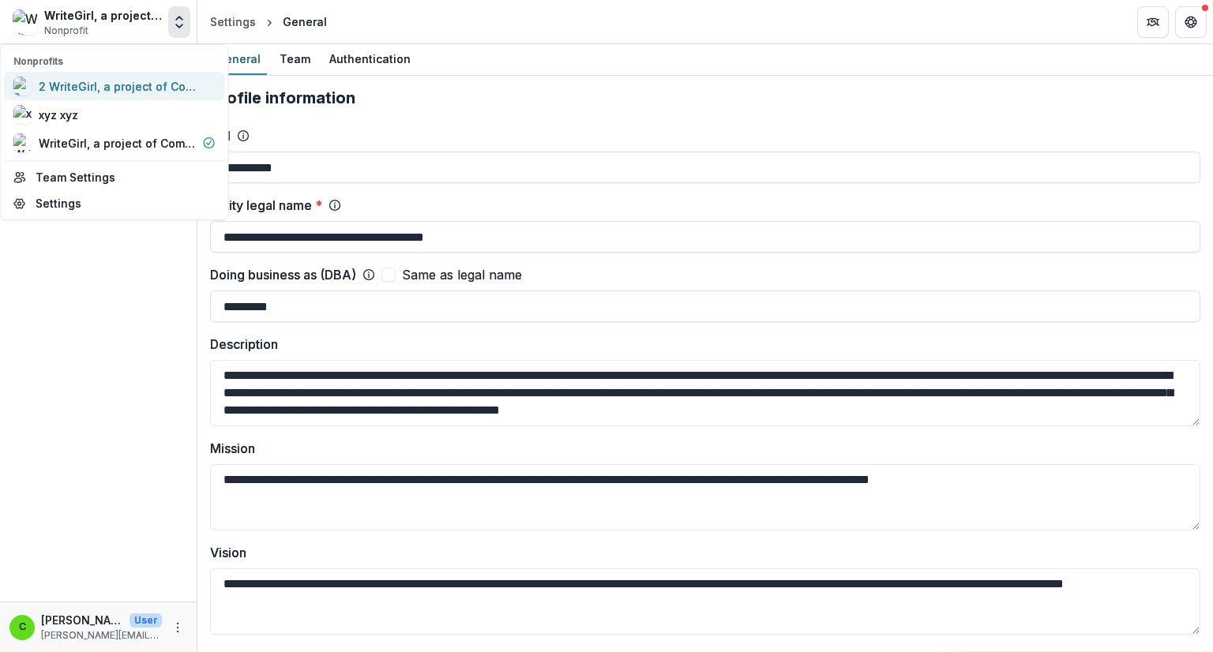
click at [136, 87] on div "2 WriteGirl, a project of Community Partners" at bounding box center [118, 86] width 158 height 17
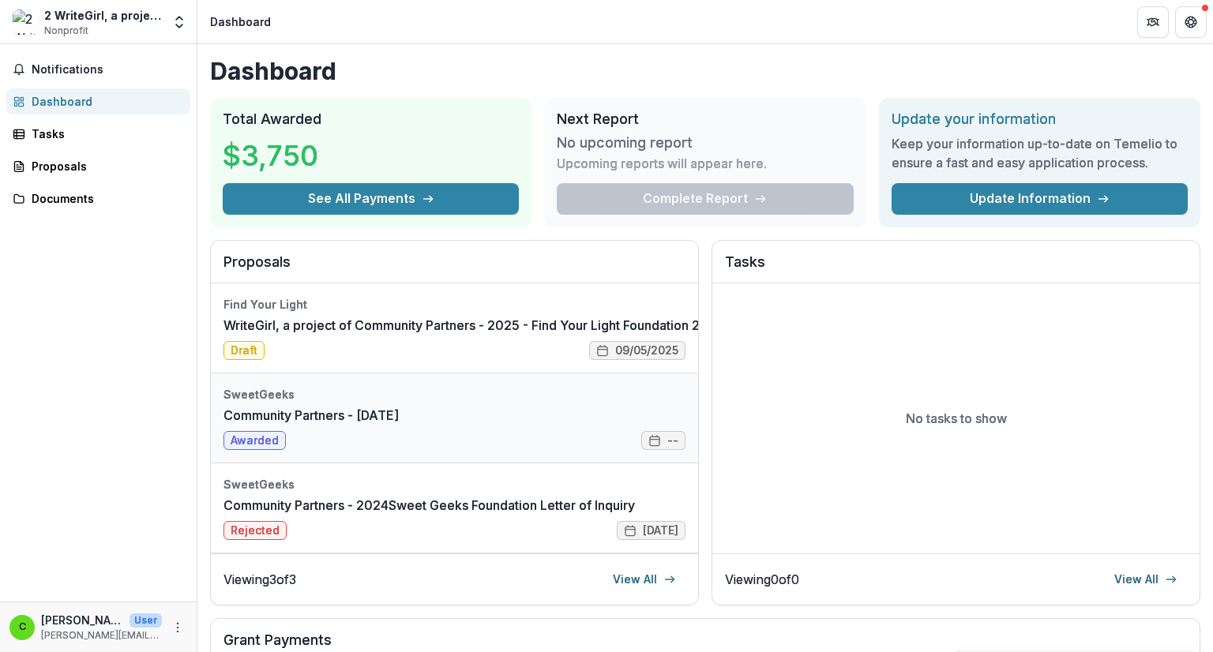
click at [272, 425] on link "Community Partners - [DATE]" at bounding box center [311, 415] width 175 height 19
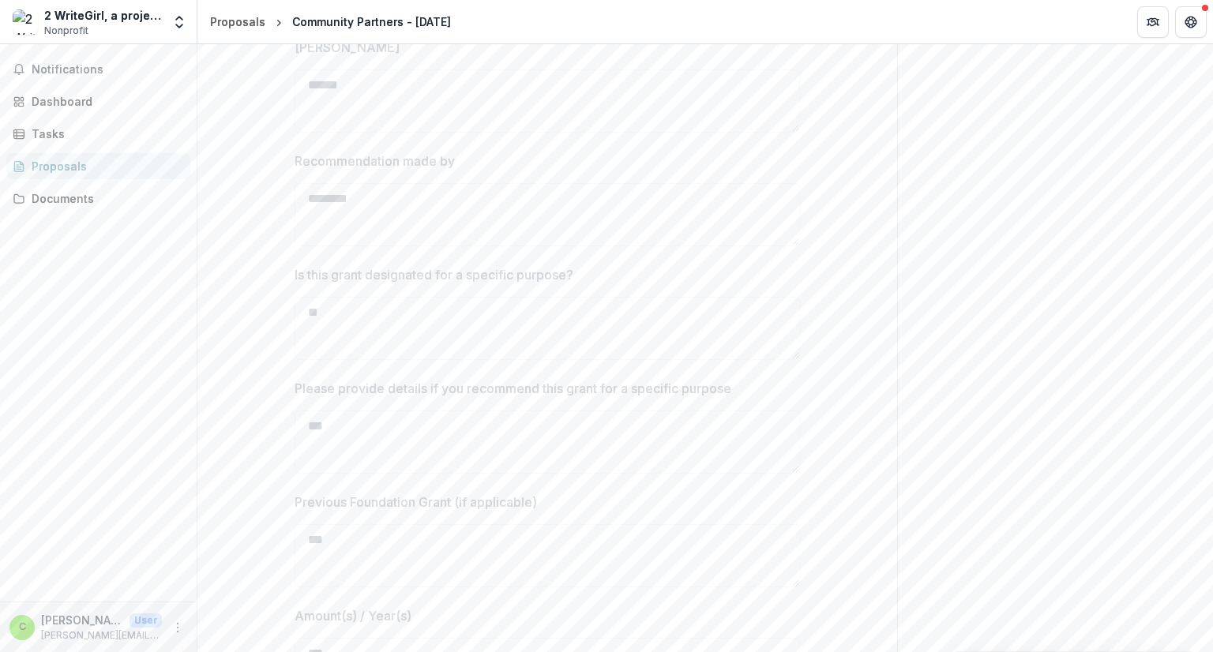
scroll to position [3189, 0]
click at [58, 192] on div "Documents" at bounding box center [105, 198] width 146 height 17
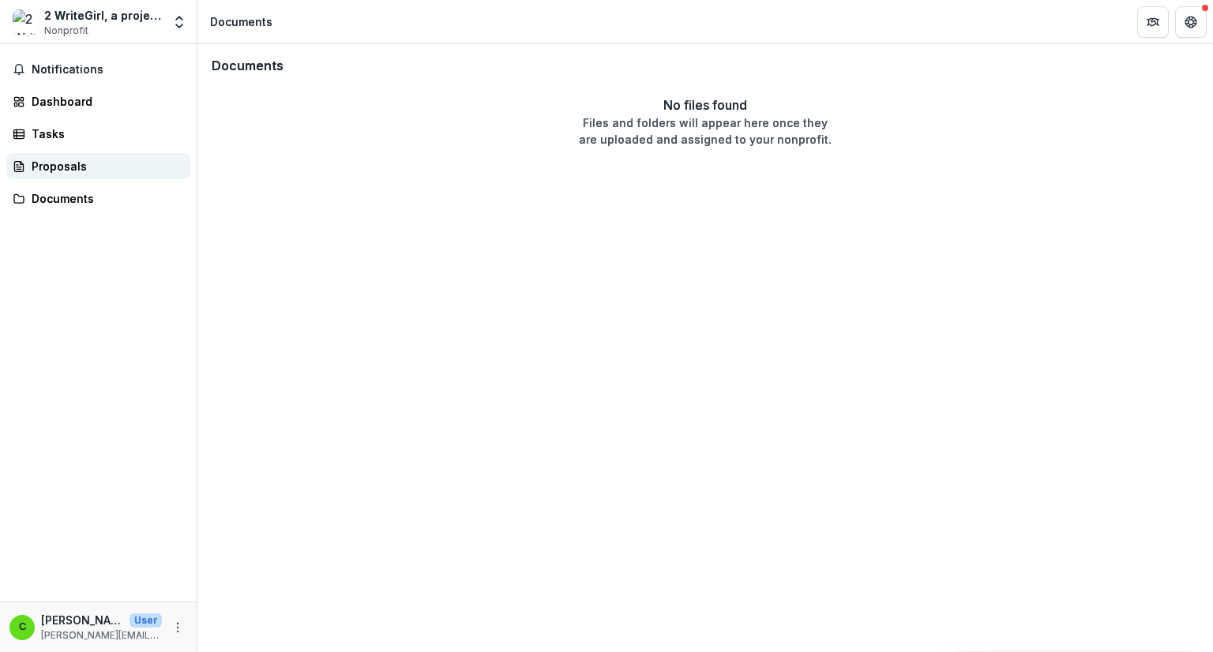
click at [58, 167] on div "Proposals" at bounding box center [105, 166] width 146 height 17
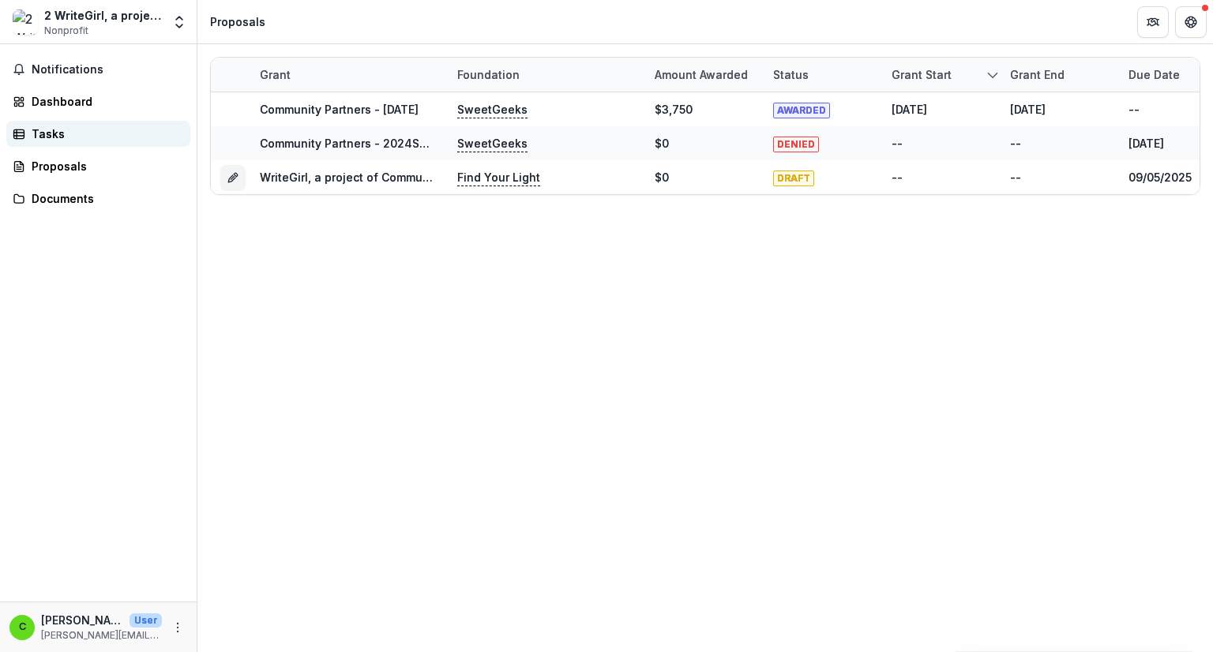
click at [49, 130] on div "Tasks" at bounding box center [105, 134] width 146 height 17
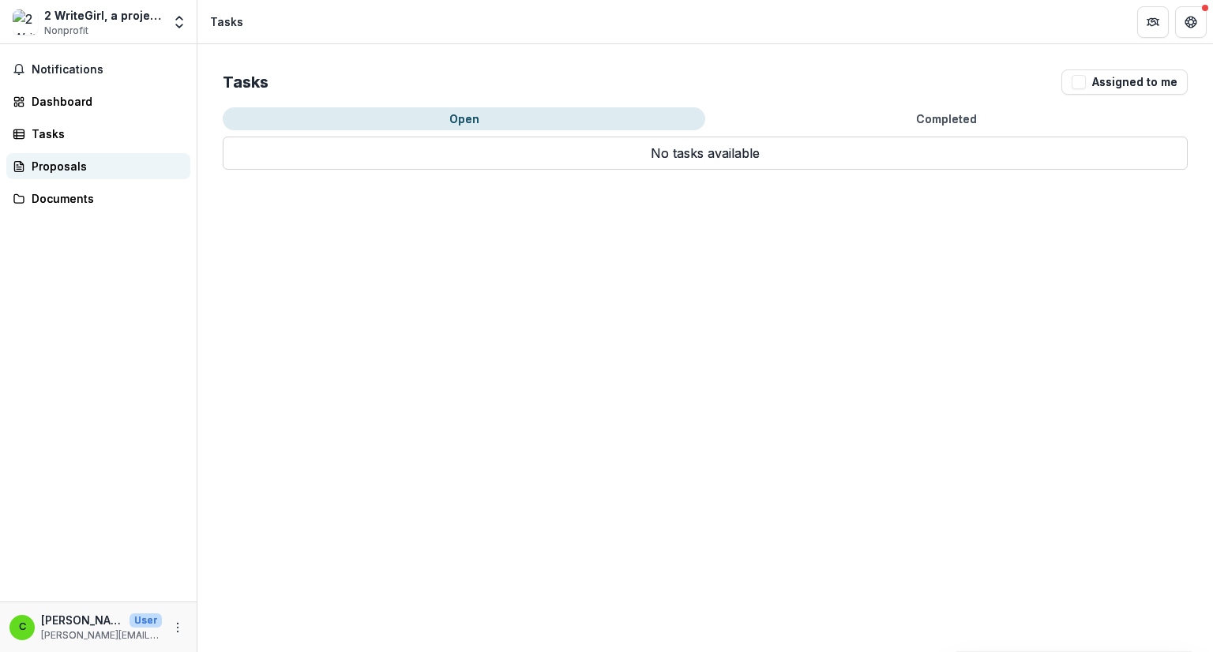
click at [52, 159] on div "Proposals" at bounding box center [105, 166] width 146 height 17
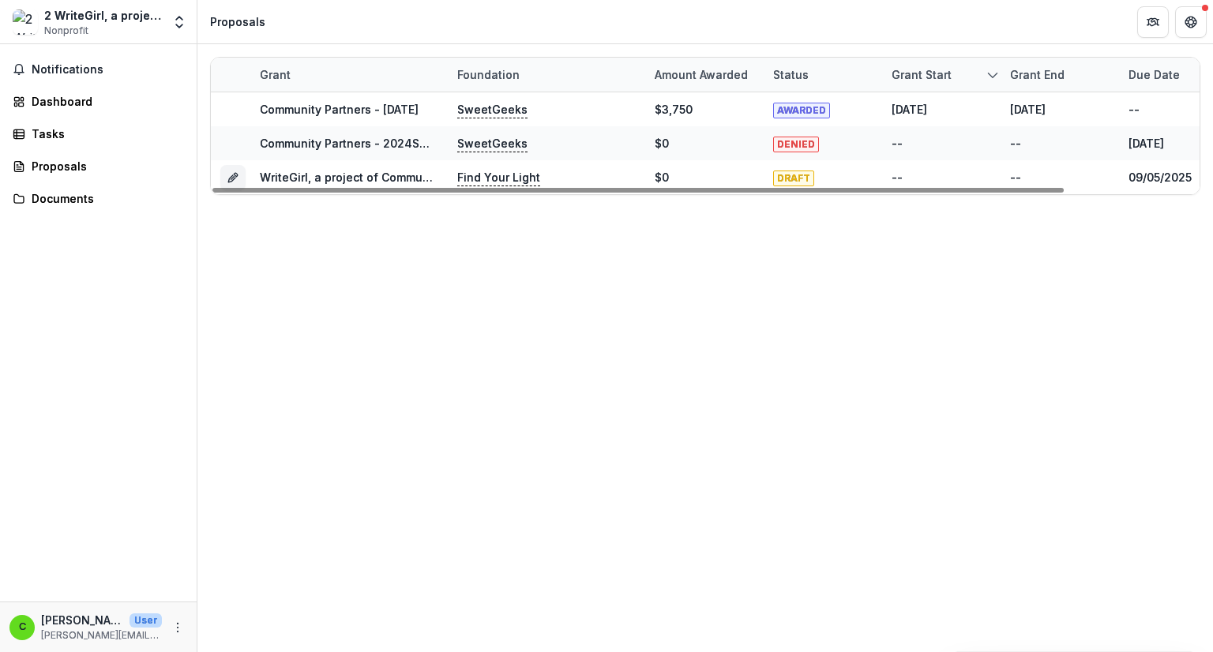
drag, startPoint x: 792, startPoint y: 144, endPoint x: 690, endPoint y: 224, distance: 129.9
click at [690, 224] on div "Grant Foundation Amount awarded Status Grant start Grant end Due Date Report Du…" at bounding box center [705, 348] width 1016 height 608
click at [394, 287] on div "Grant Foundation Amount awarded Status Grant start Grant end Due Date Report Du…" at bounding box center [705, 348] width 1016 height 608
click at [325, 188] on div at bounding box center [638, 190] width 852 height 5
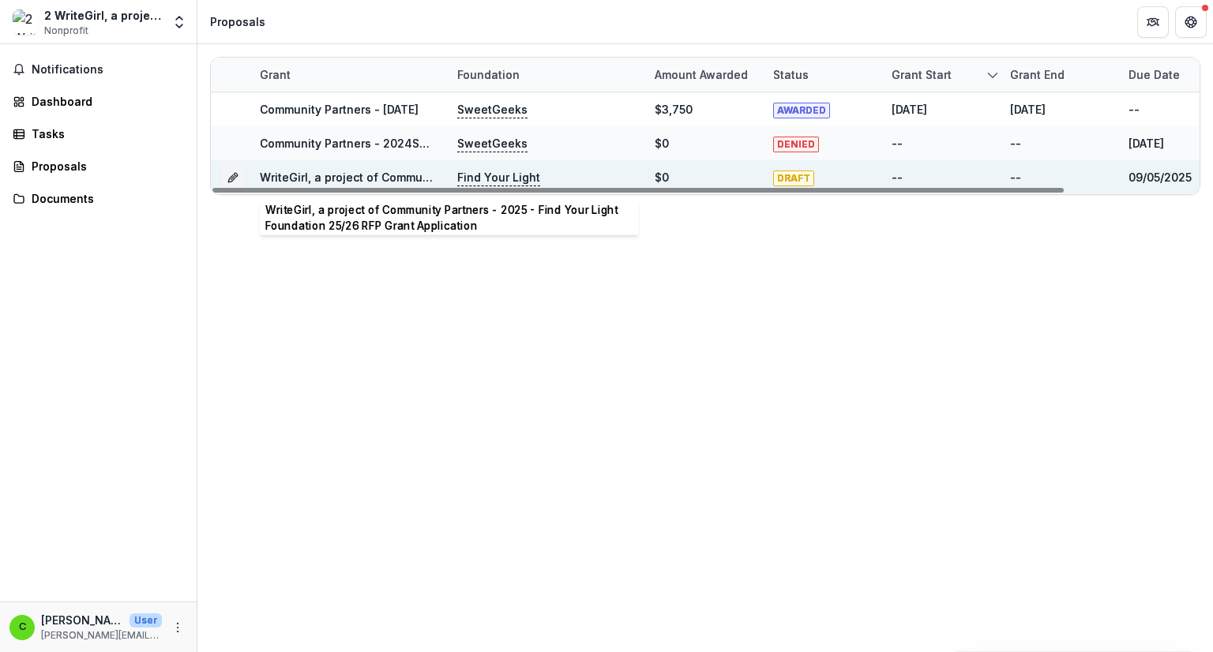
click at [329, 175] on link "WriteGirl, a project of Community Partners - 2025 - Find Your Light Foundation …" at bounding box center [555, 177] width 591 height 13
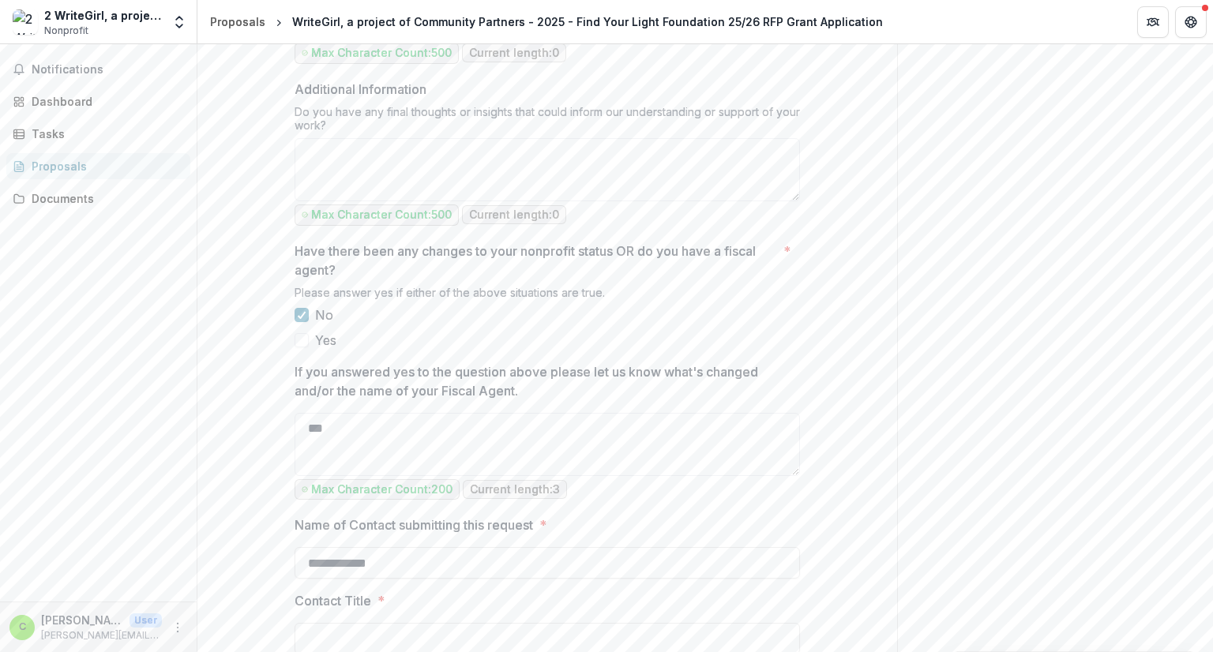
scroll to position [1817, 0]
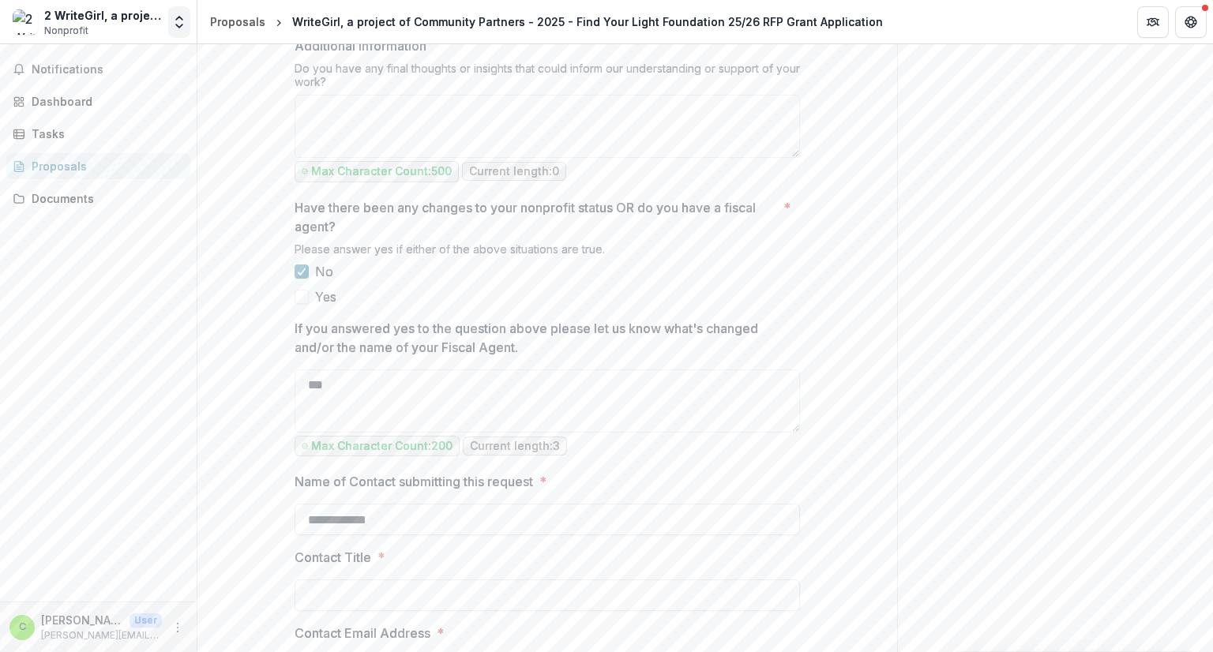
click at [186, 25] on icon "Open entity switcher" at bounding box center [179, 22] width 16 height 16
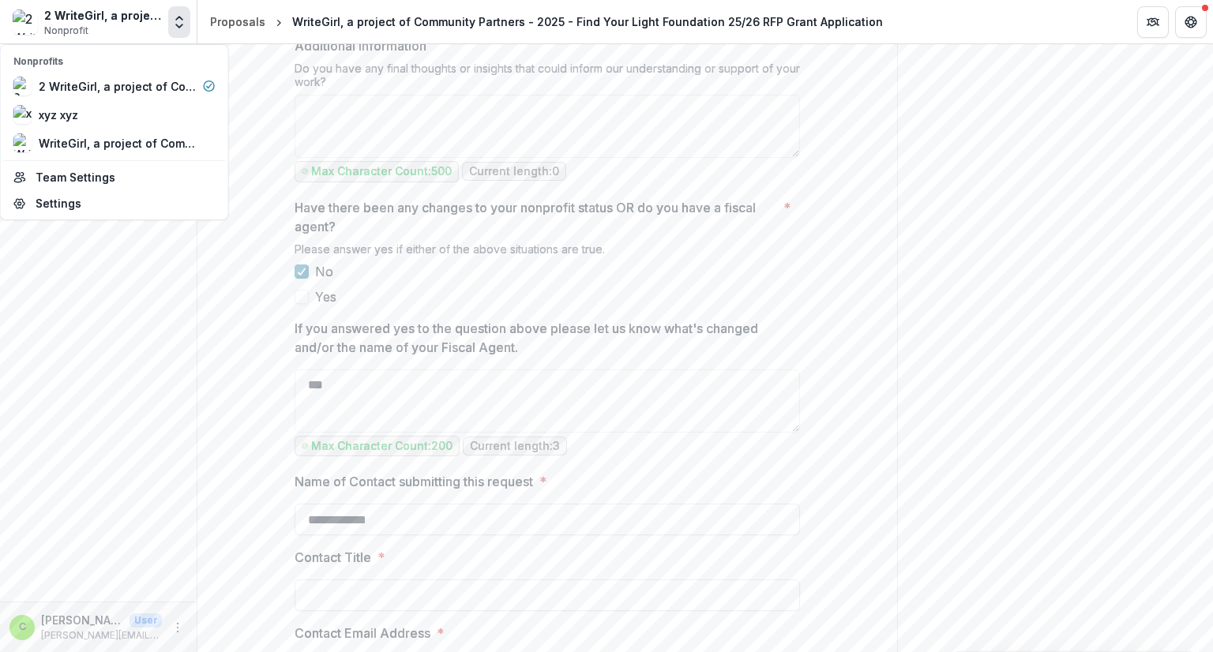
drag, startPoint x: 177, startPoint y: 83, endPoint x: 143, endPoint y: 345, distance: 264.4
click at [143, 345] on div "Notifications Dashboard Tasks Proposals Documents" at bounding box center [98, 323] width 197 height 558
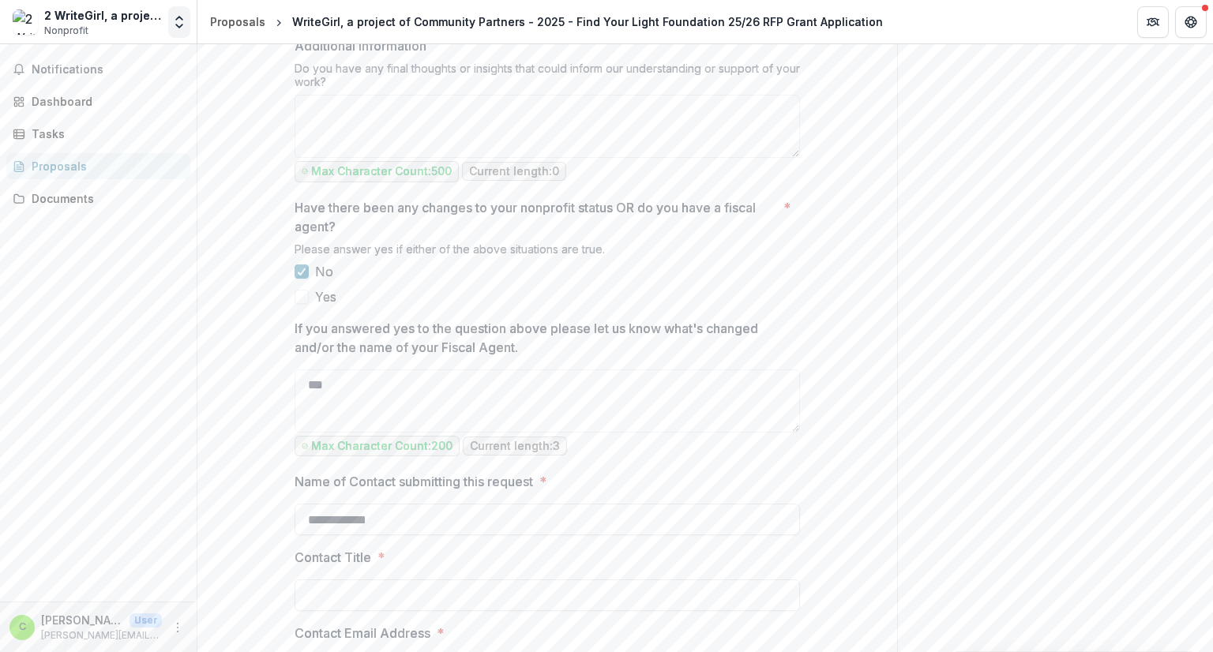
click at [177, 12] on button "Open entity switcher" at bounding box center [179, 22] width 22 height 32
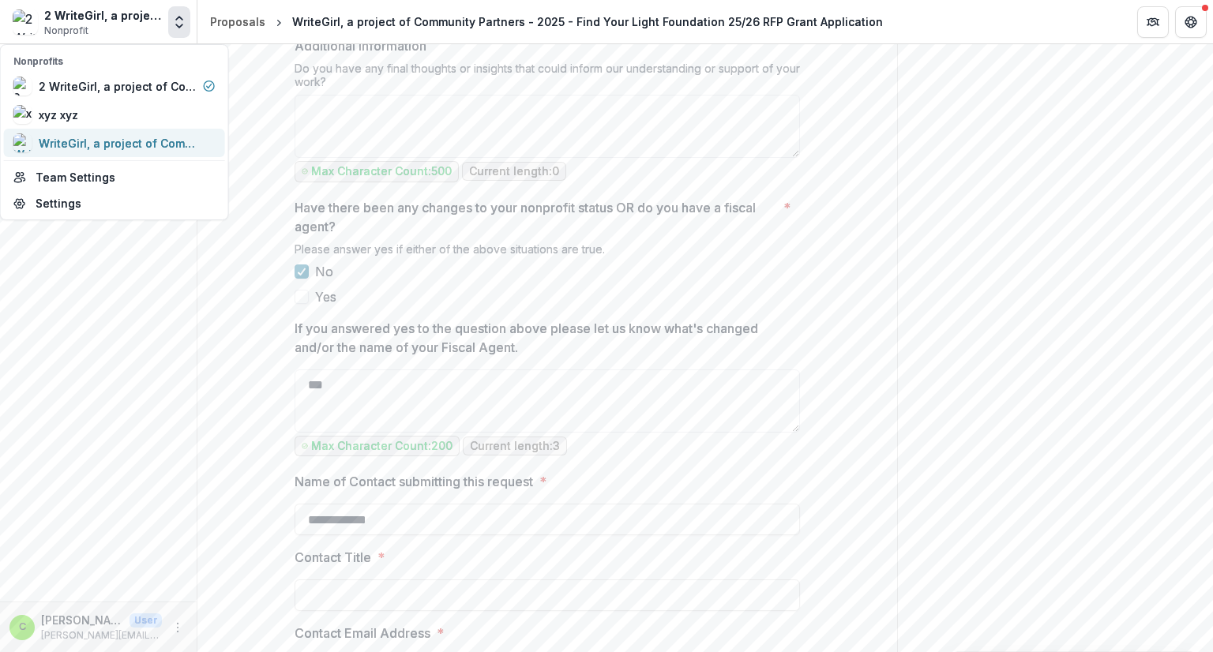
click at [137, 143] on div "WriteGirl, a project of Community Partners" at bounding box center [118, 143] width 158 height 17
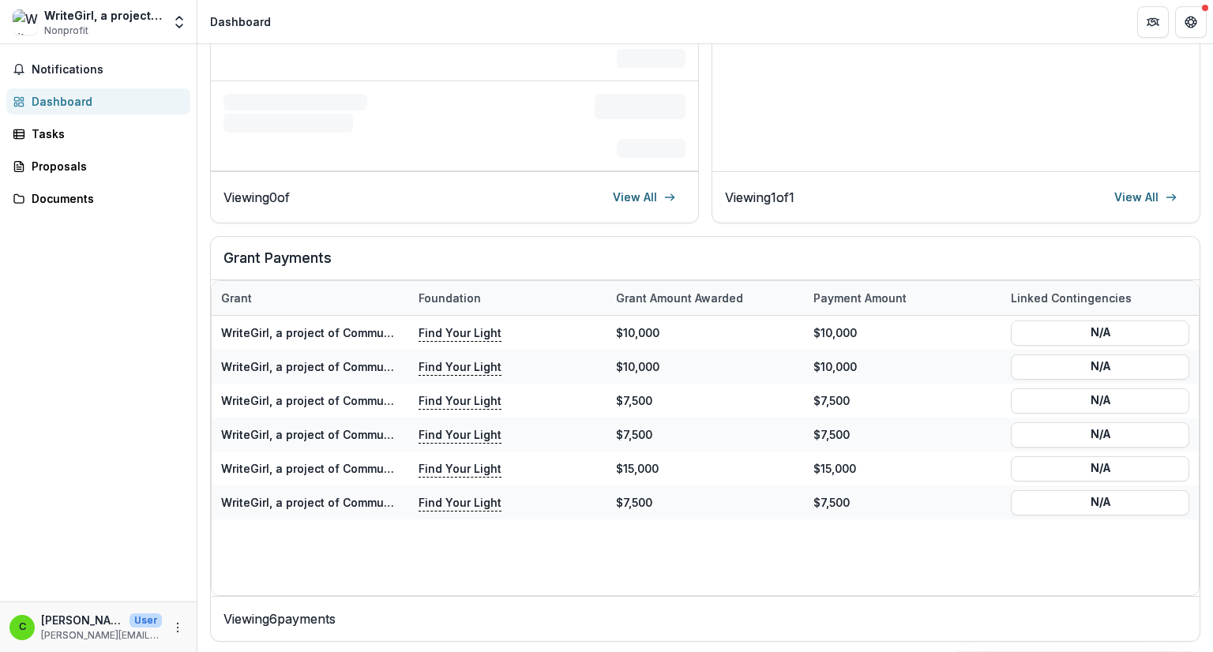
scroll to position [430, 0]
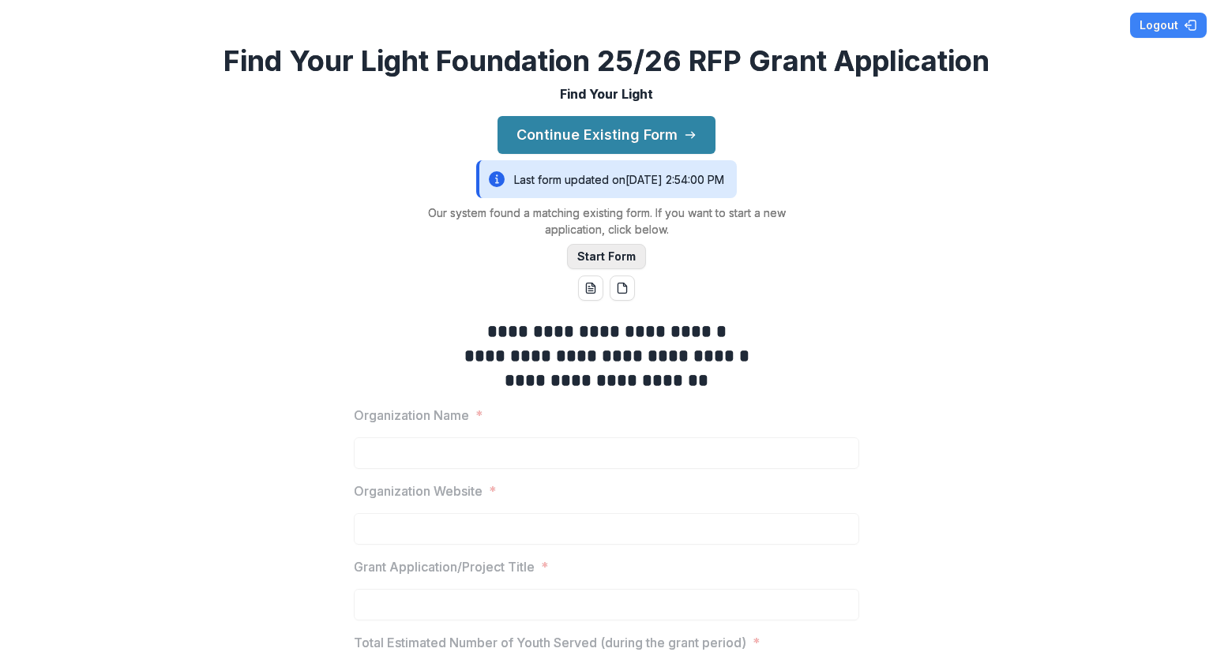
click at [624, 260] on button "Start Form" at bounding box center [606, 256] width 79 height 25
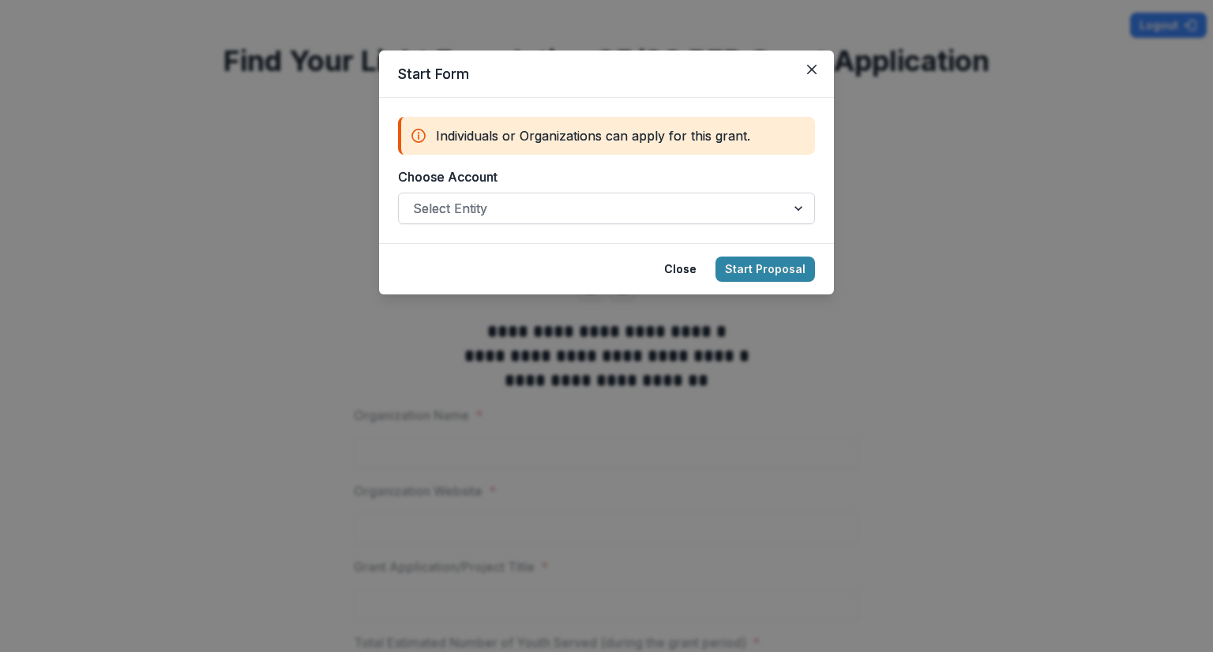
click at [655, 208] on div at bounding box center [592, 208] width 359 height 22
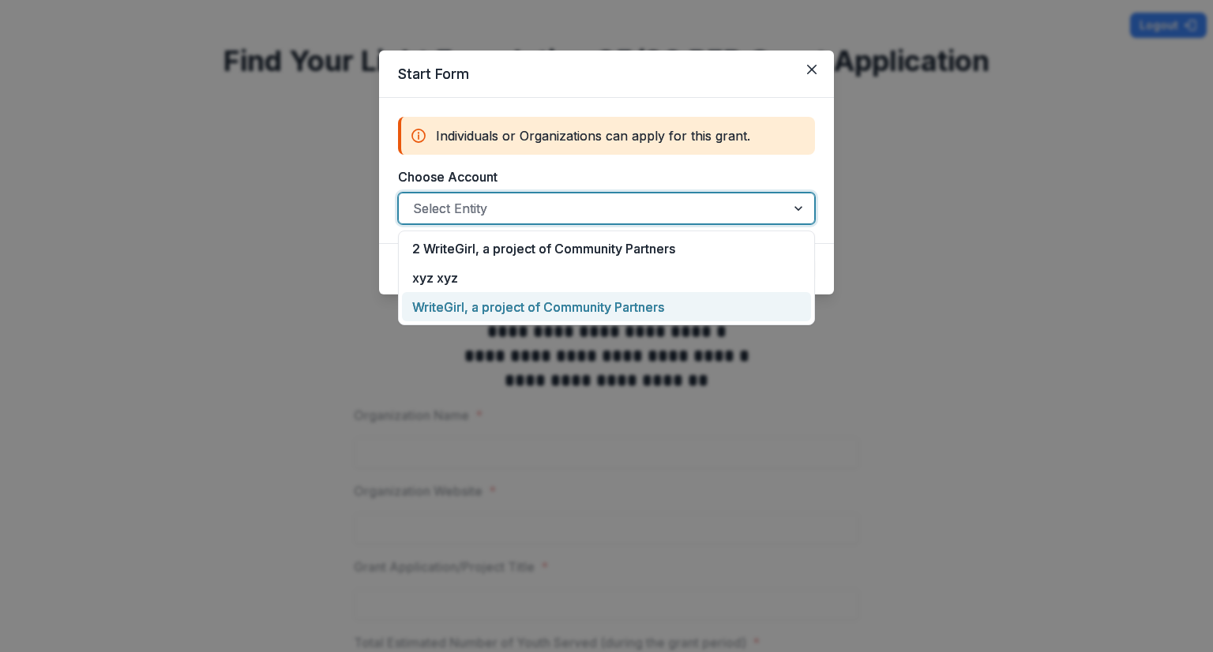
click at [627, 309] on div "WriteGirl, a project of Community Partners" at bounding box center [606, 306] width 409 height 29
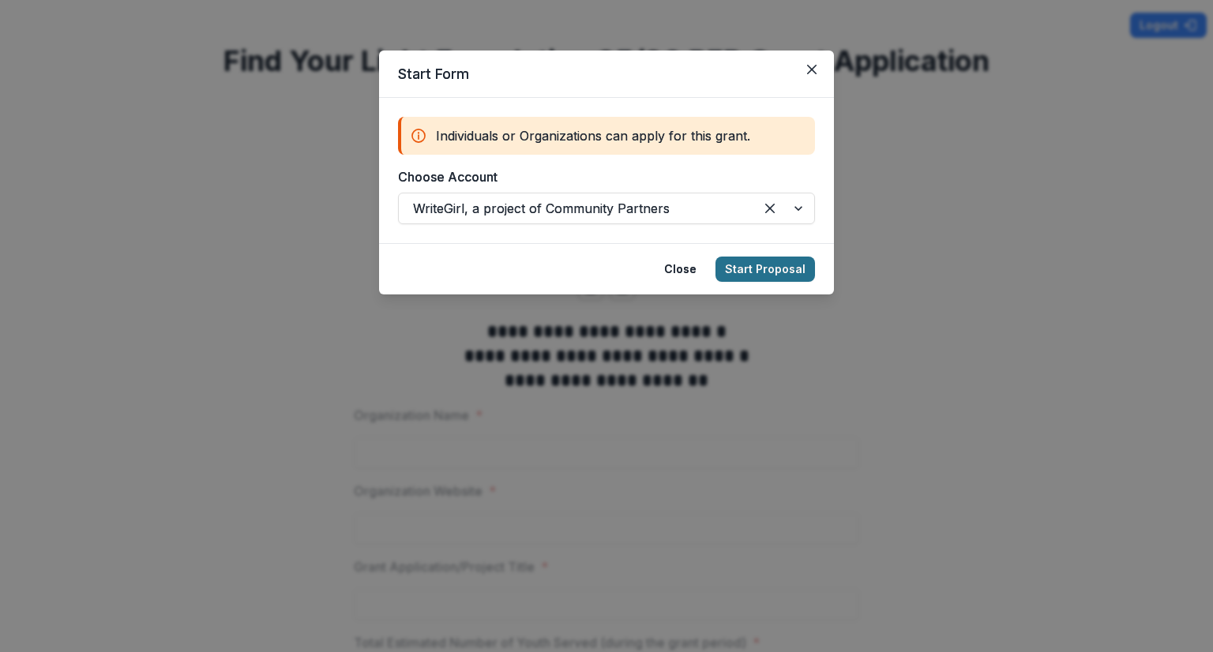
click at [768, 260] on button "Start Proposal" at bounding box center [766, 269] width 100 height 25
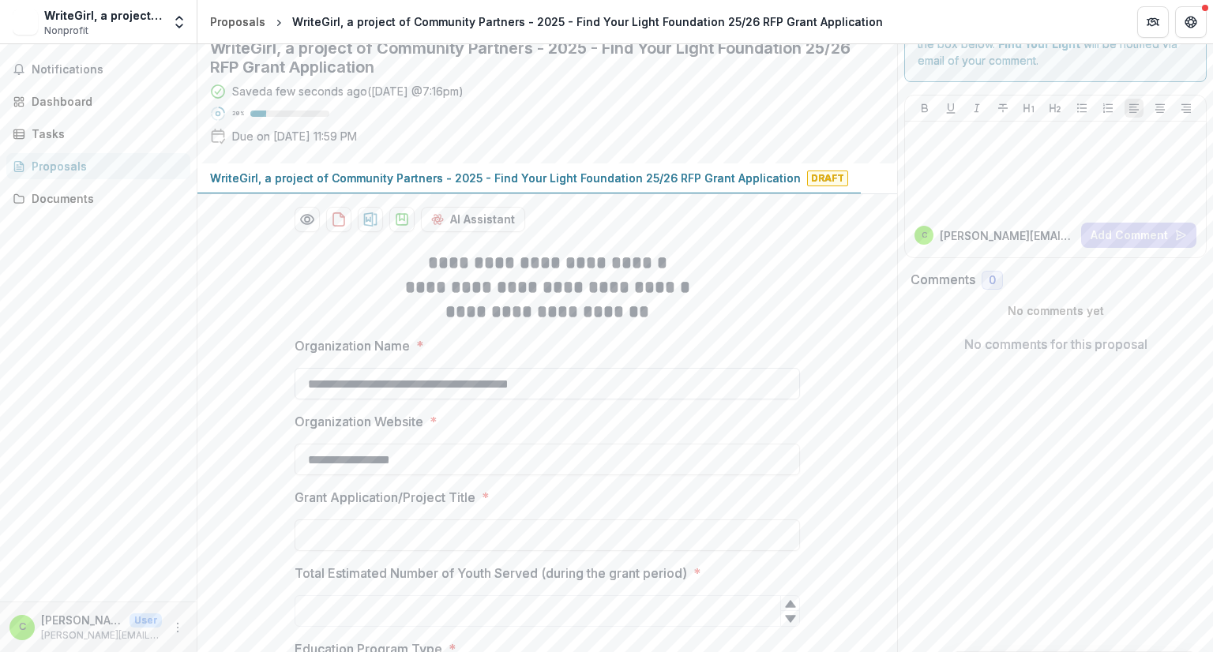
scroll to position [79, 0]
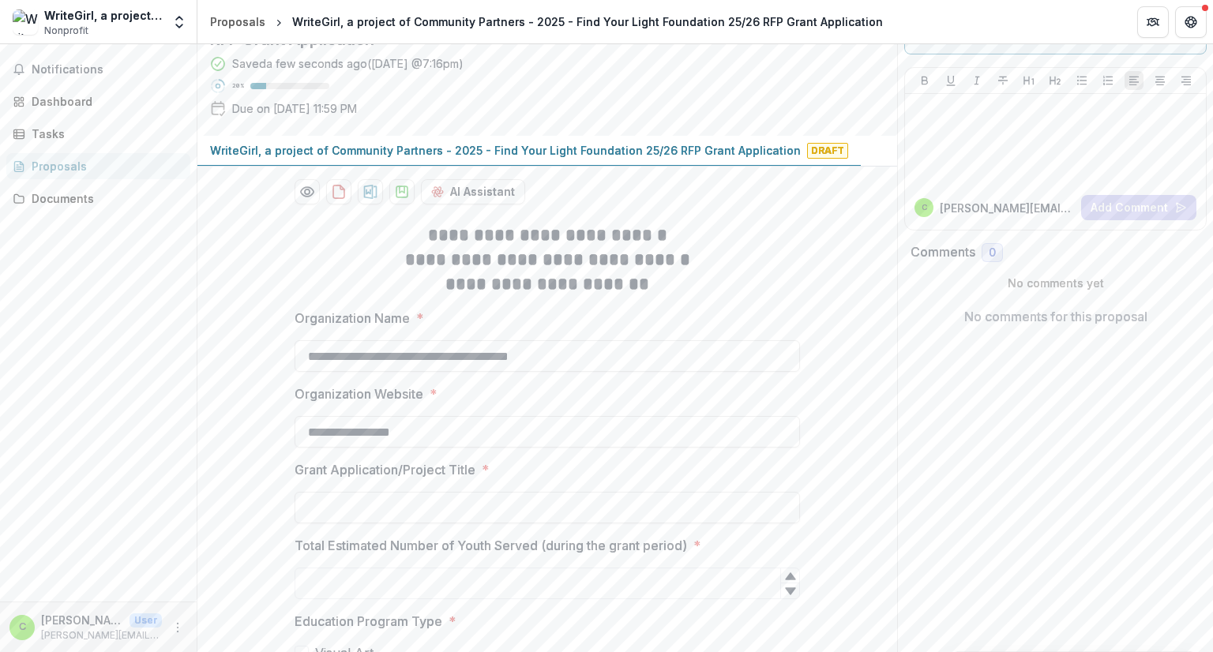
type input "**"
click at [788, 592] on icon at bounding box center [790, 591] width 10 height 7
drag, startPoint x: 592, startPoint y: 589, endPoint x: 242, endPoint y: 589, distance: 349.9
click at [181, 33] on button "Open entity switcher" at bounding box center [179, 22] width 22 height 32
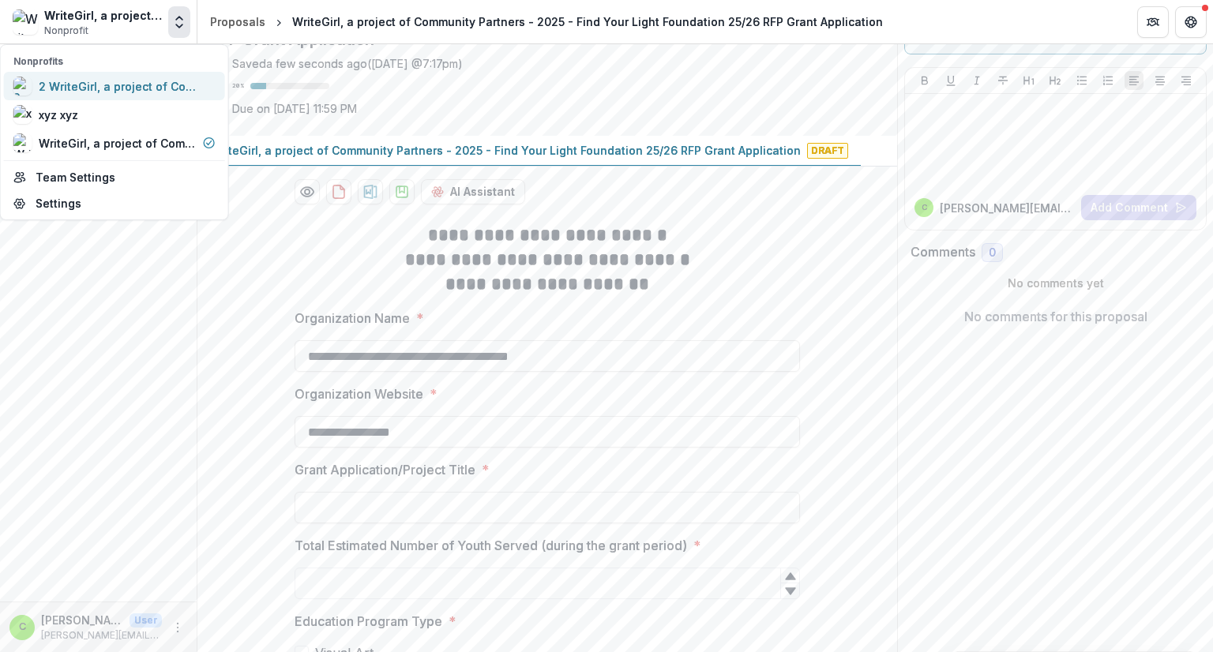
click at [133, 83] on div "2 WriteGirl, a project of Community Partners" at bounding box center [118, 86] width 158 height 17
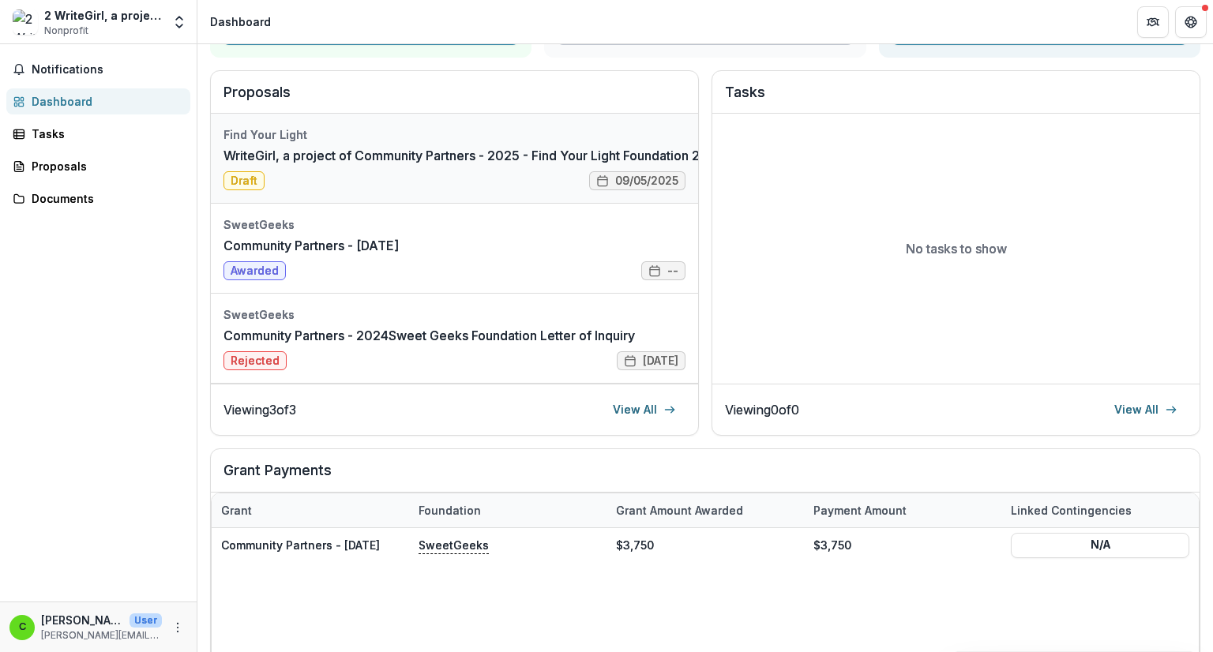
scroll to position [79, 0]
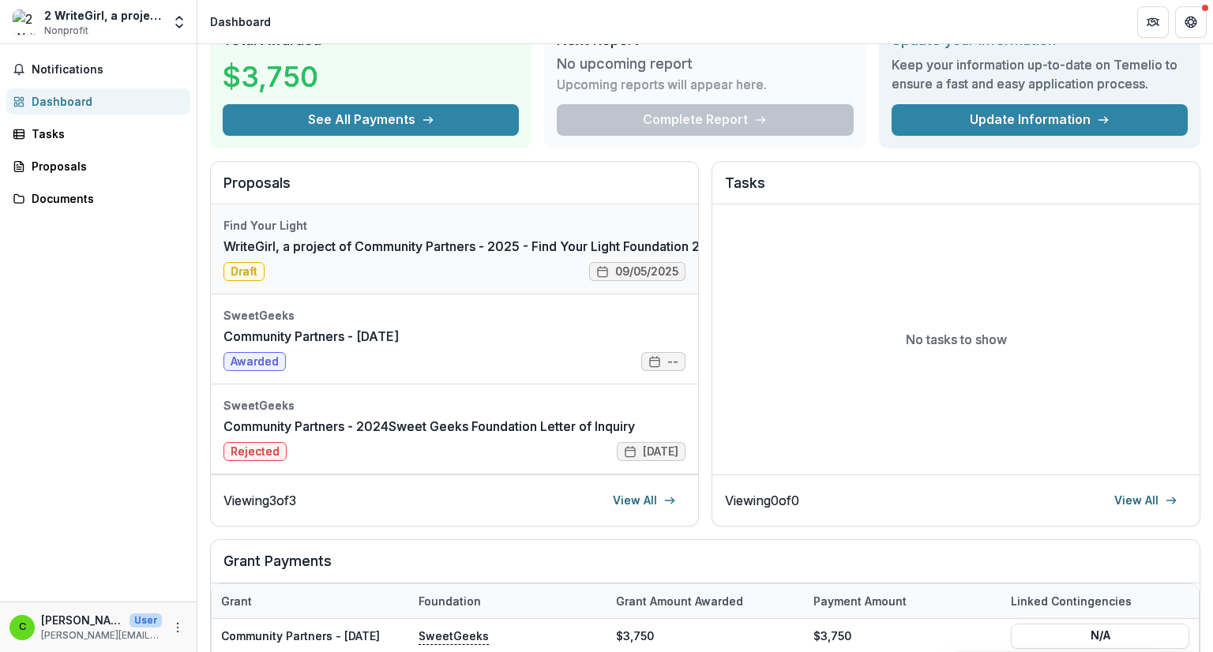
click at [250, 256] on link "WriteGirl, a project of Community Partners - 2025 - Find Your Light Foundation …" at bounding box center [542, 246] width 637 height 19
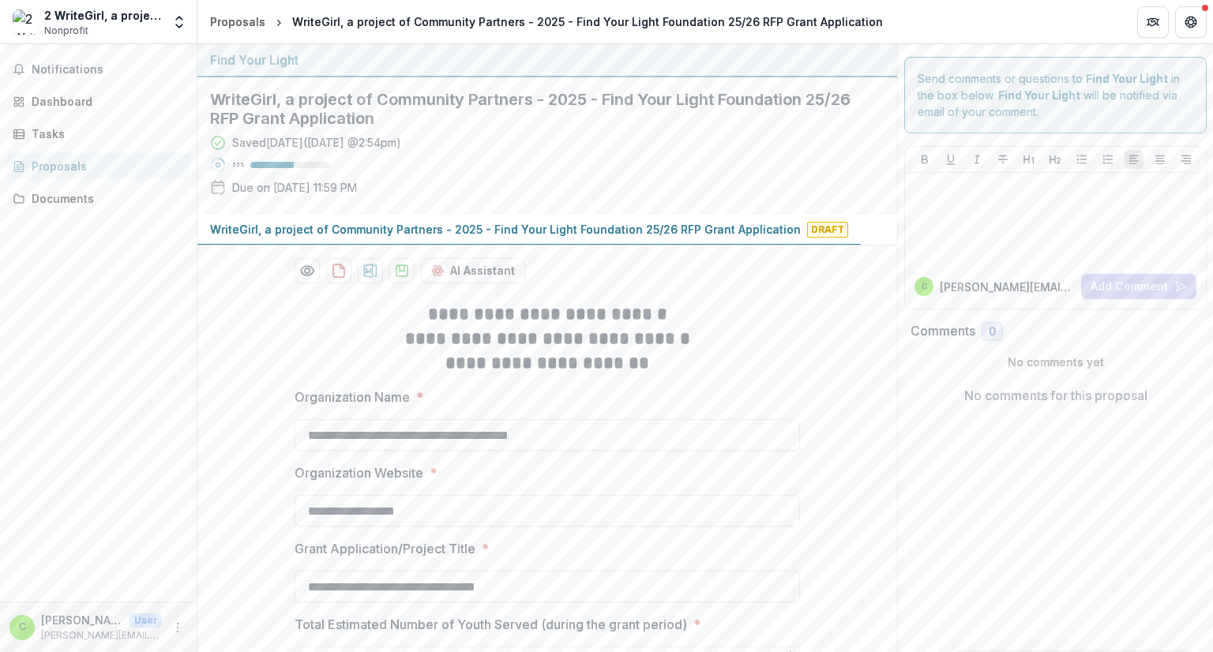
drag, startPoint x: 582, startPoint y: 434, endPoint x: 284, endPoint y: 427, distance: 298.7
drag, startPoint x: 463, startPoint y: 499, endPoint x: 211, endPoint y: 461, distance: 254.8
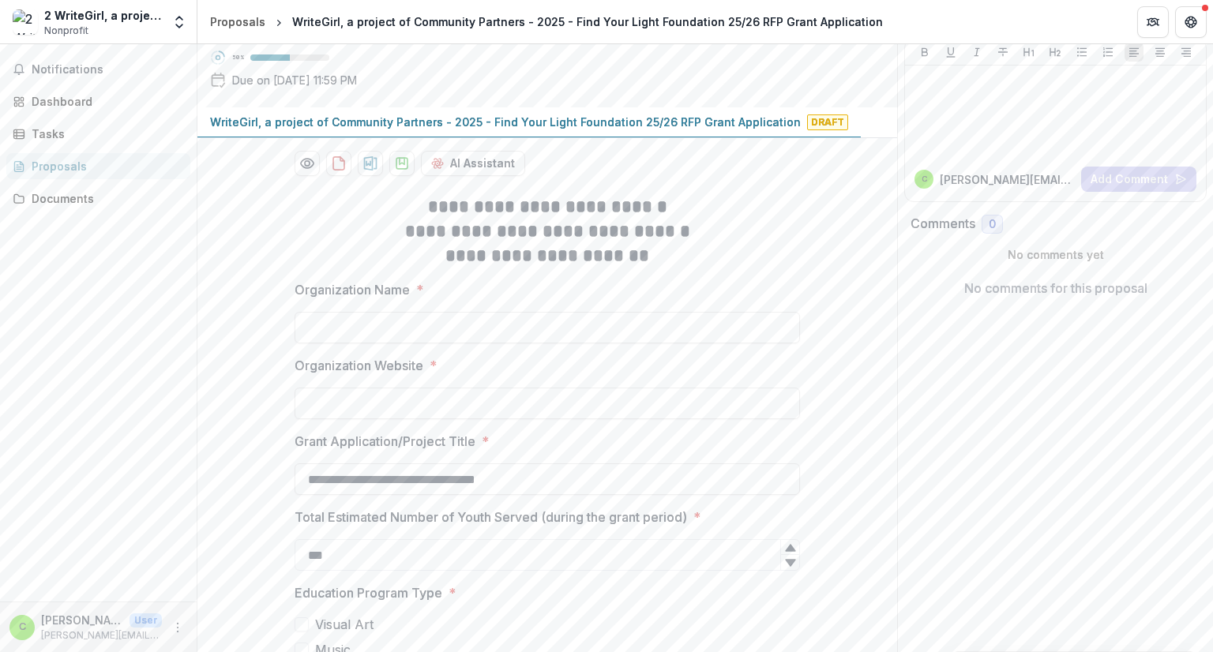
scroll to position [237, 0]
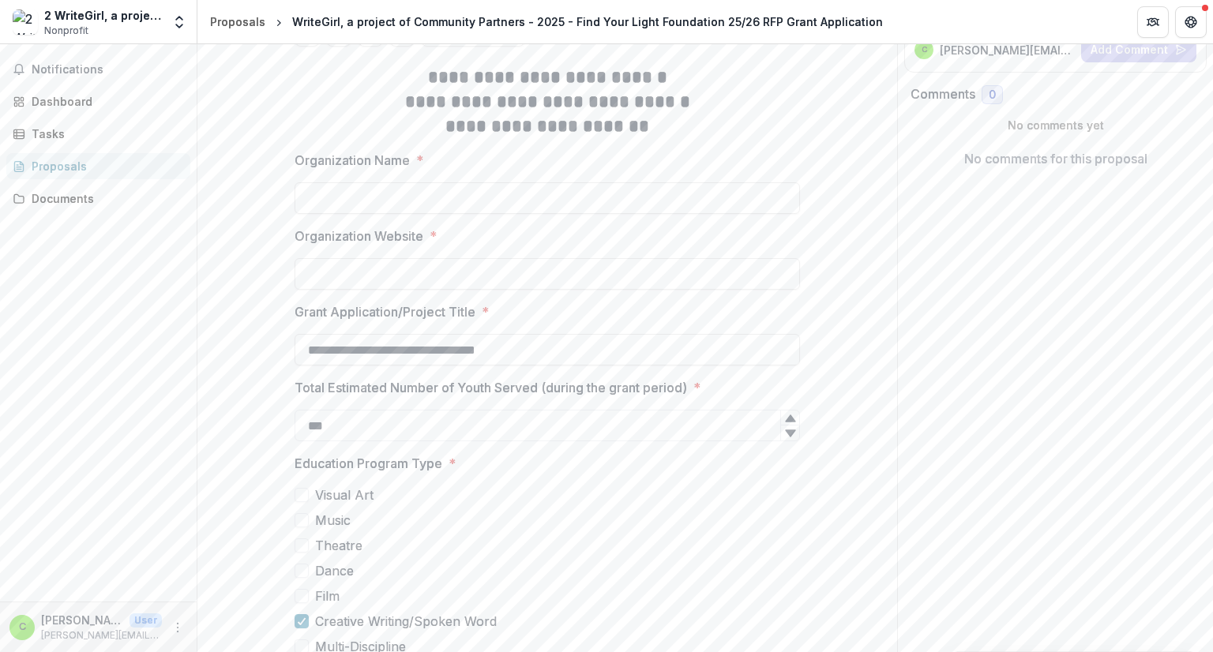
drag, startPoint x: 551, startPoint y: 352, endPoint x: 281, endPoint y: 344, distance: 269.5
drag, startPoint x: 354, startPoint y: 429, endPoint x: 132, endPoint y: 398, distance: 224.1
click at [132, 398] on main "**********" at bounding box center [606, 348] width 1213 height 608
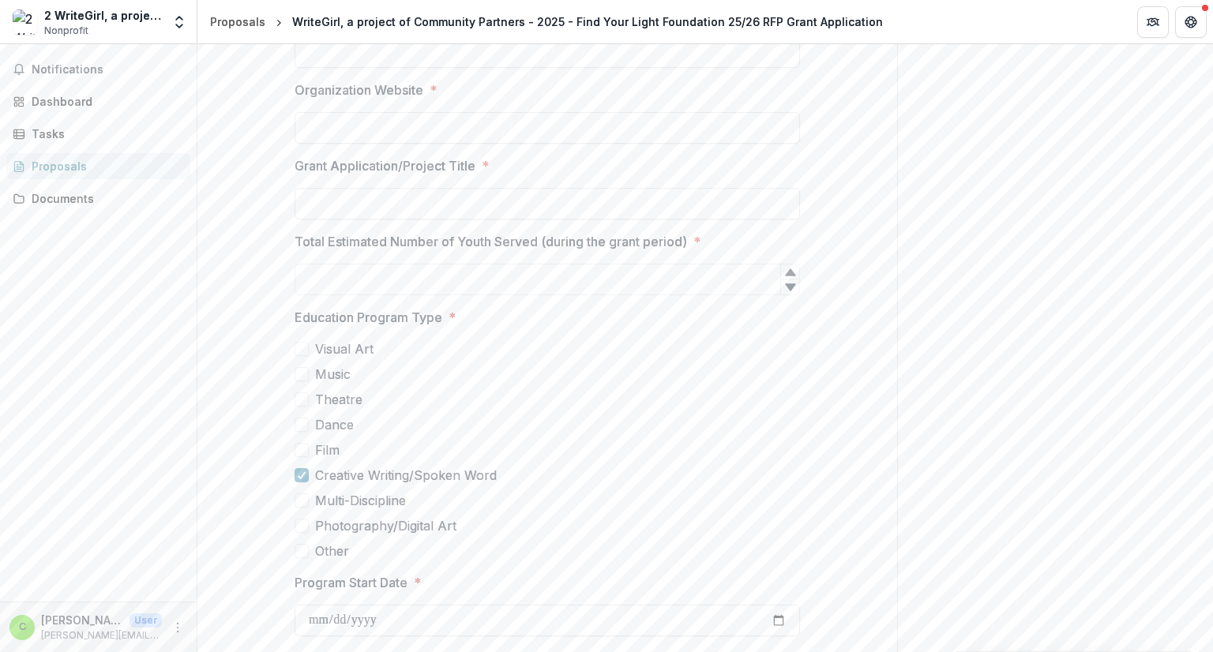
scroll to position [395, 0]
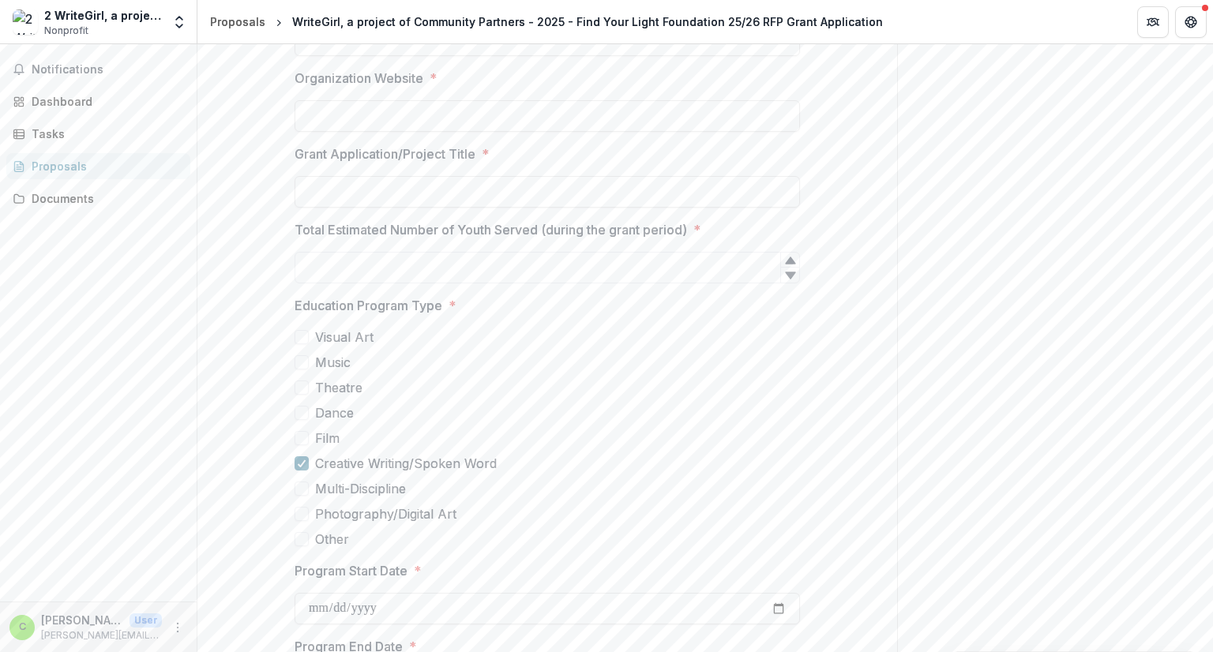
click at [297, 457] on span at bounding box center [302, 464] width 14 height 14
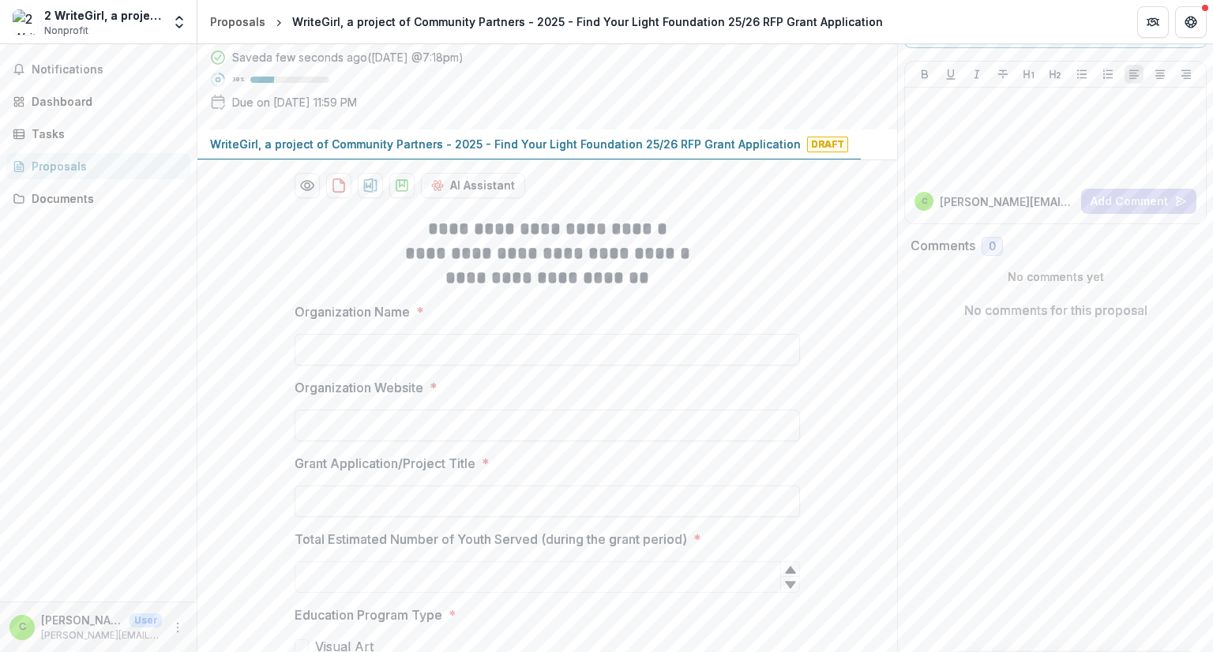
scroll to position [0, 0]
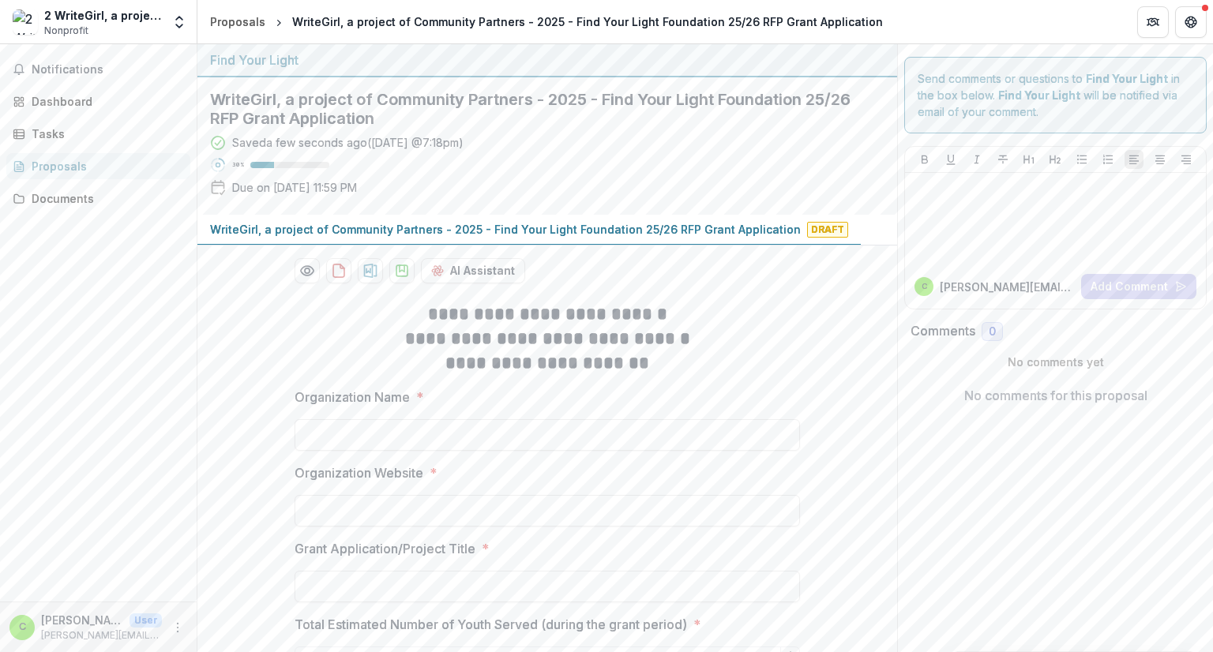
click at [429, 115] on h2 "WriteGirl, a project of Community Partners - 2025 - Find Your Light Foundation …" at bounding box center [534, 109] width 649 height 38
drag, startPoint x: 608, startPoint y: 225, endPoint x: 528, endPoint y: 269, distance: 91.5
click at [528, 269] on div "AI Assistant" at bounding box center [548, 270] width 506 height 25
click at [411, 118] on h2 "WriteGirl, a project of Community Partners - 2025 - Find Your Light Foundation …" at bounding box center [534, 109] width 649 height 38
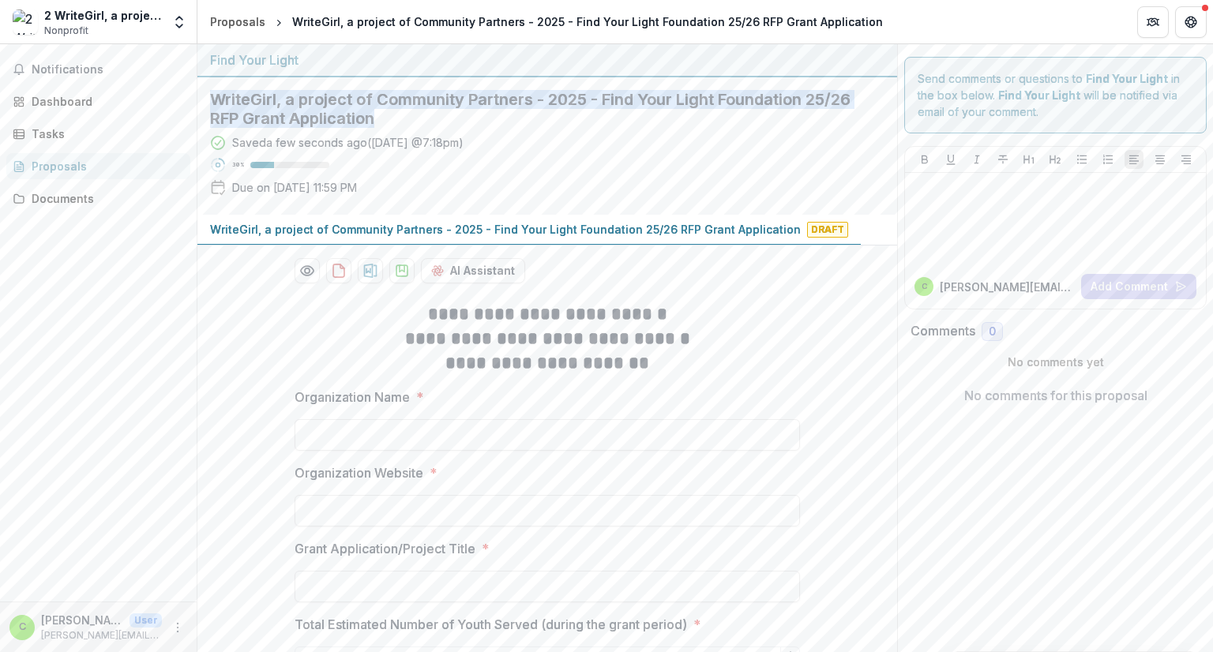
drag, startPoint x: 431, startPoint y: 118, endPoint x: 205, endPoint y: 99, distance: 226.7
click at [205, 99] on div "WriteGirl, a project of Community Partners - 2025 - Find Your Light Foundation …" at bounding box center [534, 145] width 675 height 137
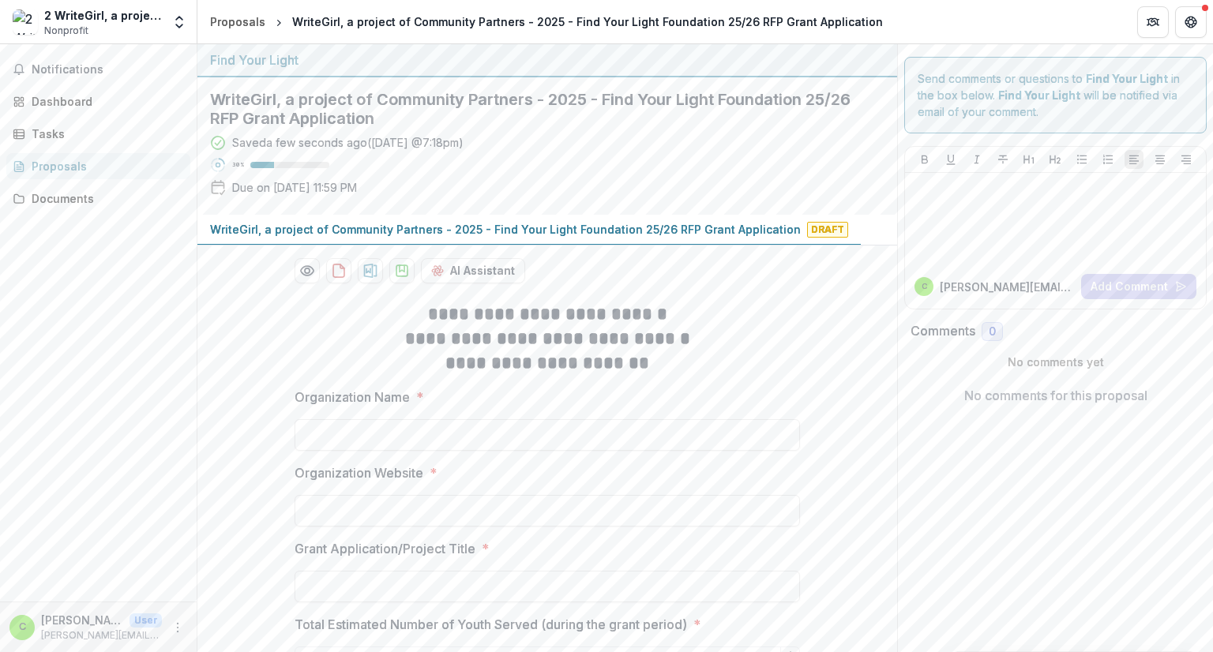
click at [581, 199] on div "Saved a few seconds ago ( [DATE] @ 7:18pm ) 30 % Due on [DATE] 11:59 PM" at bounding box center [534, 168] width 649 height 68
click at [498, 434] on input "Organization Name *" at bounding box center [548, 435] width 506 height 32
click at [398, 272] on icon "download-proposal" at bounding box center [402, 271] width 16 height 16
click at [179, 23] on icon "Open entity switcher" at bounding box center [179, 22] width 16 height 16
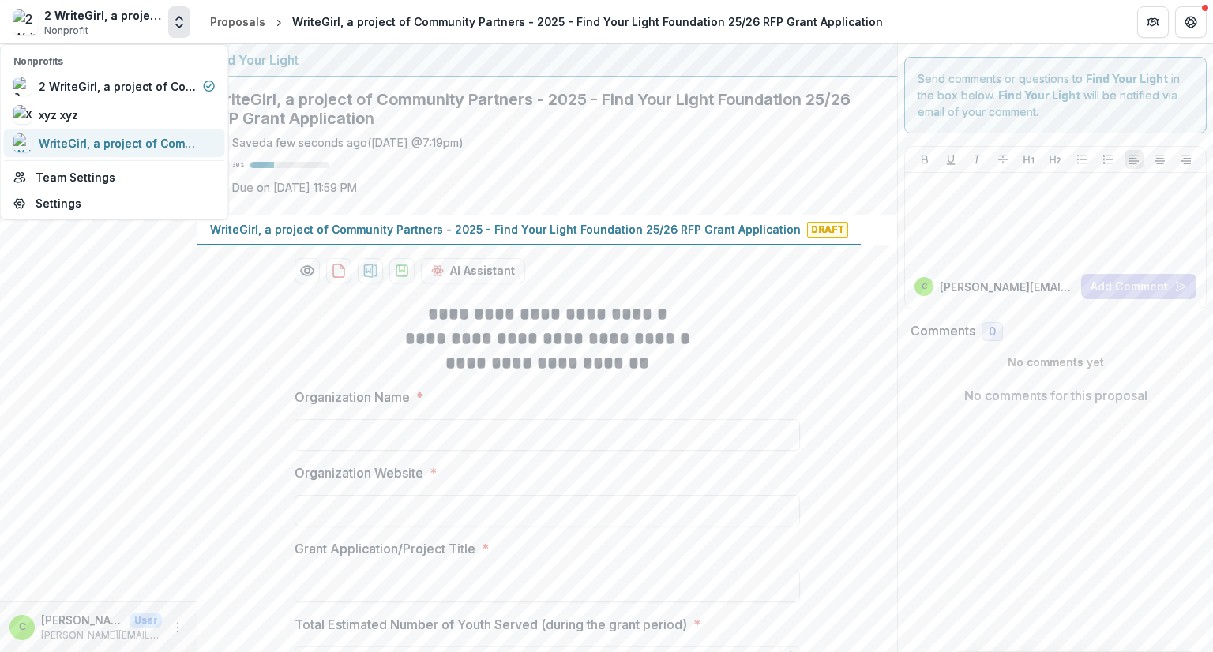
click at [114, 137] on div "WriteGirl, a project of Community Partners" at bounding box center [118, 143] width 158 height 17
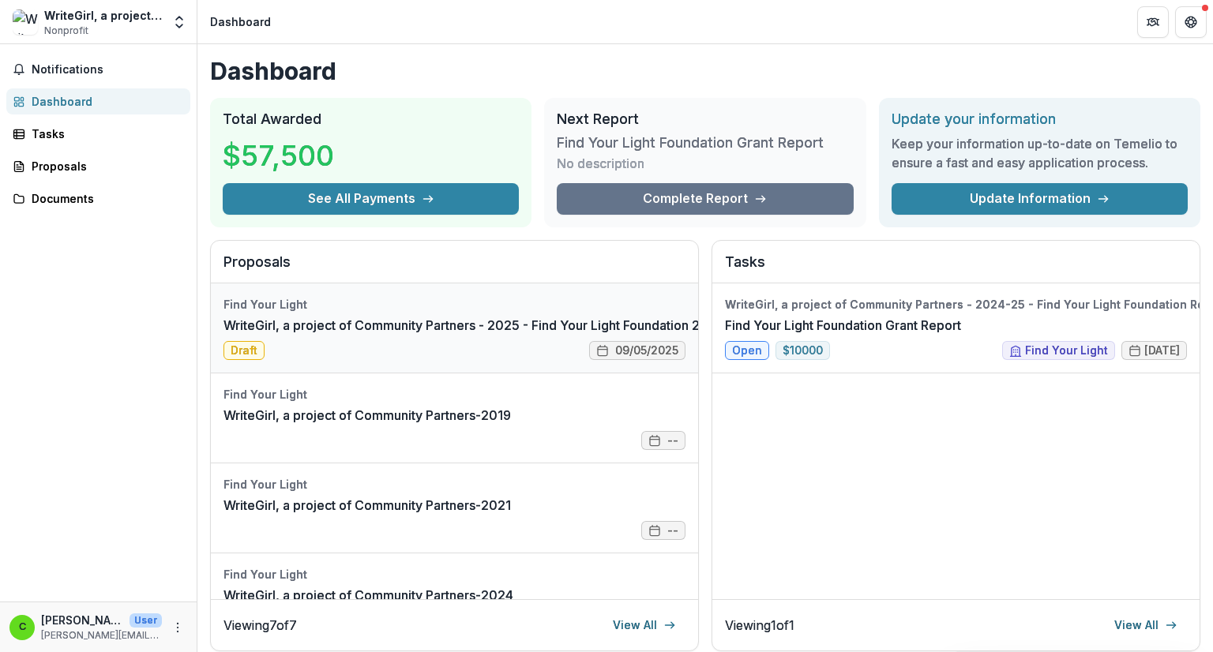
click at [340, 326] on link "WriteGirl, a project of Community Partners - 2025 - Find Your Light Foundation …" at bounding box center [542, 325] width 637 height 19
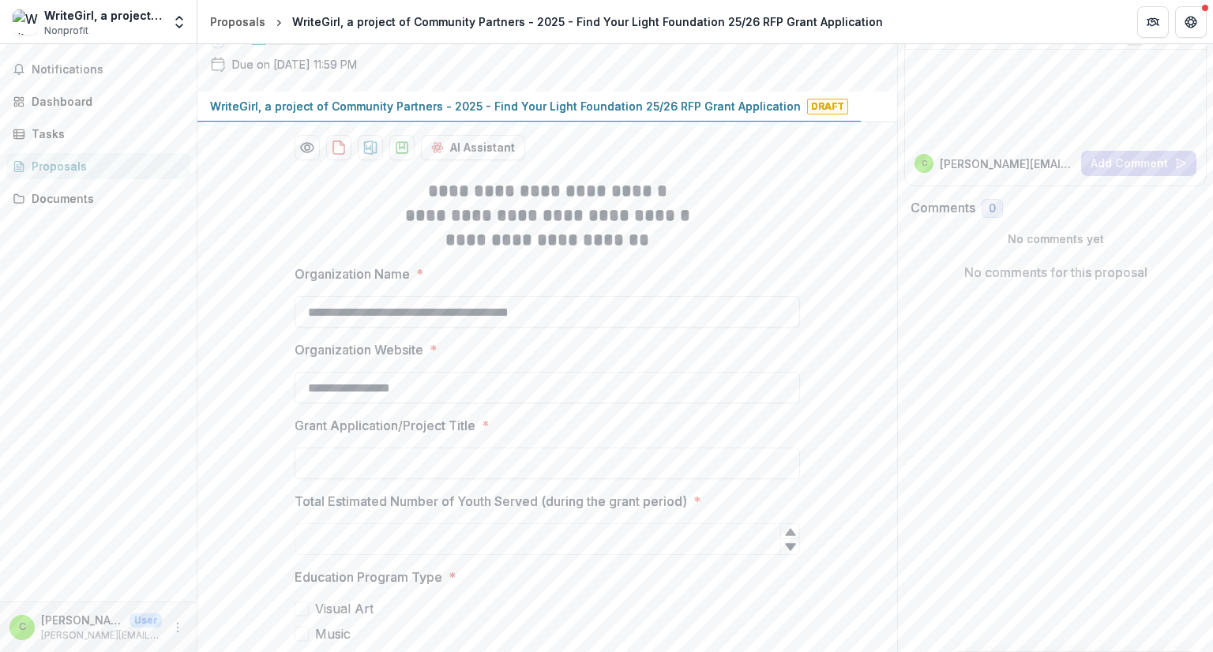
scroll to position [158, 0]
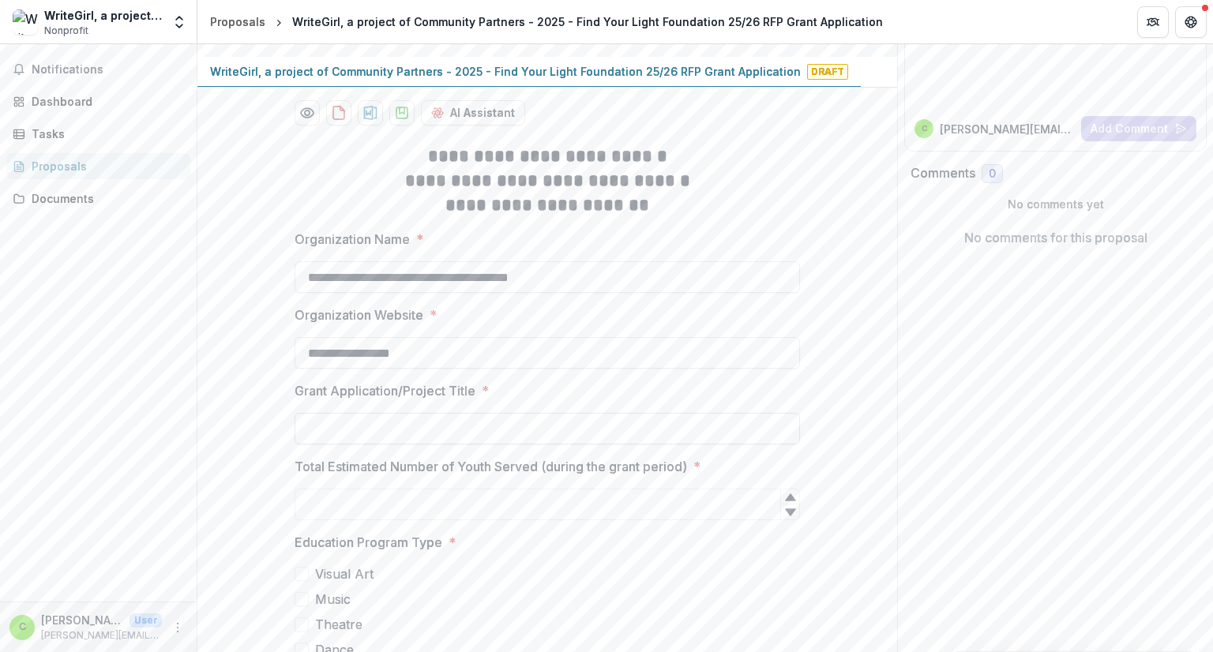
click at [410, 434] on input "Grant Application/Project Title *" at bounding box center [548, 429] width 506 height 32
paste input "**********"
type input "**********"
click at [509, 510] on input "Total Estimated Number of Youth Served (during the grant period) *" at bounding box center [548, 505] width 506 height 32
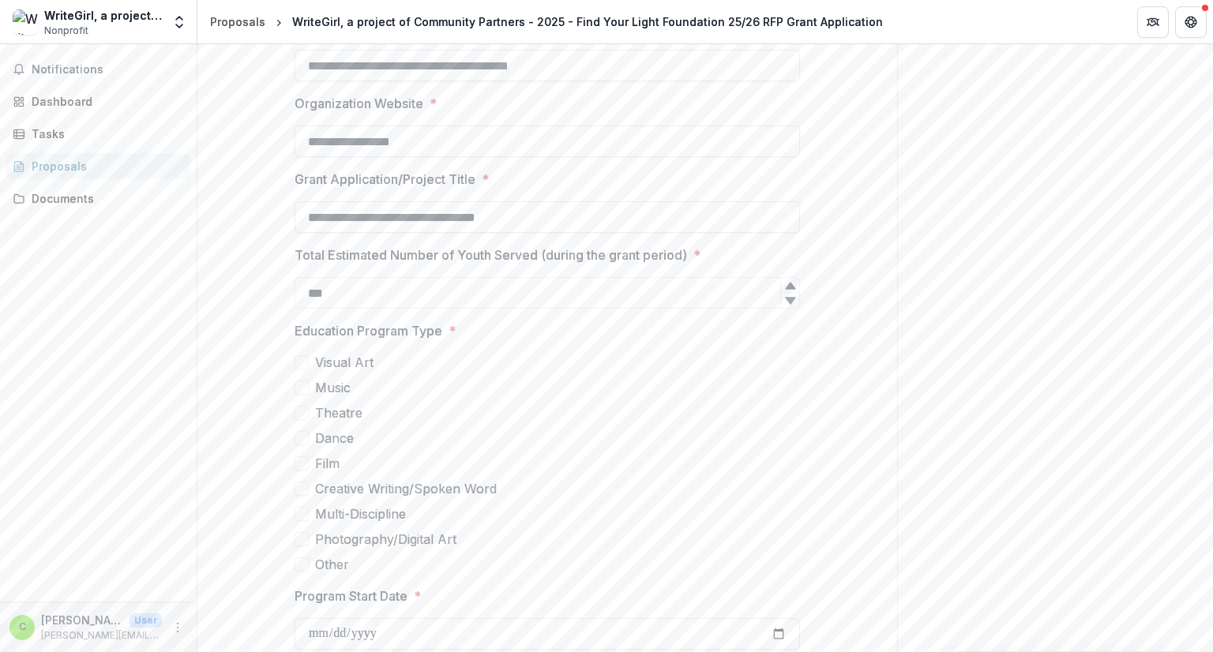
scroll to position [395, 0]
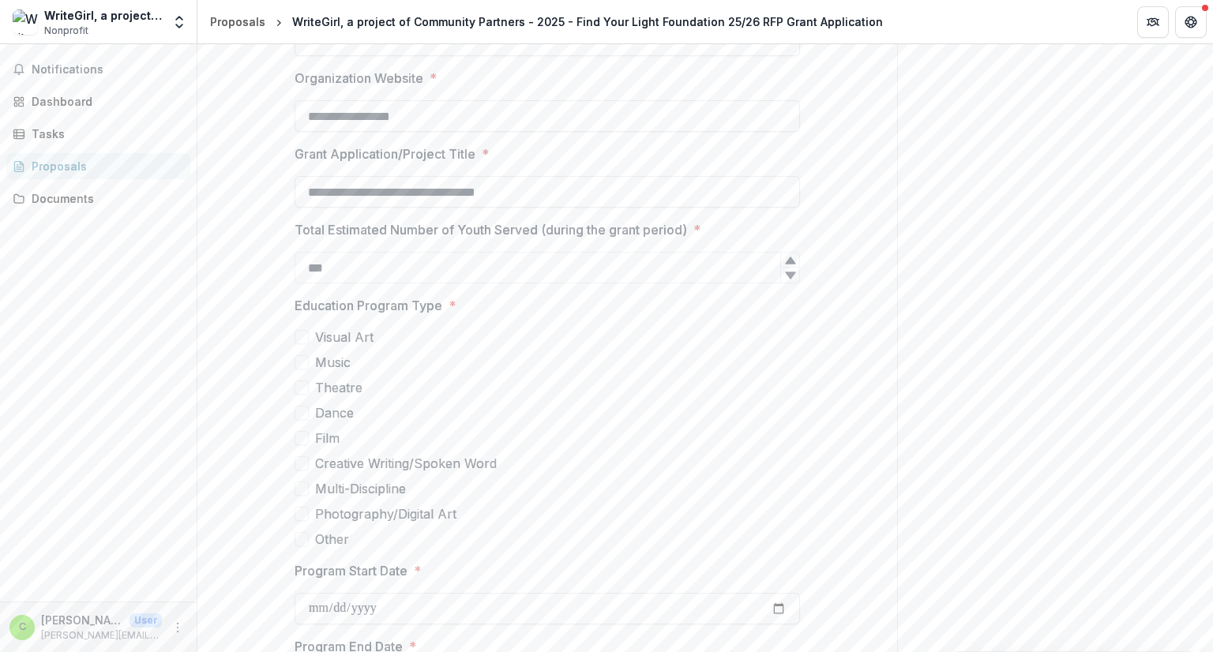
type input "***"
click at [306, 459] on span at bounding box center [302, 464] width 14 height 14
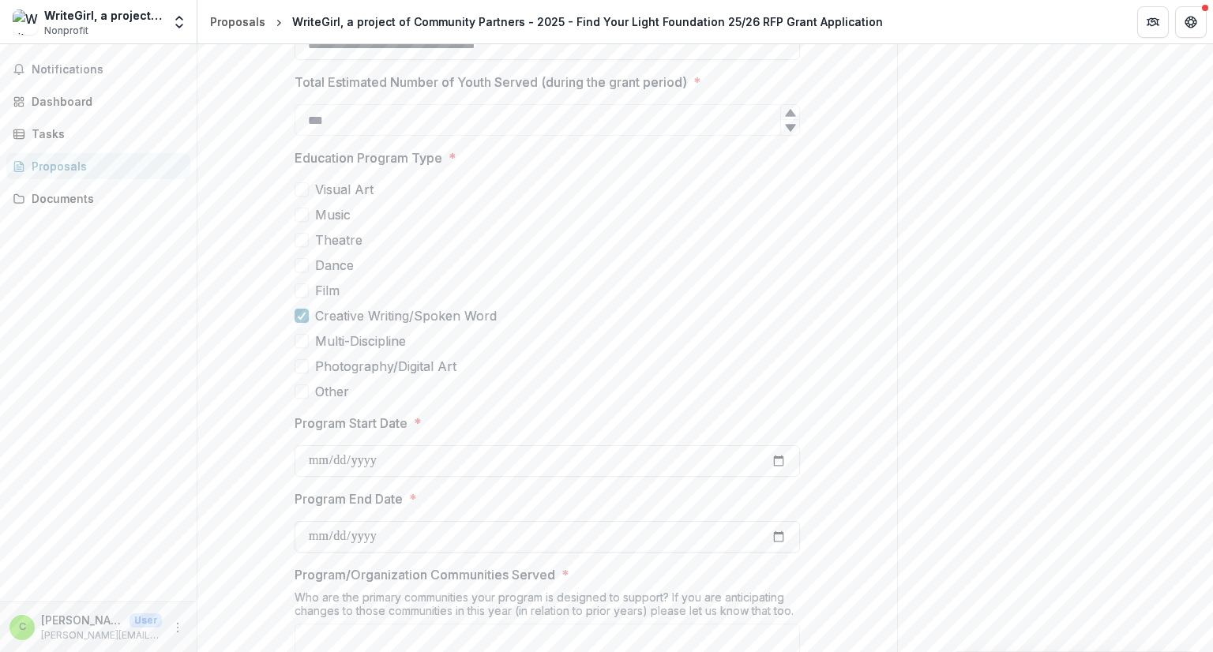
scroll to position [553, 0]
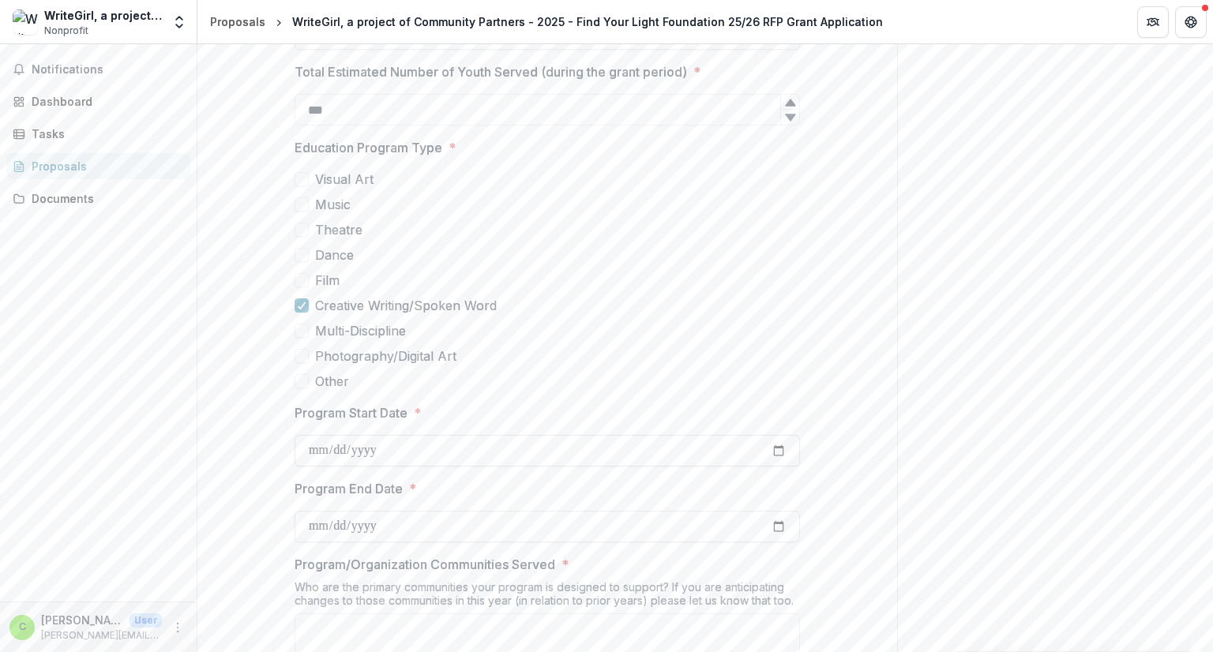
click at [468, 455] on input "Program Start Date *" at bounding box center [548, 451] width 506 height 32
click at [775, 449] on input "Program Start Date *" at bounding box center [548, 451] width 506 height 32
click at [776, 445] on input "**********" at bounding box center [548, 451] width 506 height 32
type input "**********"
click at [776, 526] on input "Program End Date *" at bounding box center [548, 527] width 506 height 32
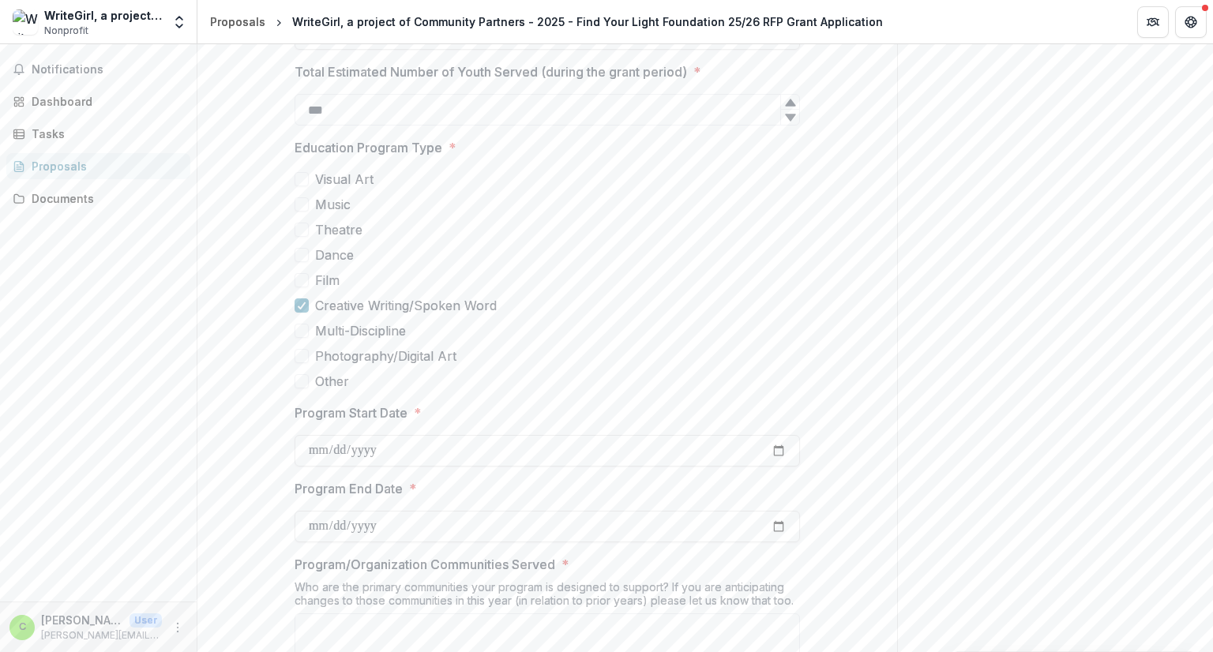
type input "**********"
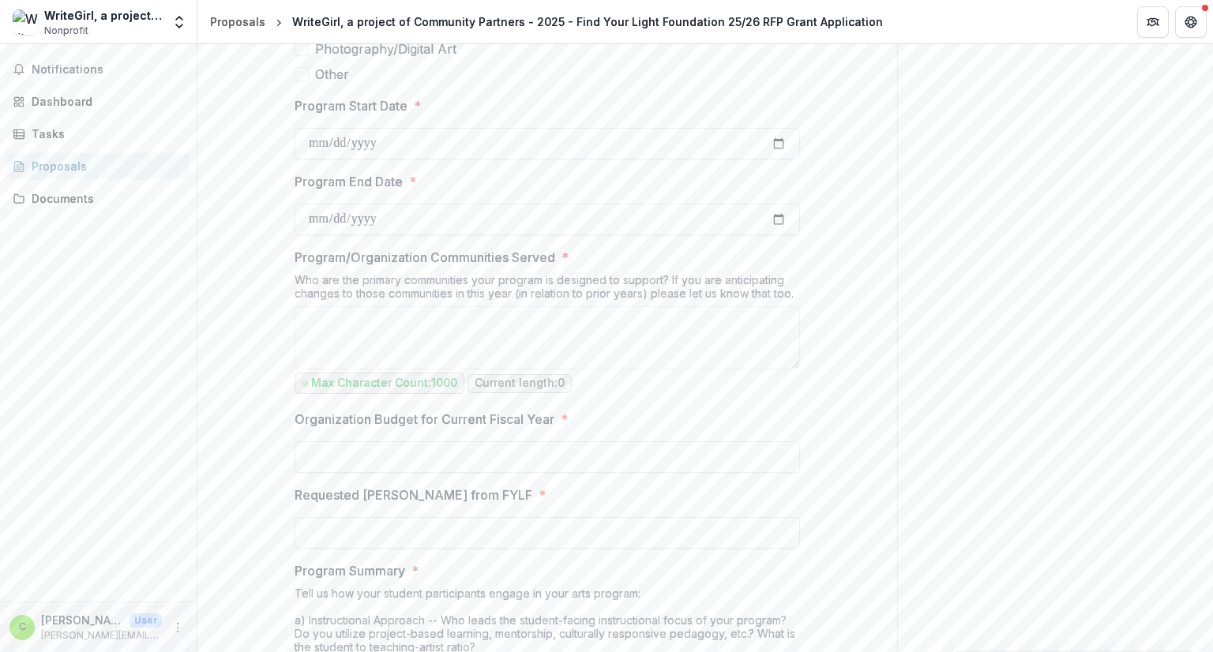
scroll to position [869, 0]
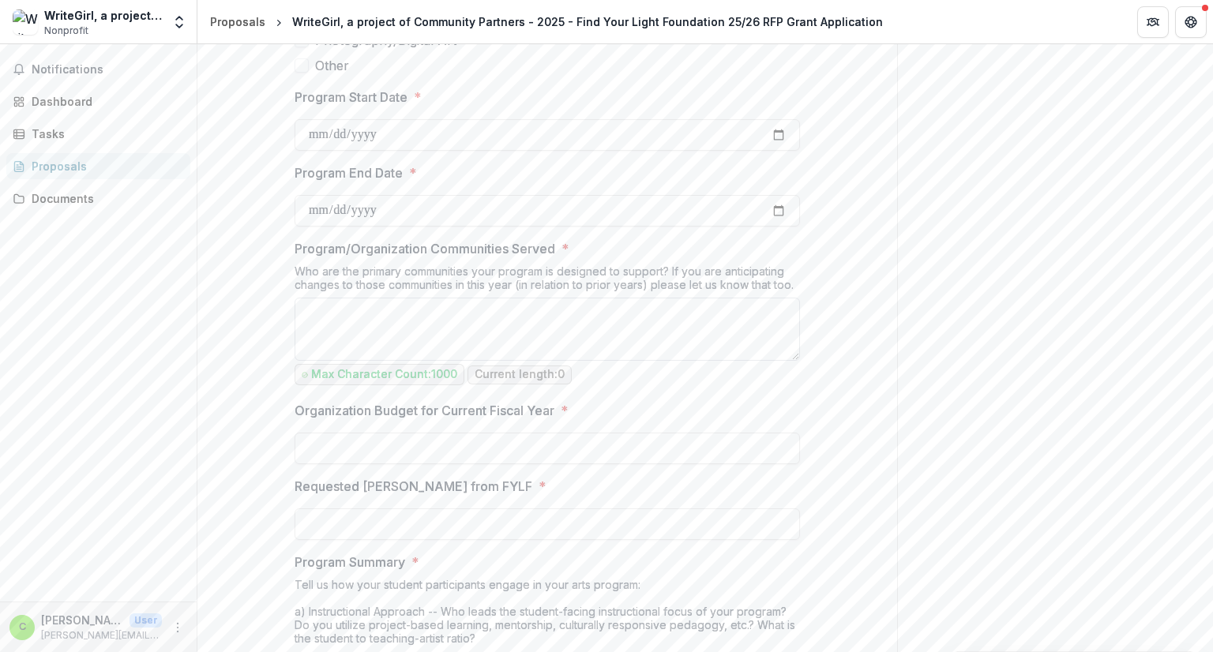
click at [512, 323] on textarea "Program/Organization Communities Served *" at bounding box center [548, 329] width 506 height 63
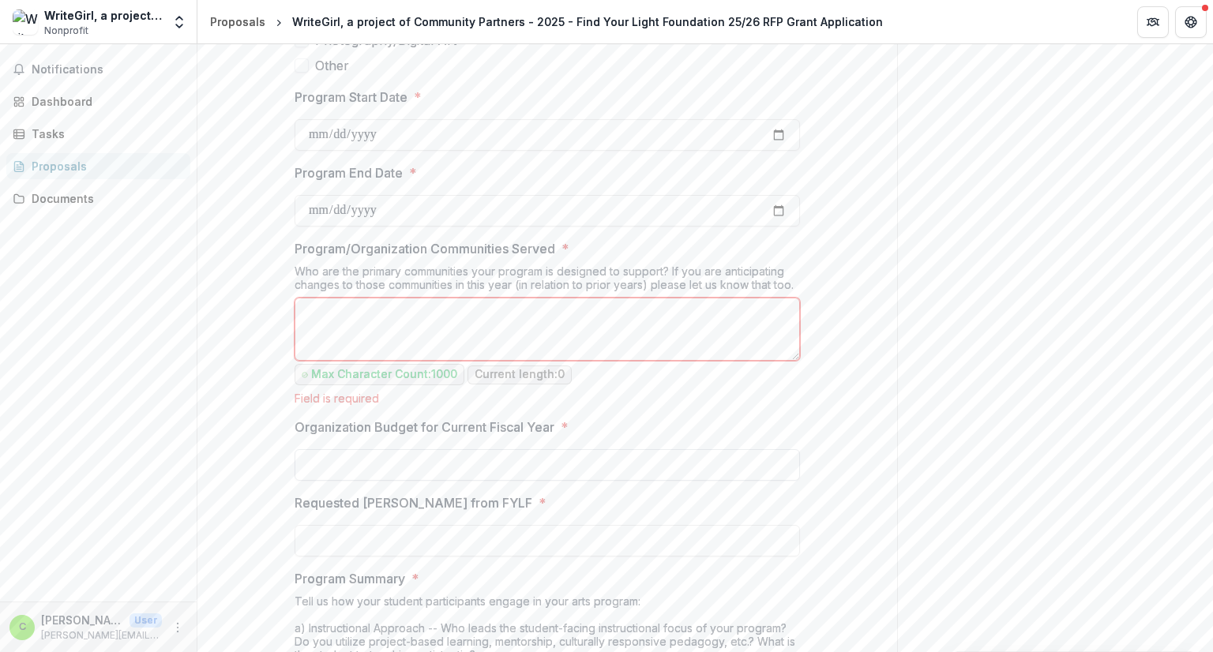
click at [401, 461] on input "Organization Budget for Current Fiscal Year *" at bounding box center [548, 465] width 506 height 32
type input "********"
click at [382, 540] on input "Requested [PERSON_NAME] from FYLF *" at bounding box center [548, 541] width 506 height 32
type input "*******"
click at [442, 329] on textarea "Program/Organization Communities Served *" at bounding box center [548, 329] width 506 height 63
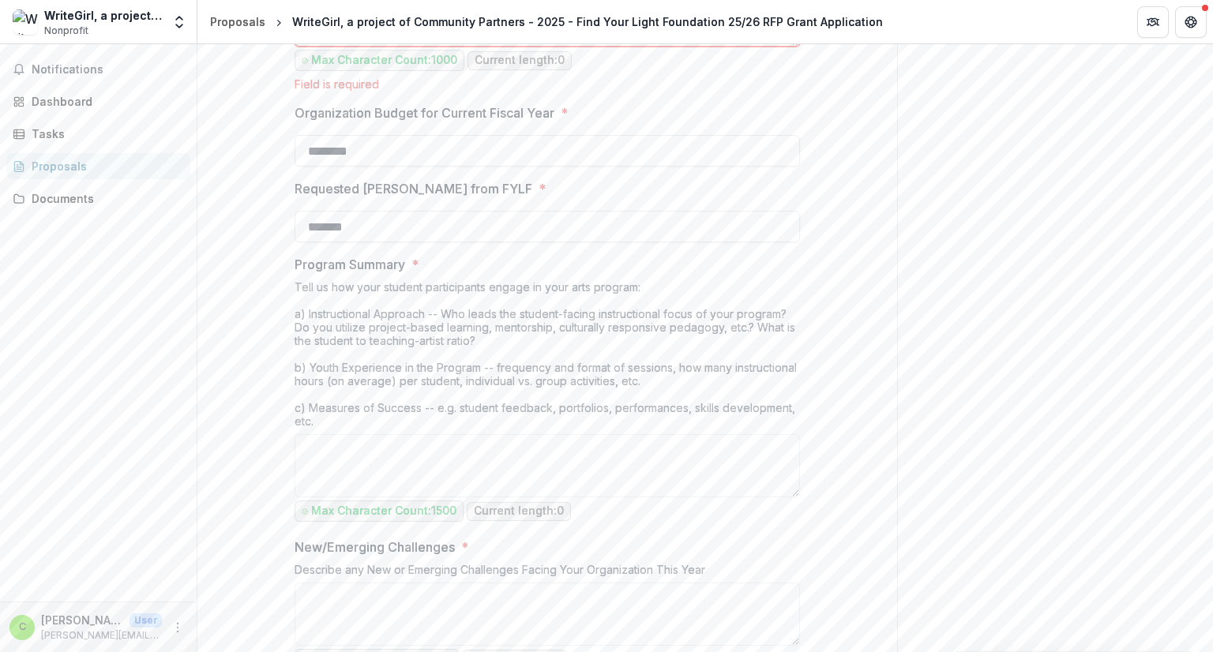
scroll to position [1185, 0]
click at [483, 459] on textarea "Program Summary *" at bounding box center [548, 464] width 506 height 63
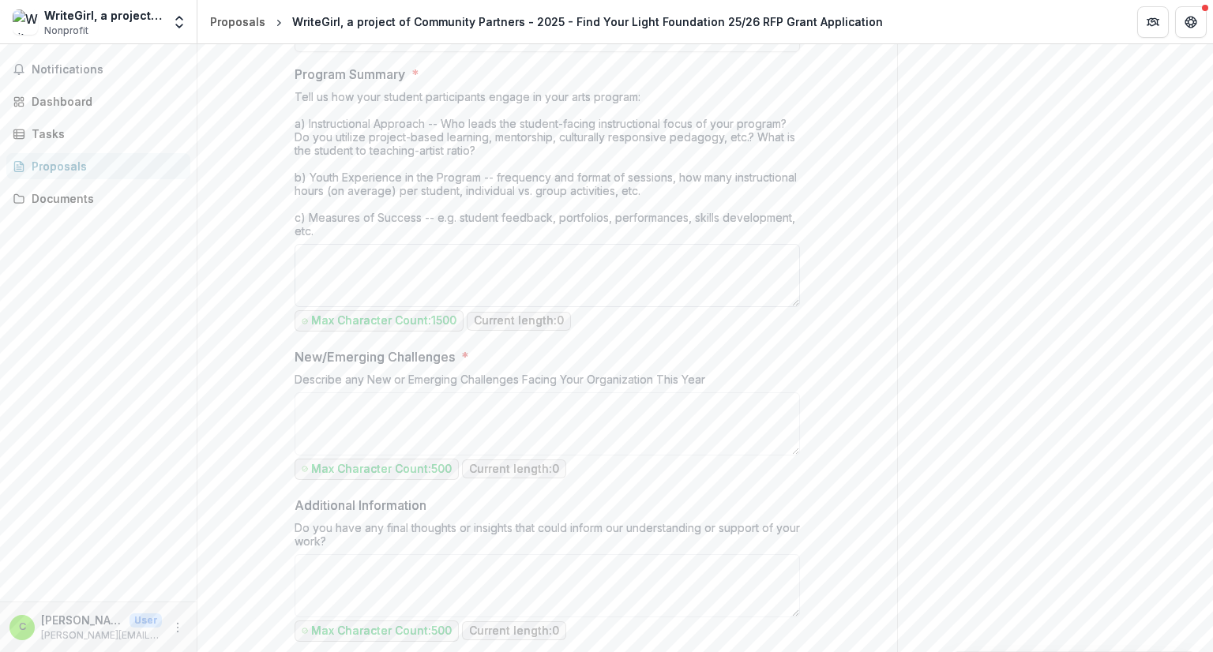
scroll to position [1422, 0]
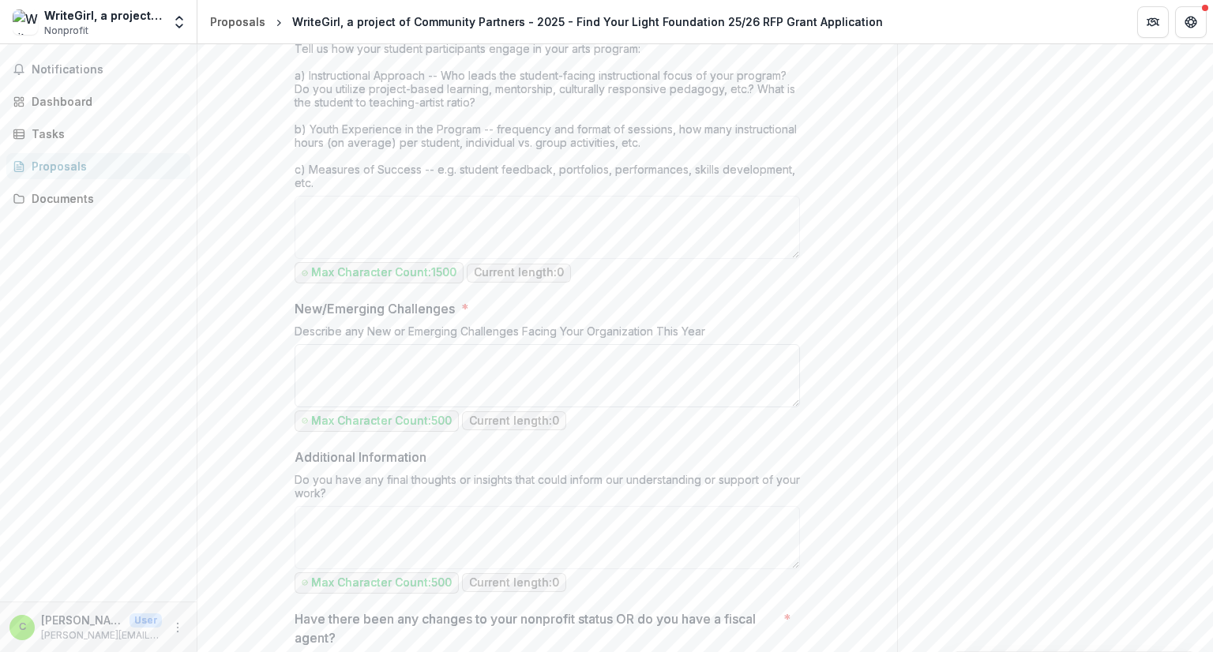
click at [495, 382] on textarea "New/Emerging Challenges *" at bounding box center [548, 375] width 506 height 63
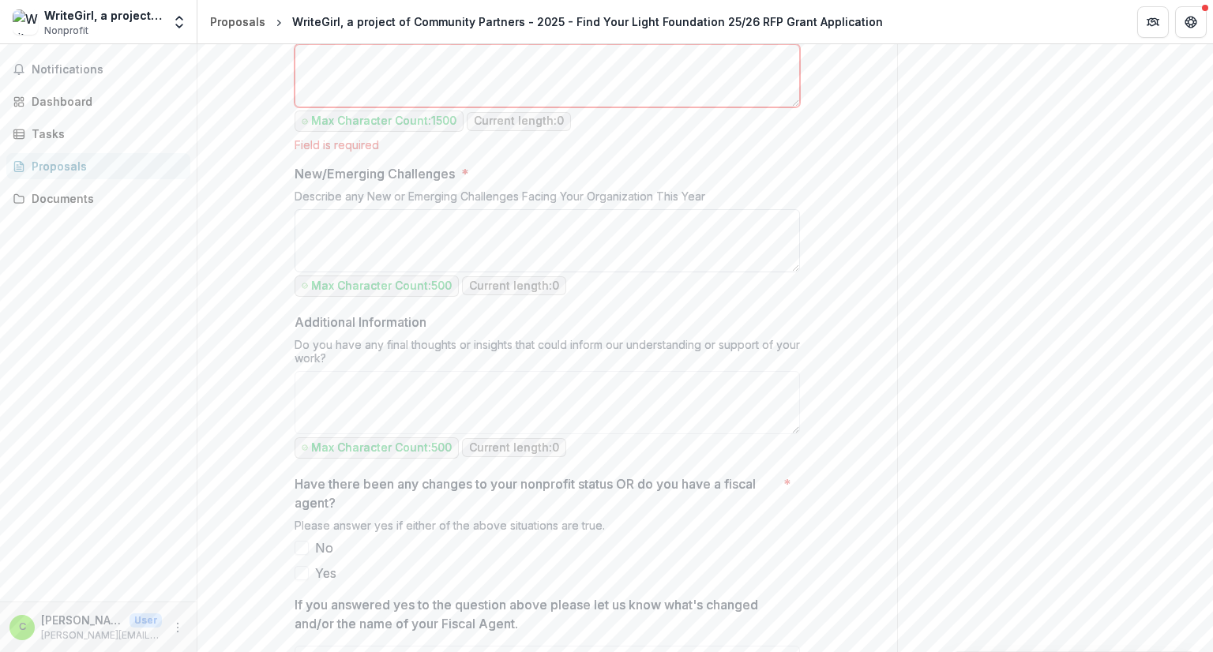
scroll to position [1580, 0]
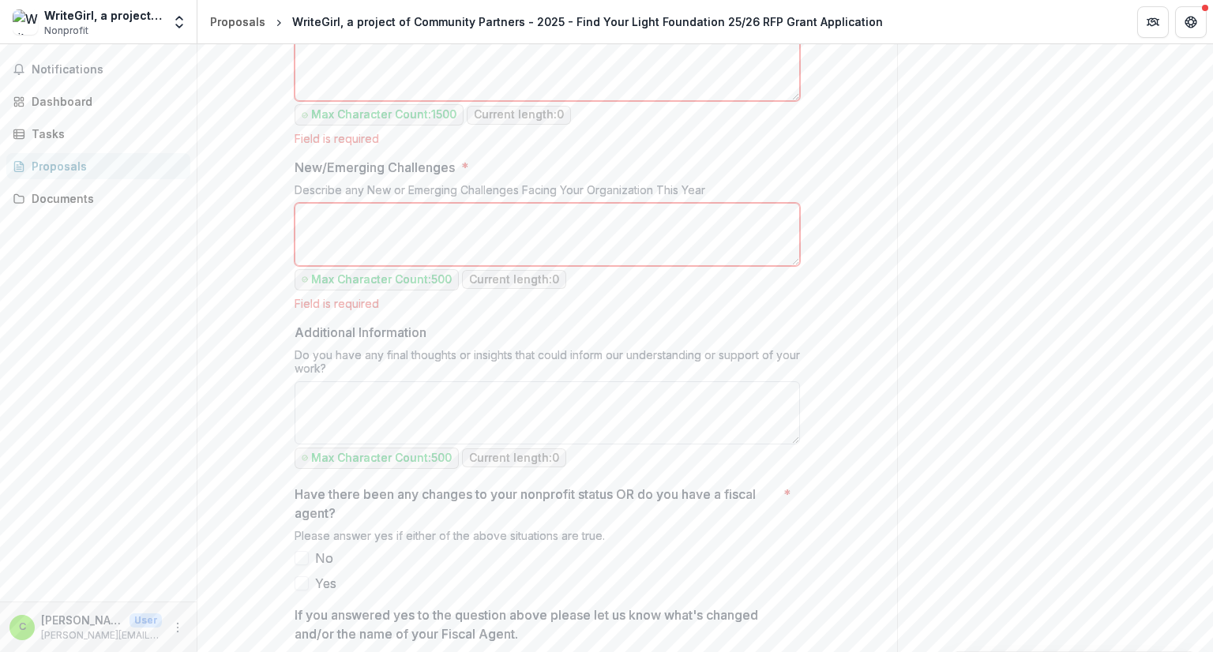
click at [485, 399] on textarea "Additional Information" at bounding box center [548, 413] width 506 height 63
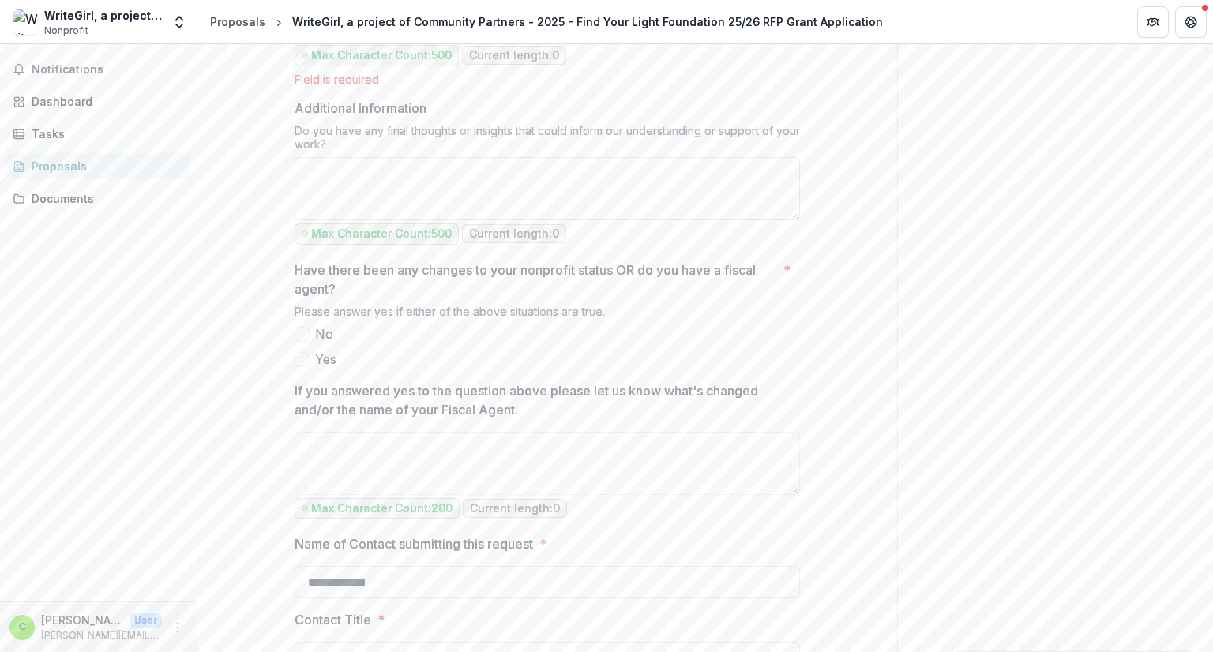
scroll to position [1817, 0]
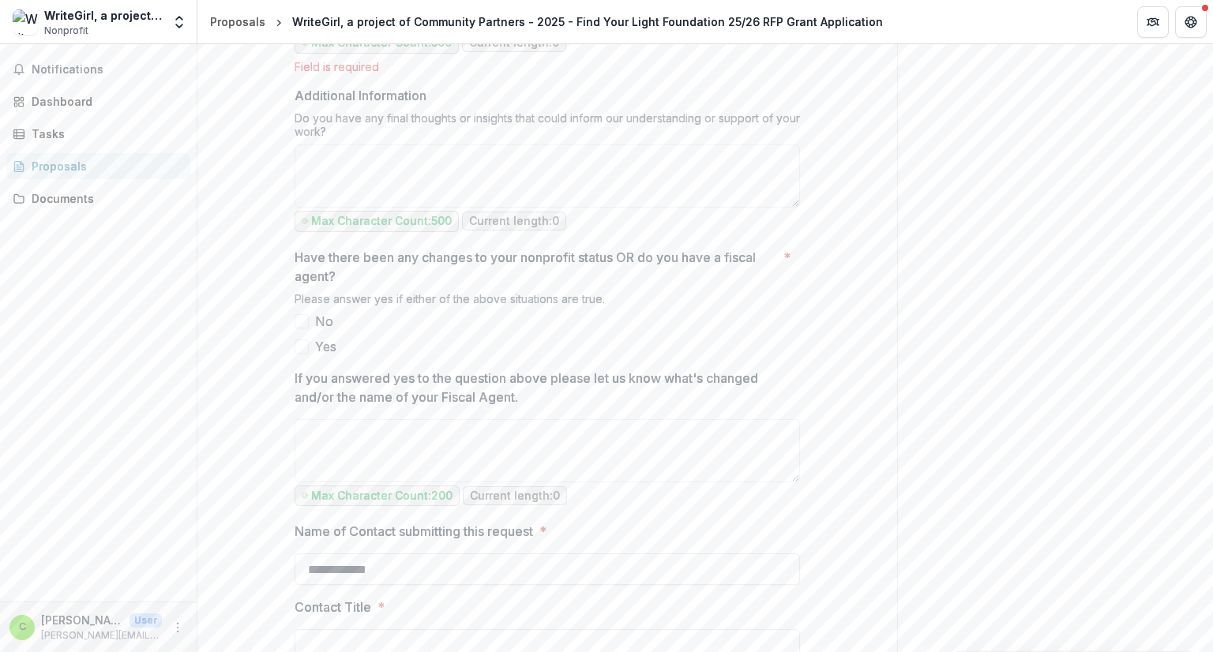
click at [303, 340] on span at bounding box center [302, 347] width 14 height 14
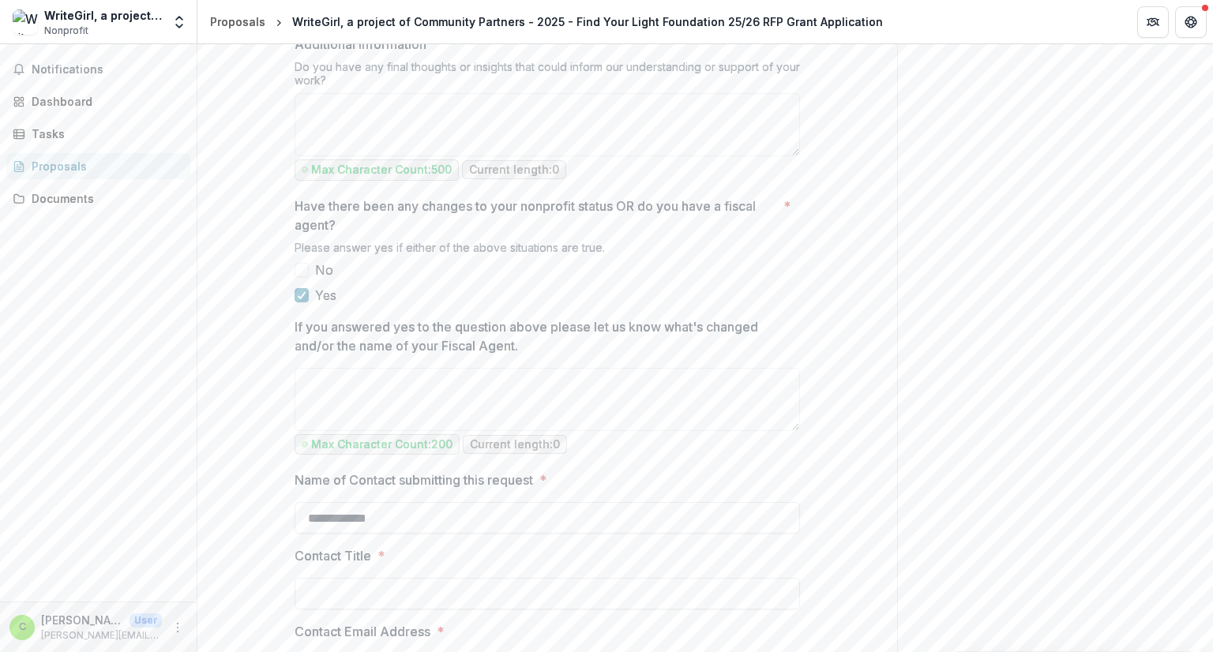
scroll to position [1896, 0]
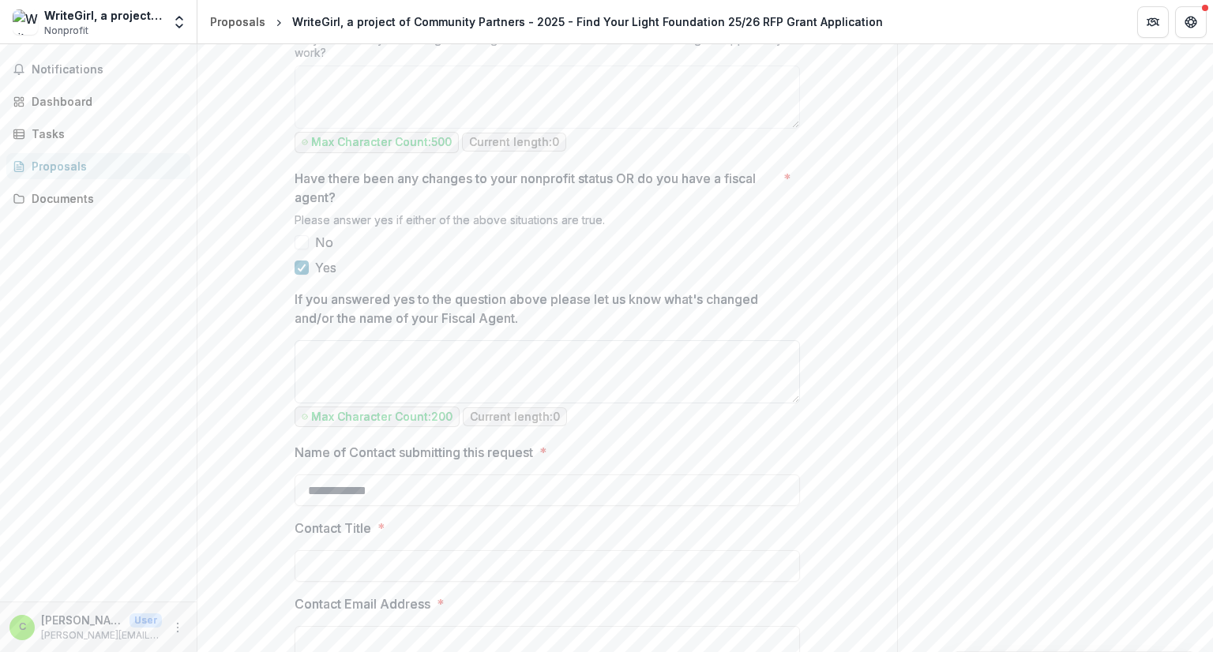
click at [398, 361] on textarea "If you answered yes to the question above please let us know what's changed and…" at bounding box center [548, 371] width 506 height 63
click at [308, 348] on textarea "**********" at bounding box center [548, 371] width 506 height 63
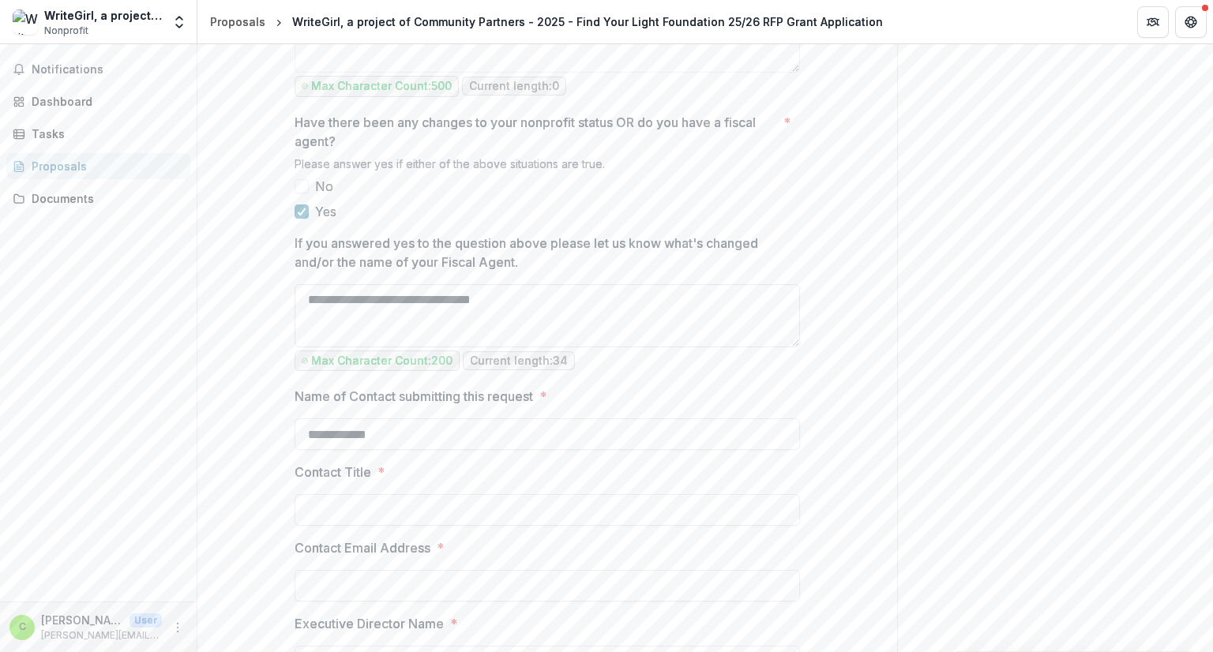
scroll to position [1975, 0]
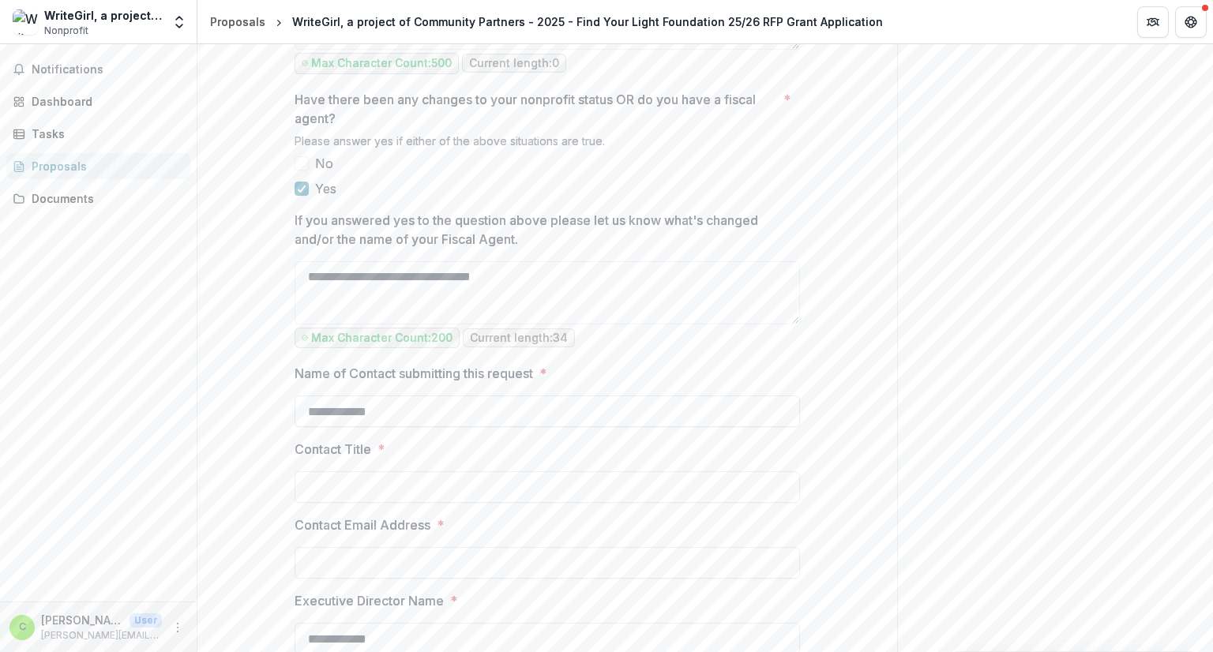
type textarea "**********"
click at [506, 415] on input "**********" at bounding box center [548, 412] width 506 height 32
click at [446, 481] on input "Contact Title *" at bounding box center [548, 488] width 506 height 32
drag, startPoint x: 404, startPoint y: 404, endPoint x: 188, endPoint y: 417, distance: 216.9
click at [188, 417] on main "**********" at bounding box center [606, 348] width 1213 height 608
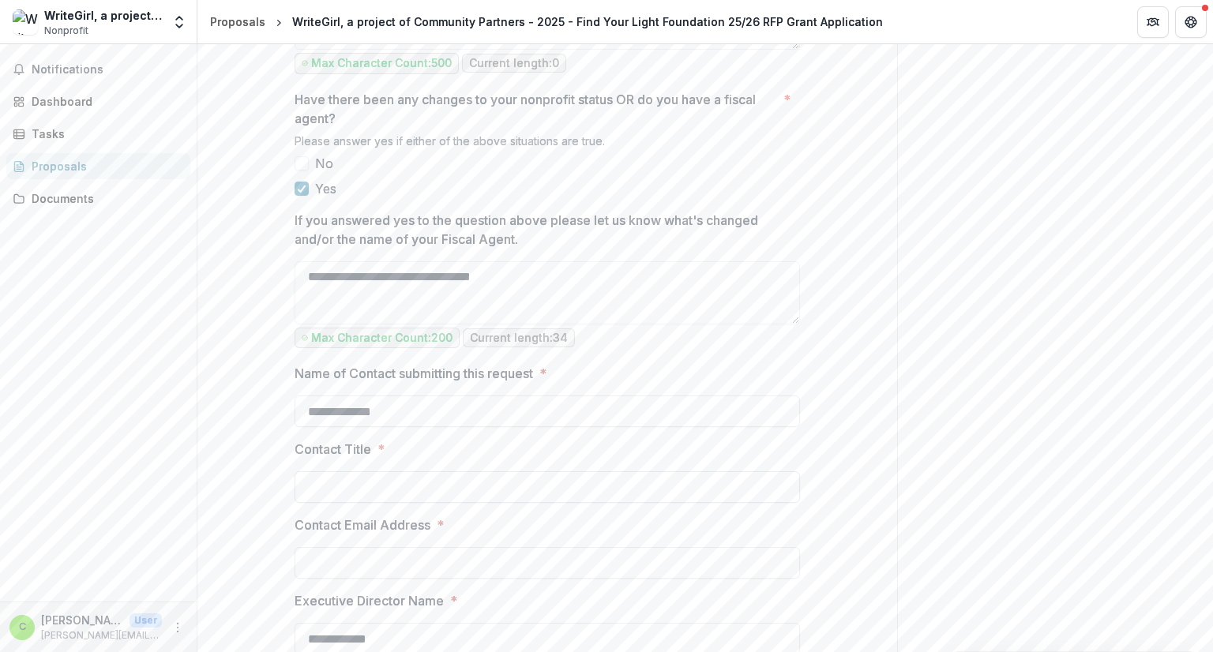
type input "**********"
click at [322, 491] on input "Contact Title *" at bounding box center [548, 488] width 506 height 32
type input "*"
type input "**********"
click at [391, 555] on input "Contact Email Address *" at bounding box center [548, 563] width 506 height 32
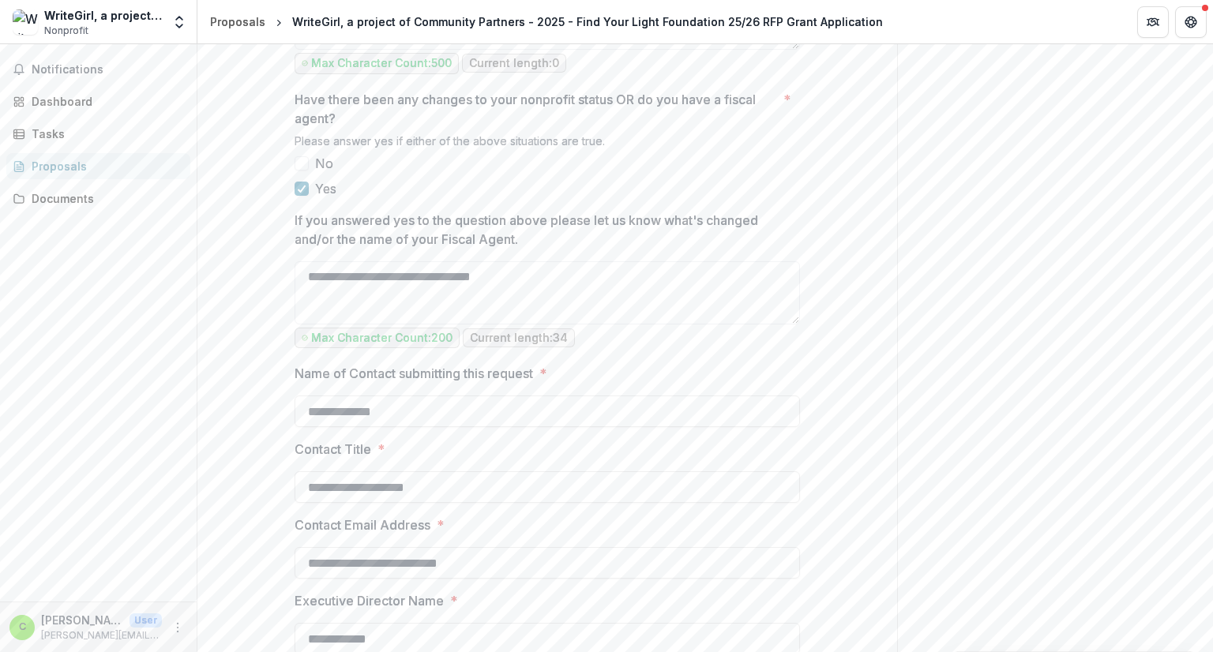
type input "**********"
click at [615, 596] on label "Executive Director Name *" at bounding box center [543, 601] width 496 height 19
click at [615, 623] on input "**********" at bounding box center [548, 639] width 506 height 32
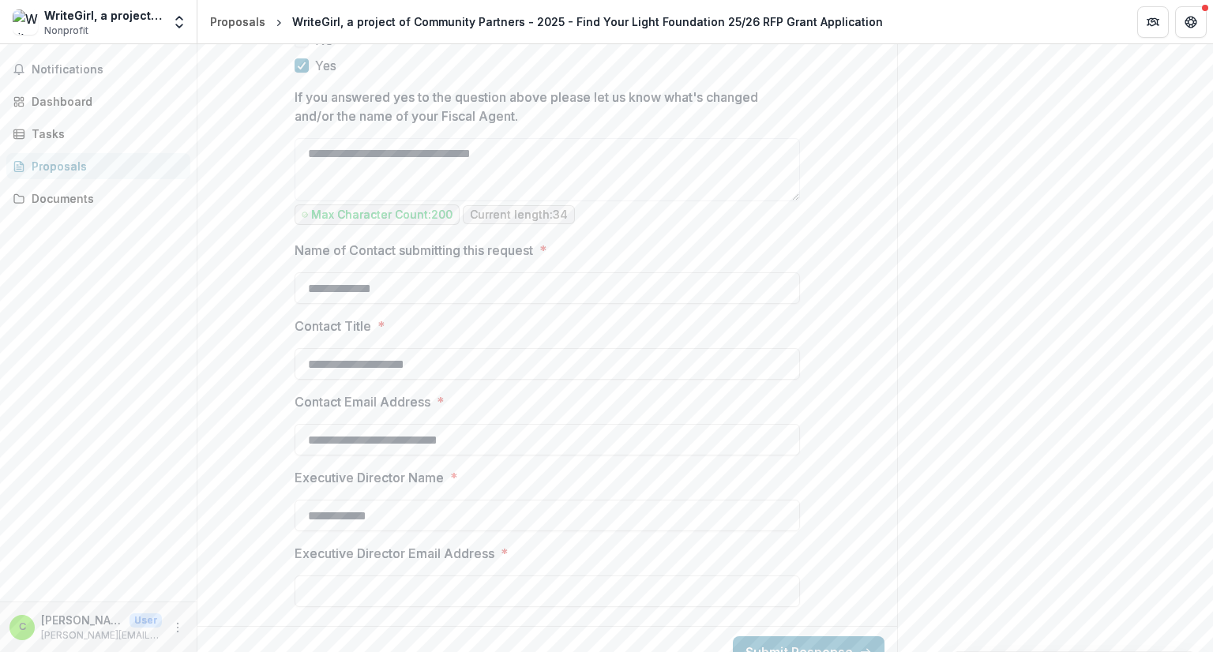
scroll to position [2118, 0]
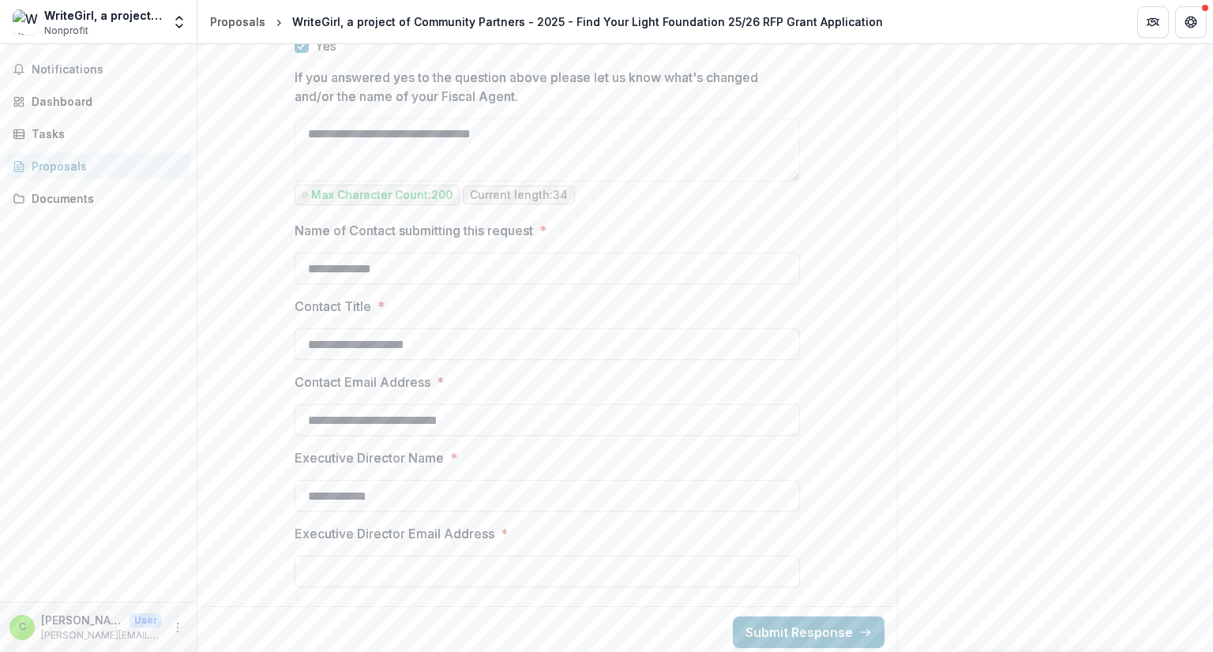
click at [452, 575] on input "Executive Director Email Address *" at bounding box center [548, 572] width 506 height 32
click at [560, 564] on input "**********" at bounding box center [548, 572] width 506 height 32
type input "**********"
click at [571, 337] on input "**********" at bounding box center [548, 345] width 506 height 32
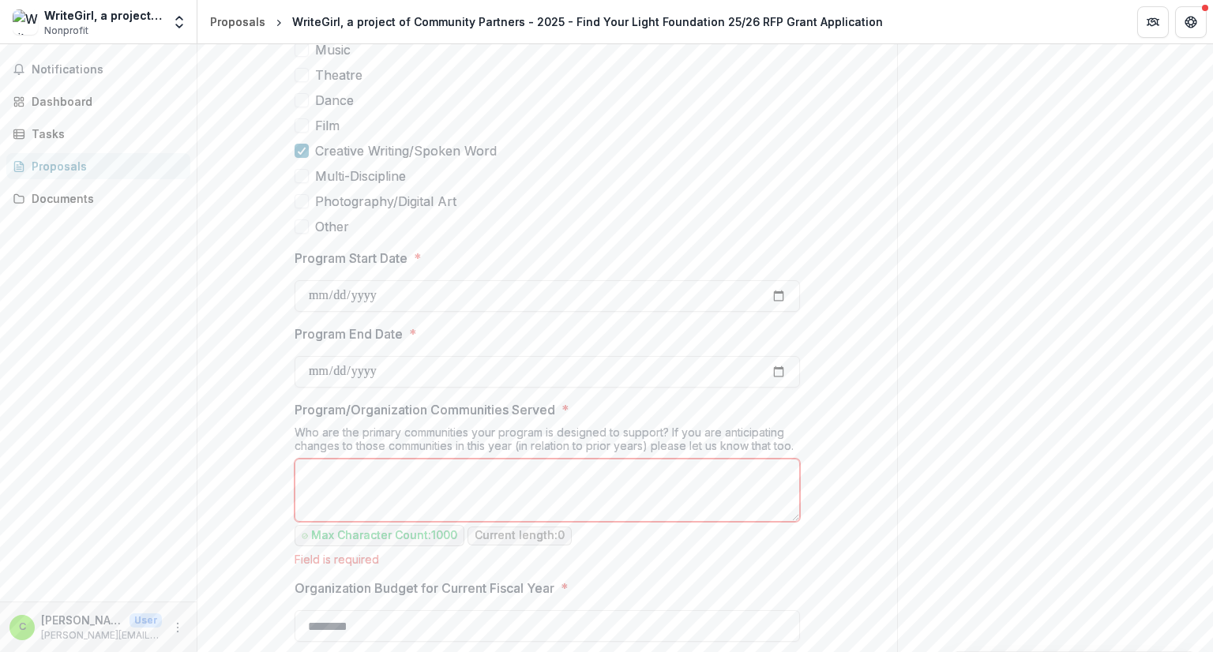
scroll to position [775, 0]
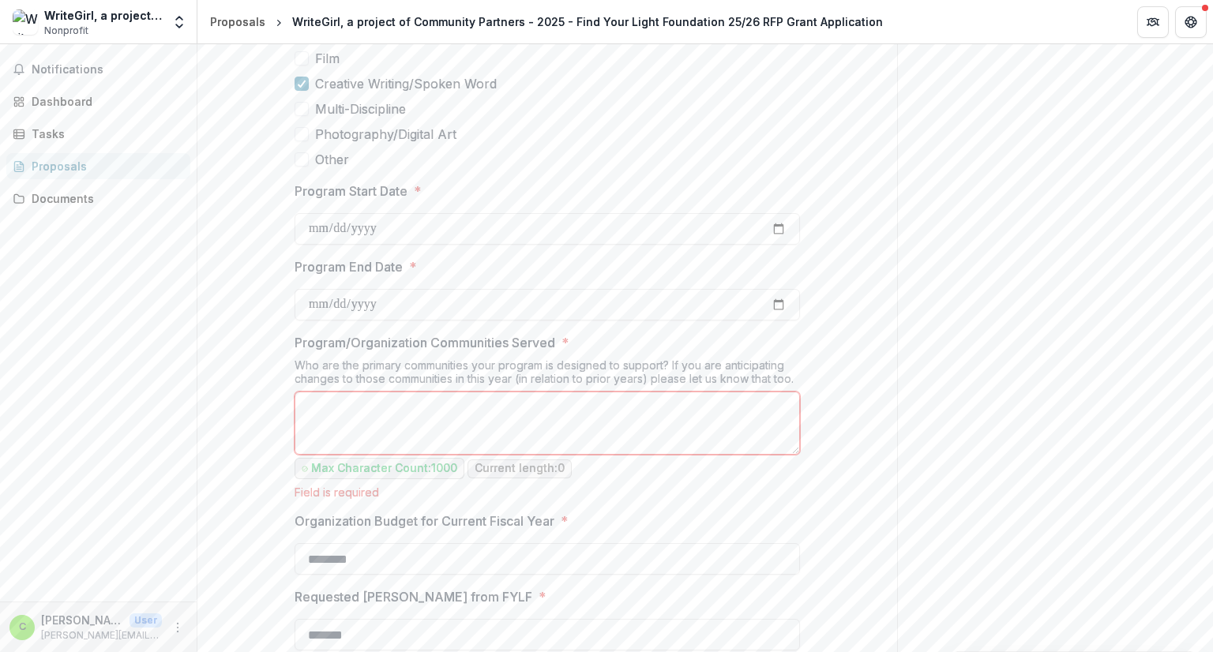
click at [556, 419] on textarea "Program/Organization Communities Served *" at bounding box center [548, 423] width 506 height 63
drag, startPoint x: 1213, startPoint y: 278, endPoint x: 1213, endPoint y: 133, distance: 145.3
click at [1213, 133] on div "**********" at bounding box center [705, 348] width 1016 height 608
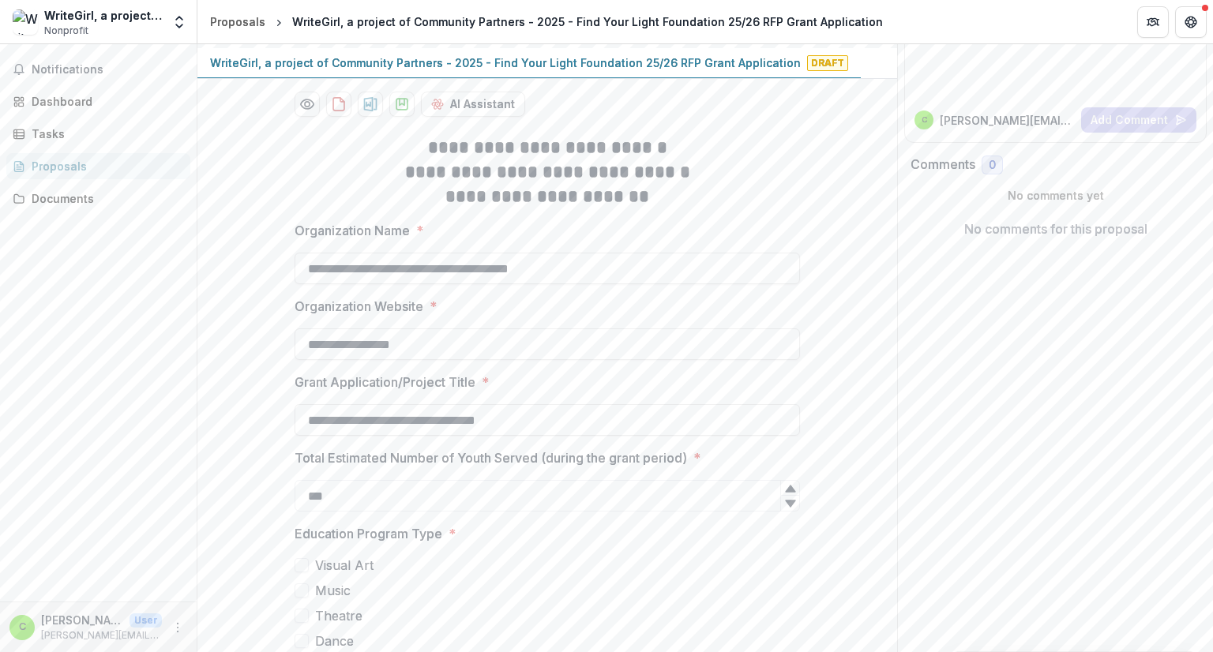
scroll to position [0, 0]
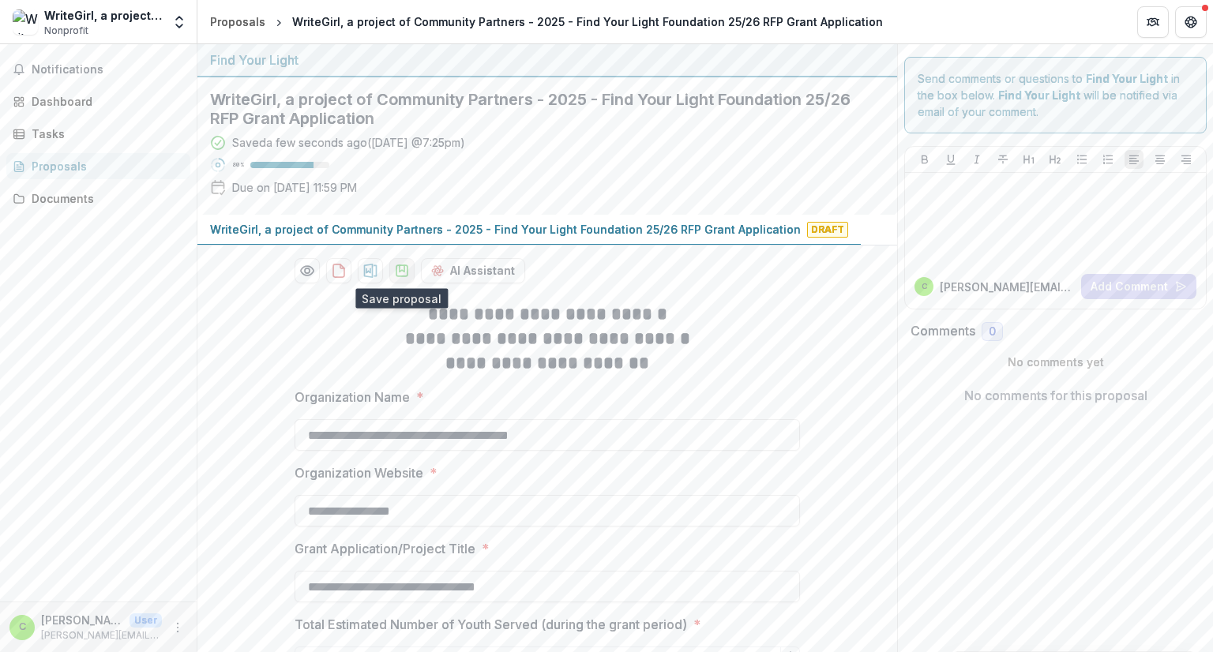
click at [400, 268] on icon "download-proposal" at bounding box center [402, 271] width 16 height 16
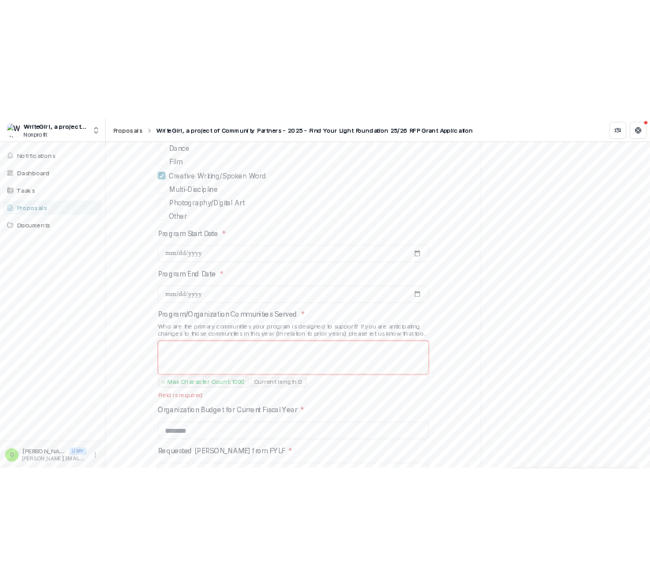
scroll to position [790, 0]
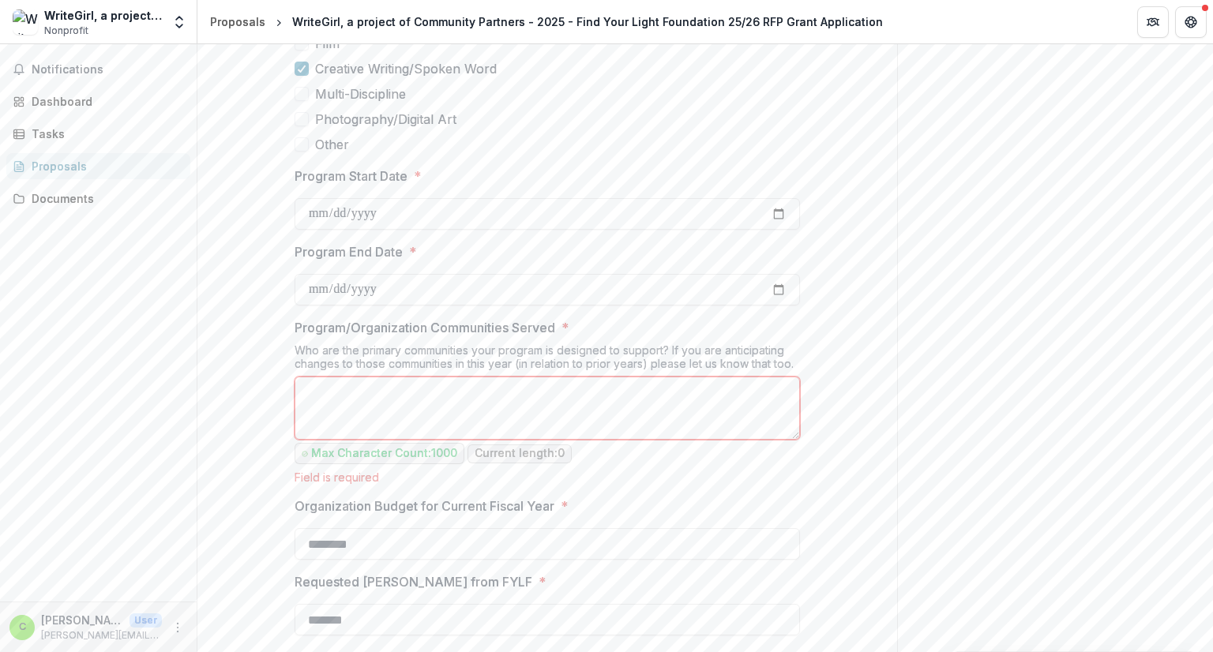
click at [708, 407] on textarea "Program/Organization Communities Served *" at bounding box center [548, 408] width 506 height 63
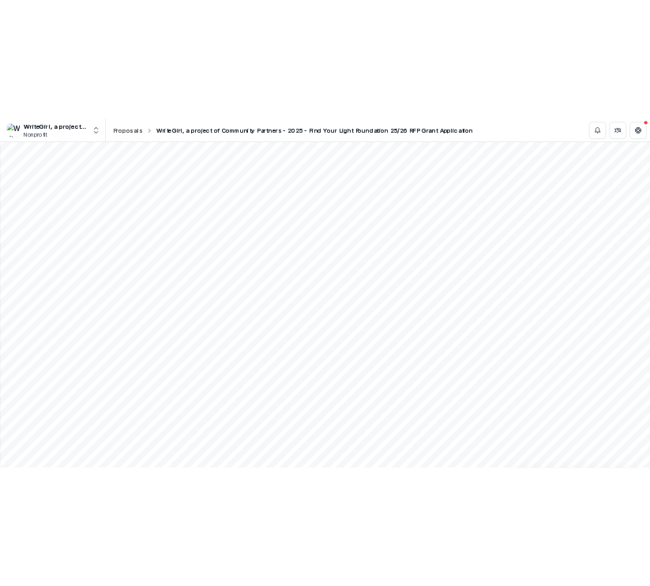
scroll to position [840, 0]
